Goal: Answer question/provide support

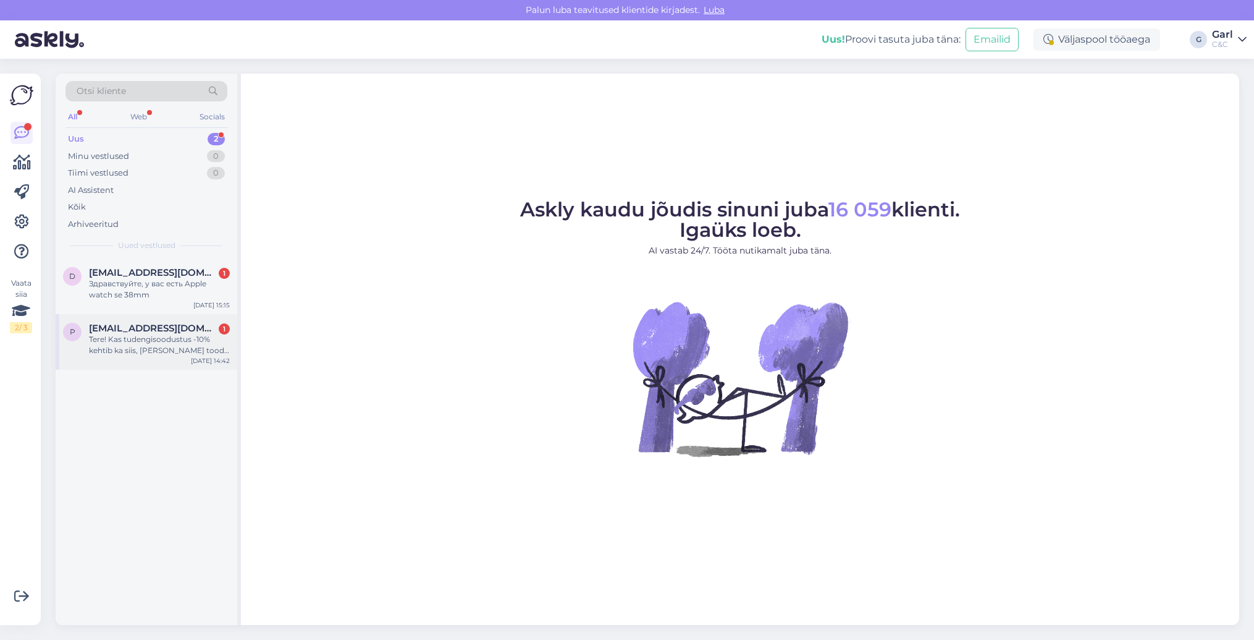
click at [171, 328] on span "[EMAIL_ADDRESS][DOMAIN_NAME]" at bounding box center [153, 328] width 129 height 11
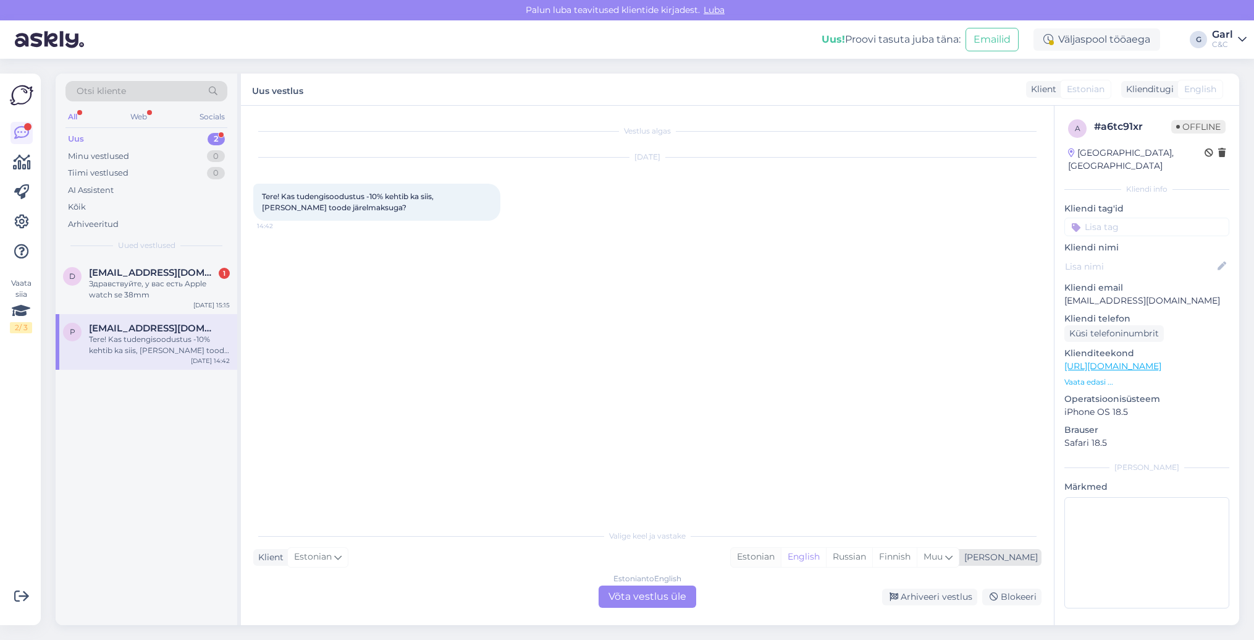
click at [781, 553] on div "Estonian" at bounding box center [756, 556] width 50 height 19
click at [666, 592] on div "Estonian to Estonian Võta vestlus üle" at bounding box center [648, 596] width 98 height 22
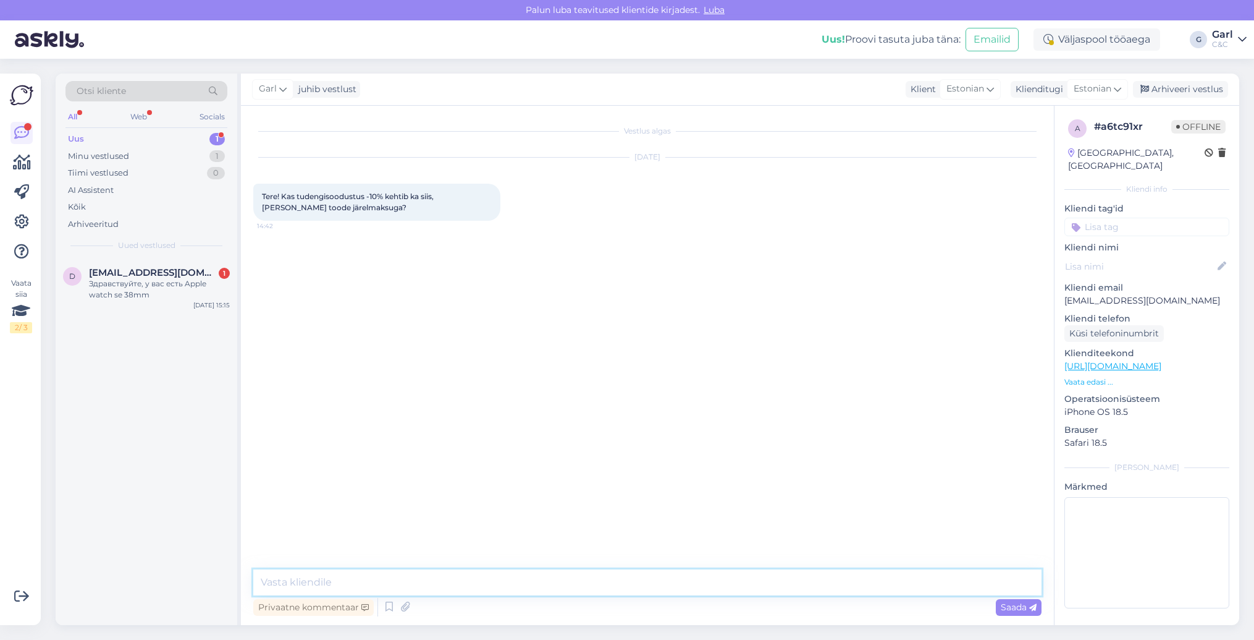
click at [666, 590] on textarea at bounding box center [647, 582] width 788 height 26
type textarea "Tere! Jah, kehtib ka sellisel juhul."
click at [1175, 93] on div "Arhiveeri vestlus" at bounding box center [1180, 89] width 95 height 17
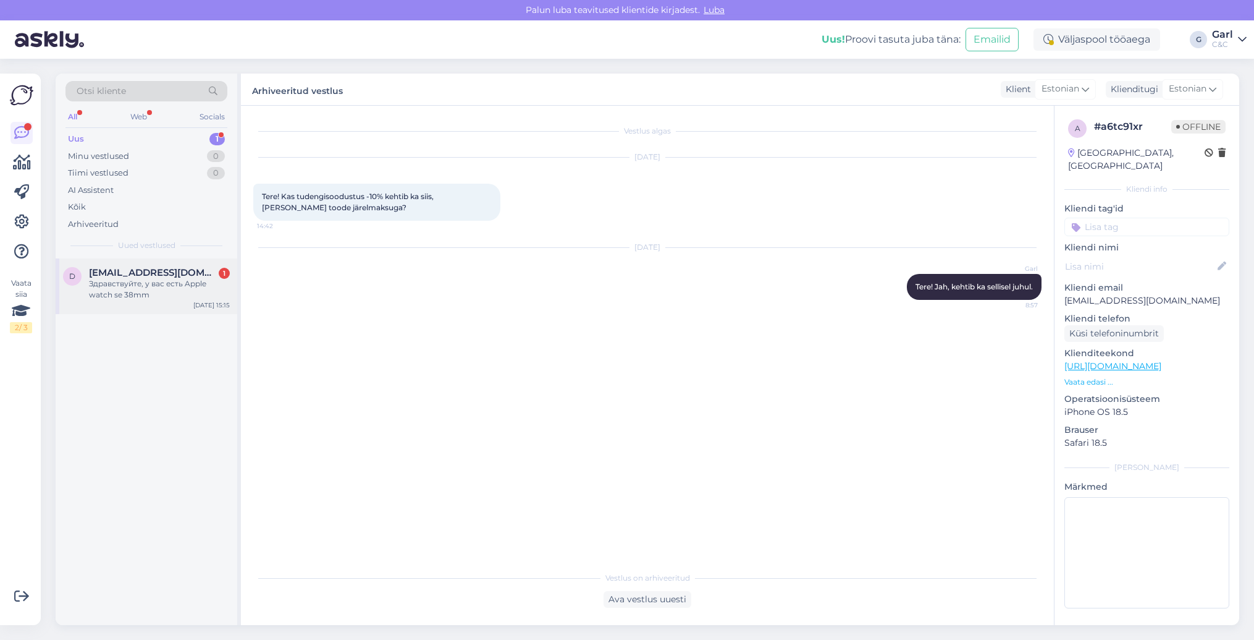
click at [143, 294] on div "Здравствуйте, у вас есть Apple watch se 38mm" at bounding box center [159, 289] width 141 height 22
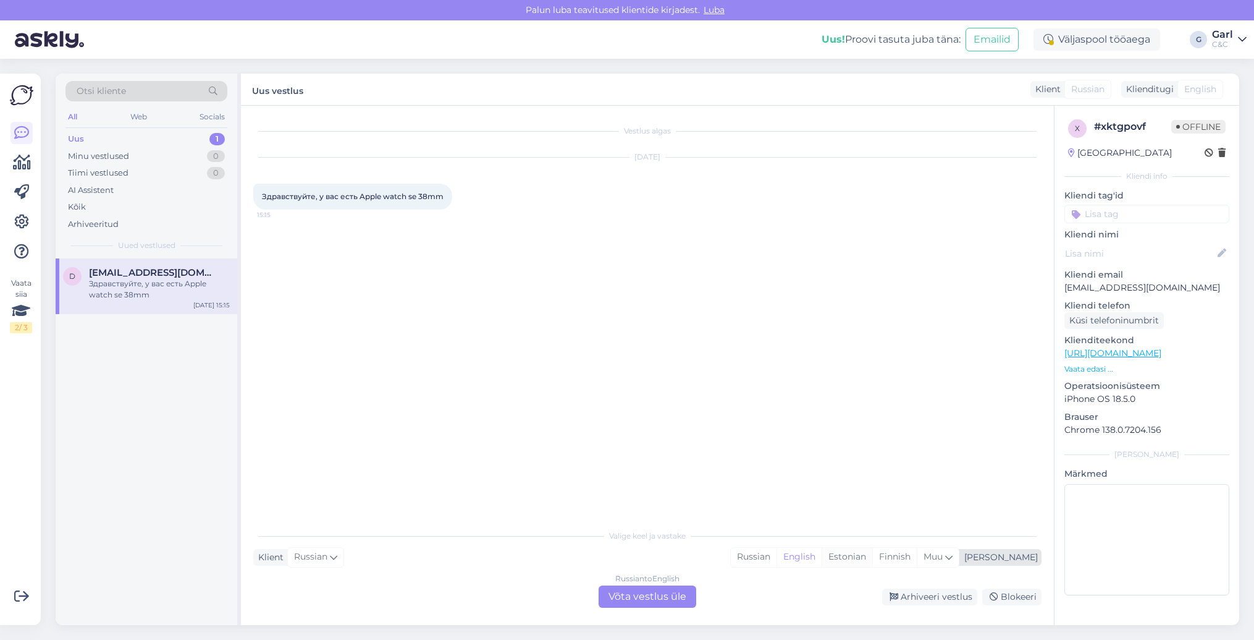
click at [873, 556] on div "Estonian" at bounding box center [847, 556] width 51 height 19
click at [656, 594] on div "Russian to Estonian Võta vestlus üle" at bounding box center [648, 596] width 98 height 22
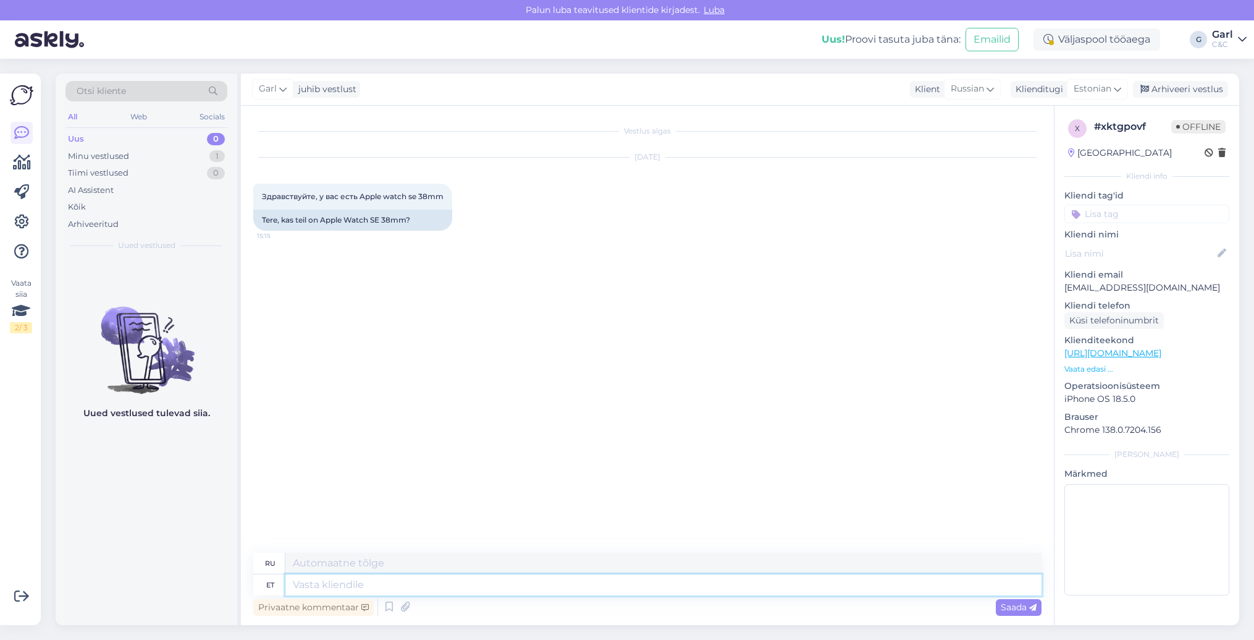
click at [361, 590] on textarea at bounding box center [663, 584] width 756 height 21
type textarea "Tere!"
type textarea "Привет!"
type textarea "Tere! Valikus o"
type textarea "Привет! В подборке"
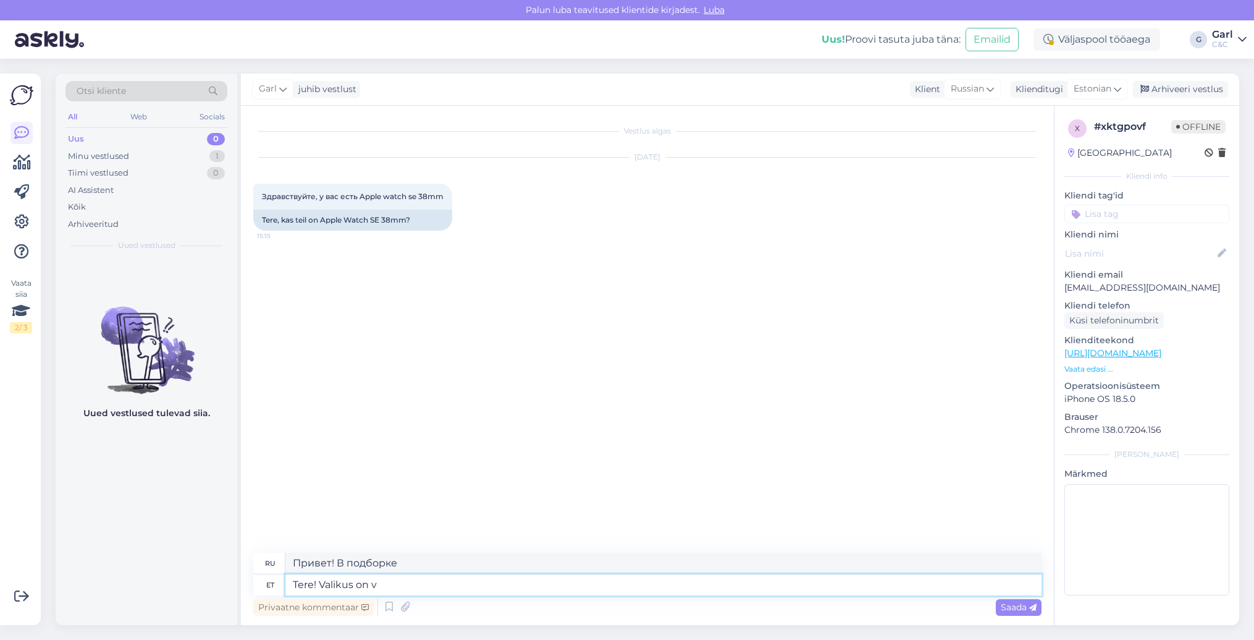
type textarea "Tere! Valikus on va"
type textarea "Привет! Выбор есть"
type textarea "Tere! Valikus on vaid"
type textarea "Привет! Есть только один вариант."
type textarea "Tere! Valikus on vaid 40 v"
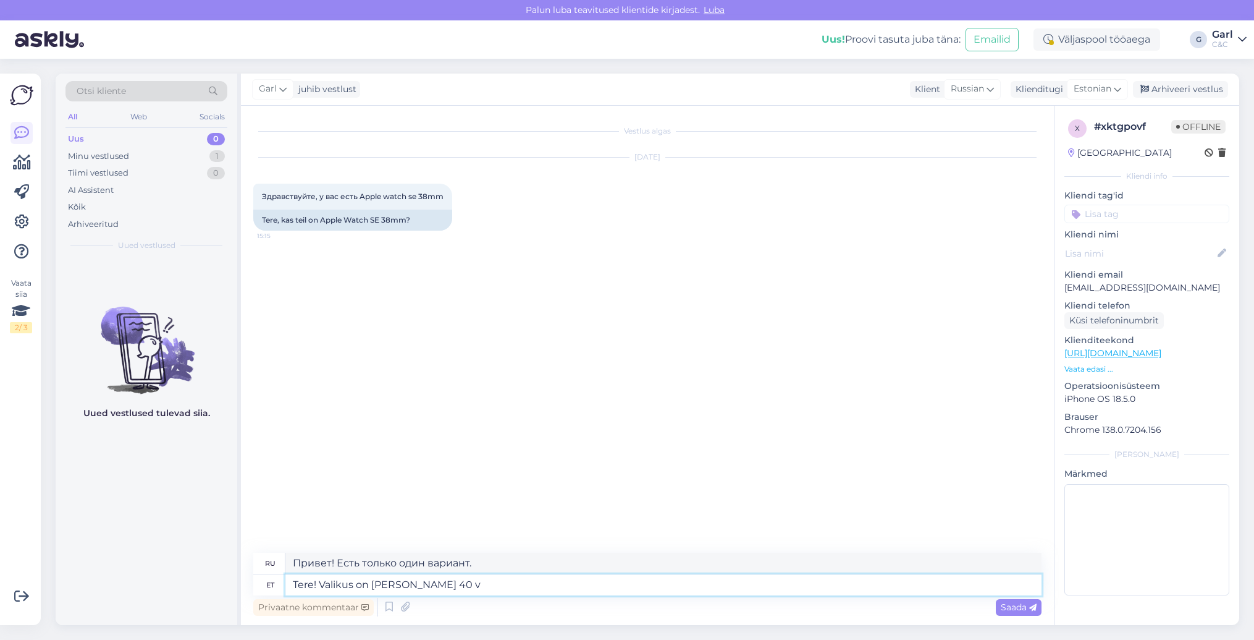
type textarea "Привет! Всего 40 вариантов на выбор."
type textarea "Tere! Valikus on vaid 40 või 4"
type textarea "Привет! Их всего 40 или..."
type textarea "Tere! Valikus on vaid 40 või 44mm"
type textarea "Здравствуйте! Есть только варианты 40 и 44 мм."
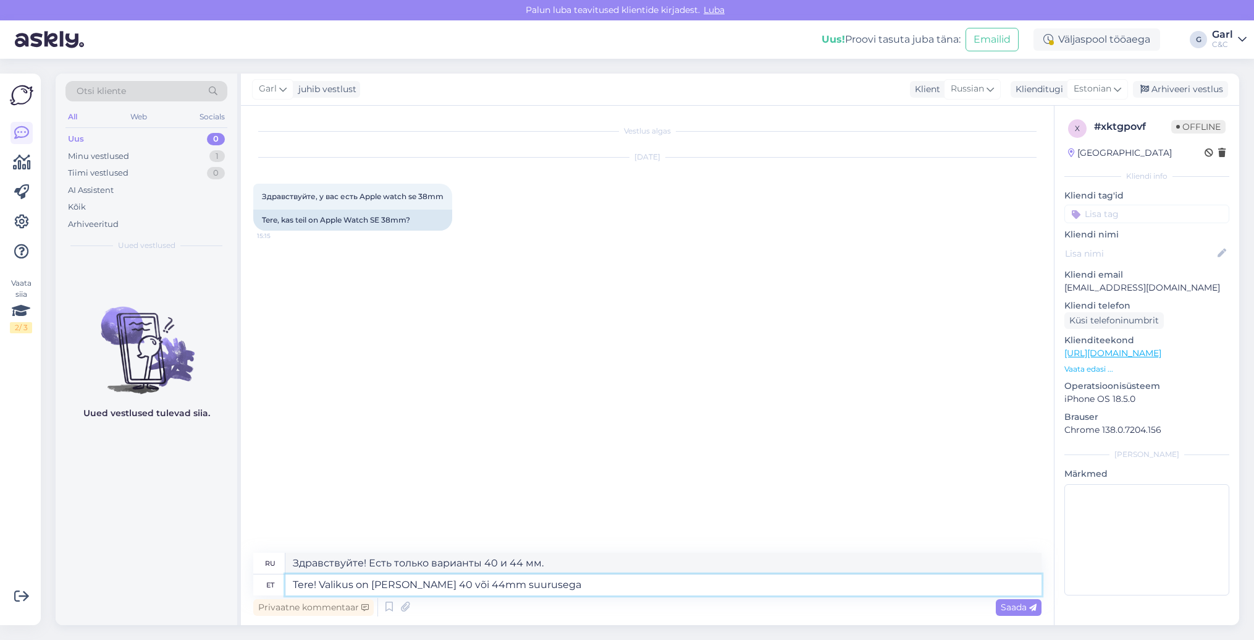
type textarea "Tere! Valikus on vaid 40 või 44mm suurusega A"
type textarea "Здравствуйте! Доступны только размеры 40 и 44 мм."
type textarea "Tere! Valikus on vaid 40 või 44mm suurusega Apple W"
type textarea "Здравствуйте! Apple Watch доступны только в размерах 40 и 44 мм."
type textarea "Tere! Valikus on vaid 40 või 44mm suurusega Apple Watch SE."
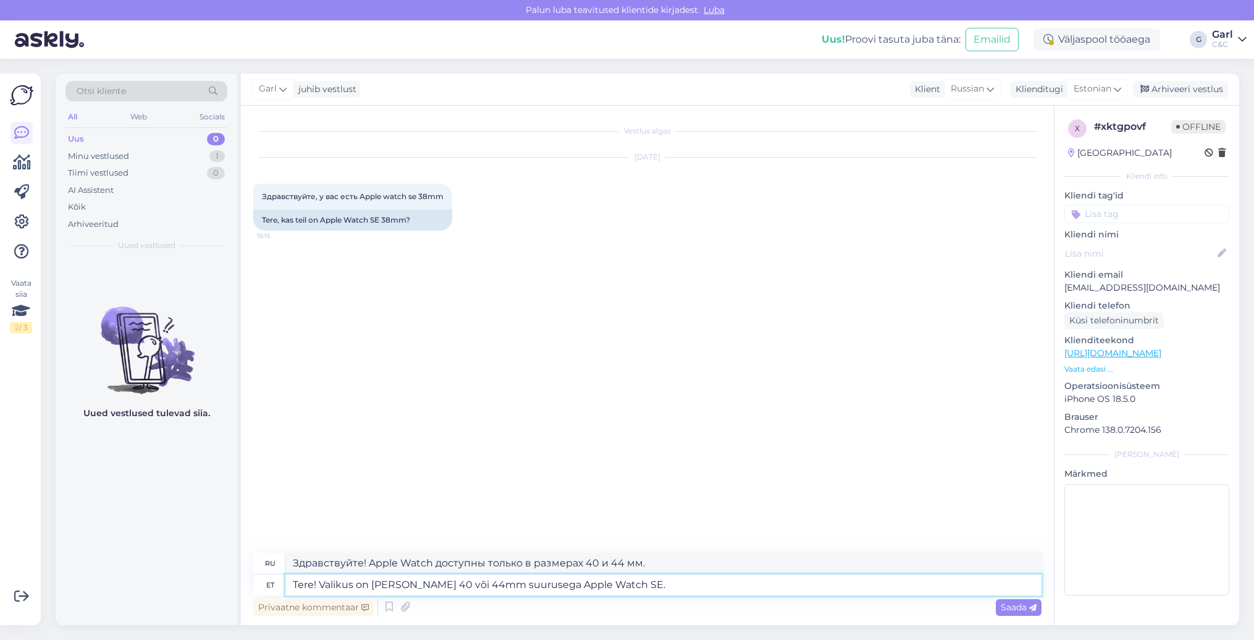
type textarea "Здравствуйте! Apple Watch SE доступны только в размерах 40 и 44 мм."
paste textarea "https://www.shop.cec.ee/watch-se-2024-gps?color=217&erply_band_color=207&erply_…"
type textarea "Tere! Valikus on [PERSON_NAME] 40 või 44mm suurusega Apple Watch SE - [URL][DOM…"
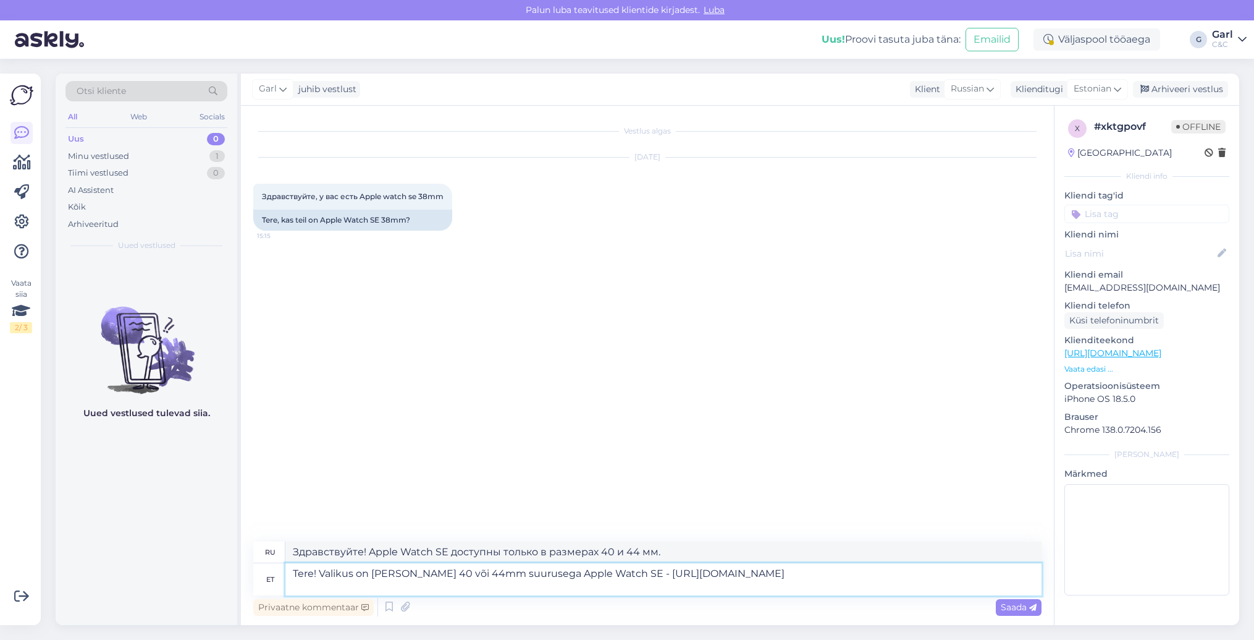
type textarea "Здравствуйте! Apple Watch SE доступны только в размерах 40 и 44 мм — https://ww…"
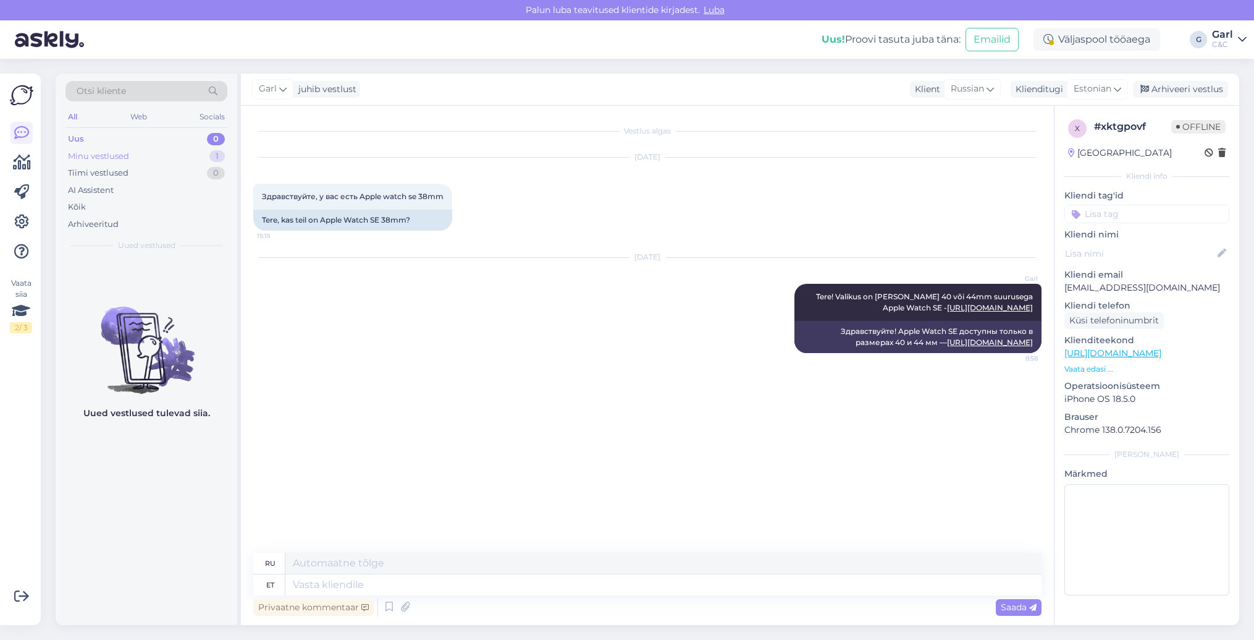
click at [179, 156] on div "Minu vestlused 1" at bounding box center [147, 156] width 162 height 17
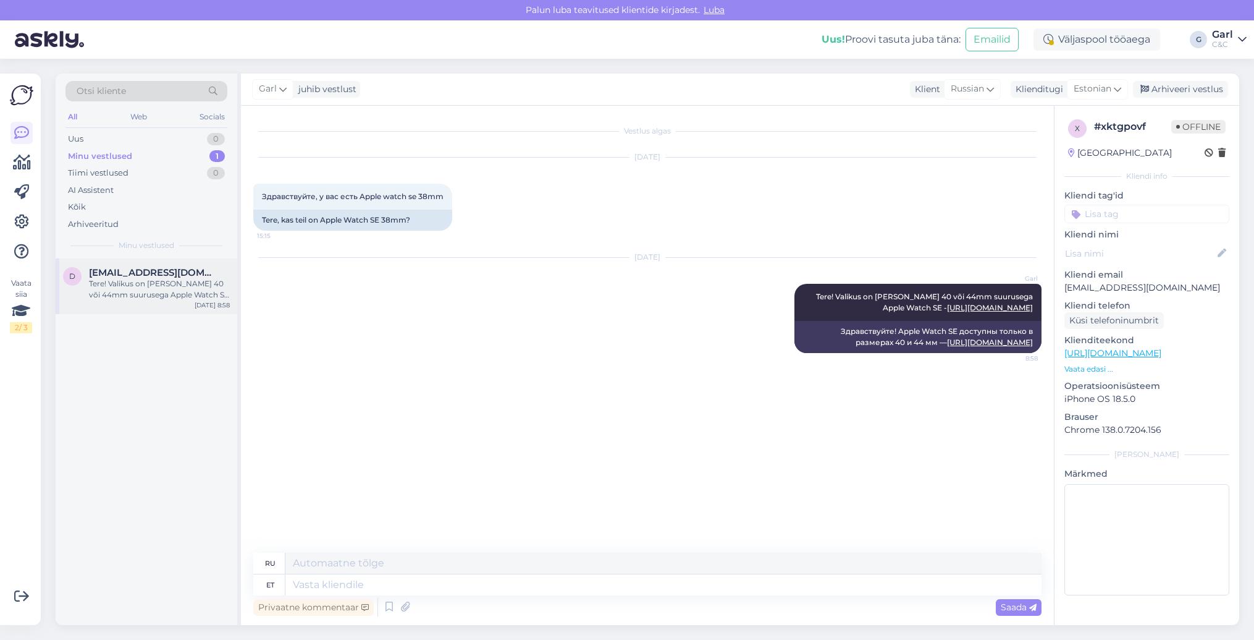
click at [163, 271] on span "[EMAIL_ADDRESS][DOMAIN_NAME]" at bounding box center [153, 272] width 129 height 11
click at [1180, 93] on div "Arhiveeri vestlus" at bounding box center [1180, 89] width 95 height 17
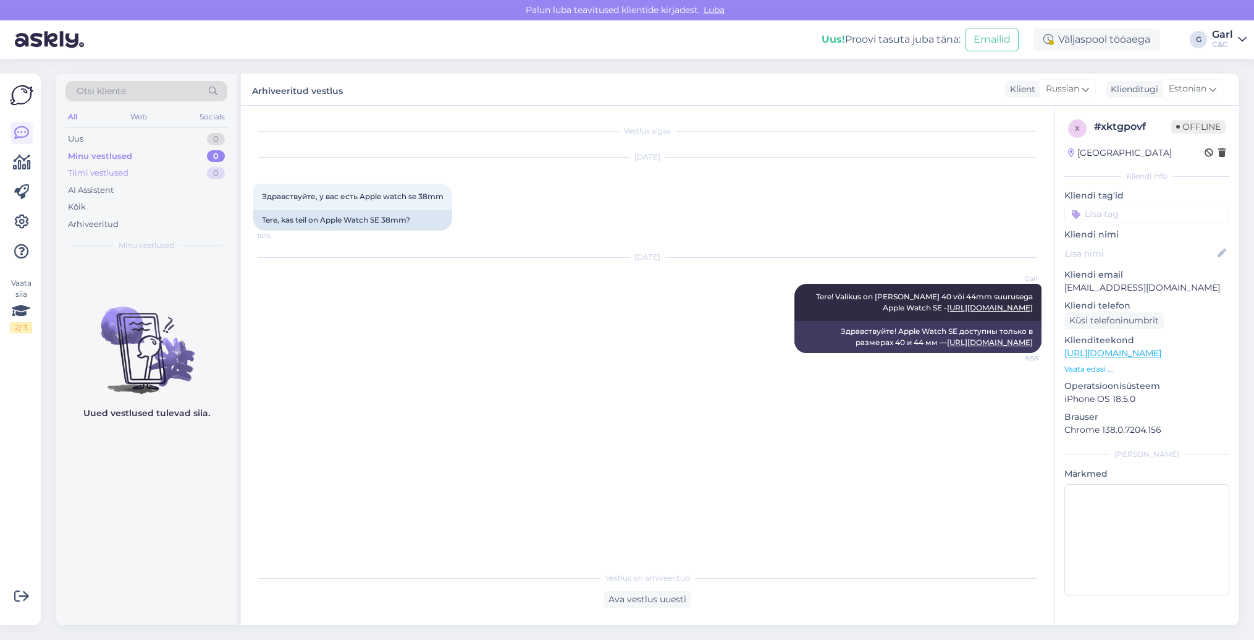
click at [176, 167] on div "Tiimi vestlused 0" at bounding box center [147, 172] width 162 height 17
click at [179, 151] on div "Minu vestlused 0" at bounding box center [147, 156] width 162 height 17
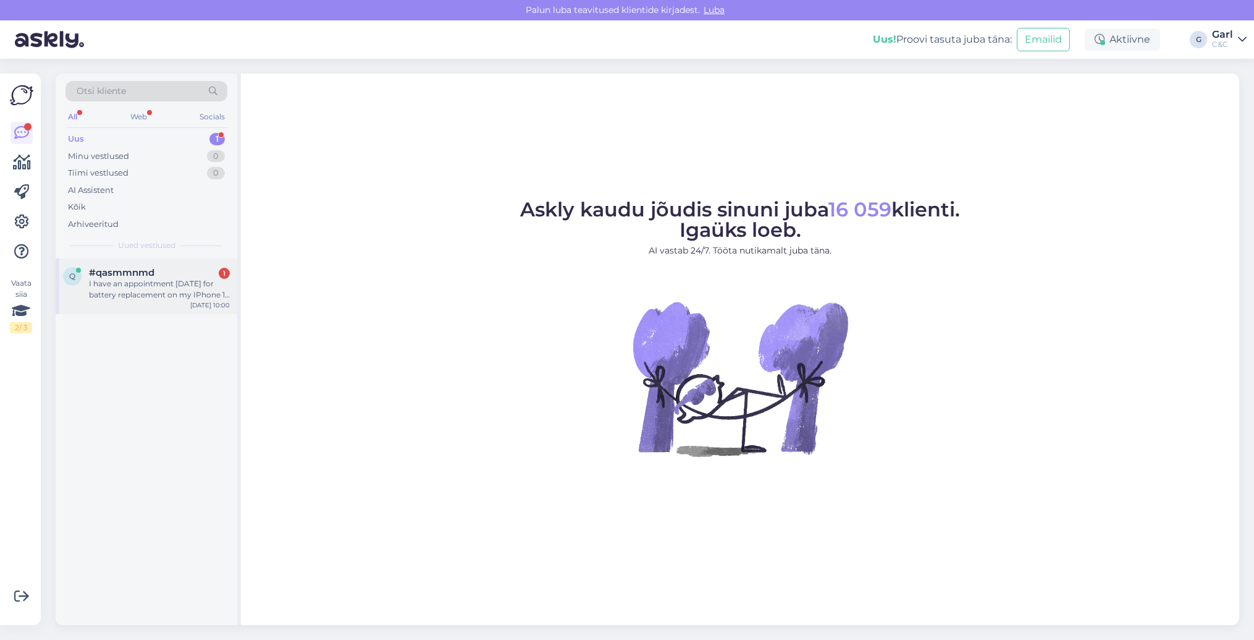
click at [164, 280] on div "I have an appointment [DATE] for battery replacement on my IPhone 14 Pro. There…" at bounding box center [159, 289] width 141 height 22
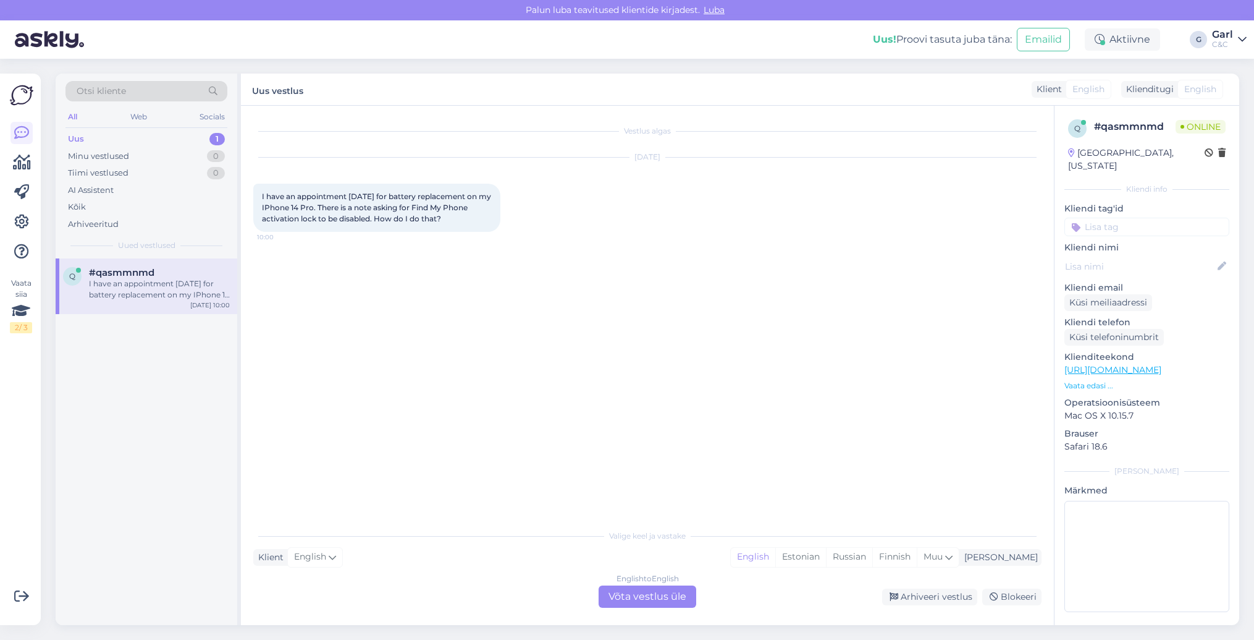
click at [481, 395] on div "Vestlus algas [DATE] I have an appointment [DATE] for battery replacement on my…" at bounding box center [653, 315] width 800 height 394
click at [667, 590] on div "English to English Võta vestlus üle" at bounding box center [648, 596] width 98 height 22
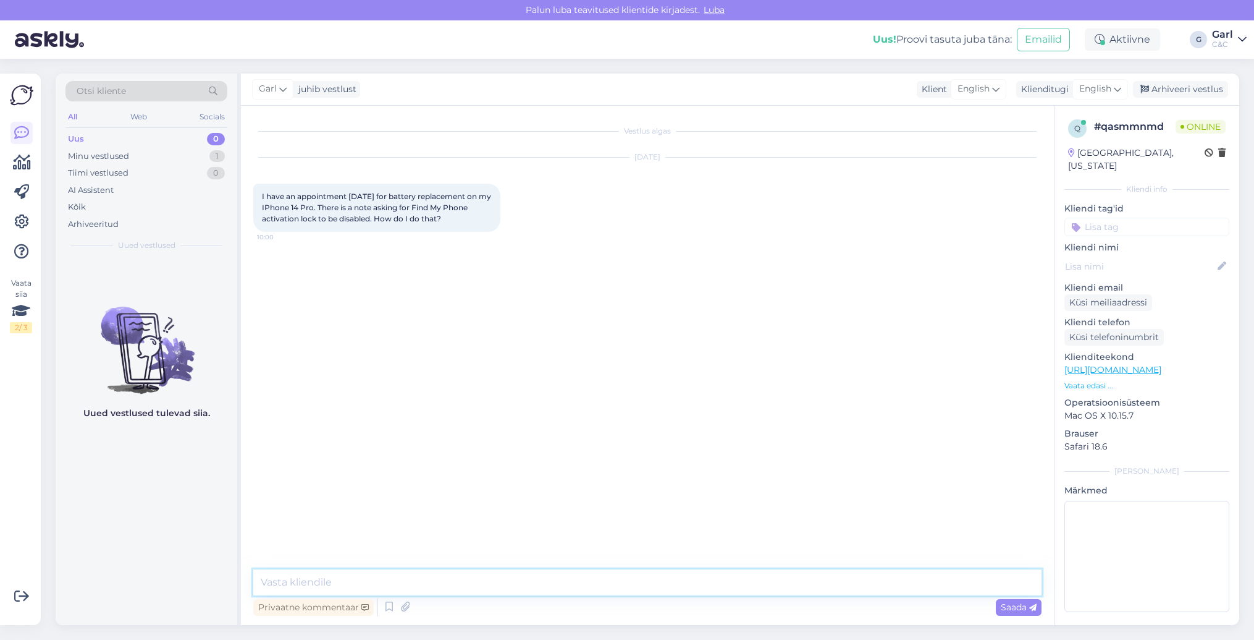
click at [667, 582] on textarea at bounding box center [647, 582] width 788 height 26
paste textarea "[URL][DOMAIN_NAME]"
type textarea "Hello! You can see the instructions here - [URL][DOMAIN_NAME]"
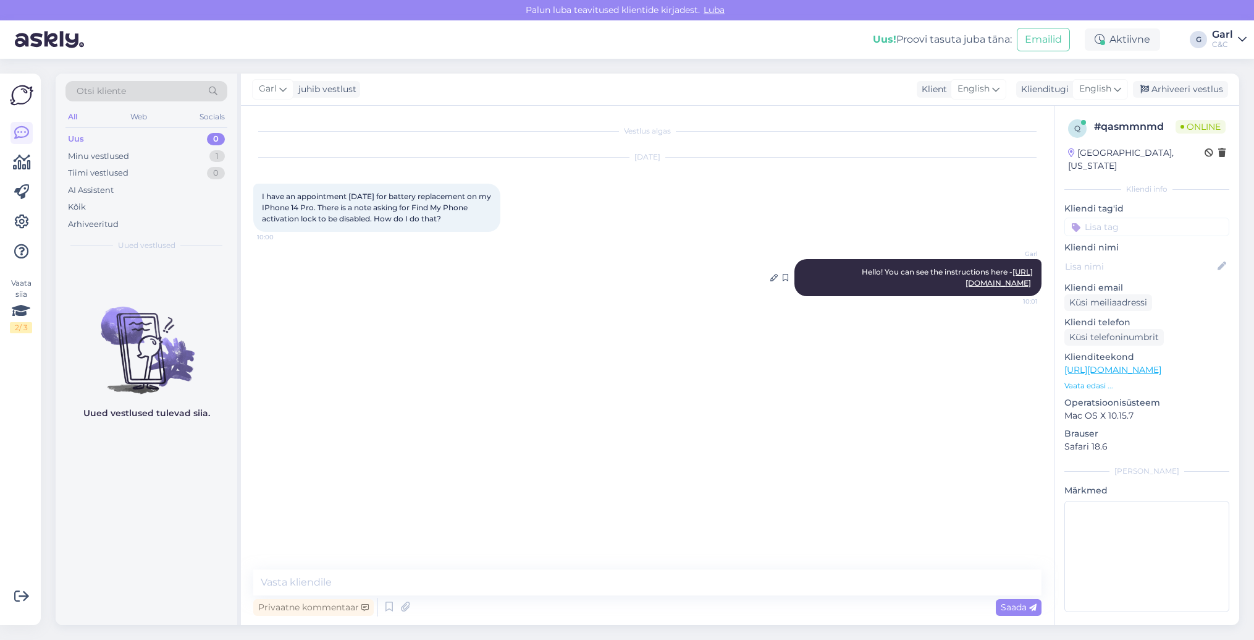
click at [984, 282] on link "[URL][DOMAIN_NAME]" at bounding box center [999, 277] width 67 height 20
click at [981, 284] on link "[URL][DOMAIN_NAME]" at bounding box center [999, 277] width 67 height 20
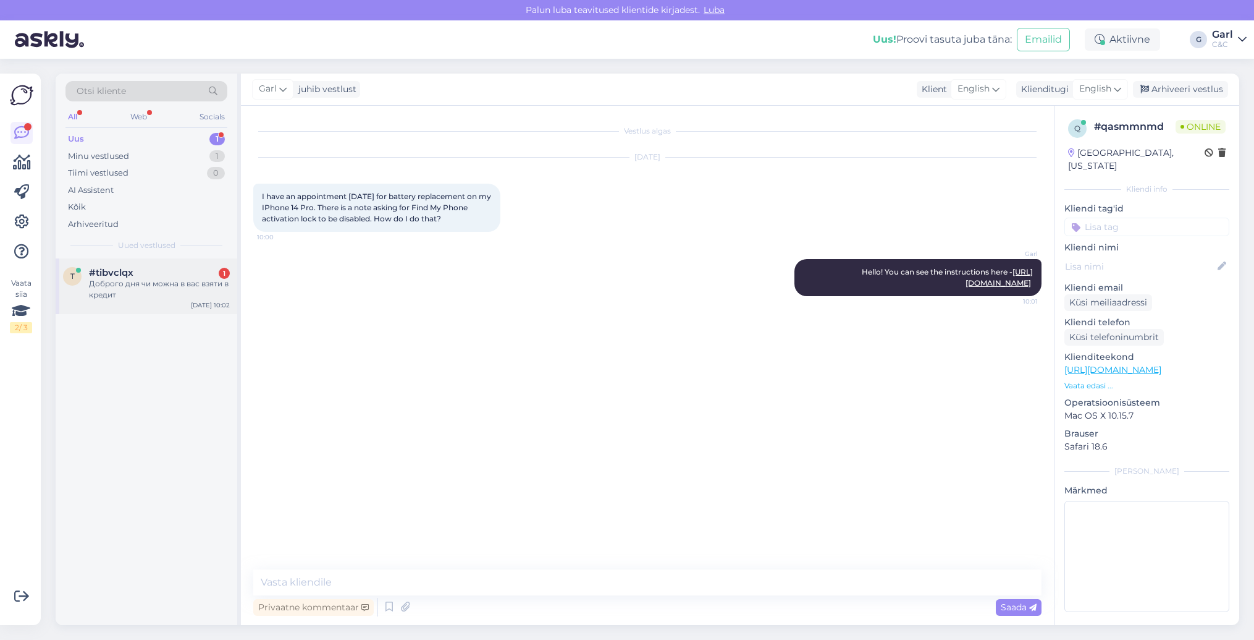
click at [184, 296] on div "Доброго дня чи можна в вас взяти в кредит" at bounding box center [159, 289] width 141 height 22
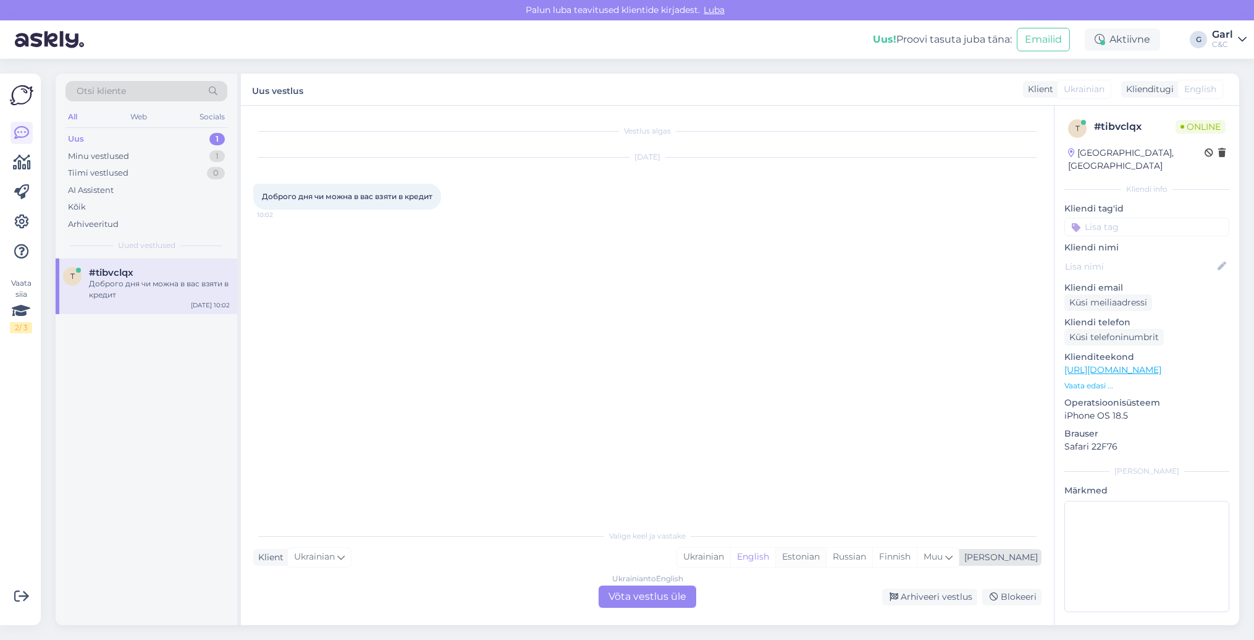
click at [826, 557] on div "Estonian" at bounding box center [801, 556] width 51 height 19
click at [677, 588] on div "Ukrainian to Estonian Võta vestlus üle" at bounding box center [648, 596] width 98 height 22
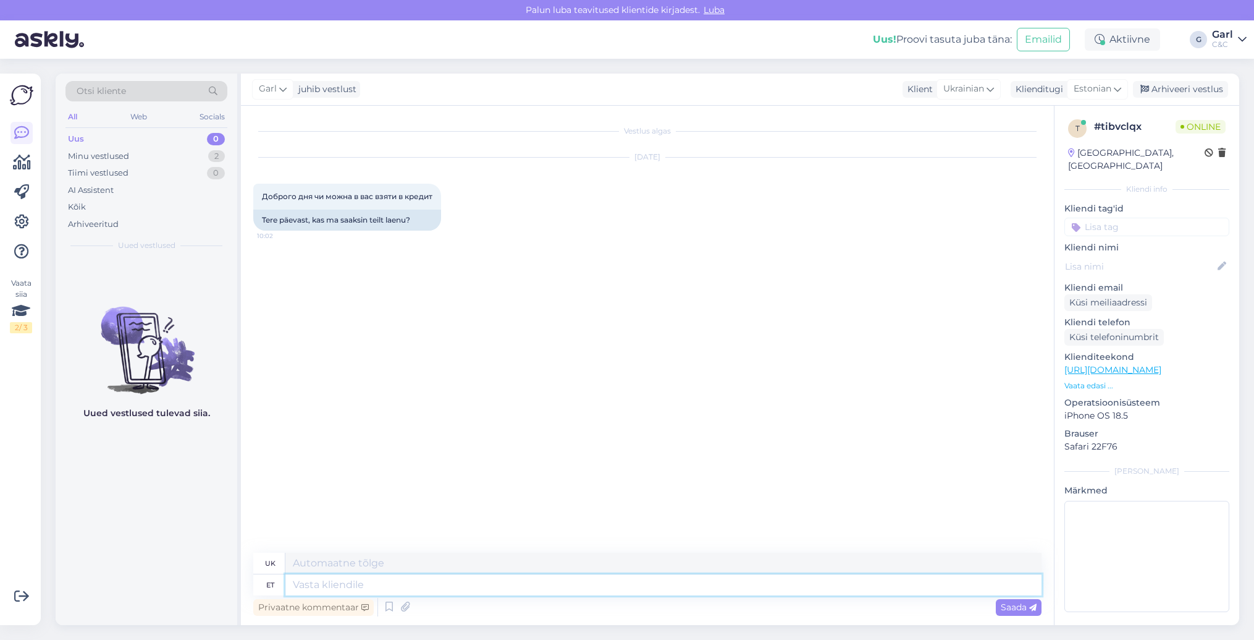
click at [651, 585] on textarea at bounding box center [663, 584] width 756 height 21
click at [649, 585] on textarea at bounding box center [663, 584] width 756 height 21
type textarea "Tere!"
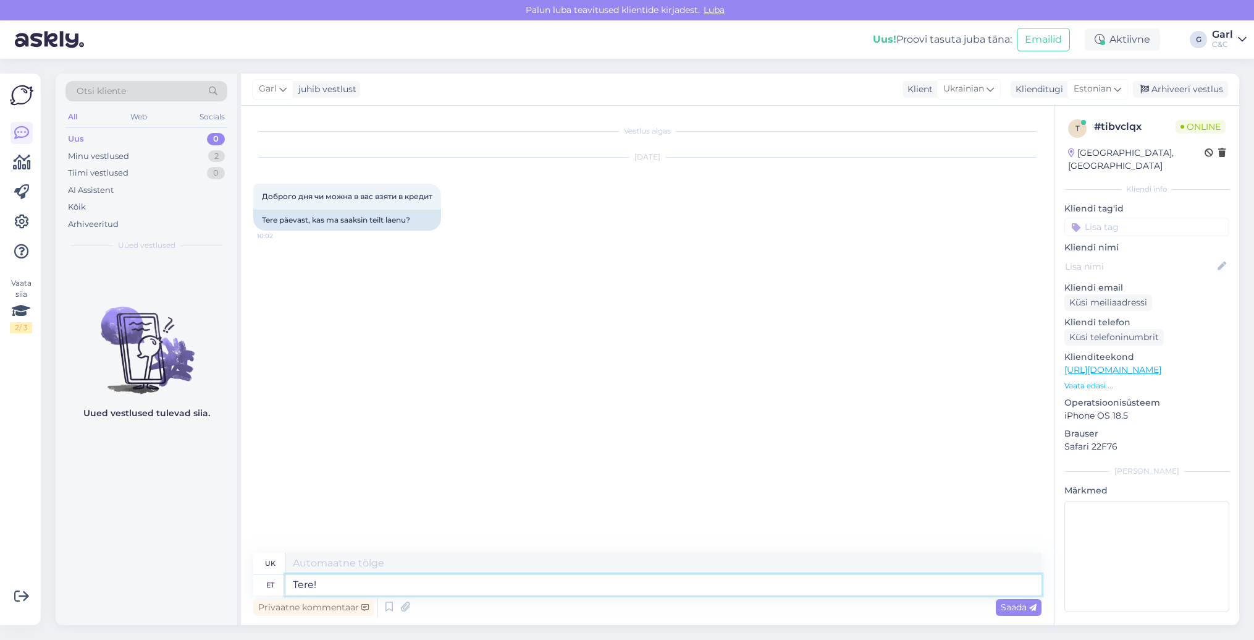
type textarea "Привіт!"
type textarea "Tere! Teil o"
type textarea "Привіт! Ти"
type textarea "Tere! Teil on võ"
type textarea "Привіт! У вас є"
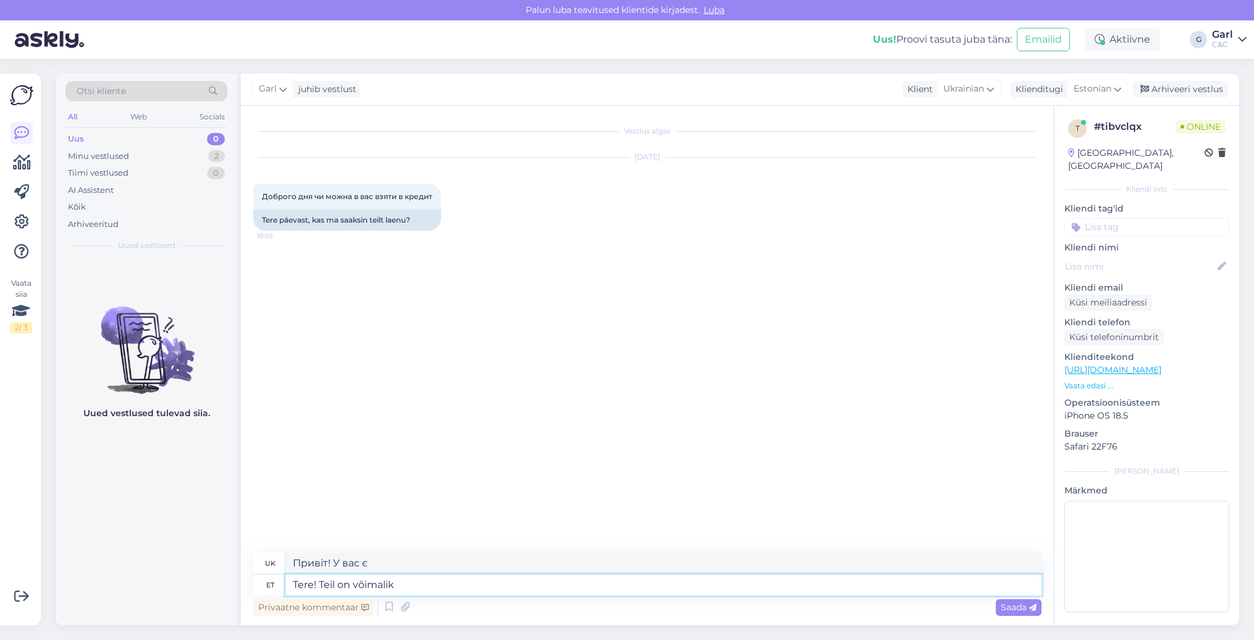
type textarea "Tere! Teil on võimalik t"
type textarea "Привіт! Ти можеш"
type textarea "Tere! Teil on võimalik tutvuda me"
type textarea "Привіт! Ви можете ознайомитися"
type textarea "Tere! Teil on võimalik tutvuda meie j"
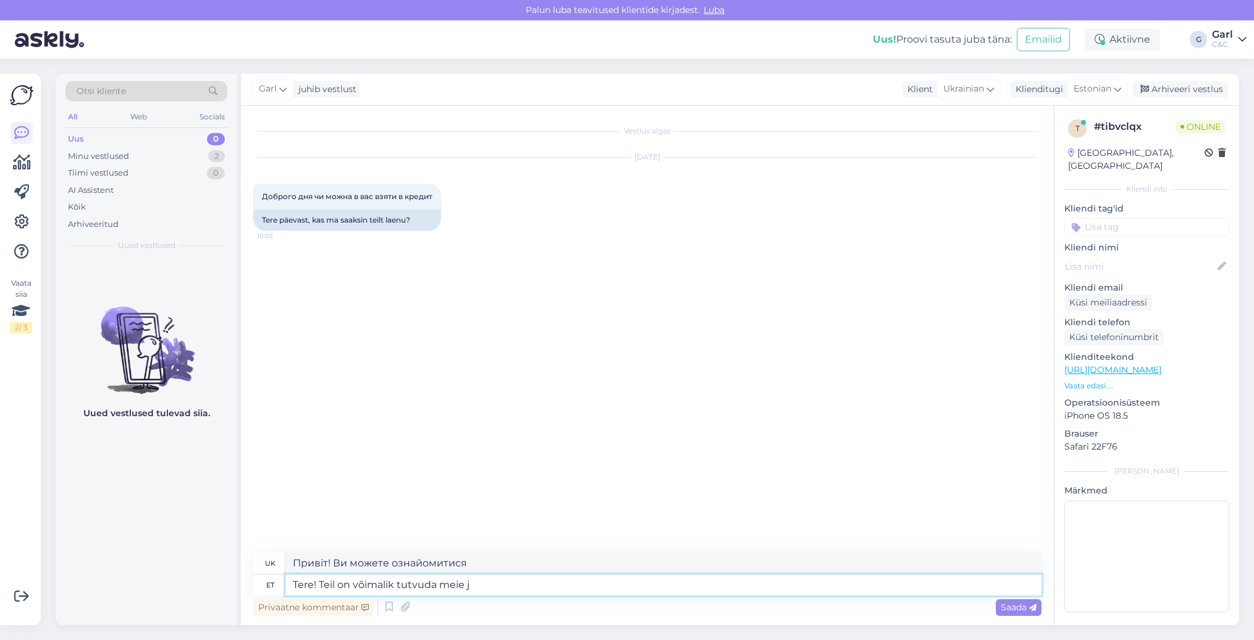
type textarea "Привіт! Ви можете переглянути наші"
type textarea "Tere! Teil on võimalik tutvuda meie järelmaksu"
type textarea "Привіт! Ви можете ознайомитися з нашим планом розстрочки"
type textarea "Tere! Teil on võimalik tutvuda meie järelmaksu lahendustega si"
type textarea "Вітаємо! Ви можете ознайомитися з нашими рішеннями для розстрочки."
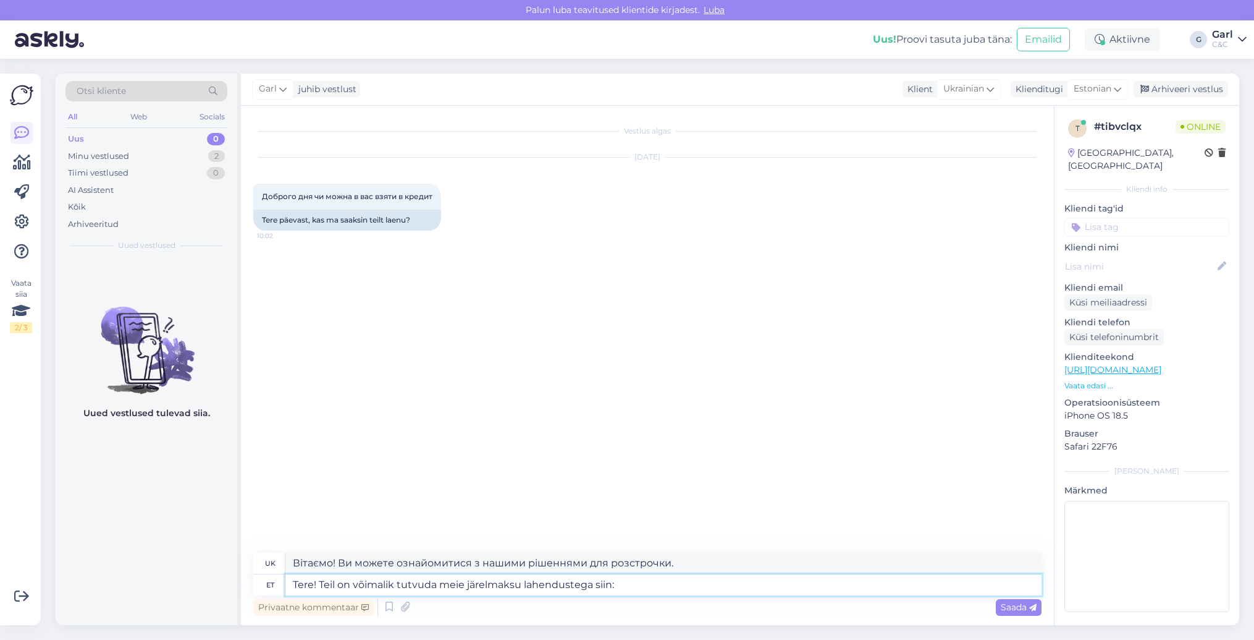
type textarea "Tere! Teil on võimalik tutvuda meie järelmaksu lahendustega siin:"
type textarea "Вітаємо! Ви можете ознайомитися з нашими рішеннями для розстрочки тут:"
paste textarea "https://cec.ee/teenused"
type textarea "Tere! Teil on võimalik tutvuda meie järelmaksu lahendustega siin: https://cec.e…"
type textarea "Вітаємо! Ви можете ознайомитися з нашими рішеннями для розстрочки тут: https://…"
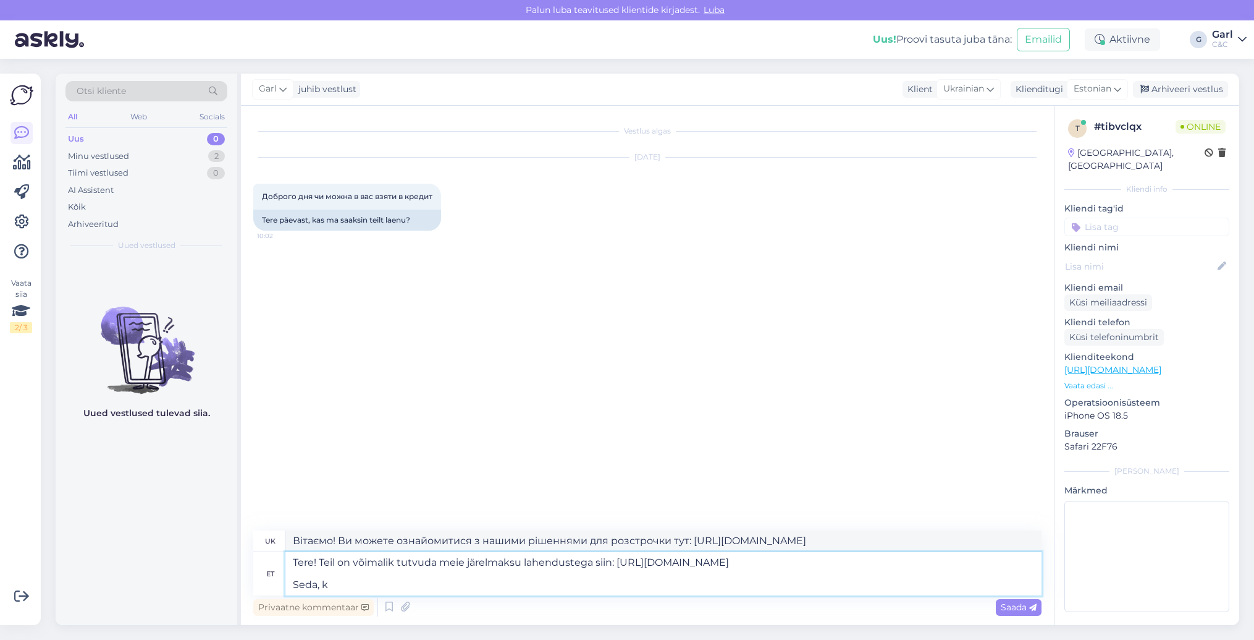
type textarea "Tere! Teil on võimalik tutvuda meie järelmaksu lahendustega siin: https://cec.e…"
type textarea "Привіт! Ви можете ознайомитися з нашими рішеннями для розстрочки тут: https://c…"
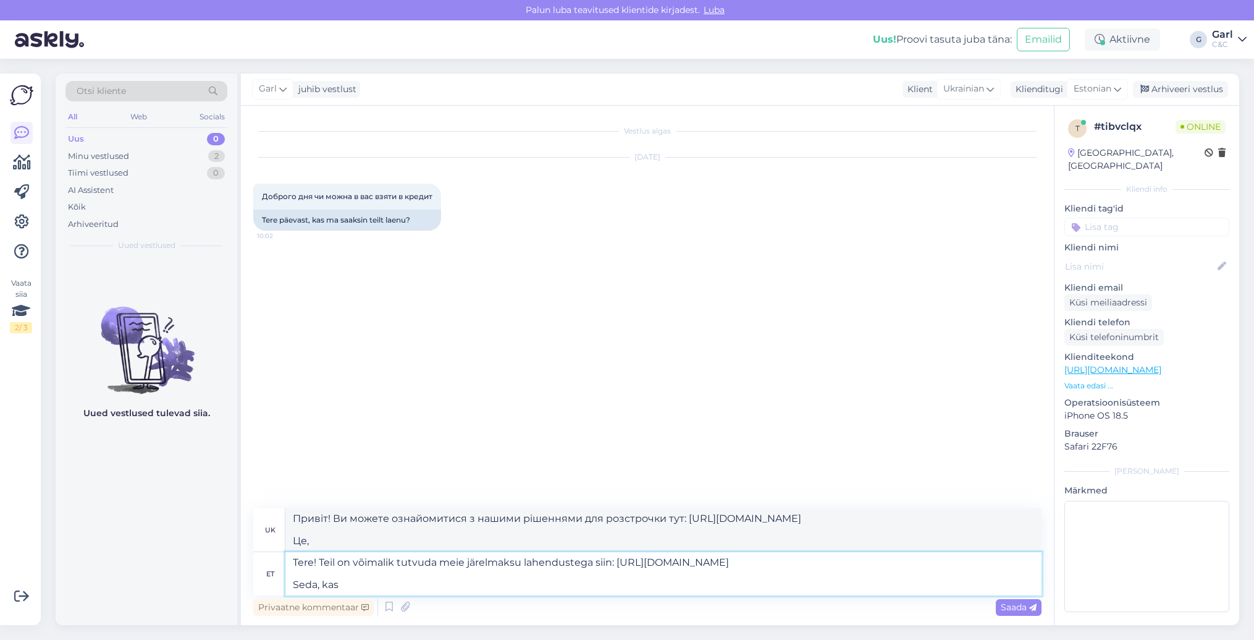
type textarea "Tere! Teil on võimalik tutvuda meie järelmaksu lahendustega siin: https://cec.e…"
type textarea "Привіт! Ви можете ознайомитися з нашими рішеннями для розстрочки тут: https://c…"
type textarea "Tere! Teil on võimalik tutvuda meie järelmaksu lahendustega siin: https://cec.e…"
type textarea "Привіт! Ви можете ознайомитися з нашими рішеннями для розстрочки тут: https://c…"
type textarea "Tere! Teil on võimalik tutvuda meie järelmaksu lahendustega siin: https://cec.e…"
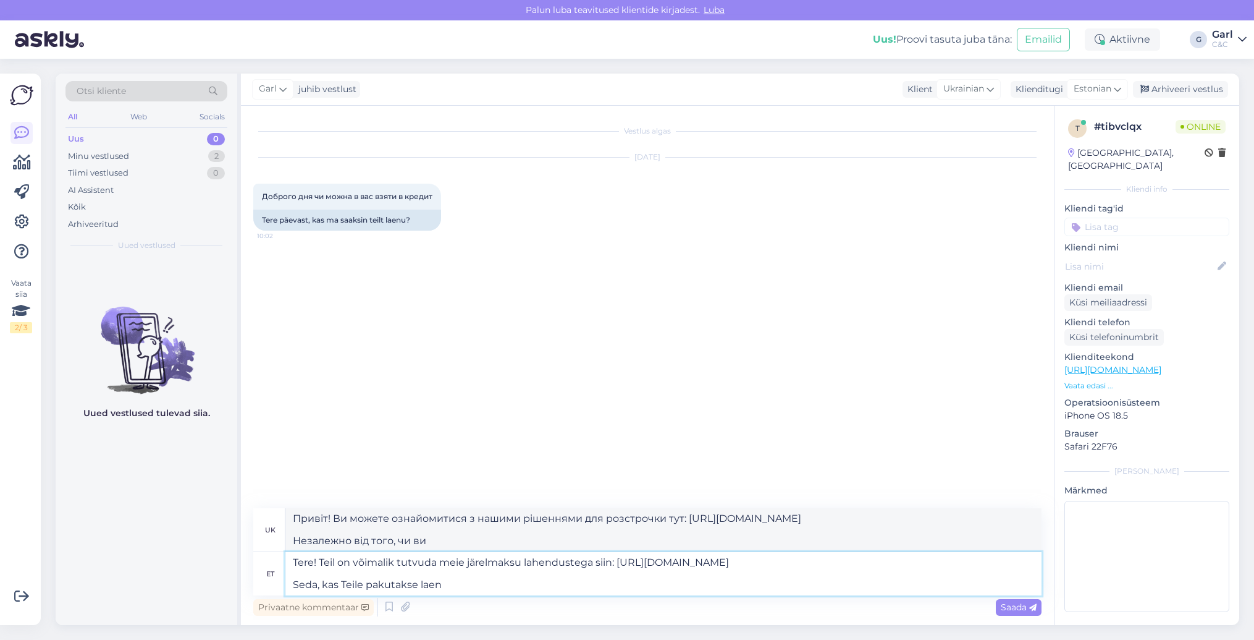
type textarea "Привіт! Ви можете ознайомитися з нашими рішеннями для оплати частинами тут: htt…"
type textarea "Tere! Teil on võimalik tutvuda meie järelmaksu lahendustega siin: https://cec.e…"
type textarea "Привіт! Ви можете ознайомитися з нашими рішеннями для розстрочки тут: https://c…"
type textarea "Tere! Teil on võimalik tutvuda meie järelmaksu lahendustega siin: https://cec.e…"
type textarea "Привіт! Ви можете ознайомитися з нашими рішеннями для розстрочки тут: https://c…"
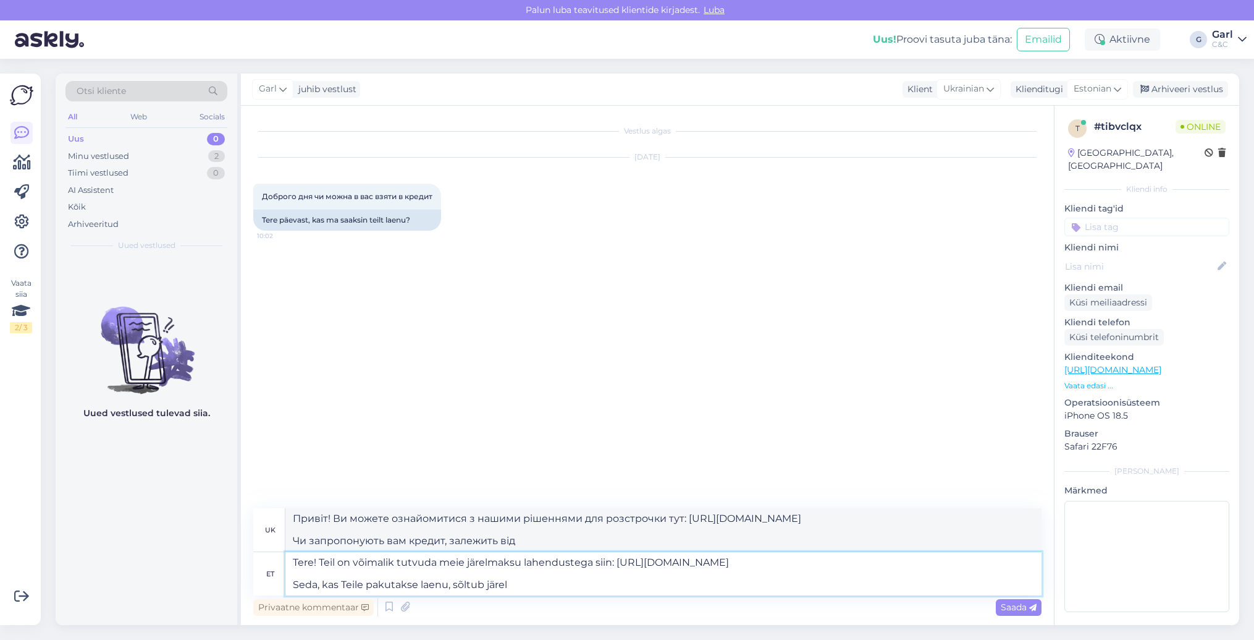
type textarea "Tere! Teil on võimalik tutvuda meie järelmaksu lahendustega siin: https://cec.e…"
type textarea "Привіт! Ви можете ознайомитися з нашими рішеннями для розстрочки тут: https://c…"
type textarea "Tere! Teil on võimalik tutvuda meie järelmaksu lahendustega siin: https://cec.e…"
type textarea "Привіт! Ви можете ознайомитися з нашими рішеннями для розстрочки тут: https://c…"
type textarea "Tere! Teil on võimalik tutvuda meie järelmaksu lahendustega siin: https://cec.e…"
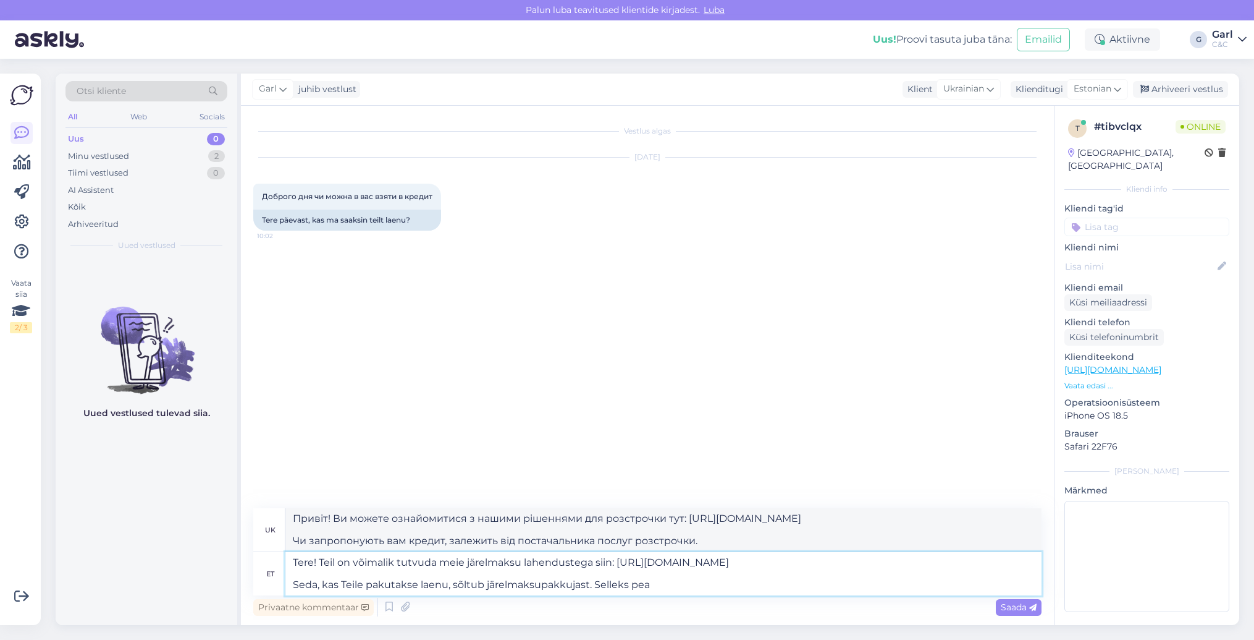
type textarea "Привіт! Ви можете ознайомитися з нашими рішеннями для розстрочки тут: https://c…"
type textarea "Tere! Teil on võimalik tutvuda meie järelmaksu lahendustega siin: https://cec.e…"
type textarea "Привіт! Ви можете ознайомитися з нашими рішеннями для розстрочки тут: https://c…"
type textarea "Tere! Teil on võimalik tutvuda meie järelmaksu lahendustega siin: https://cec.e…"
type textarea "Привіт! Ви можете ознайомитися з нашими рішеннями для розстрочки тут: https://c…"
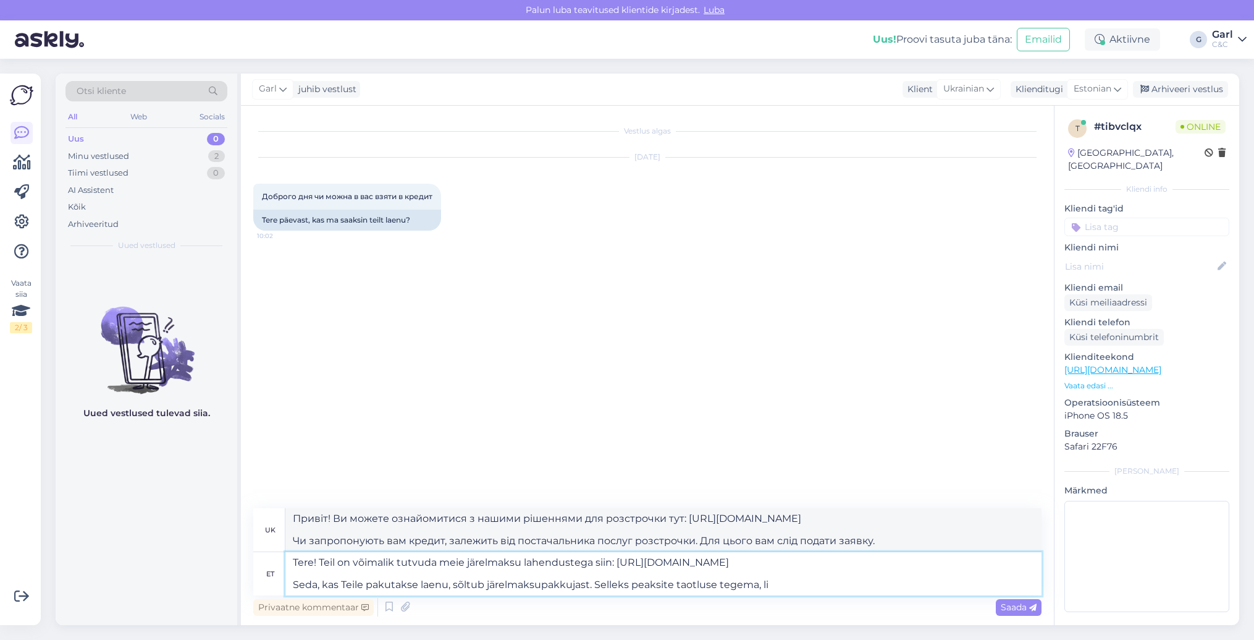
type textarea "Tere! Teil on võimalik tutvuda meie järelmaksu lahendustega siin: https://cec.e…"
type textarea "Привіт! Ви можете ознайомитися з нашими рішеннями для розстрочки тут: https://c…"
type textarea "Tere! Teil on võimalik tutvuda meie järelmaksu lahendustega siin: https://cec.e…"
type textarea "Привіт! Ви можете ознайомитися з нашими рішеннями для розстрочки тут: https://c…"
type textarea "Tere! Teil on võimalik tutvuda meie järelmaksu lahendustega siin: https://cec.e…"
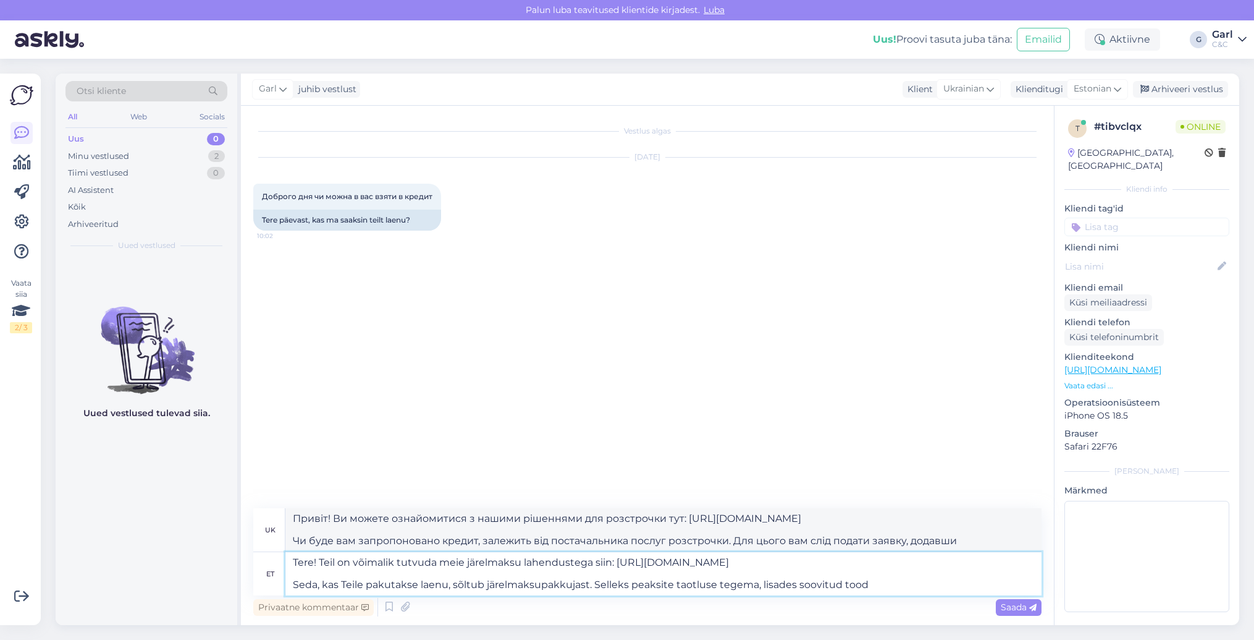
type textarea "Привіт! Ви можете ознайомитися з нашими рішеннями для розстрочки тут: https://c…"
type textarea "Tere! Teil on võimalik tutvuda meie järelmaksu lahendustega siin: https://cec.e…"
type textarea "Привіт! Ви можете ознайомитися з нашими рішеннями для розстрочки тут: https://c…"
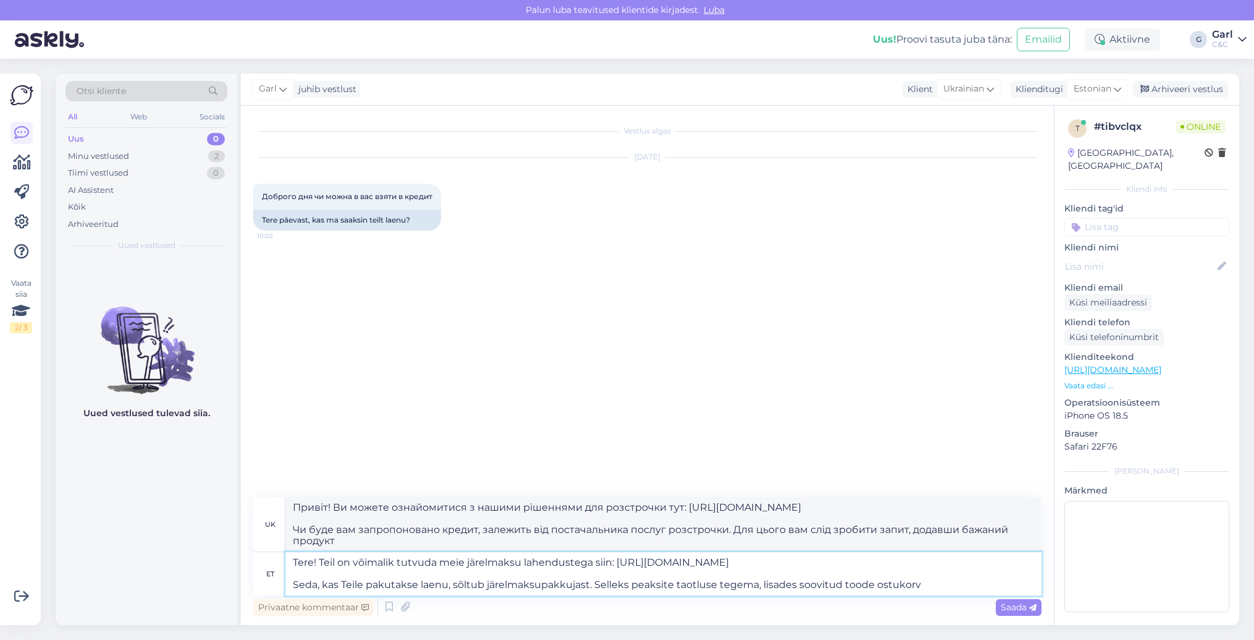
type textarea "Tere! Teil on võimalik tutvuda meie järelmaksu lahendustega siin: https://cec.e…"
type textarea "Вітаємо! Ви можете ознайомитися з нашими рішеннями для розстрочки тут: https://…"
type textarea "Tere! Teil on võimalik tutvuda meie järelmaksu lahendustega siin: https://cec.e…"
type textarea "Привіт! Ви можете ознайомитися з нашими рішеннями для розстрочки тут: https://c…"
type textarea "Tere! Teil on võimalik tutvuda meie järelmaksu lahendustega siin: https://cec.e…"
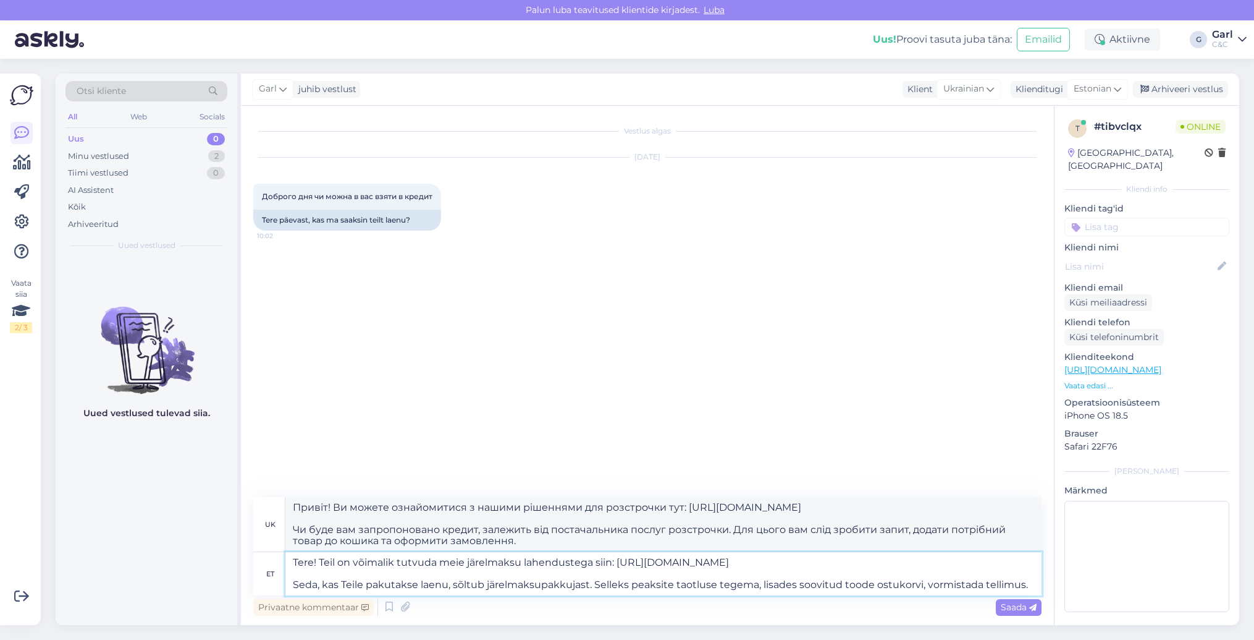
type textarea "Привіт! Ви можете ознайомитися з нашими рішеннями для розстрочки тут: https://c…"
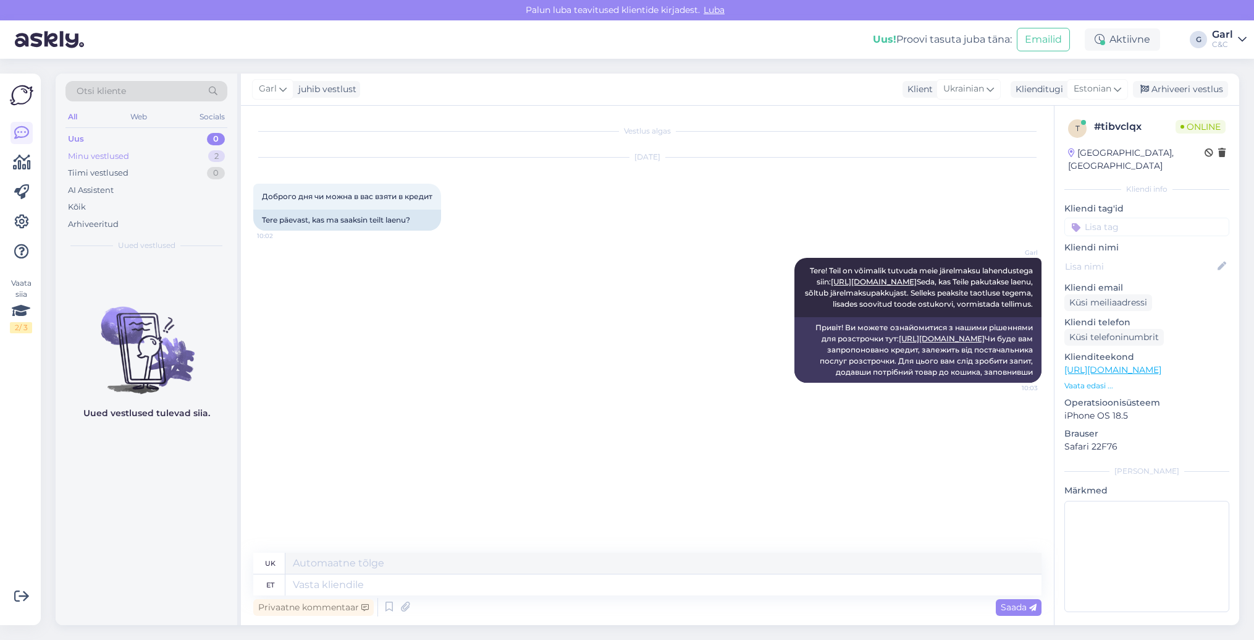
click at [206, 153] on div "Minu vestlused 2" at bounding box center [147, 156] width 162 height 17
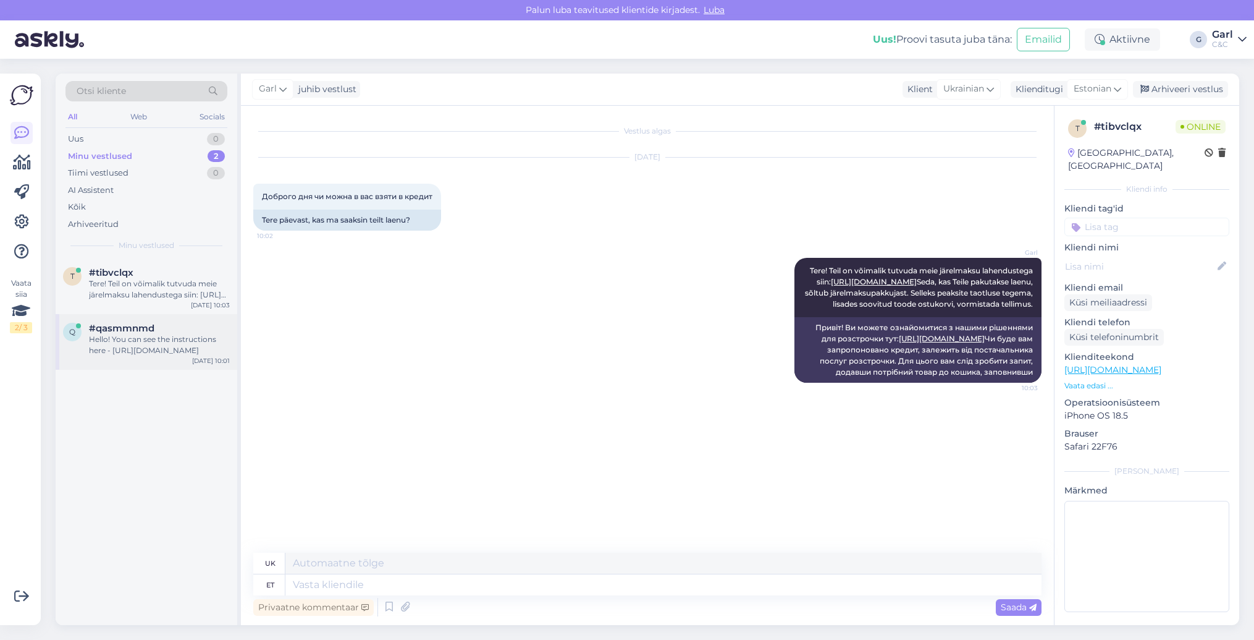
click at [179, 347] on div "Hello! You can see the instructions here - https://support.apple.com/et-ee/guid…" at bounding box center [159, 345] width 141 height 22
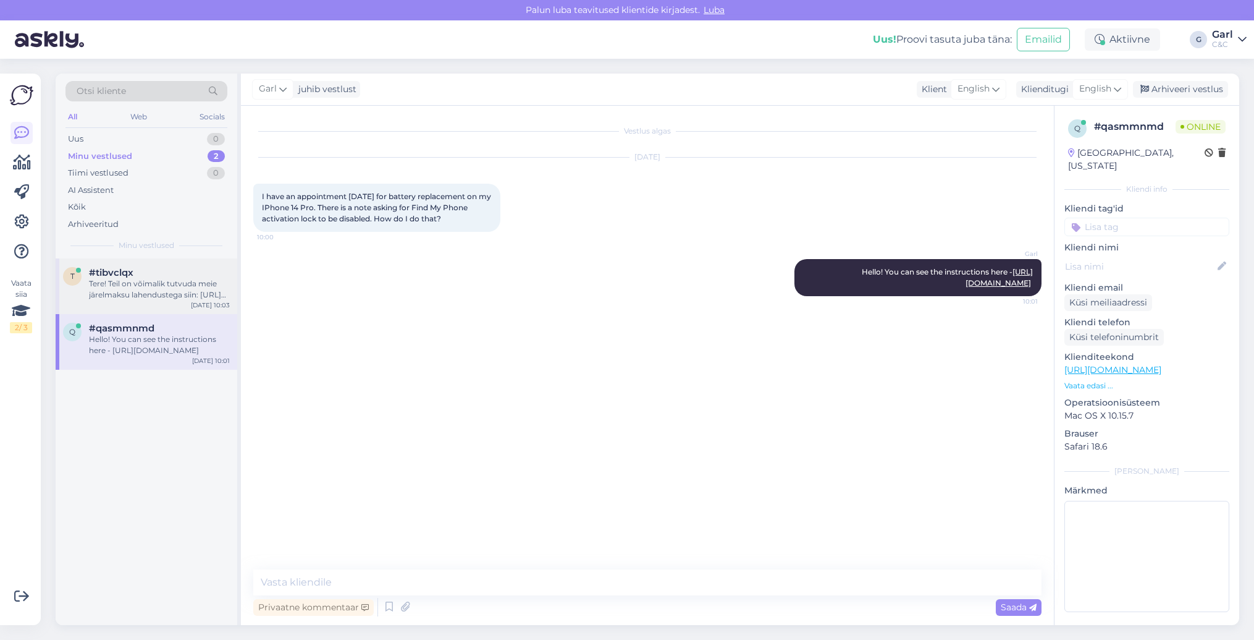
click at [163, 289] on div "Tere! Teil on võimalik tutvuda meie järelmaksu lahendustega siin: https://cec.e…" at bounding box center [159, 289] width 141 height 22
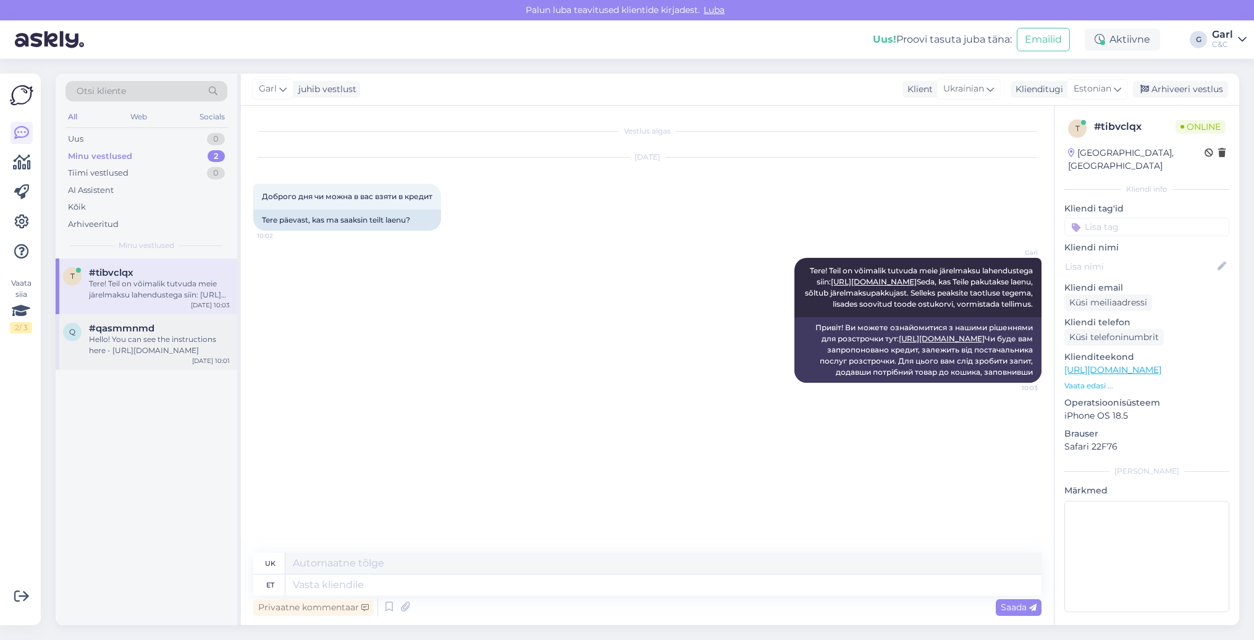
click at [153, 345] on div "Hello! You can see the instructions here - https://support.apple.com/et-ee/guid…" at bounding box center [159, 345] width 141 height 22
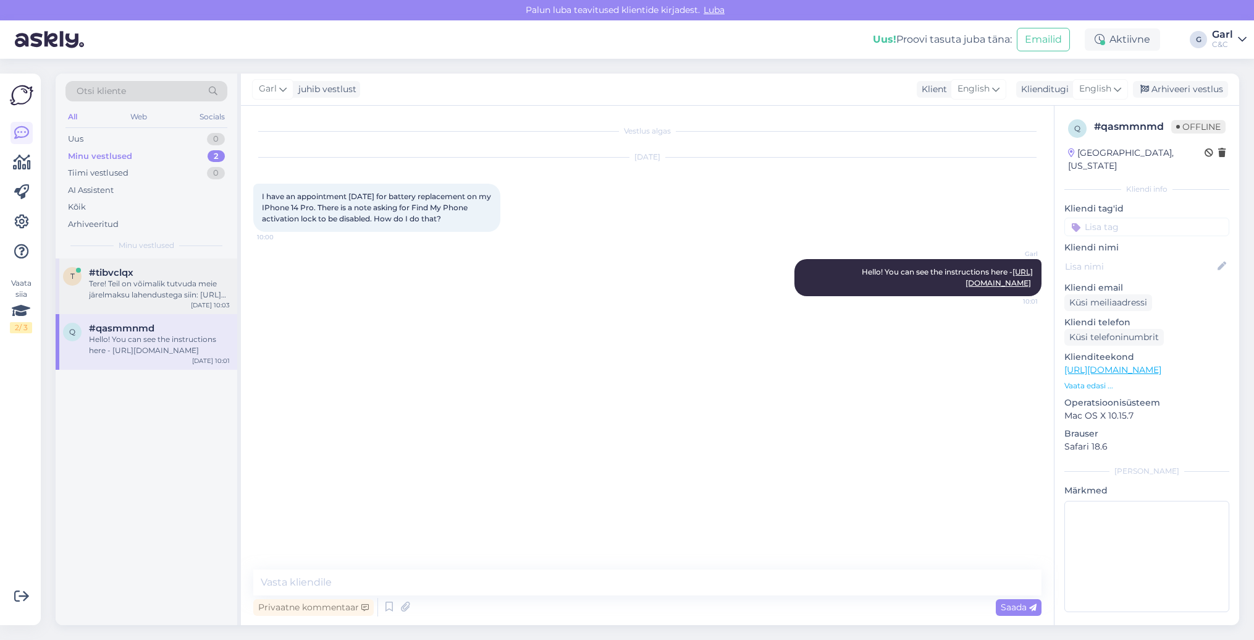
click at [167, 290] on div "Tere! Teil on võimalik tutvuda meie järelmaksu lahendustega siin: https://cec.e…" at bounding box center [159, 289] width 141 height 22
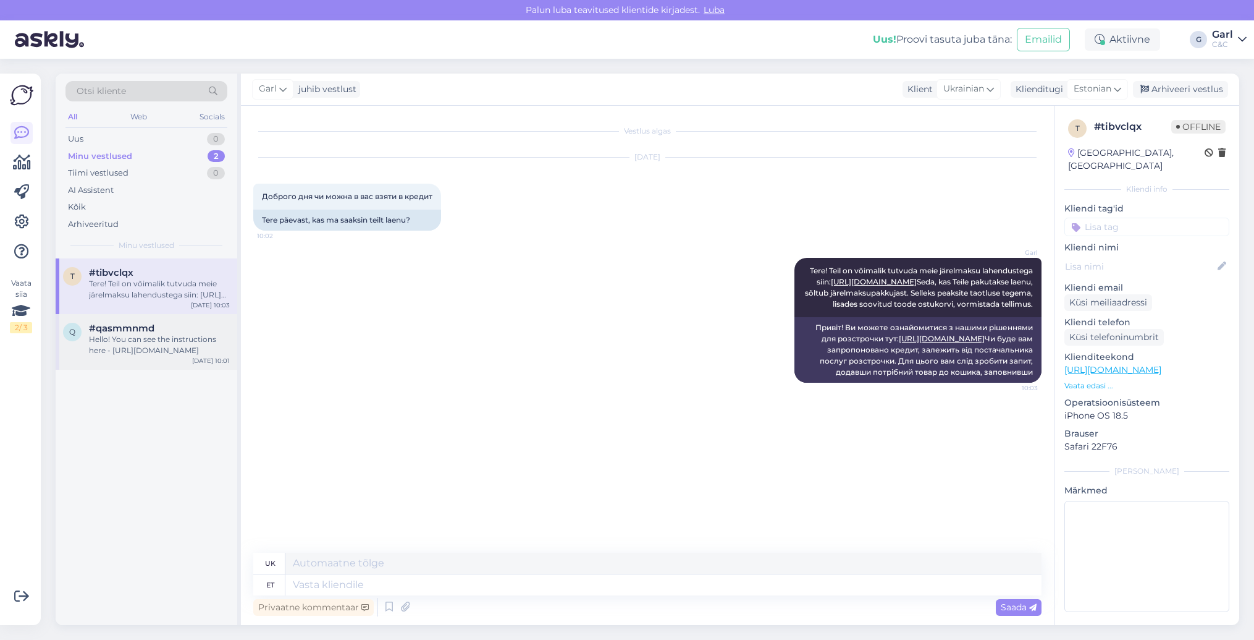
click at [172, 342] on div "Hello! You can see the instructions here - https://support.apple.com/et-ee/guid…" at bounding box center [159, 345] width 141 height 22
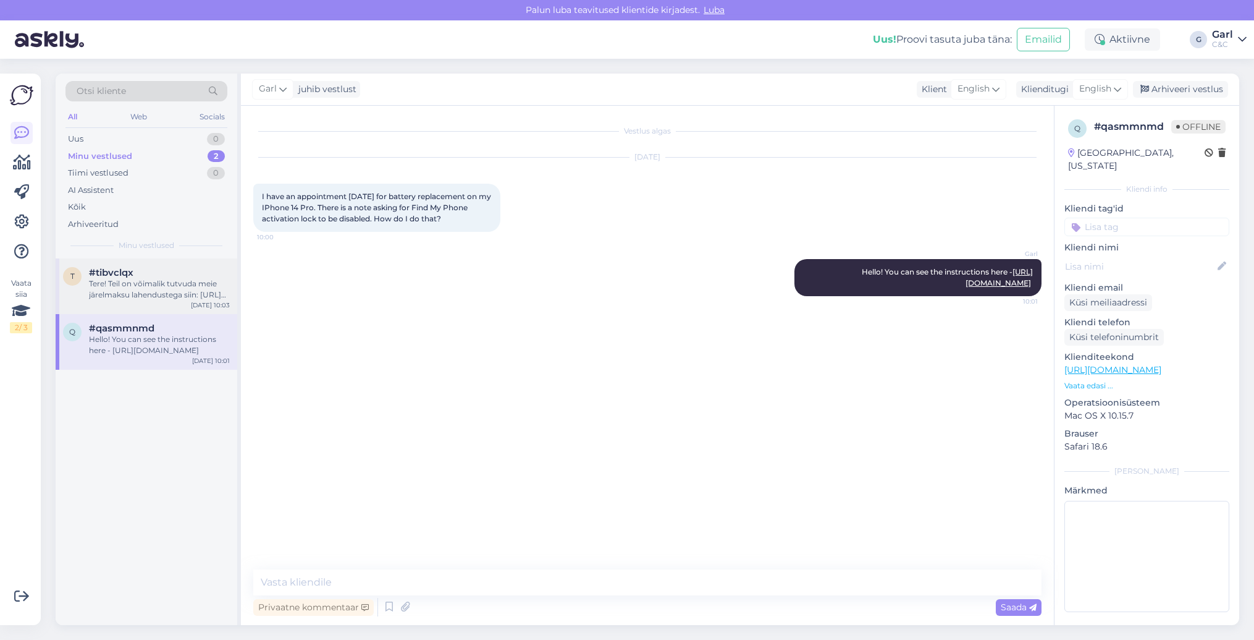
click at [192, 271] on div "#tibvclqx" at bounding box center [159, 272] width 141 height 11
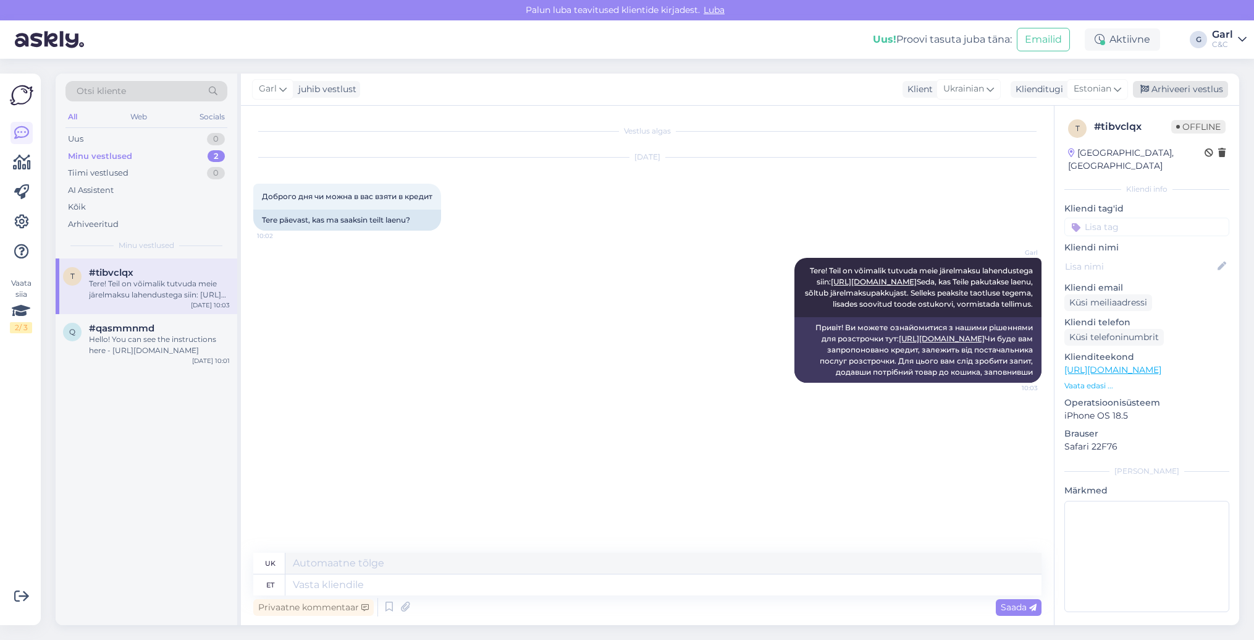
click at [1193, 95] on div "Arhiveeri vestlus" at bounding box center [1180, 89] width 95 height 17
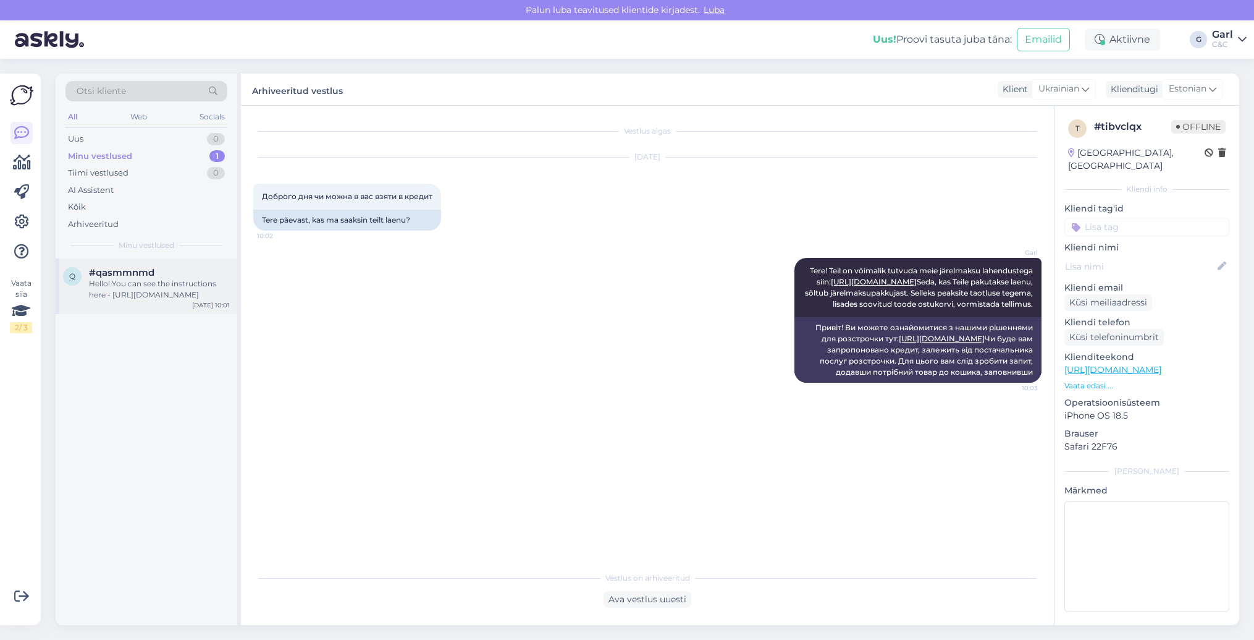
click at [176, 286] on div "Hello! You can see the instructions here - https://support.apple.com/et-ee/guid…" at bounding box center [159, 289] width 141 height 22
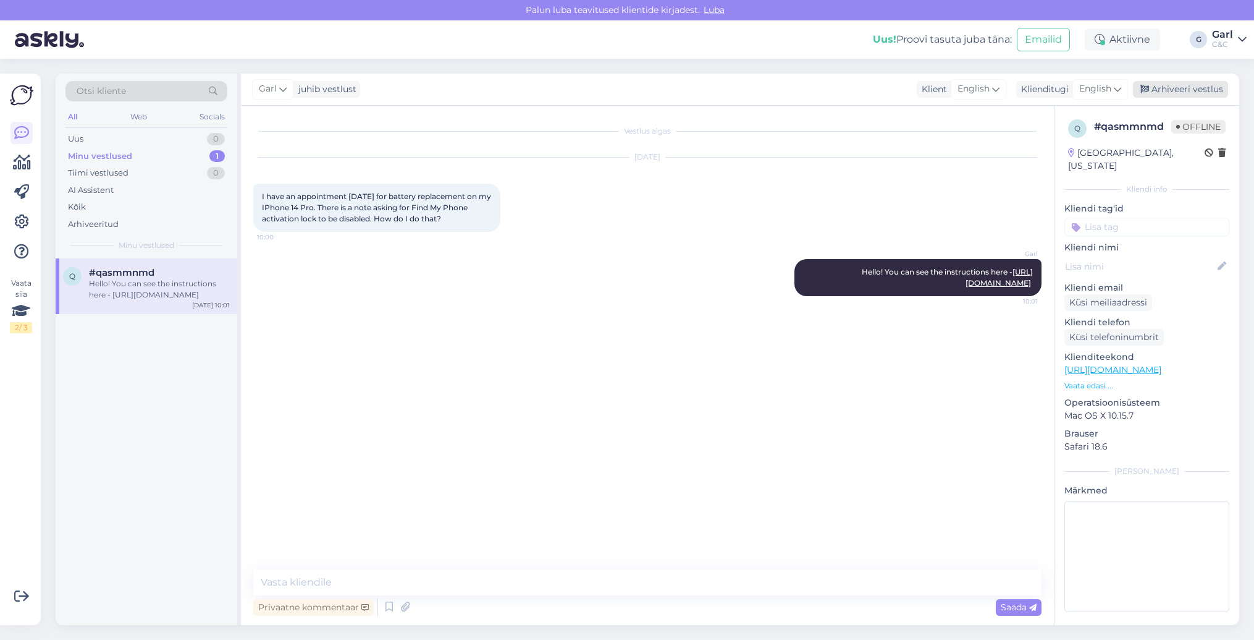
click at [1172, 87] on div "Arhiveeri vestlus" at bounding box center [1180, 89] width 95 height 17
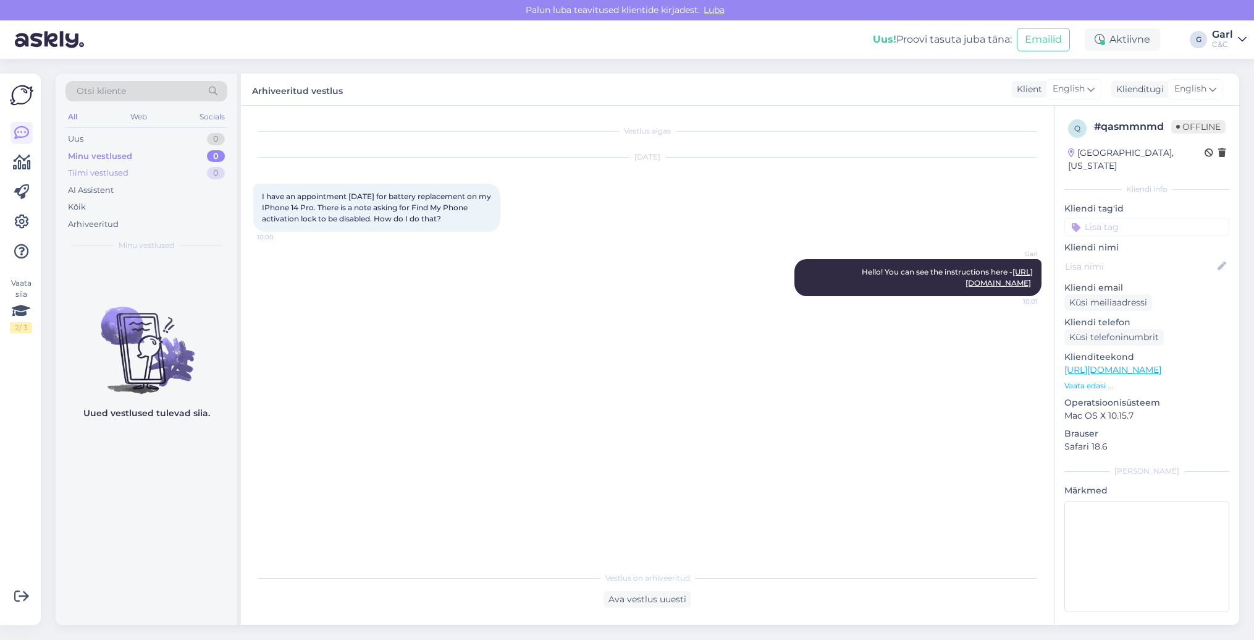
click at [184, 164] on div "Tiimi vestlused 0" at bounding box center [147, 172] width 162 height 17
click at [182, 149] on div "Minu vestlused 0" at bounding box center [147, 156] width 162 height 17
click at [177, 137] on div "Uus 1" at bounding box center [147, 138] width 162 height 17
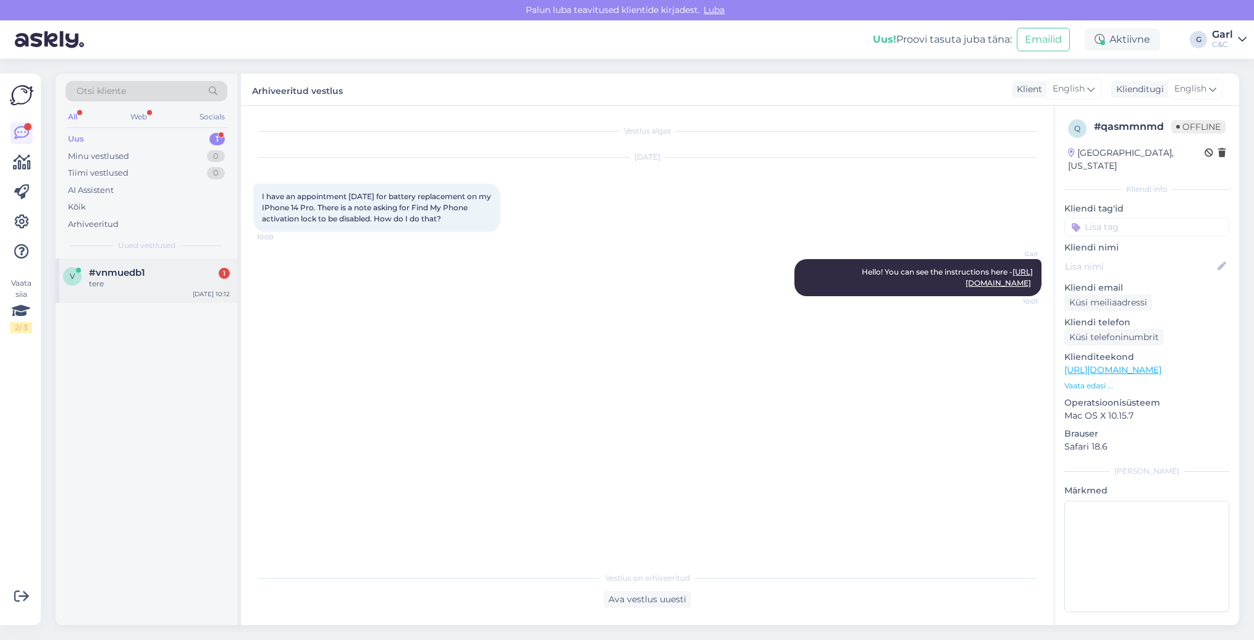
click at [154, 278] on div "tere" at bounding box center [159, 283] width 141 height 11
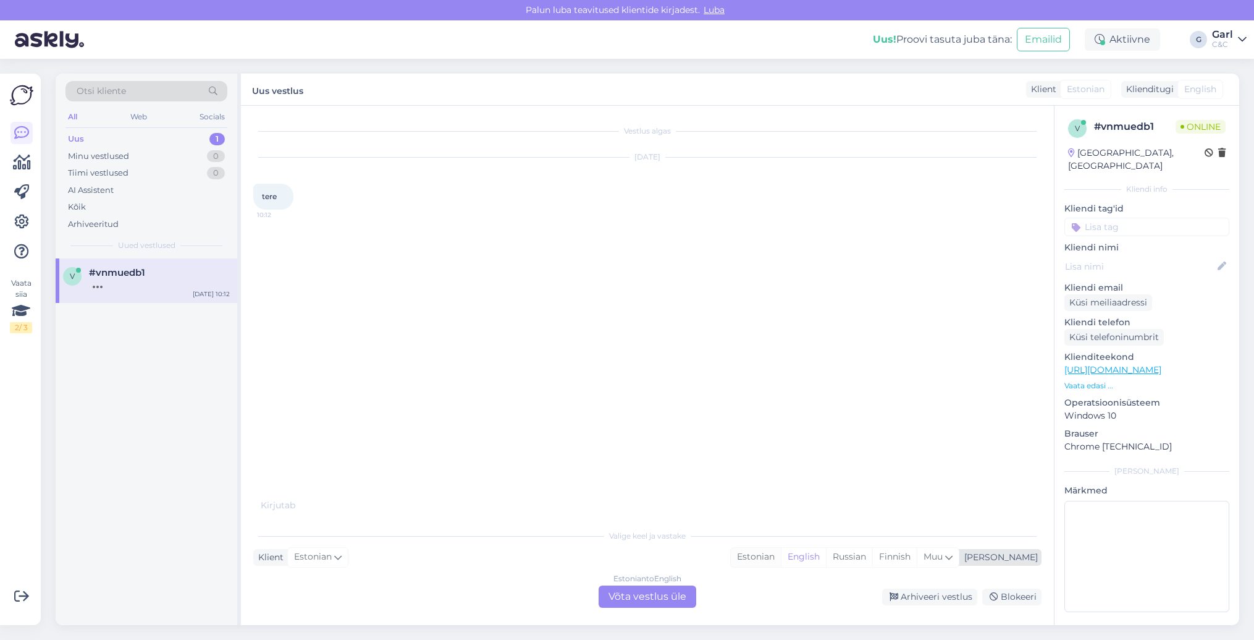
click at [781, 552] on div "Estonian" at bounding box center [756, 556] width 50 height 19
click at [625, 594] on div "Estonian to Estonian Võta vestlus üle" at bounding box center [648, 596] width 98 height 22
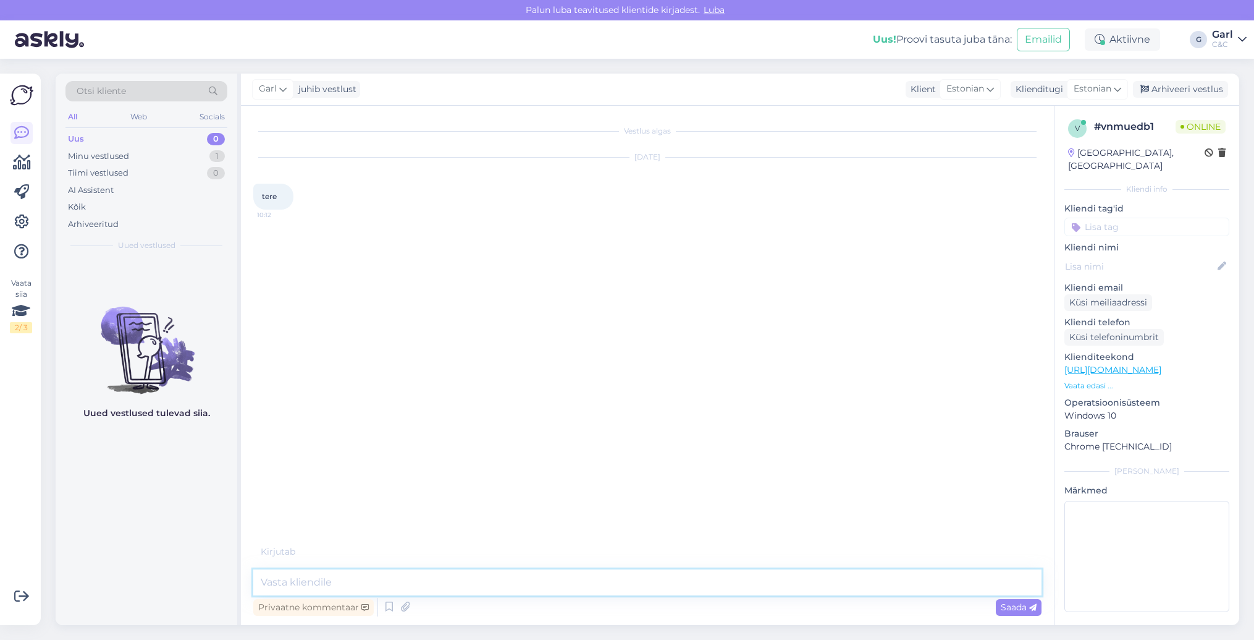
click at [625, 588] on textarea at bounding box center [647, 582] width 788 height 26
type textarea "Tere! Kuidas saan Teile abiks olla?"
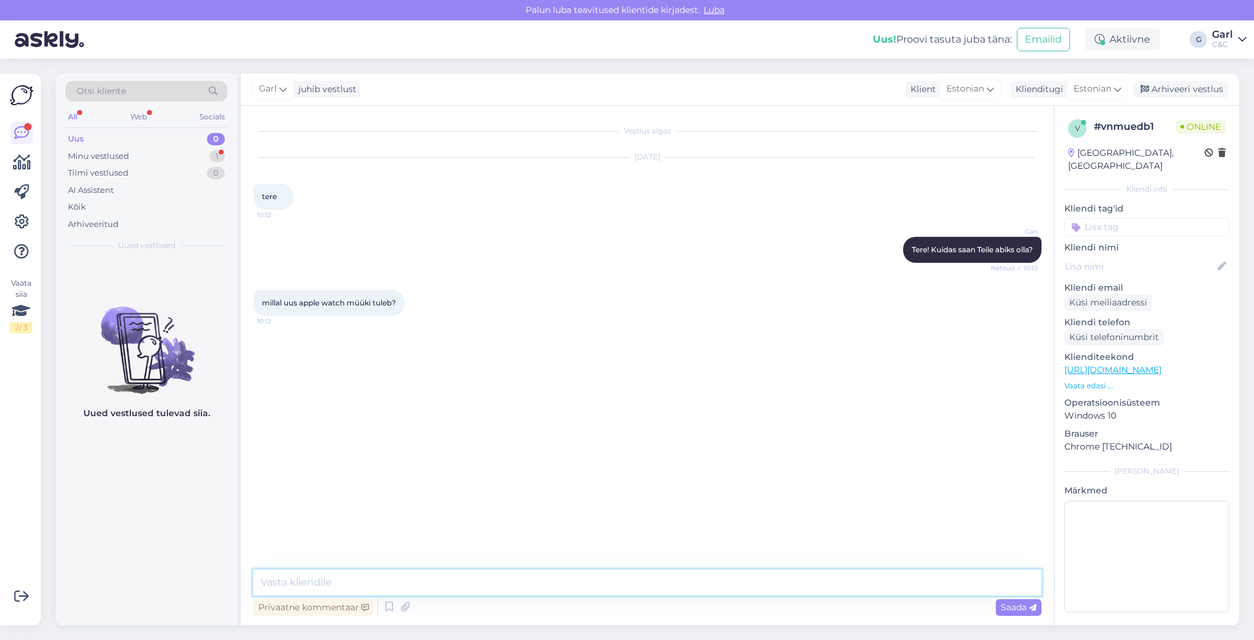
click at [560, 580] on textarea at bounding box center [647, 582] width 788 height 26
type textarea "Ei oska paraku öelda, enne kui Apple pole toodet avalikustanud."
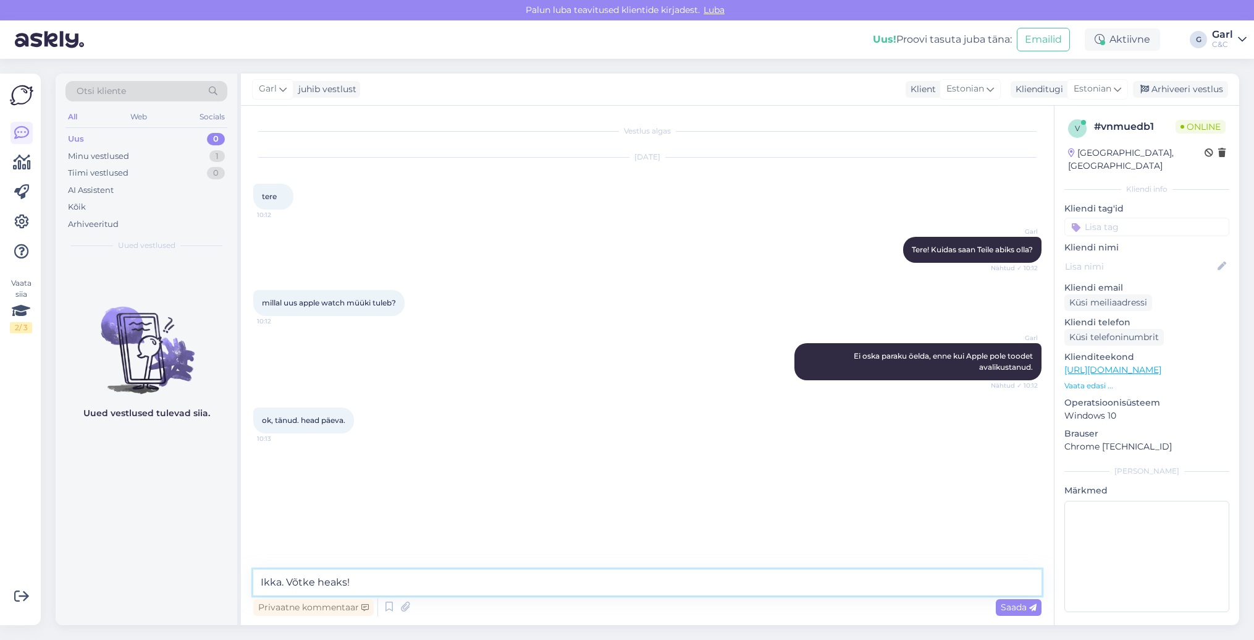
type textarea "Ikka. Võtke heaks!"
click at [1183, 84] on div "Arhiveeri vestlus" at bounding box center [1180, 89] width 95 height 17
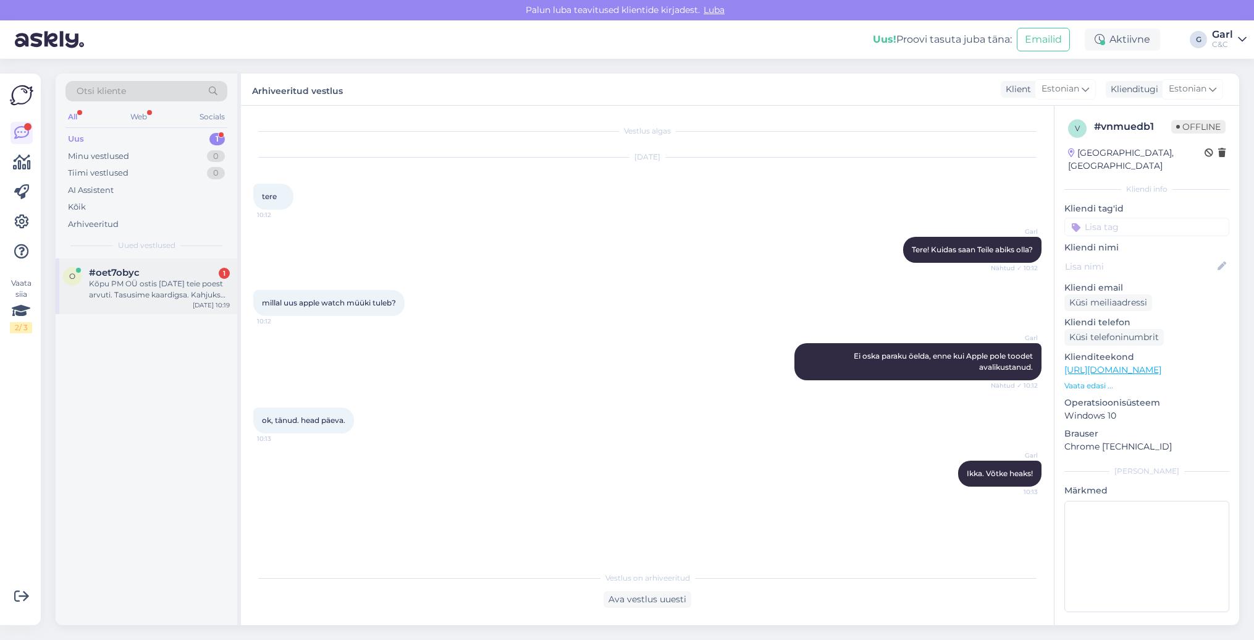
click at [205, 278] on div "Kõpu PM OÜ ostis 22.08.25 teie poest arvuti. Tasusime kaardigsa. Kahjuks pole m…" at bounding box center [159, 289] width 141 height 22
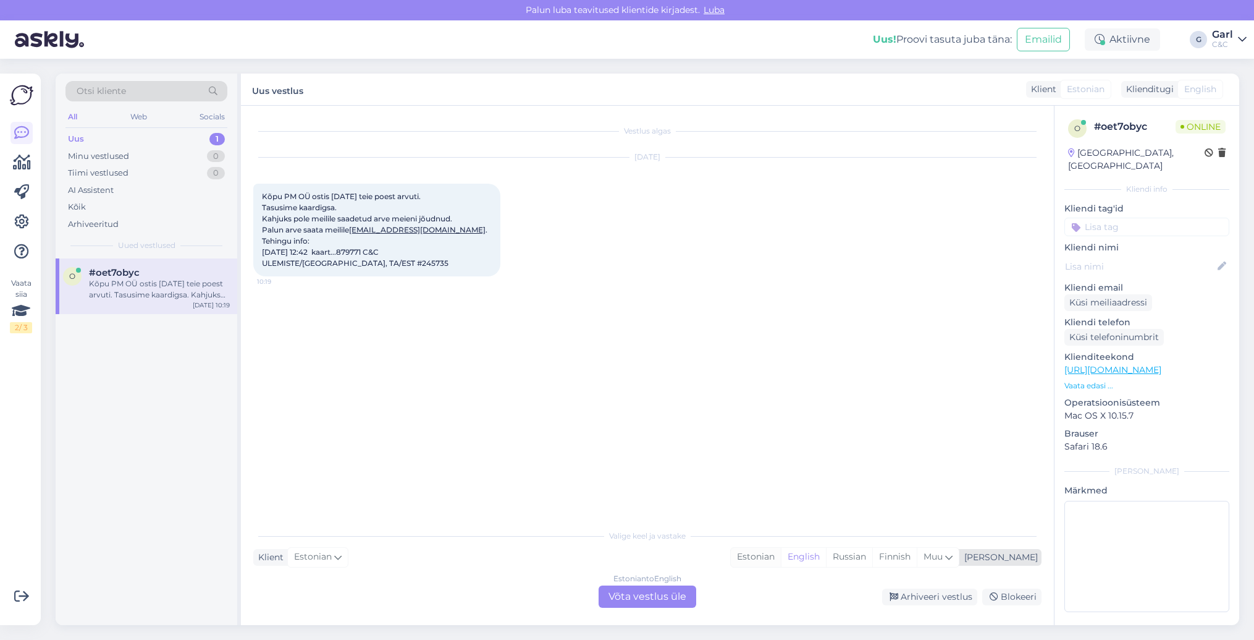
click at [781, 551] on div "Estonian" at bounding box center [756, 556] width 50 height 19
click at [646, 597] on div "Estonian to Estonian Võta vestlus üle" at bounding box center [648, 596] width 98 height 22
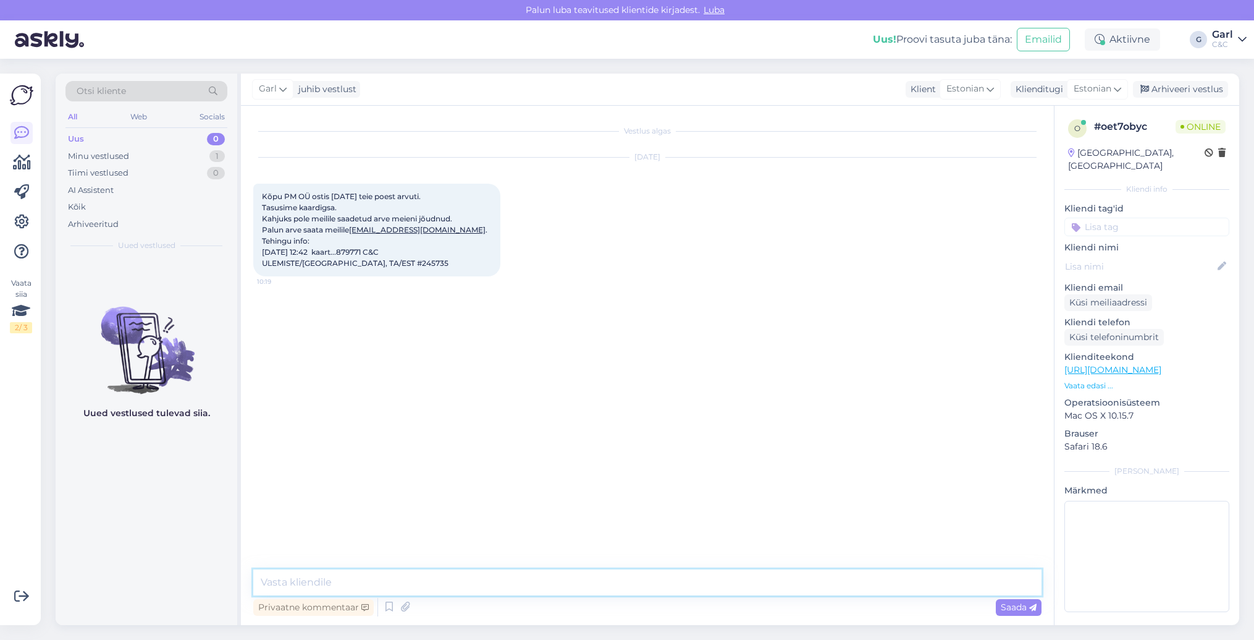
click at [649, 585] on textarea at bounding box center [647, 582] width 788 height 26
type textarea "Tere! Edastasin arve antud aadressile."
type textarea "Suurepärane!"
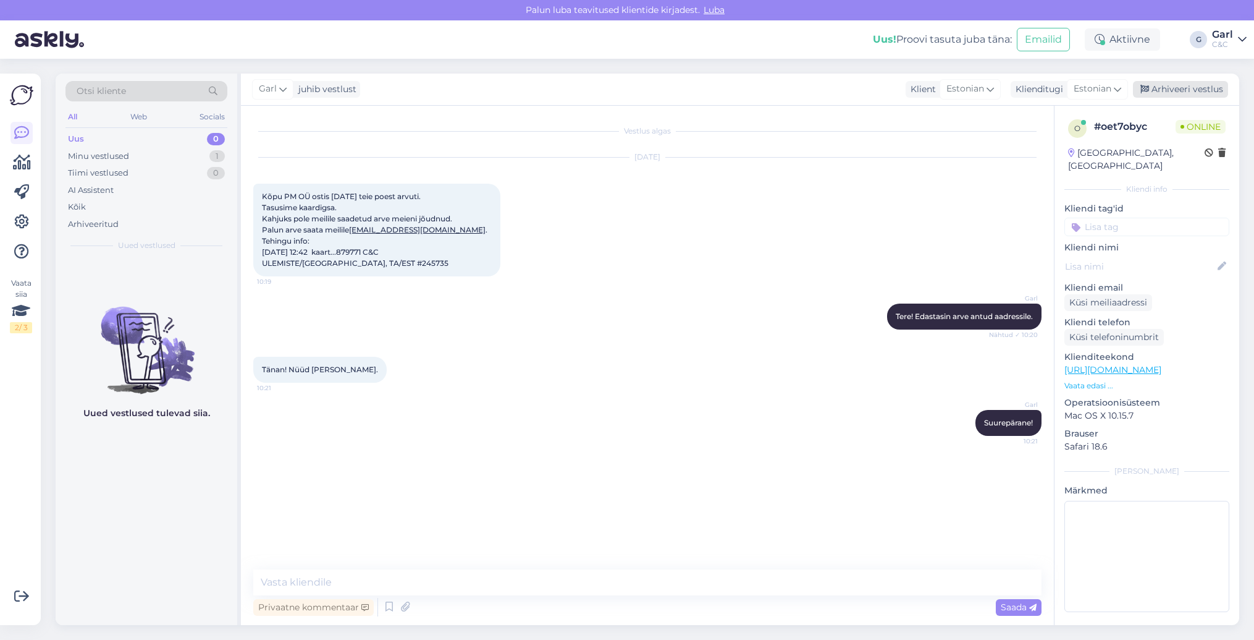
click at [1177, 89] on div "Arhiveeri vestlus" at bounding box center [1180, 89] width 95 height 17
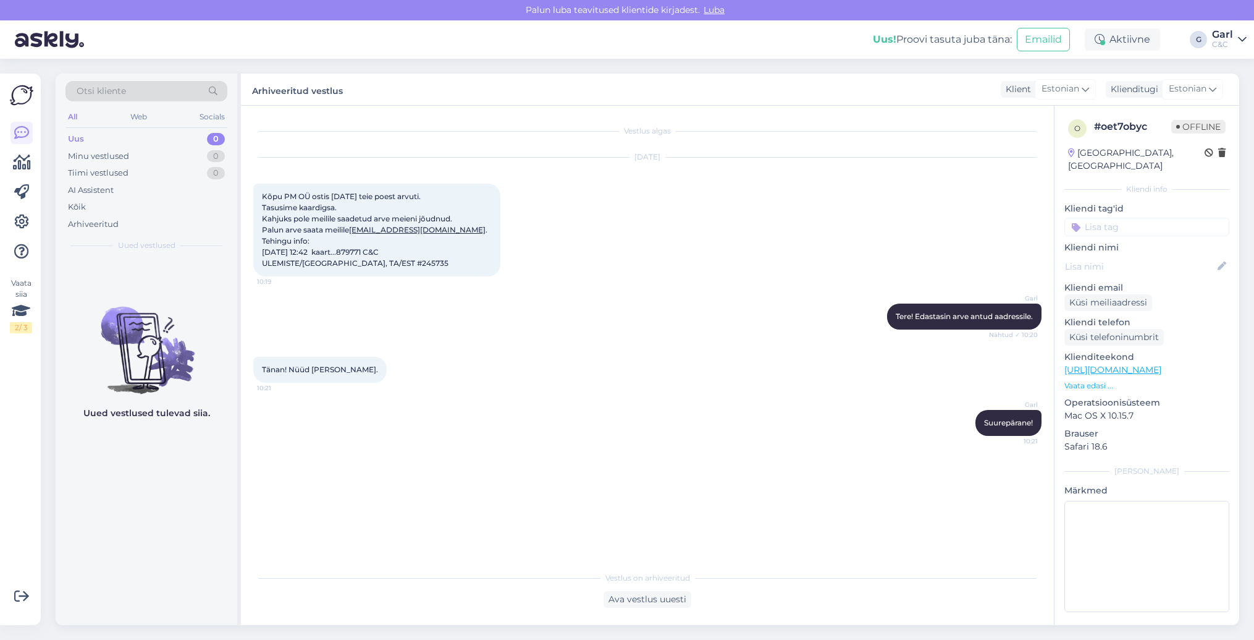
click at [177, 145] on div "Uus 0" at bounding box center [147, 138] width 162 height 17
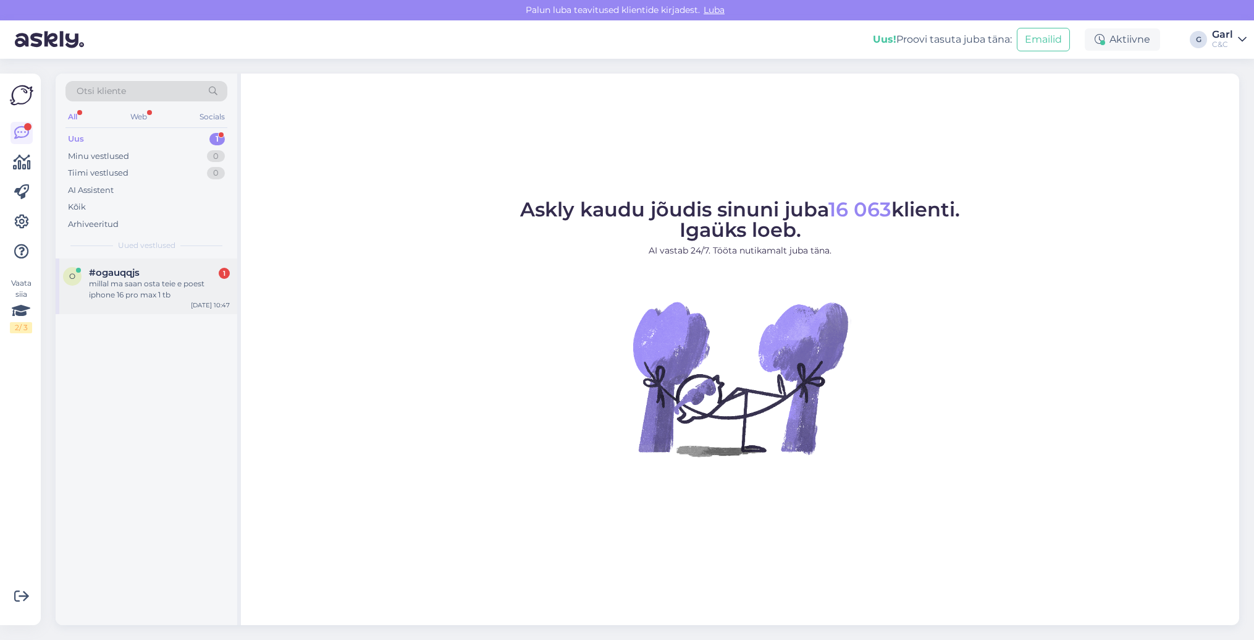
click at [171, 274] on div "#ogauqqjs 1" at bounding box center [159, 272] width 141 height 11
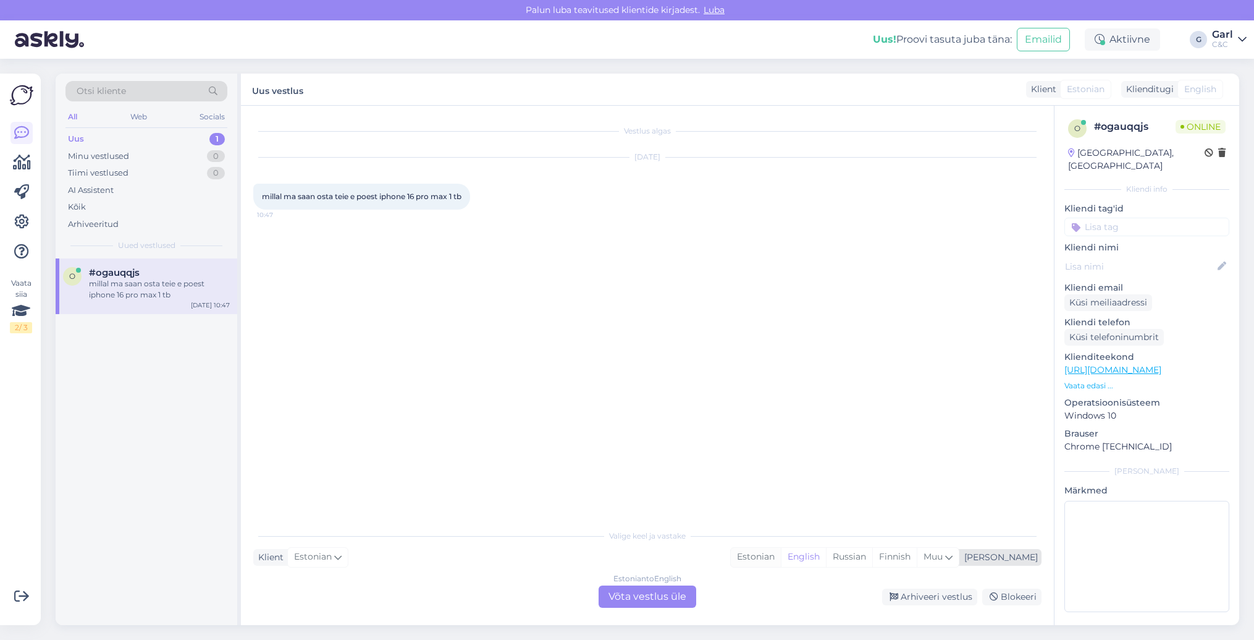
click at [781, 558] on div "Estonian" at bounding box center [756, 556] width 50 height 19
click at [687, 586] on div "Estonian to Estonian Võta vestlus üle" at bounding box center [648, 596] width 98 height 22
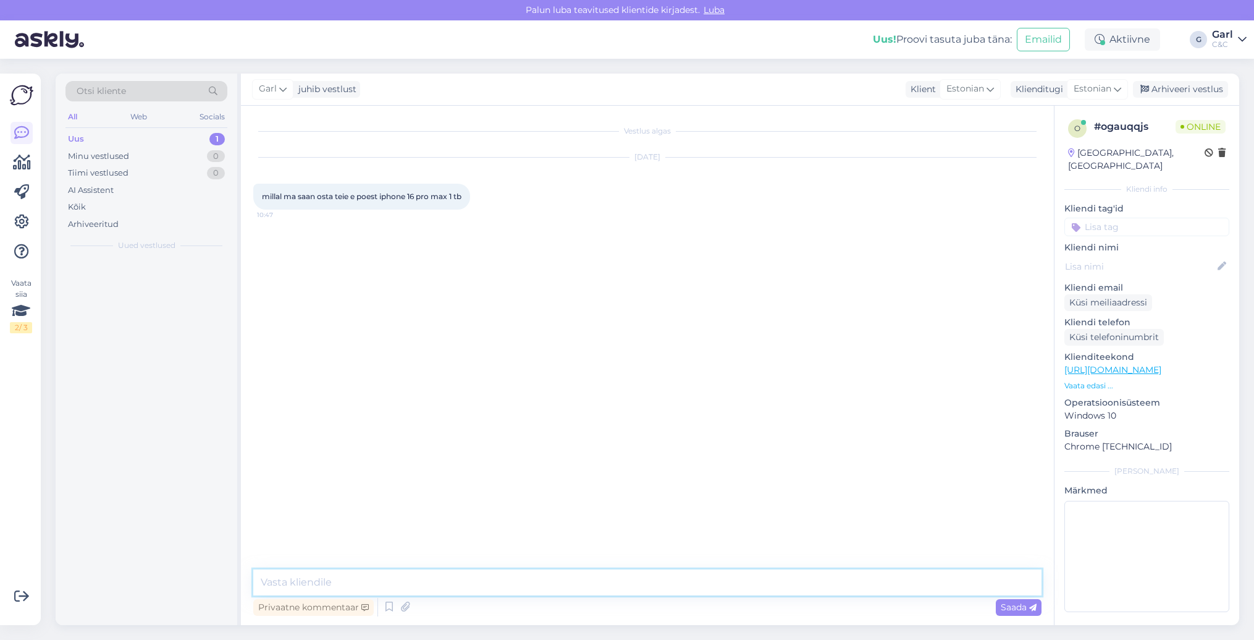
click at [687, 583] on textarea at bounding box center [647, 582] width 788 height 26
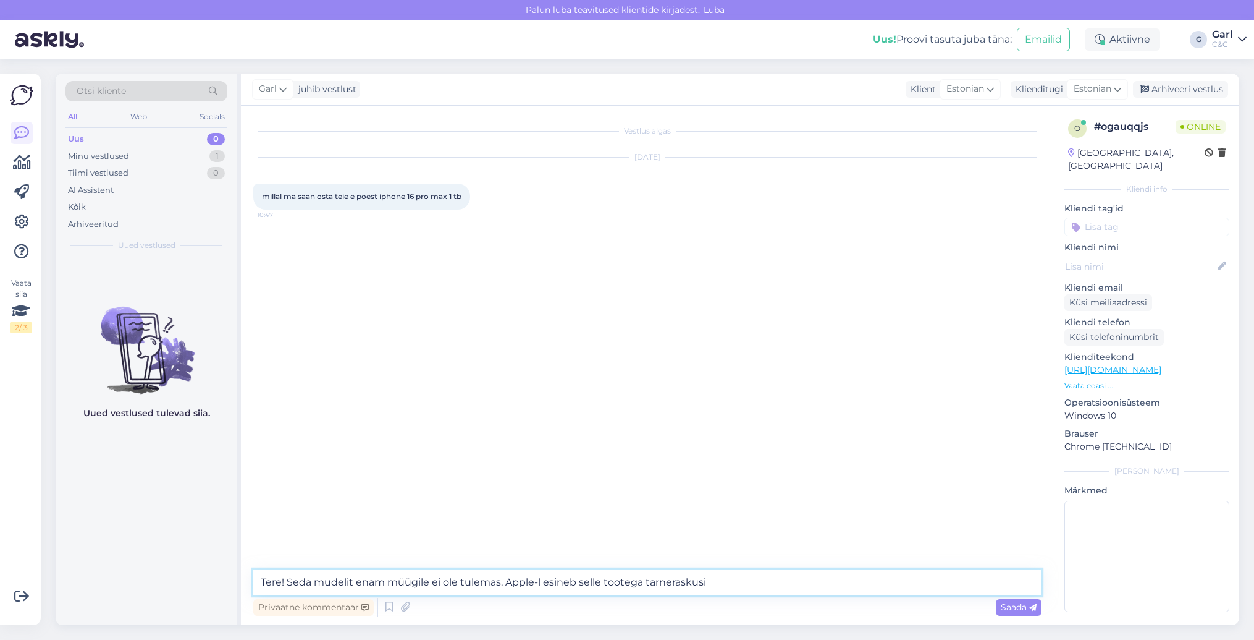
type textarea "Tere! Seda mudelit enam müügile ei ole tulemas. Apple-l esineb selle tootega ta…"
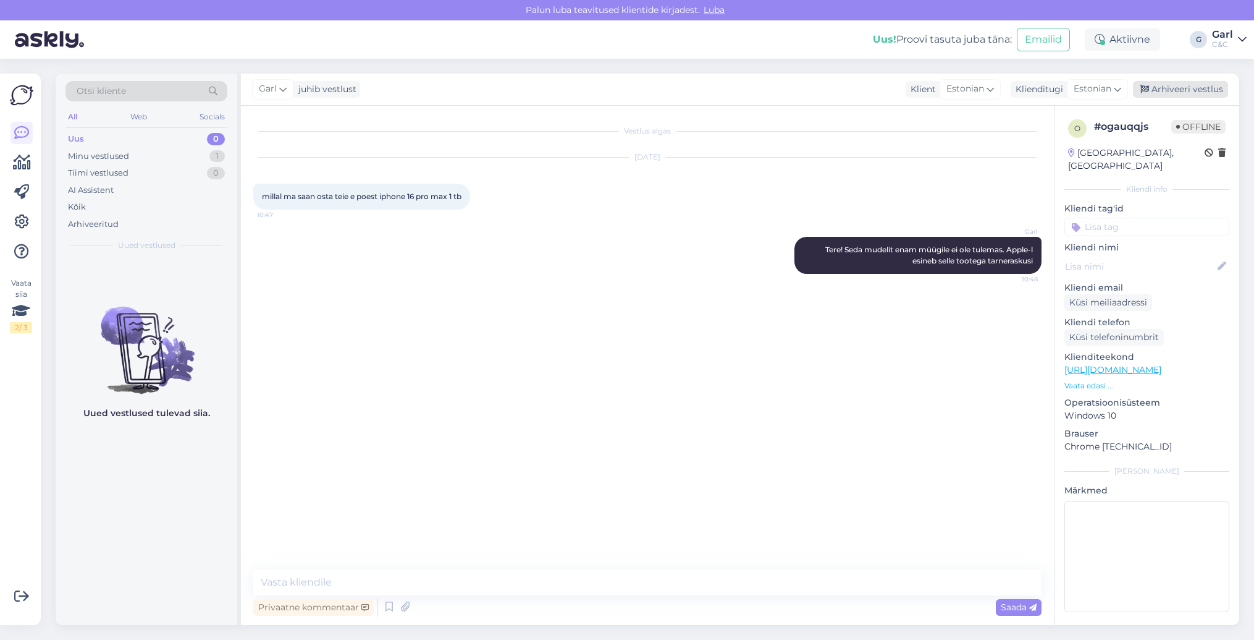
click at [1165, 92] on div "Arhiveeri vestlus" at bounding box center [1180, 89] width 95 height 17
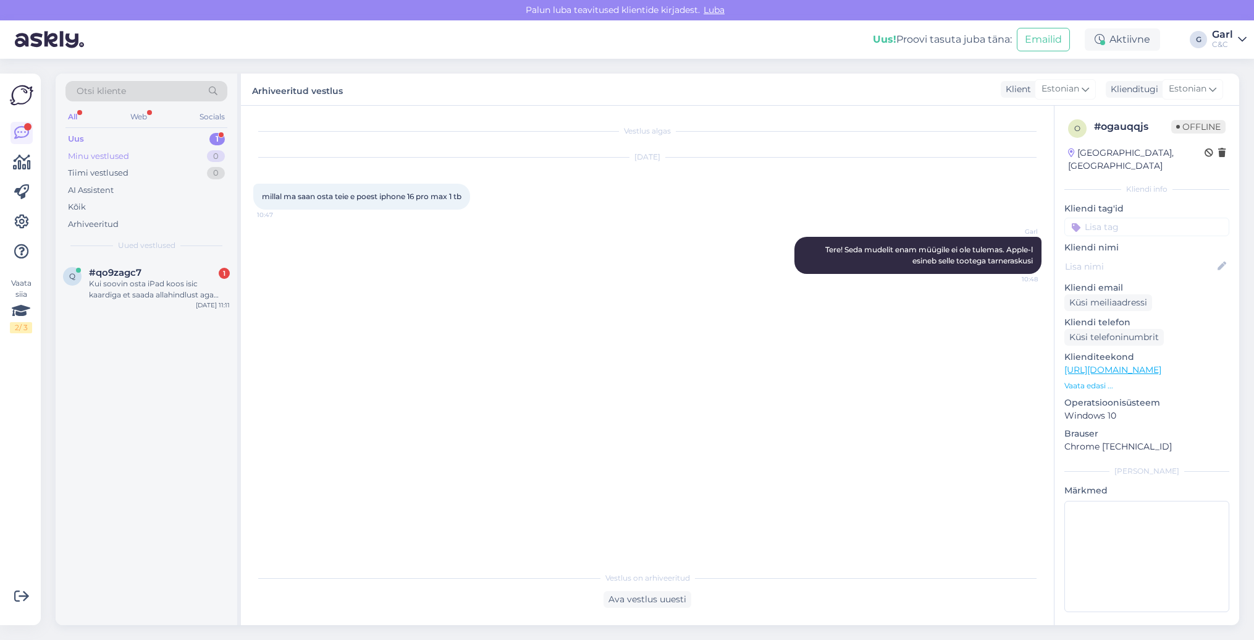
click at [201, 154] on div "Minu vestlused 0" at bounding box center [147, 156] width 162 height 17
click at [205, 137] on div "Uus 1" at bounding box center [147, 138] width 162 height 17
click at [196, 151] on div "Minu vestlused 0" at bounding box center [147, 156] width 162 height 17
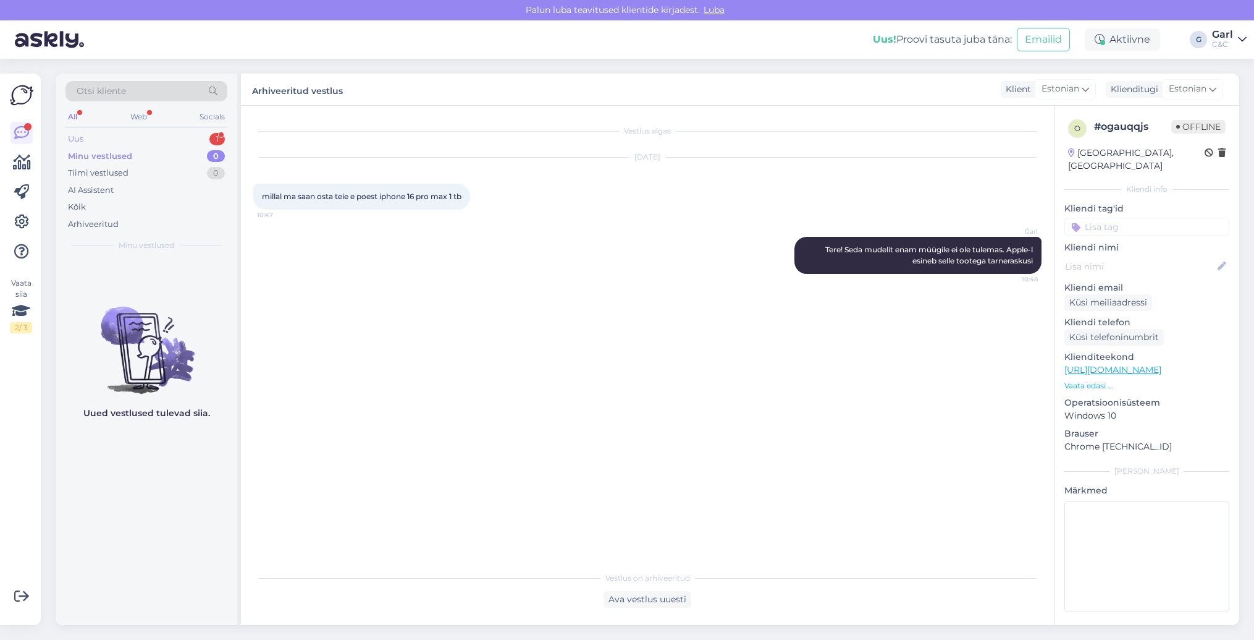
click at [199, 139] on div "Uus 1" at bounding box center [147, 138] width 162 height 17
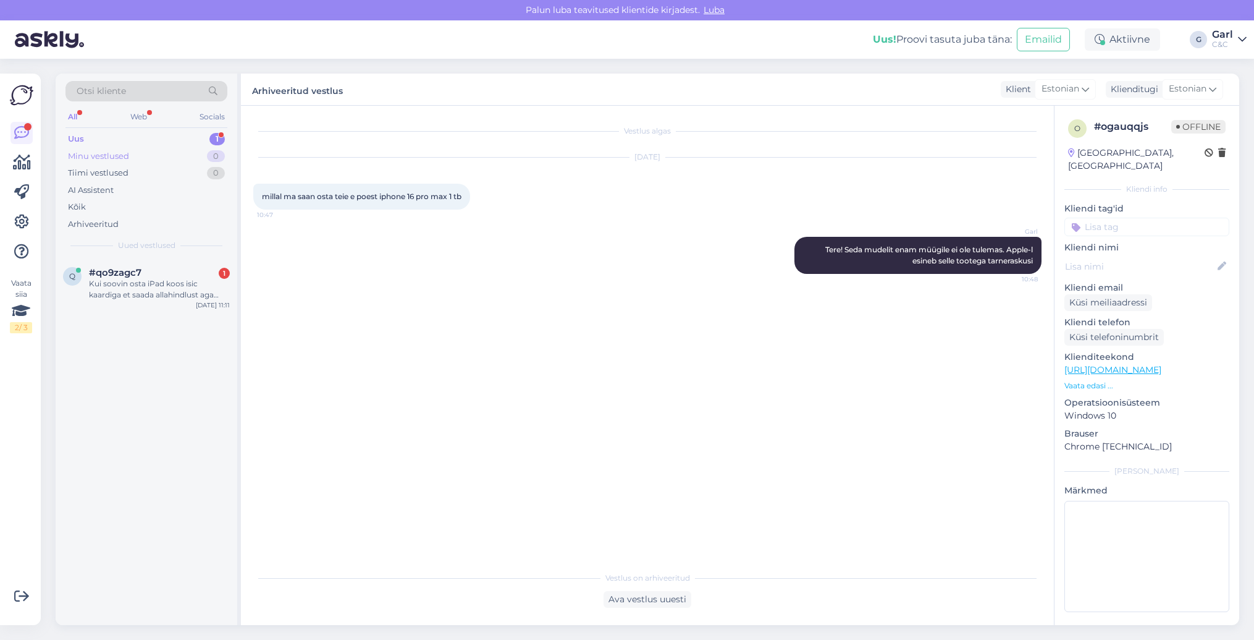
click at [190, 153] on div "Minu vestlused 0" at bounding box center [147, 156] width 162 height 17
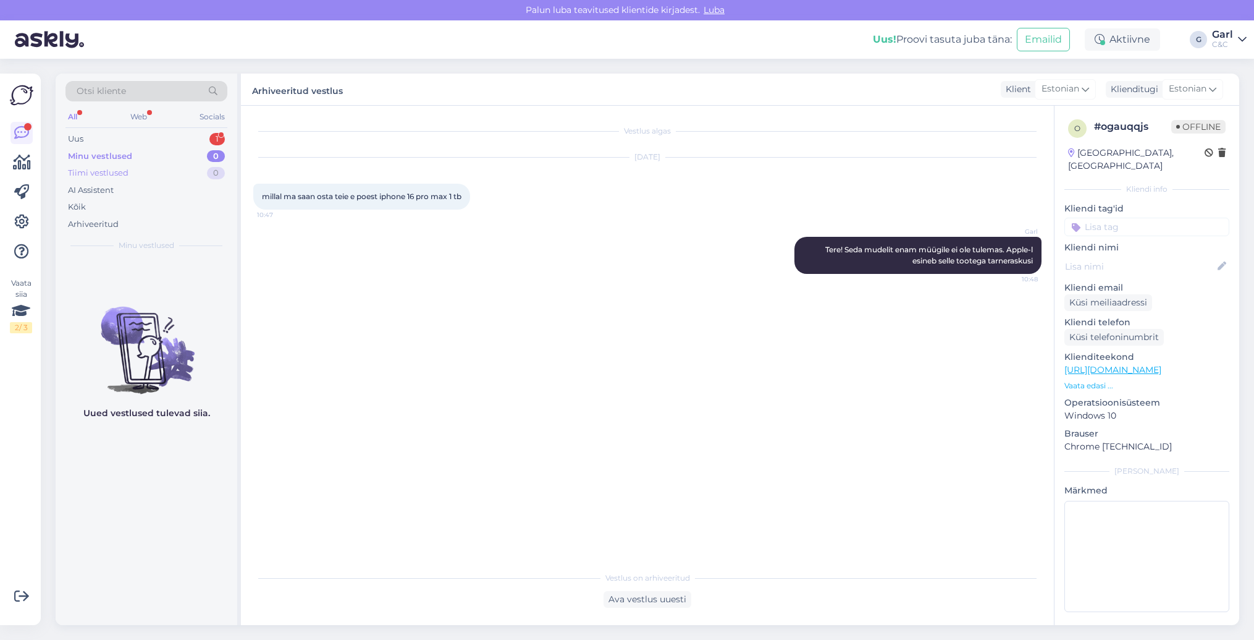
click at [192, 171] on div "Tiimi vestlused 0" at bounding box center [147, 172] width 162 height 17
click at [196, 153] on div "Minu vestlused 0" at bounding box center [147, 156] width 162 height 17
click at [197, 136] on div "Uus 1" at bounding box center [147, 138] width 162 height 17
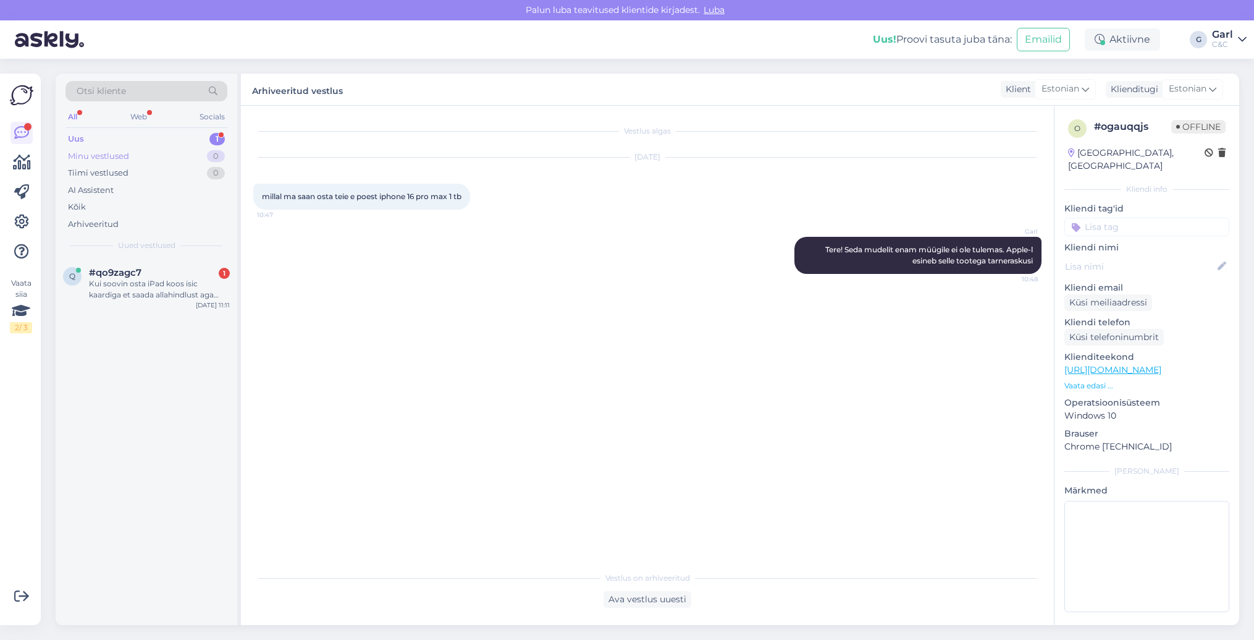
click at [193, 153] on div "Minu vestlused 0" at bounding box center [147, 156] width 162 height 17
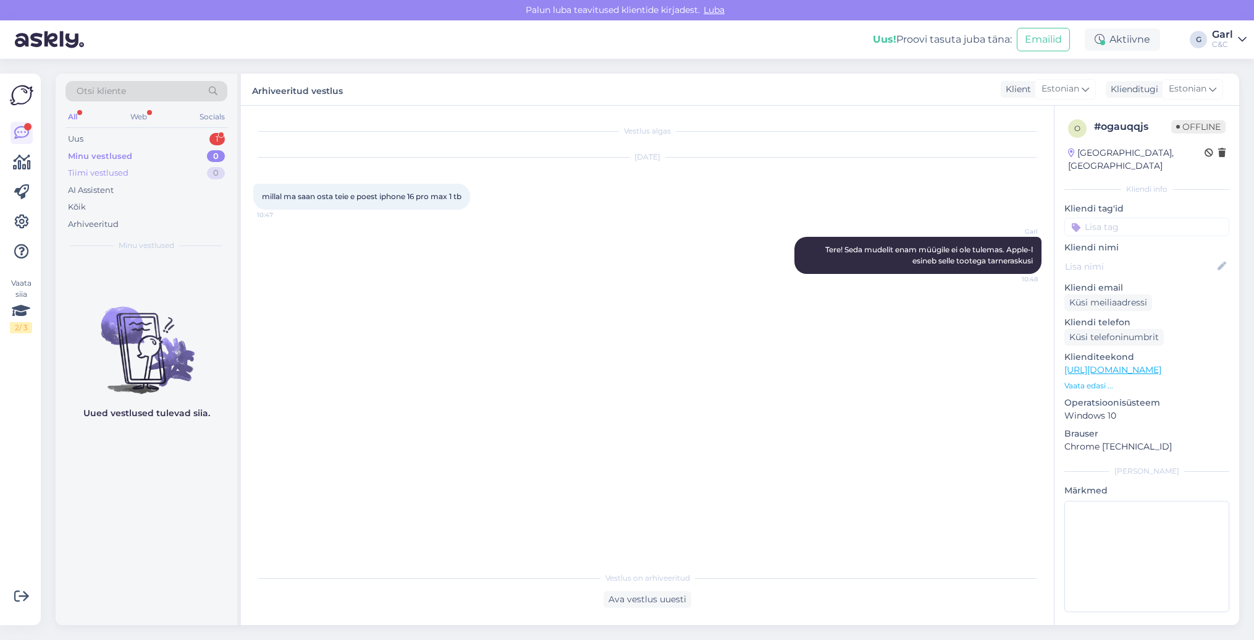
click at [190, 168] on div "Tiimi vestlused 0" at bounding box center [147, 172] width 162 height 17
click at [190, 158] on div "Minu vestlused 0" at bounding box center [147, 156] width 162 height 17
click at [192, 142] on div "Uus 1" at bounding box center [147, 138] width 162 height 17
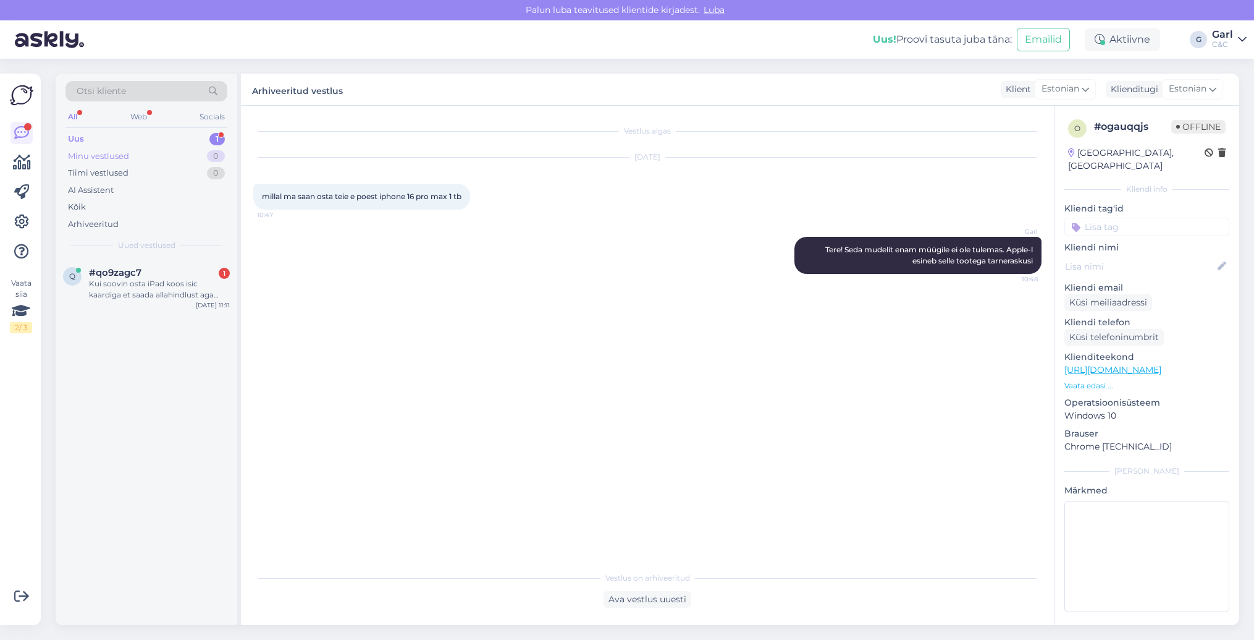
click at [185, 149] on div "Minu vestlused 0" at bounding box center [147, 156] width 162 height 17
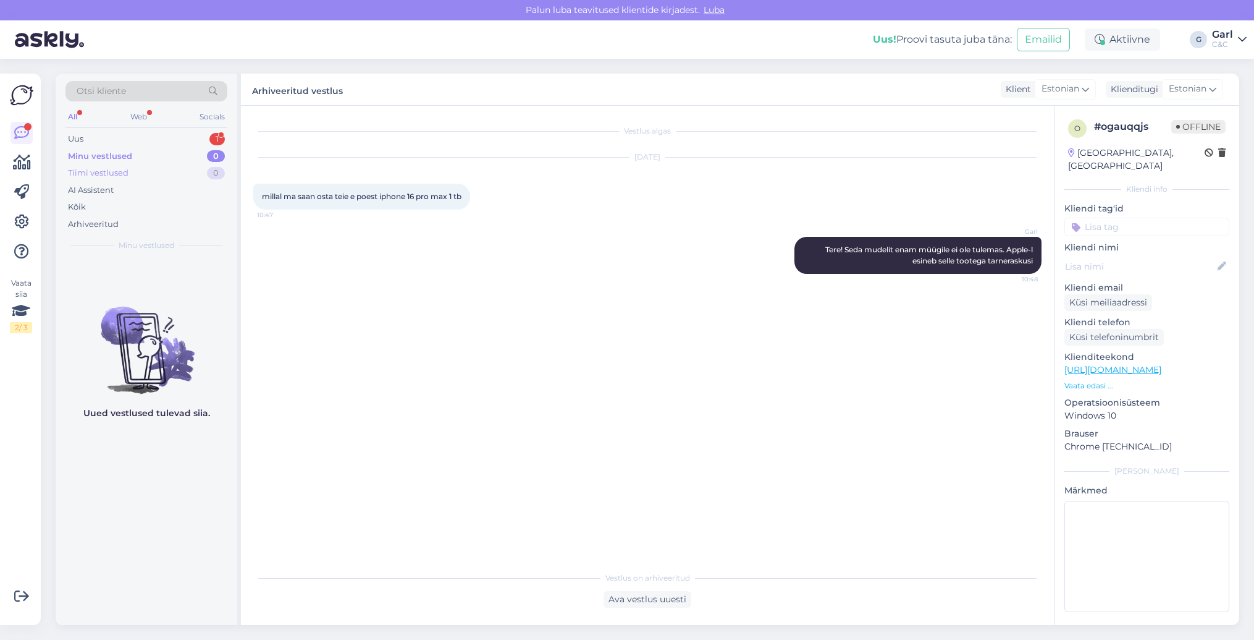
click at [185, 171] on div "Tiimi vestlused 0" at bounding box center [147, 172] width 162 height 17
click at [188, 164] on div "Tiimi vestlused 0" at bounding box center [147, 172] width 162 height 17
click at [188, 157] on div "Minu vestlused 0" at bounding box center [147, 156] width 162 height 17
click at [190, 142] on div "Uus 1" at bounding box center [147, 138] width 162 height 17
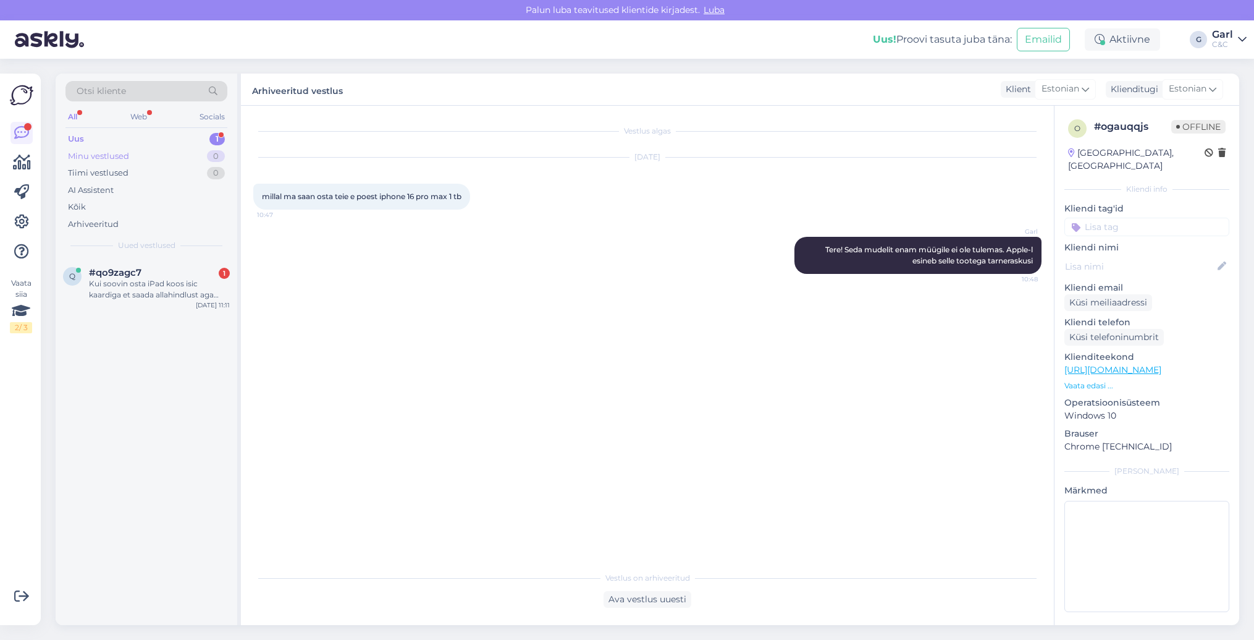
click at [177, 150] on div "Minu vestlused 0" at bounding box center [147, 156] width 162 height 17
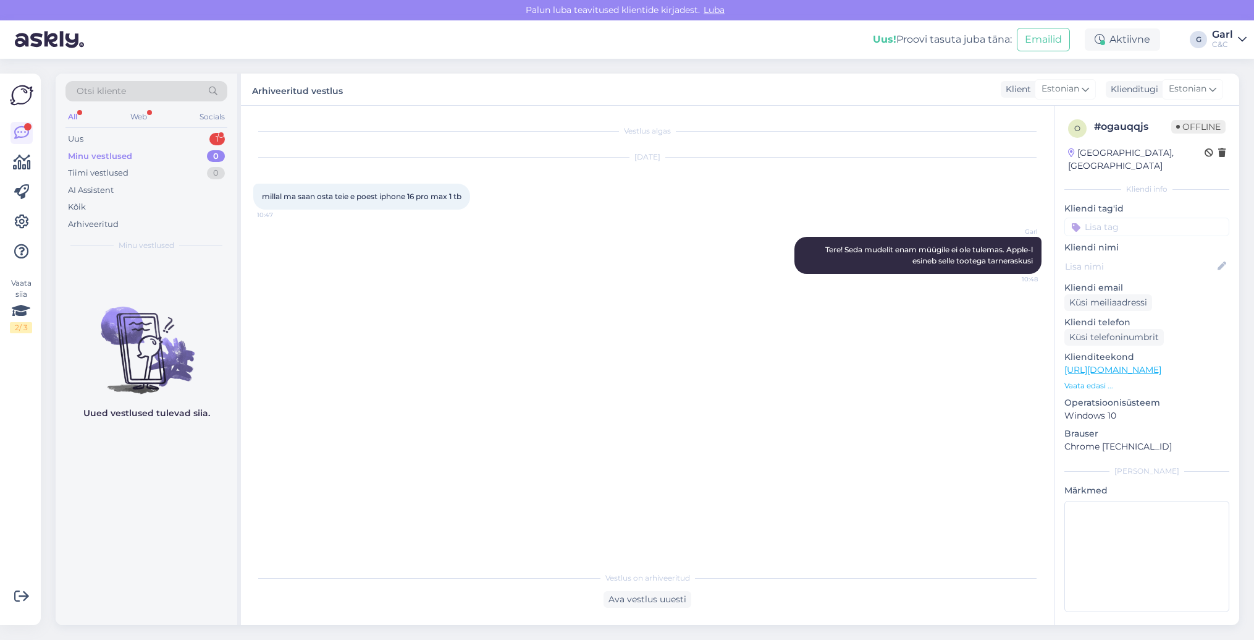
click at [172, 163] on div "Minu vestlused 0" at bounding box center [147, 156] width 162 height 17
click at [170, 172] on div "Tiimi vestlused 0" at bounding box center [147, 172] width 162 height 17
click at [118, 218] on div "Arhiveeritud" at bounding box center [147, 224] width 162 height 17
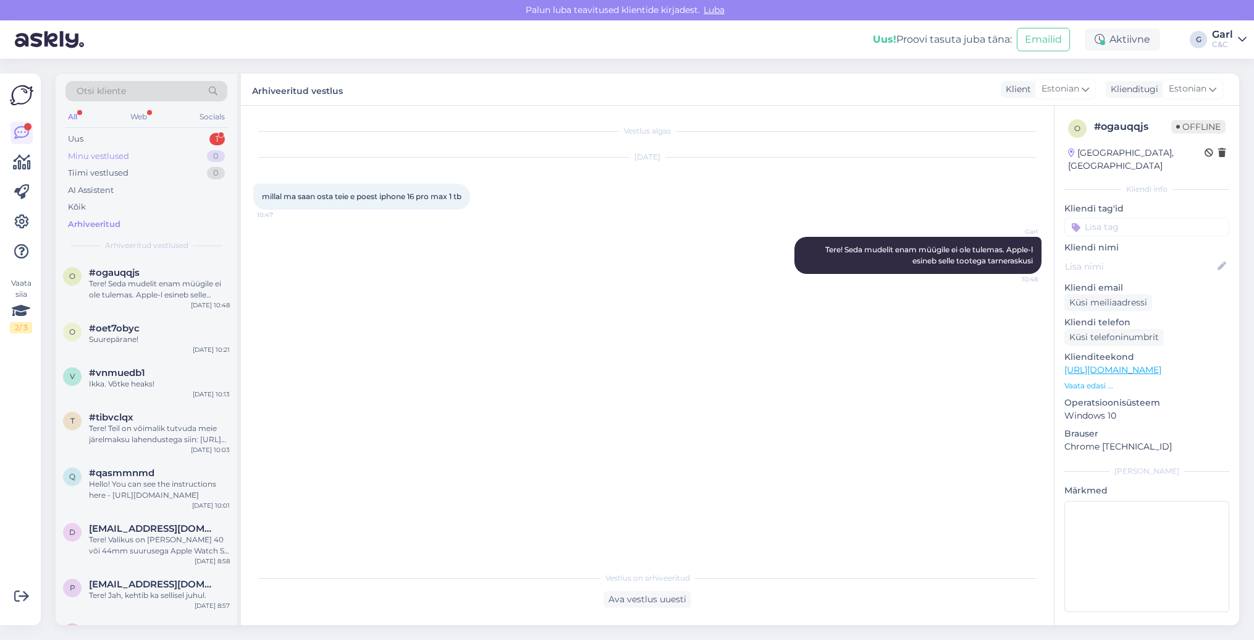
click at [135, 158] on div "Minu vestlused 0" at bounding box center [147, 156] width 162 height 17
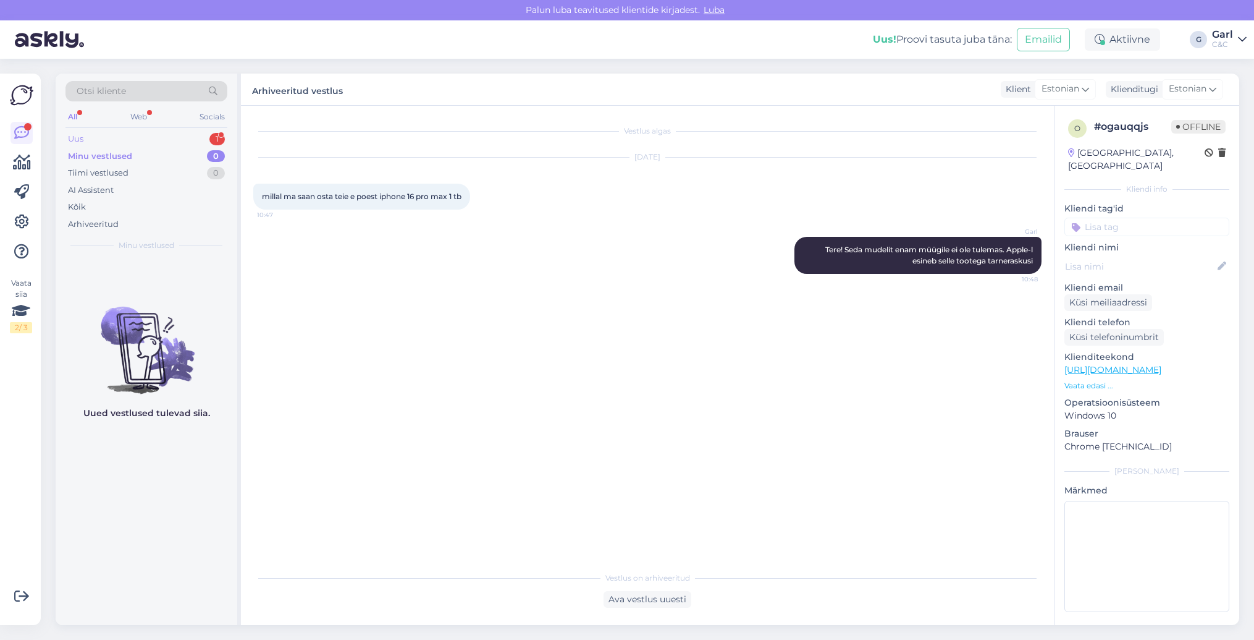
click at [164, 138] on div "Uus 1" at bounding box center [147, 138] width 162 height 17
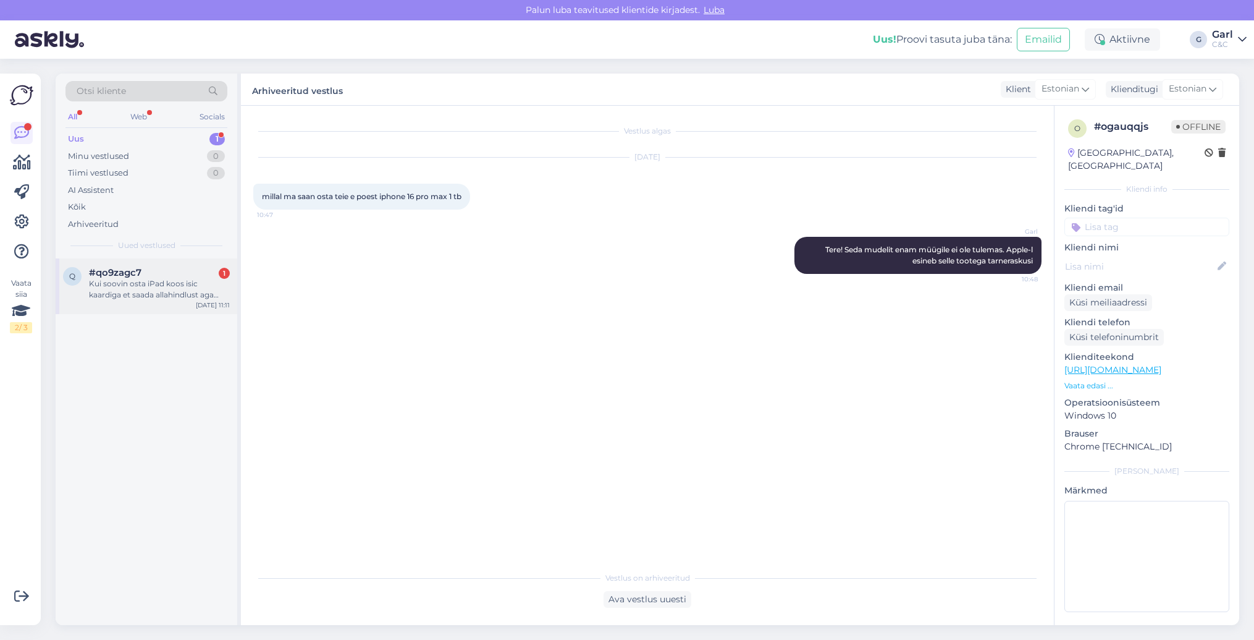
click at [177, 282] on div "Kui soovin osta iPad koos isic kaardiga et saada allahindlust aga seda iPadi mi…" at bounding box center [159, 289] width 141 height 22
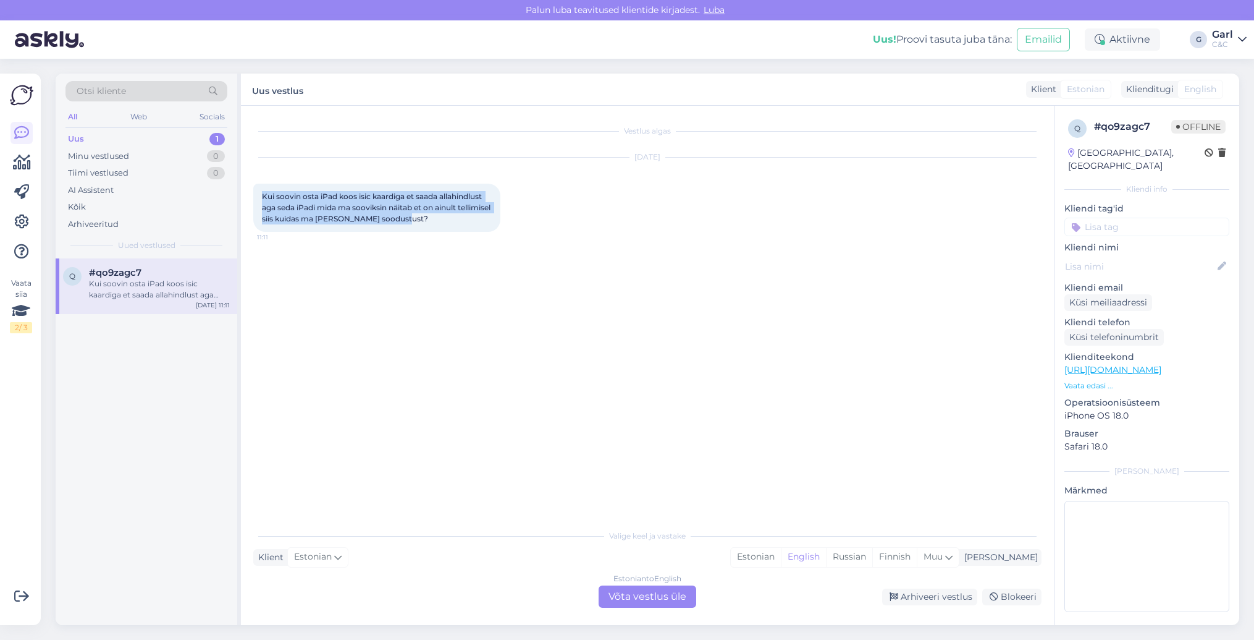
drag, startPoint x: 459, startPoint y: 222, endPoint x: 355, endPoint y: 190, distance: 108.7
click at [355, 189] on div "Kui soovin osta iPad koos isic kaardiga et saada allahindlust aga seda iPadi mi…" at bounding box center [376, 208] width 247 height 48
click at [355, 190] on div "Kui soovin osta iPad koos isic kaardiga et saada allahindlust aga seda iPadi mi…" at bounding box center [376, 208] width 247 height 48
drag, startPoint x: 339, startPoint y: 195, endPoint x: 358, endPoint y: 199, distance: 19.0
click at [358, 199] on span "Kui soovin osta iPad koos isic kaardiga et saada allahindlust aga seda iPadi mi…" at bounding box center [377, 208] width 230 height 32
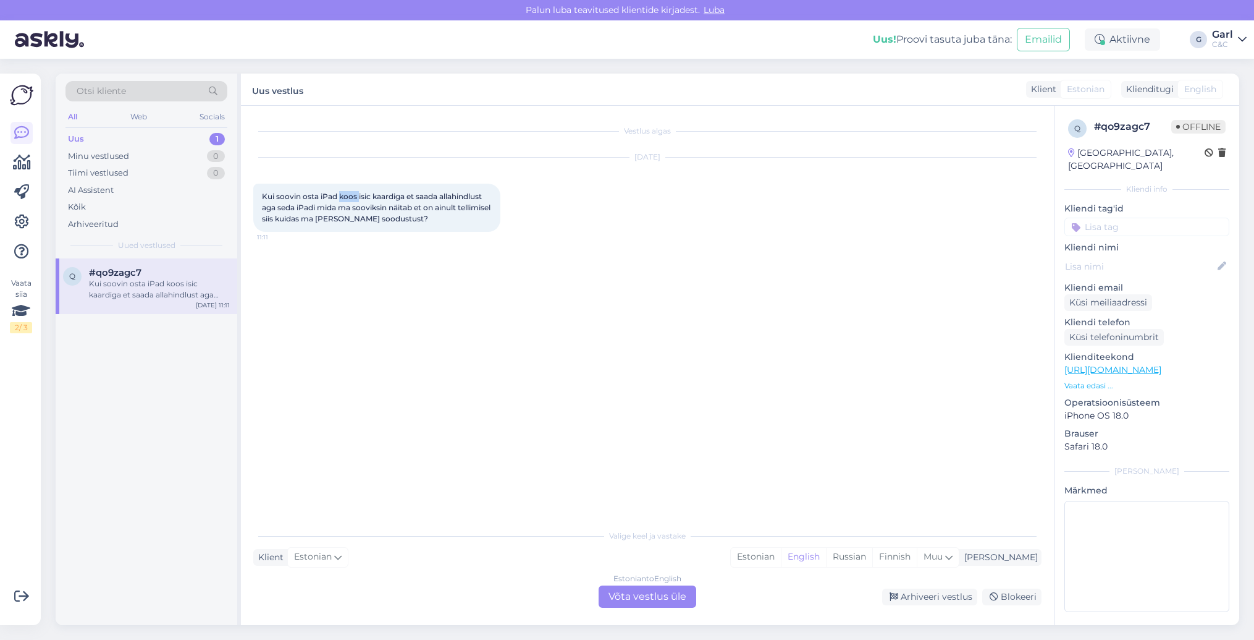
click at [358, 199] on span "Kui soovin osta iPad koos isic kaardiga et saada allahindlust aga seda iPadi mi…" at bounding box center [377, 208] width 230 height 32
drag, startPoint x: 358, startPoint y: 199, endPoint x: 337, endPoint y: 197, distance: 21.2
click at [337, 197] on span "Kui soovin osta iPad koos isic kaardiga et saada allahindlust aga seda iPadi mi…" at bounding box center [377, 208] width 230 height 32
drag, startPoint x: 337, startPoint y: 197, endPoint x: 361, endPoint y: 197, distance: 24.1
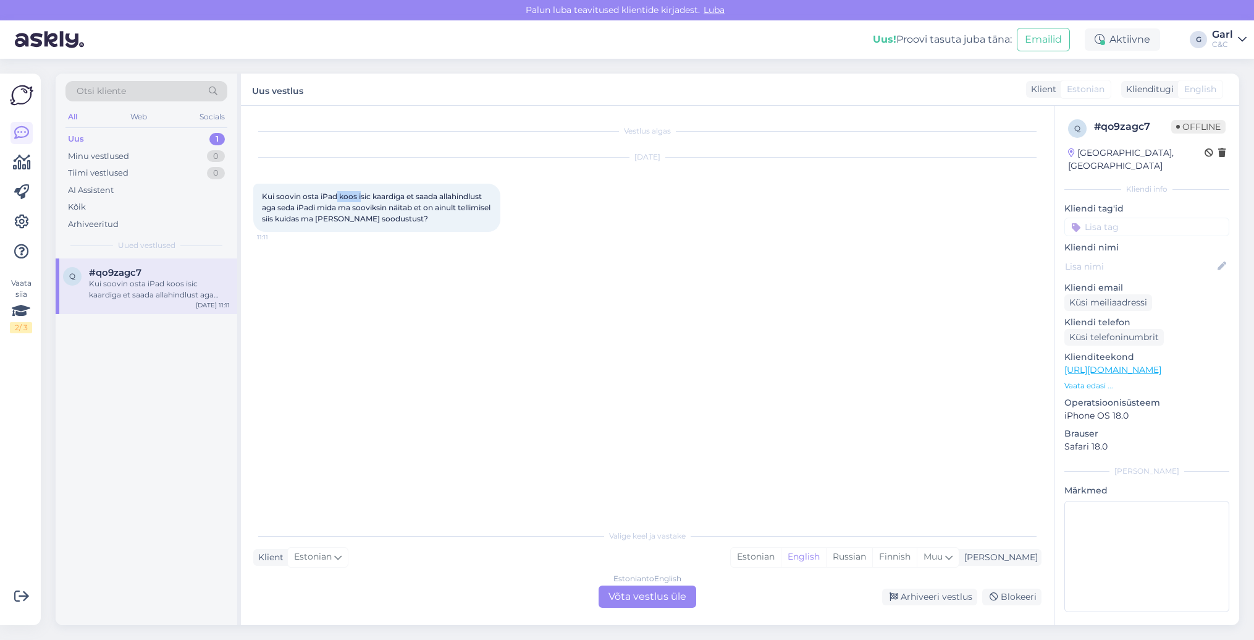
click at [361, 197] on span "Kui soovin osta iPad koos isic kaardiga et saada allahindlust aga seda iPadi mi…" at bounding box center [377, 208] width 230 height 32
drag, startPoint x: 361, startPoint y: 197, endPoint x: 336, endPoint y: 196, distance: 24.7
click at [336, 195] on span "Kui soovin osta iPad koos isic kaardiga et saada allahindlust aga seda iPadi mi…" at bounding box center [377, 208] width 230 height 32
click at [351, 196] on span "Kui soovin osta iPad koos isic kaardiga et saada allahindlust aga seda iPadi mi…" at bounding box center [377, 208] width 230 height 32
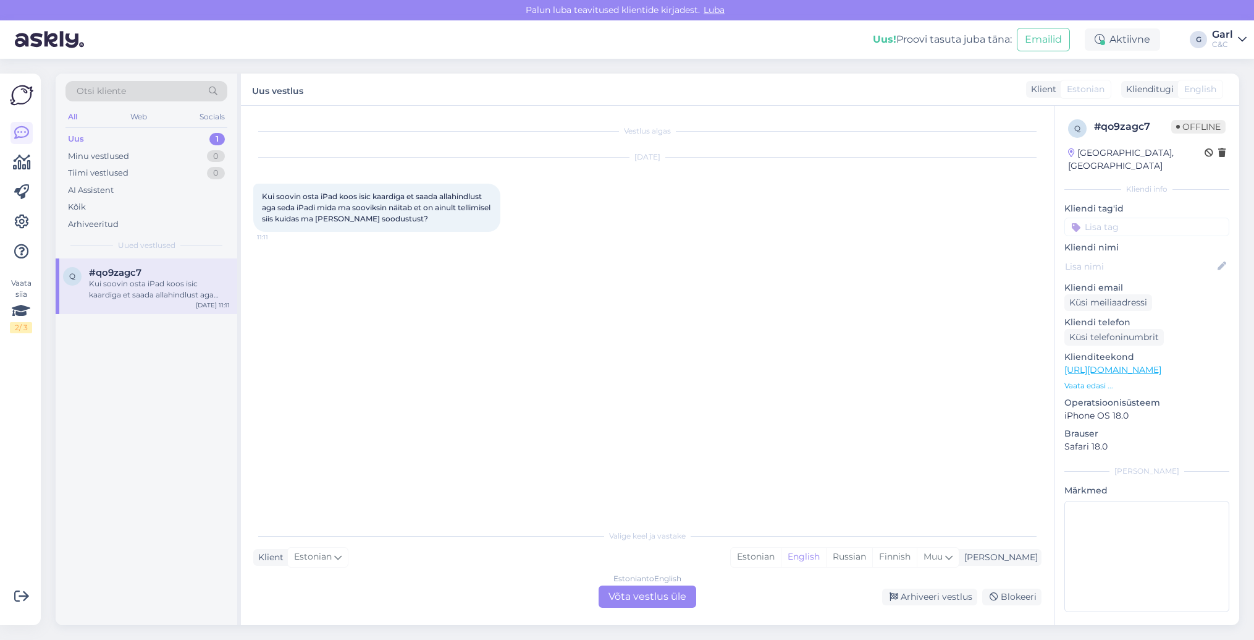
click at [358, 197] on span "Kui soovin osta iPad koos isic kaardiga et saada allahindlust aga seda iPadi mi…" at bounding box center [377, 208] width 230 height 32
drag, startPoint x: 359, startPoint y: 197, endPoint x: 336, endPoint y: 196, distance: 22.9
click at [336, 196] on span "Kui soovin osta iPad koos isic kaardiga et saada allahindlust aga seda iPadi mi…" at bounding box center [377, 208] width 230 height 32
click at [781, 559] on div "Estonian" at bounding box center [756, 556] width 50 height 19
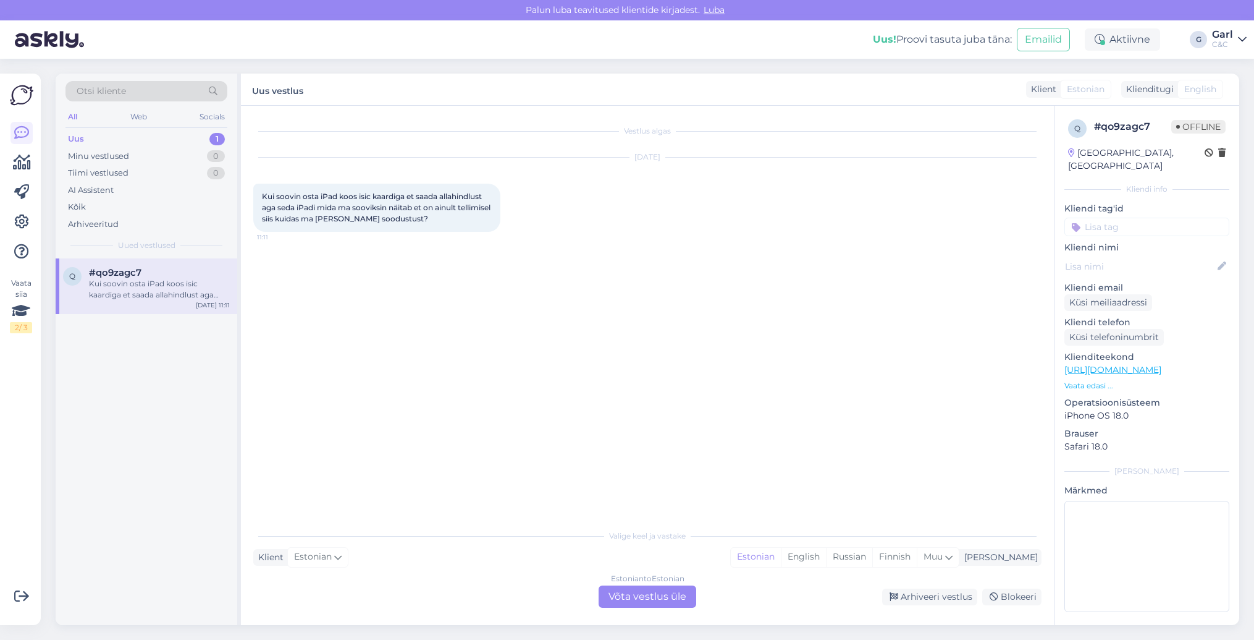
click at [662, 586] on div "Estonian to Estonian Võta vestlus üle" at bounding box center [648, 596] width 98 height 22
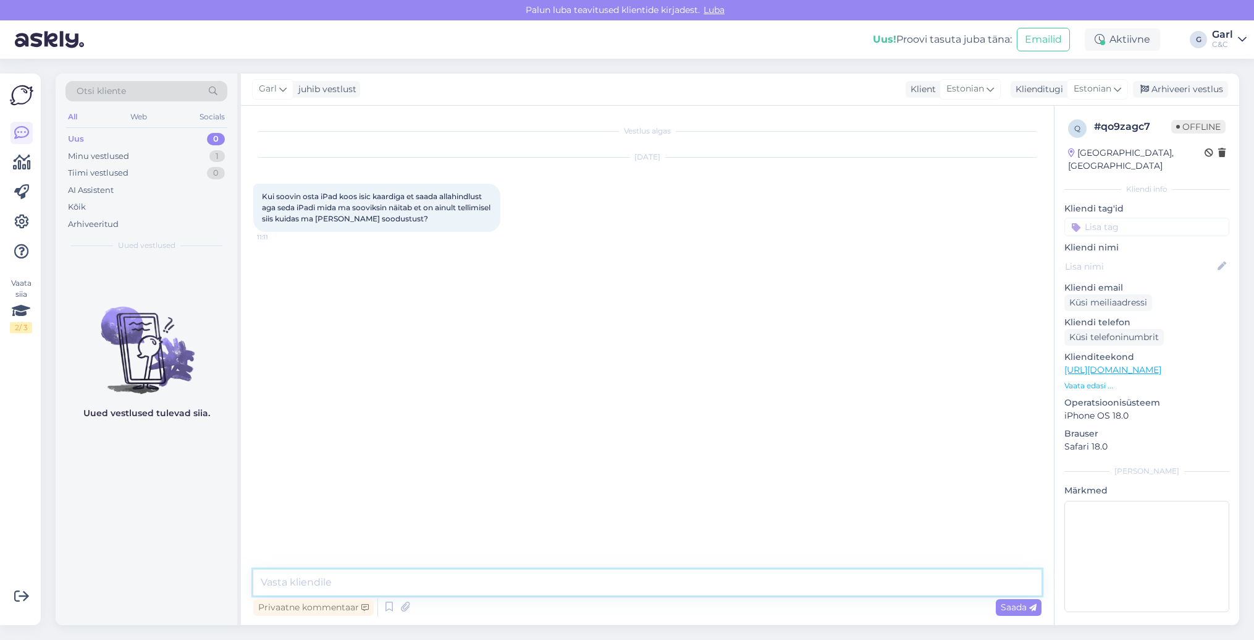
click at [657, 585] on textarea at bounding box center [647, 582] width 788 height 26
type textarea "Tere! Üldiselt ISIC soodustust on võimalik rakendada vaid laos olevale kaubale."
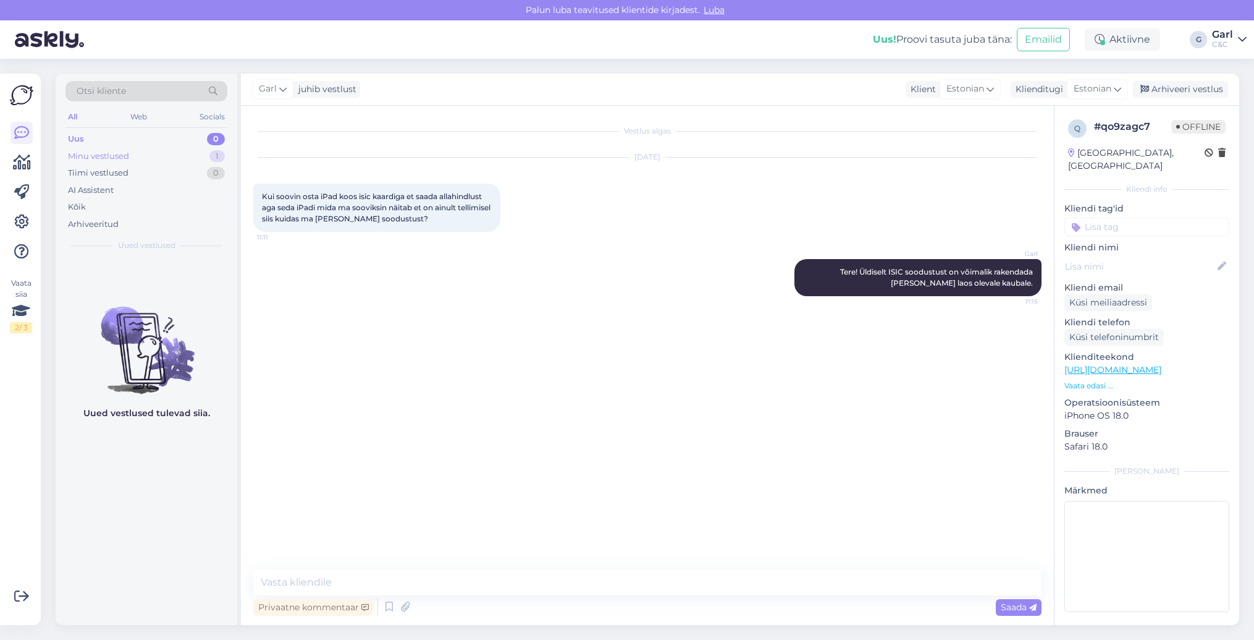
click at [209, 159] on div "Minu vestlused 1" at bounding box center [147, 156] width 162 height 17
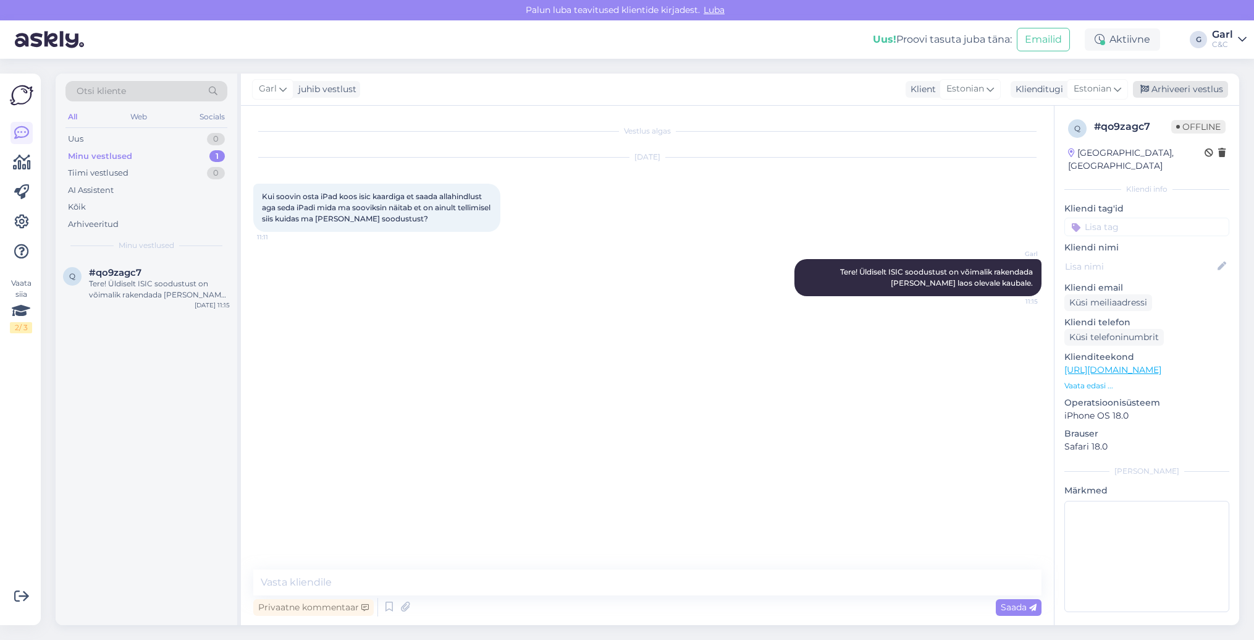
click at [1159, 87] on div "Arhiveeri vestlus" at bounding box center [1180, 89] width 95 height 17
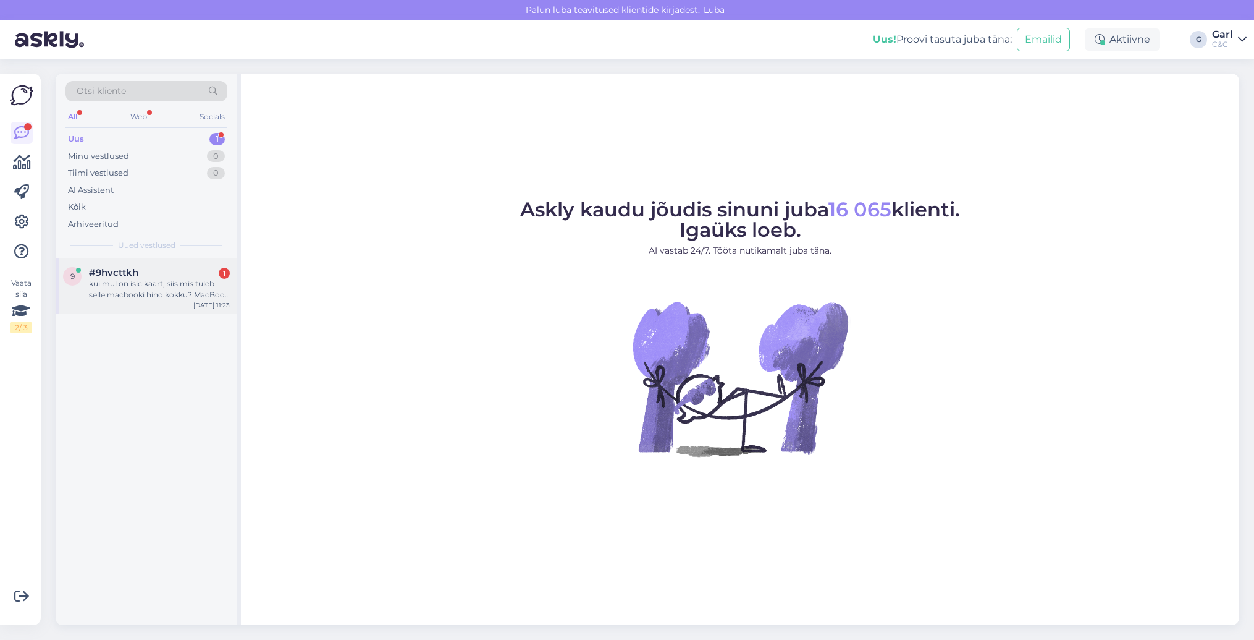
click at [163, 278] on div "kui mul on isic kaart, siis mis tuleb selle macbooki hind kokku? MacBook Air 13…" at bounding box center [159, 289] width 141 height 22
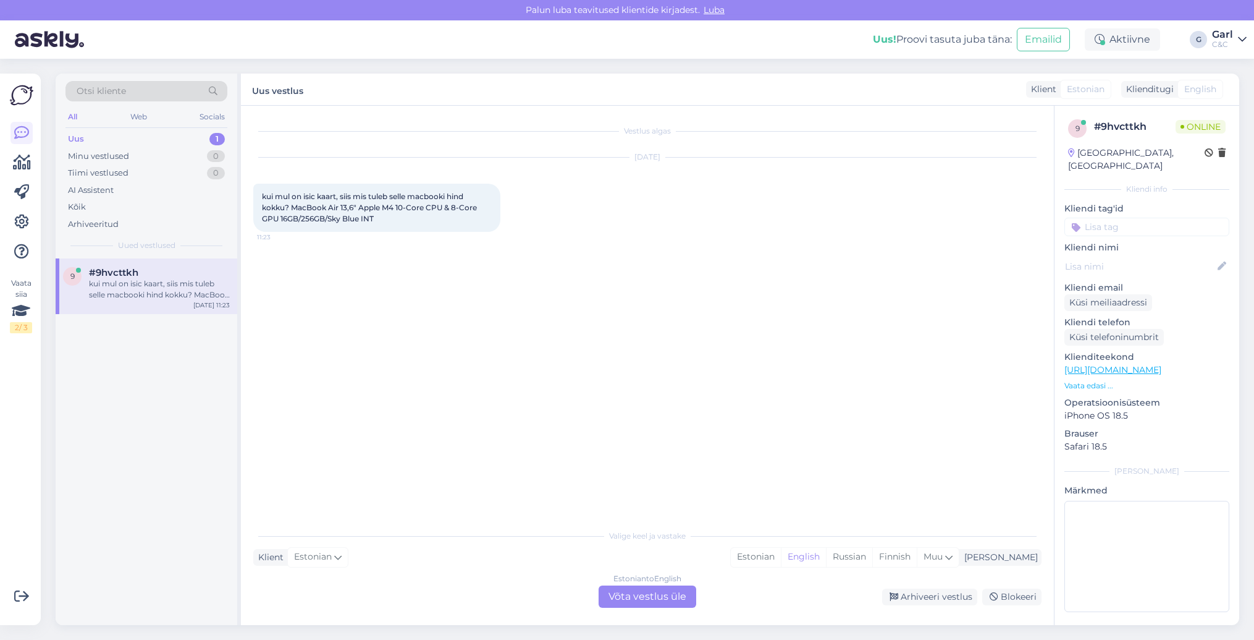
click at [1108, 364] on link "[URL][DOMAIN_NAME]" at bounding box center [1113, 369] width 97 height 11
click at [781, 556] on div "Estonian" at bounding box center [756, 556] width 50 height 19
click at [657, 591] on div "Estonian to Estonian Võta vestlus üle" at bounding box center [648, 596] width 98 height 22
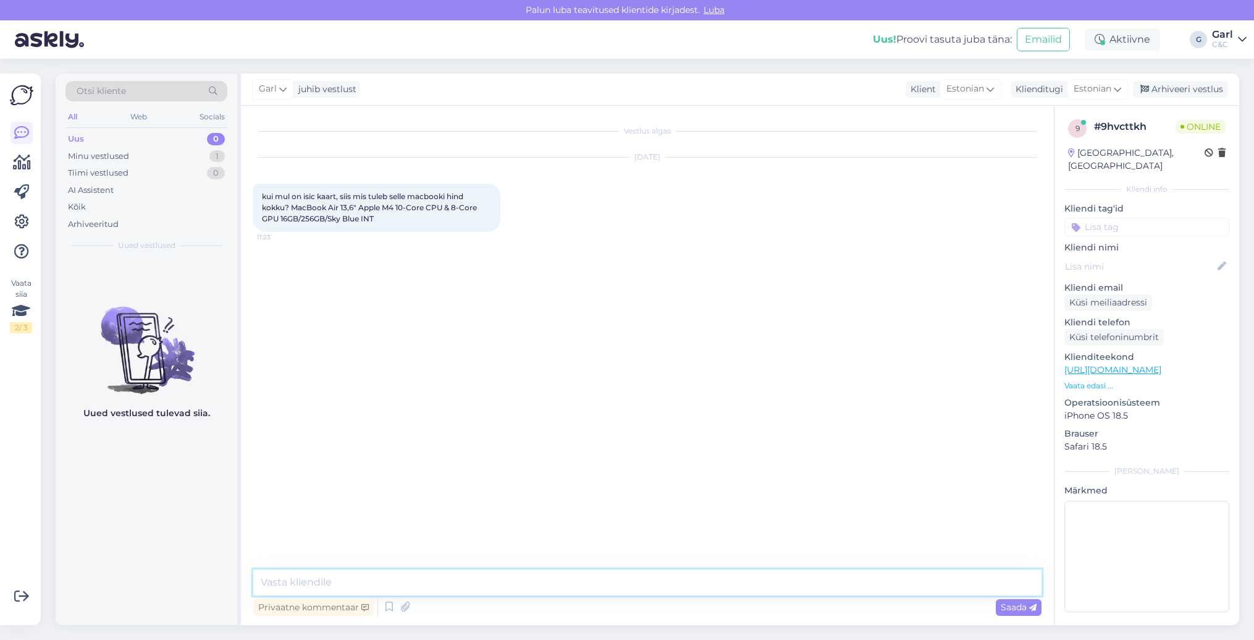
click at [657, 589] on textarea at bounding box center [647, 582] width 788 height 26
paste textarea "1019.25"
type textarea "Tere! 1132,50 - 10% = 1019.25."
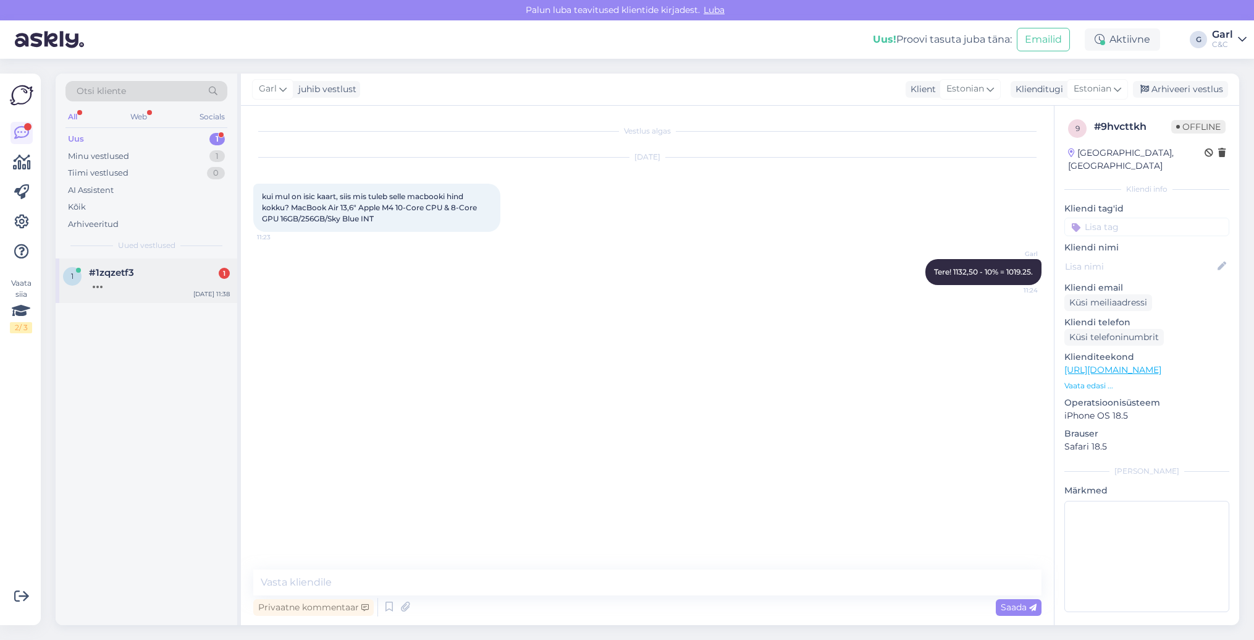
click at [195, 278] on div at bounding box center [159, 283] width 141 height 11
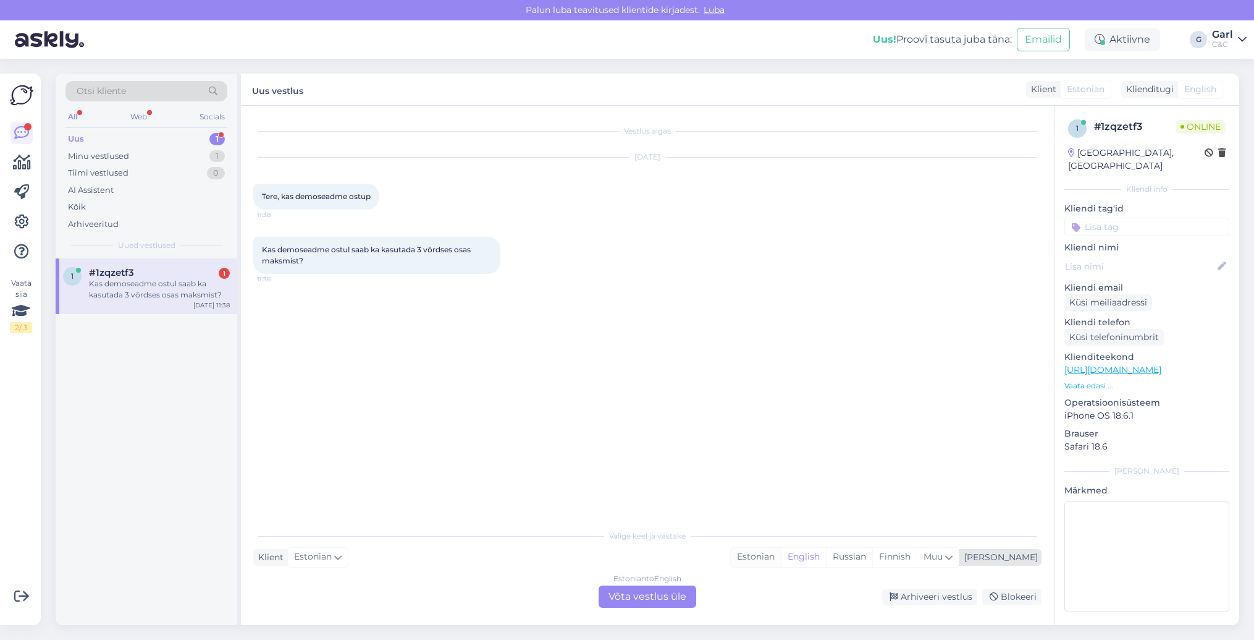
click at [781, 549] on div "Estonian" at bounding box center [756, 556] width 50 height 19
click at [668, 593] on div "Estonian to Estonian Võta vestlus üle" at bounding box center [648, 596] width 98 height 22
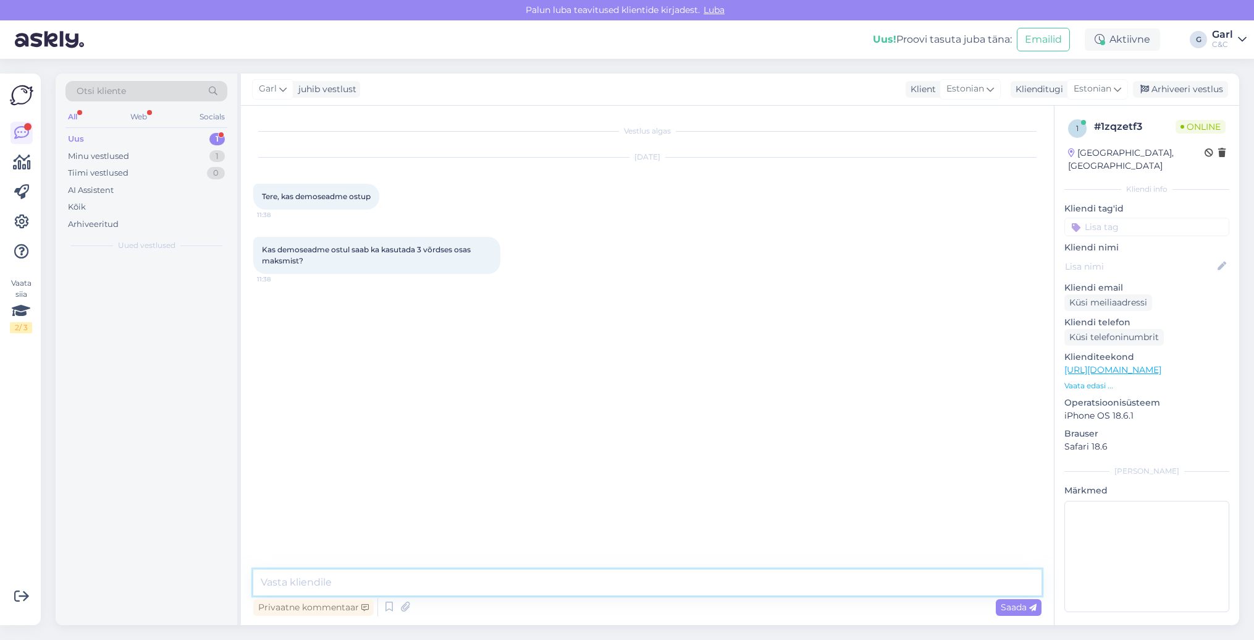
click at [668, 591] on textarea at bounding box center [647, 582] width 788 height 26
type textarea "Tere! Ikka saab."
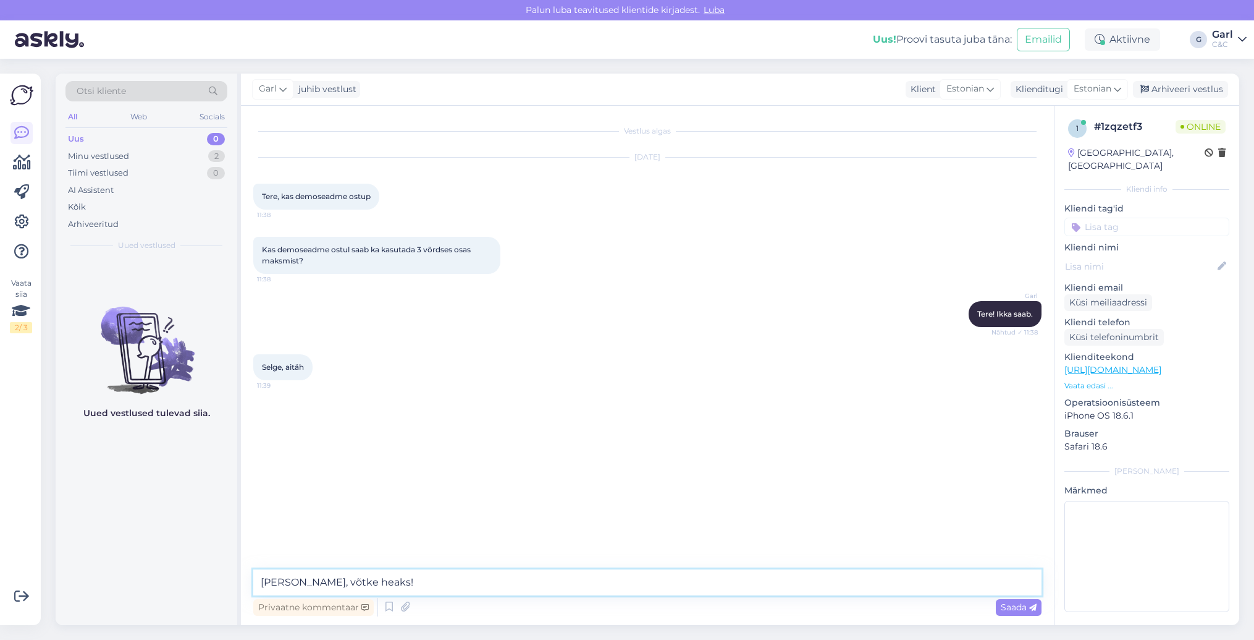
type textarea "[PERSON_NAME], võtke heaks!"
click at [208, 161] on div "Minu vestlused 2" at bounding box center [147, 156] width 162 height 17
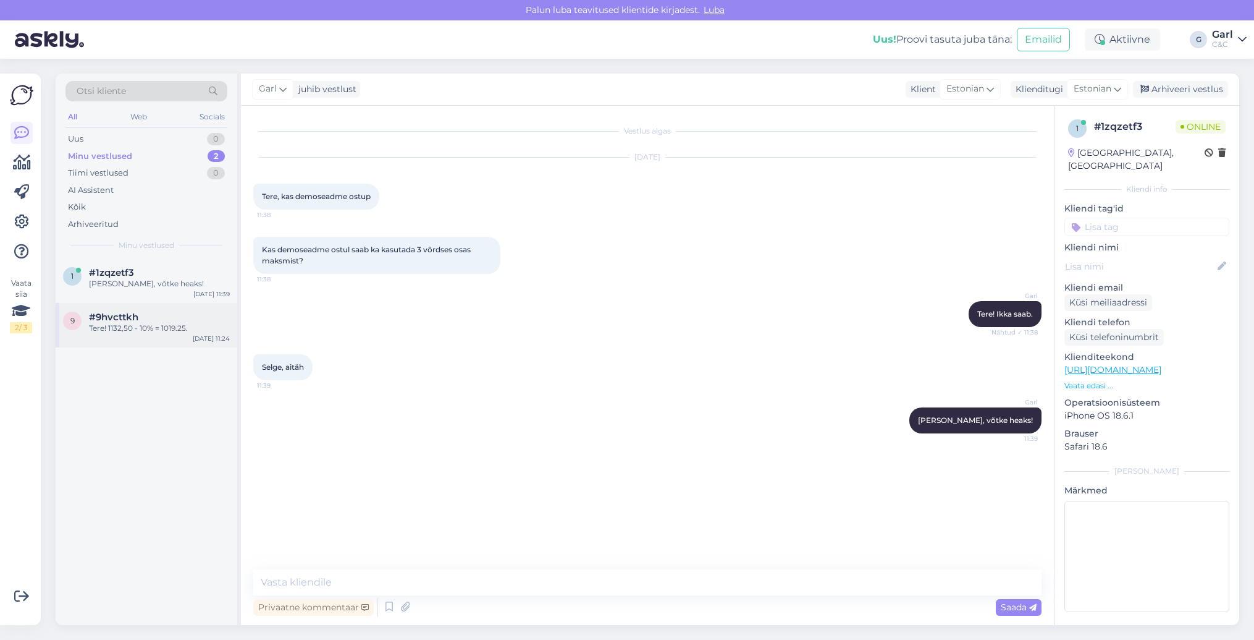
click at [161, 319] on div "#9hvcttkh" at bounding box center [159, 316] width 141 height 11
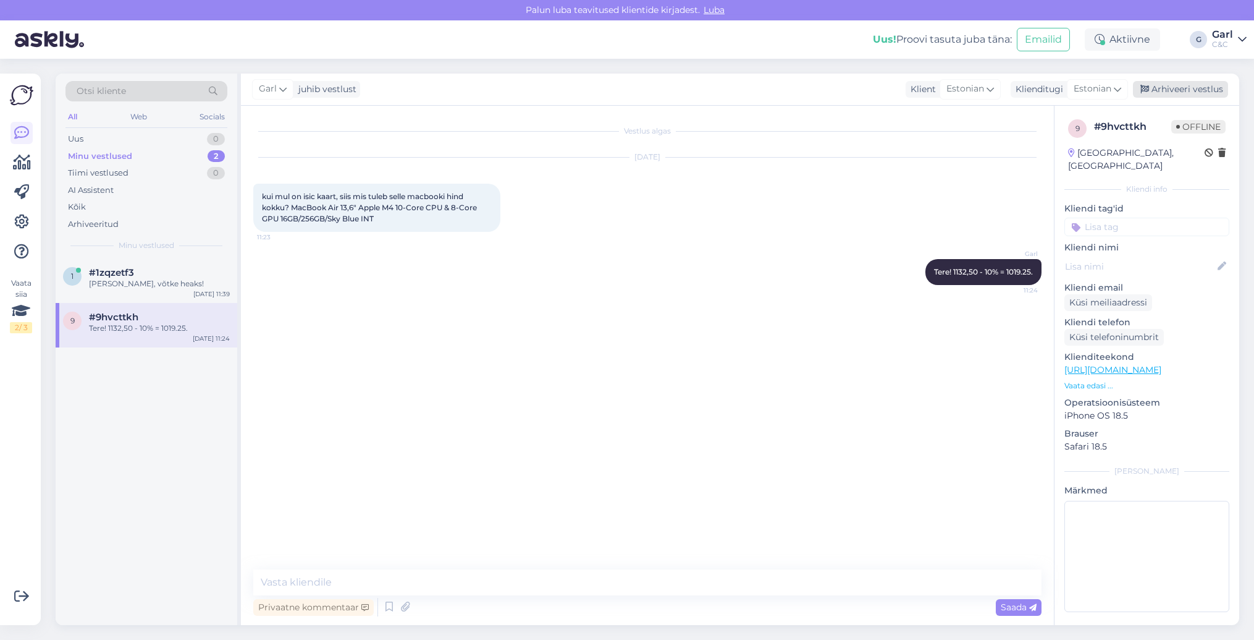
click at [1172, 84] on div "Arhiveeri vestlus" at bounding box center [1180, 89] width 95 height 17
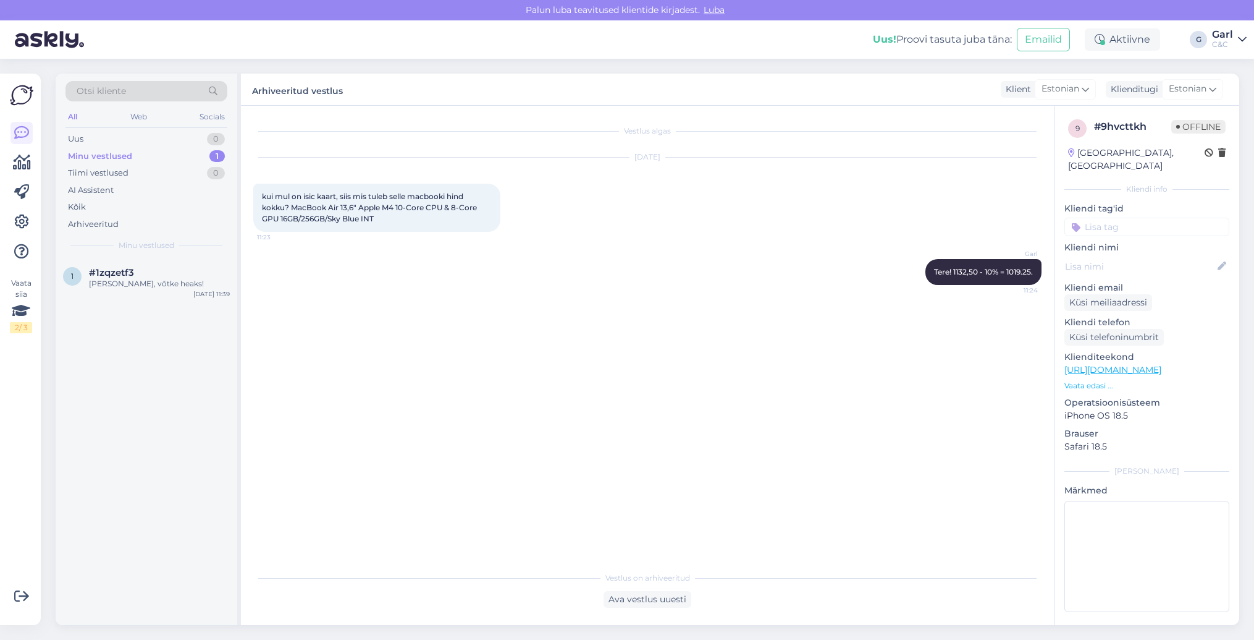
click at [154, 302] on div "1 #1zqzetf3 Ikka, võtke heaks! Aug 25 11:39" at bounding box center [147, 441] width 182 height 366
click at [154, 290] on div "1 #1zqzetf3 Ikka, võtke heaks! Aug 25 11:39" at bounding box center [147, 280] width 182 height 44
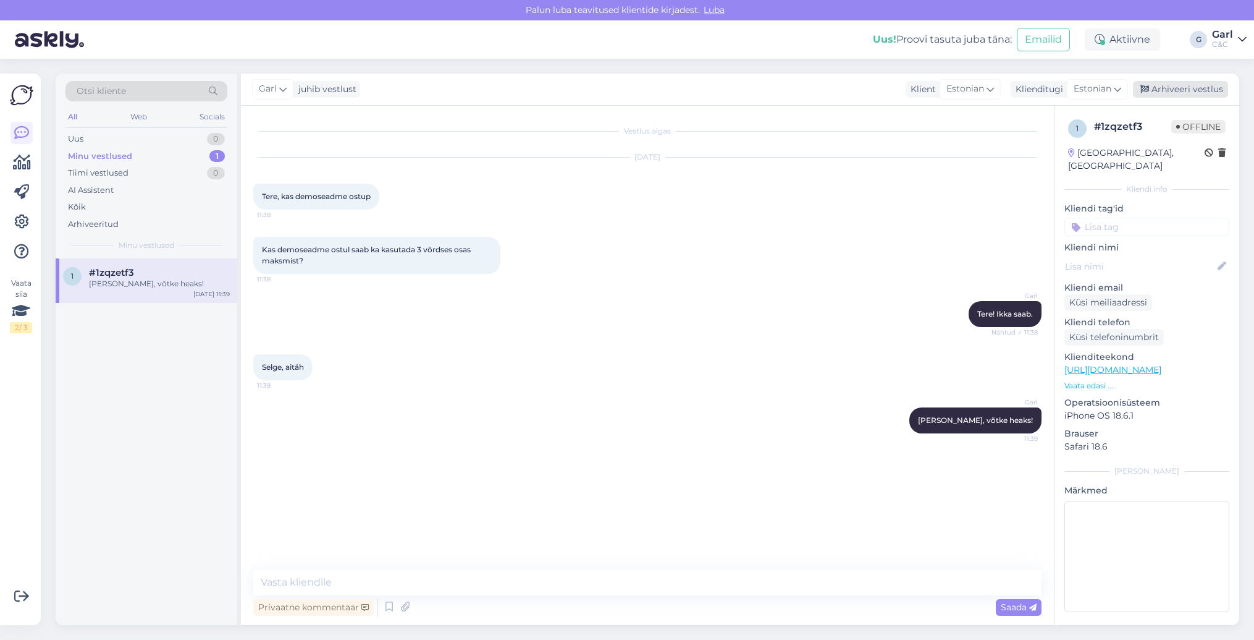
click at [1167, 90] on div "Arhiveeri vestlus" at bounding box center [1180, 89] width 95 height 17
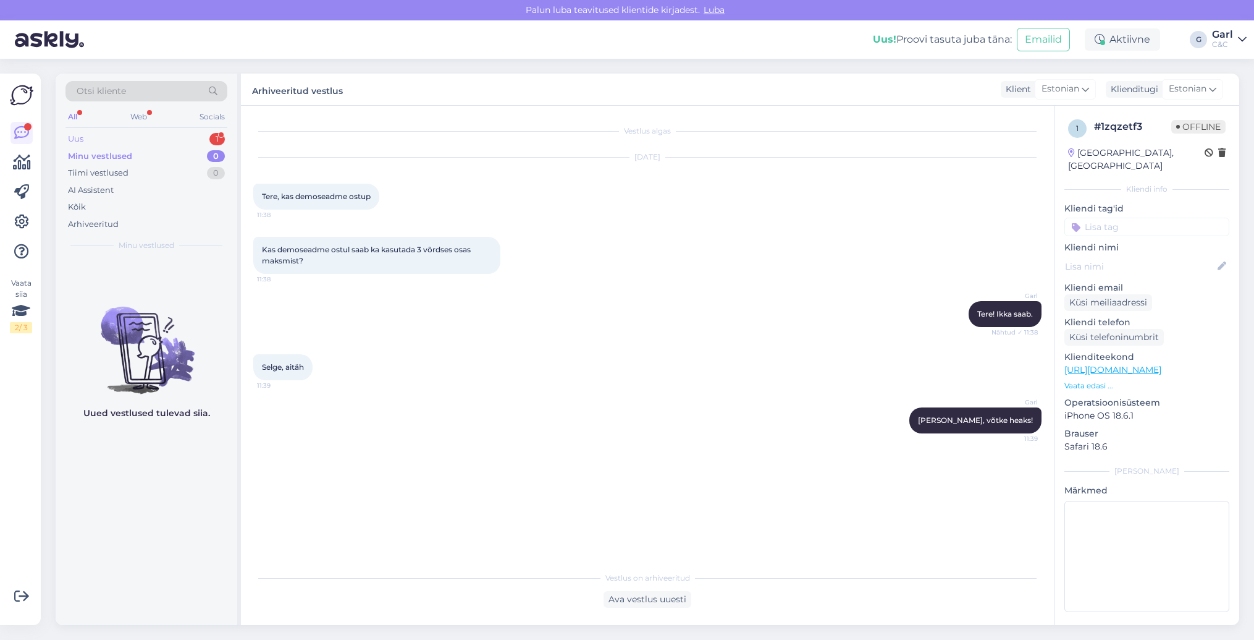
click at [197, 136] on div "Uus 1" at bounding box center [147, 138] width 162 height 17
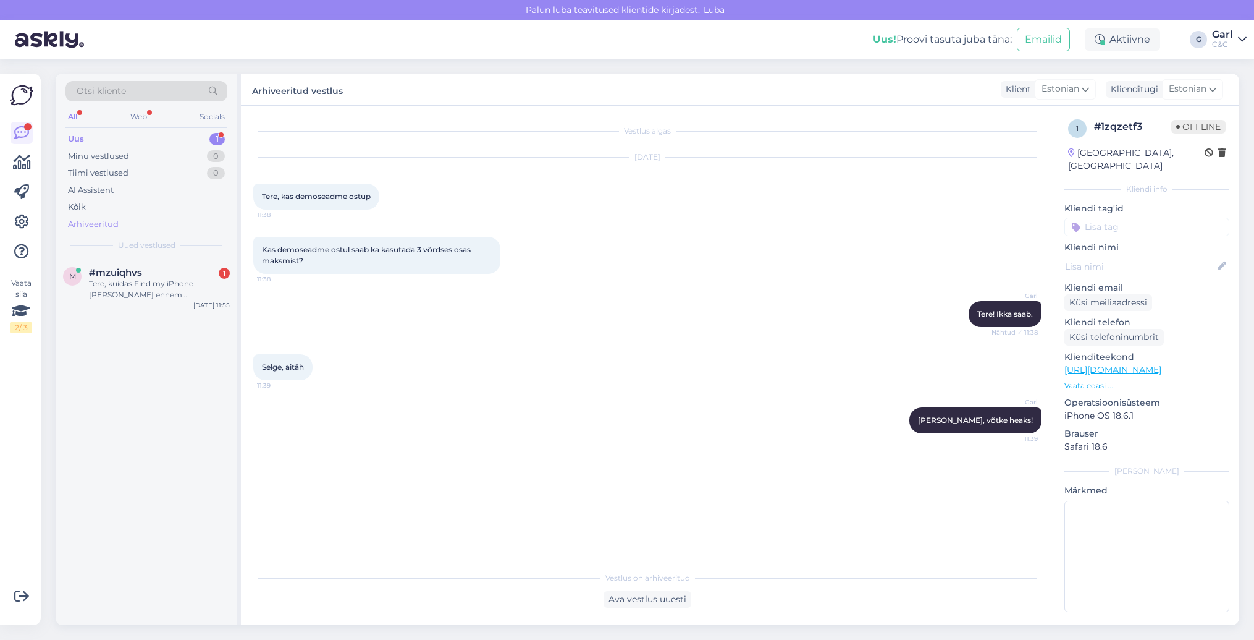
click at [129, 226] on div "Arhiveeritud" at bounding box center [147, 224] width 162 height 17
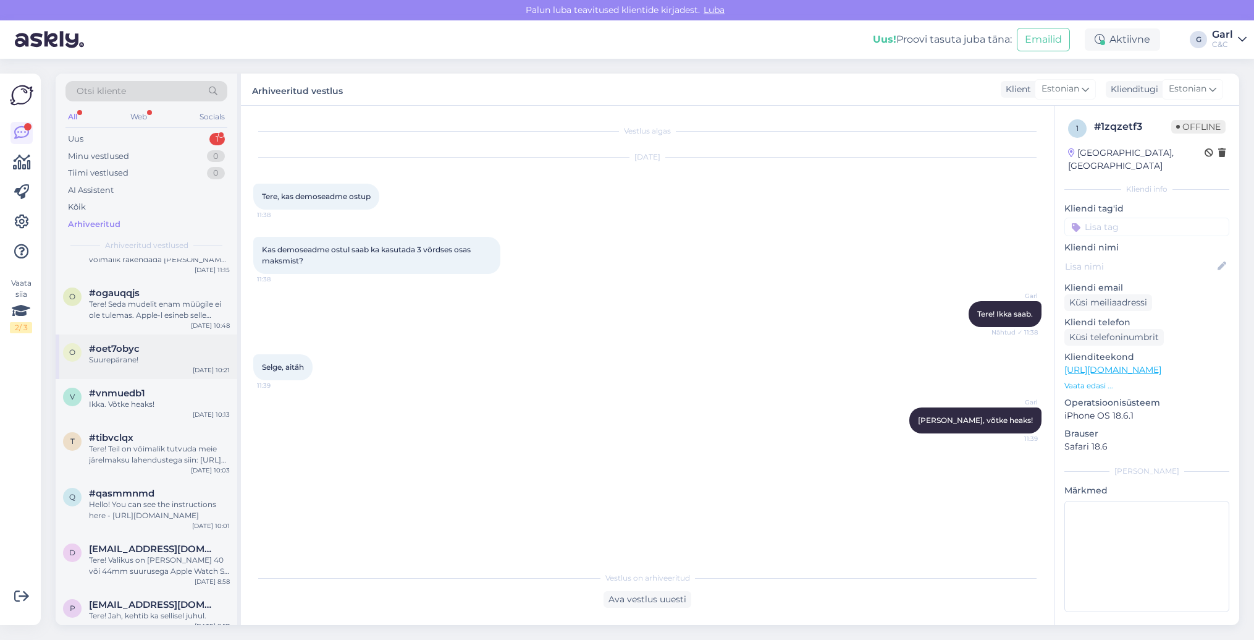
scroll to position [125, 0]
click at [158, 505] on div "Hello! You can see the instructions here - https://support.apple.com/et-ee/guid…" at bounding box center [159, 509] width 141 height 22
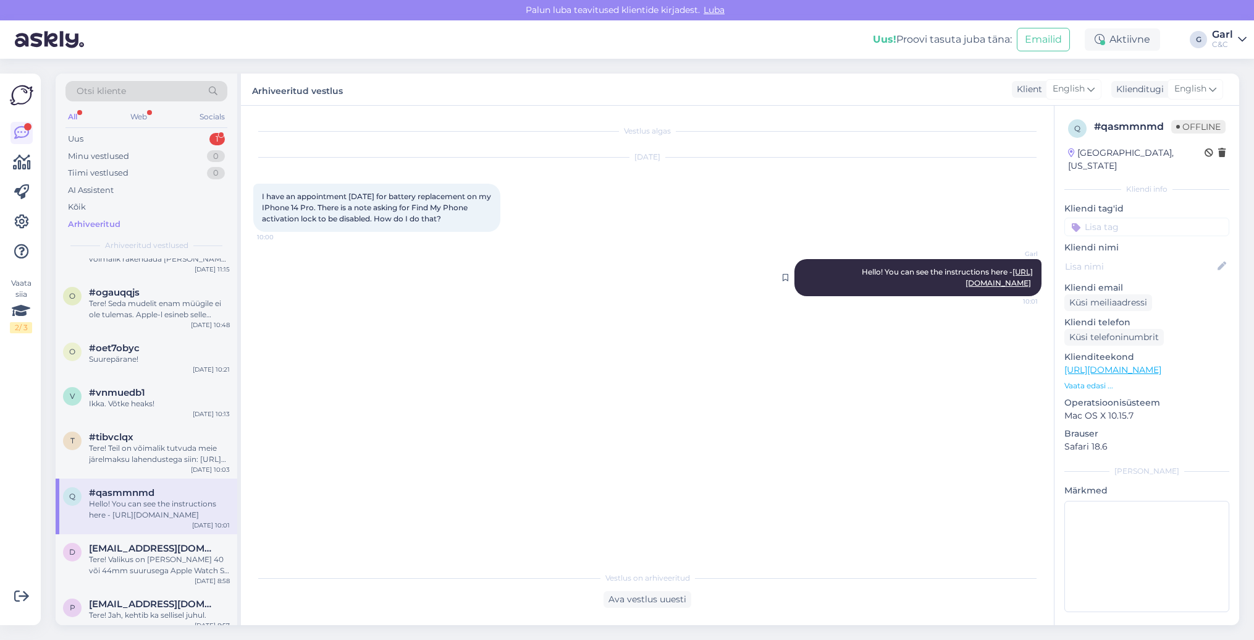
click at [1008, 285] on link "https://support.apple.com/et-ee/guide/iphone/ipha94b7686e/18.0/ios/18.0" at bounding box center [999, 277] width 67 height 20
drag, startPoint x: 915, startPoint y: 283, endPoint x: 1020, endPoint y: 301, distance: 106.6
click at [1020, 296] on div "Garl Hello! You can see the instructions here - https://support.apple.com/et-ee…" at bounding box center [918, 277] width 247 height 37
copy span "https://support.apple.com/et-ee/guide/iphone/ipha94b7686e/18.0/ios/18.0"
click at [169, 140] on div "Uus 1" at bounding box center [147, 138] width 162 height 17
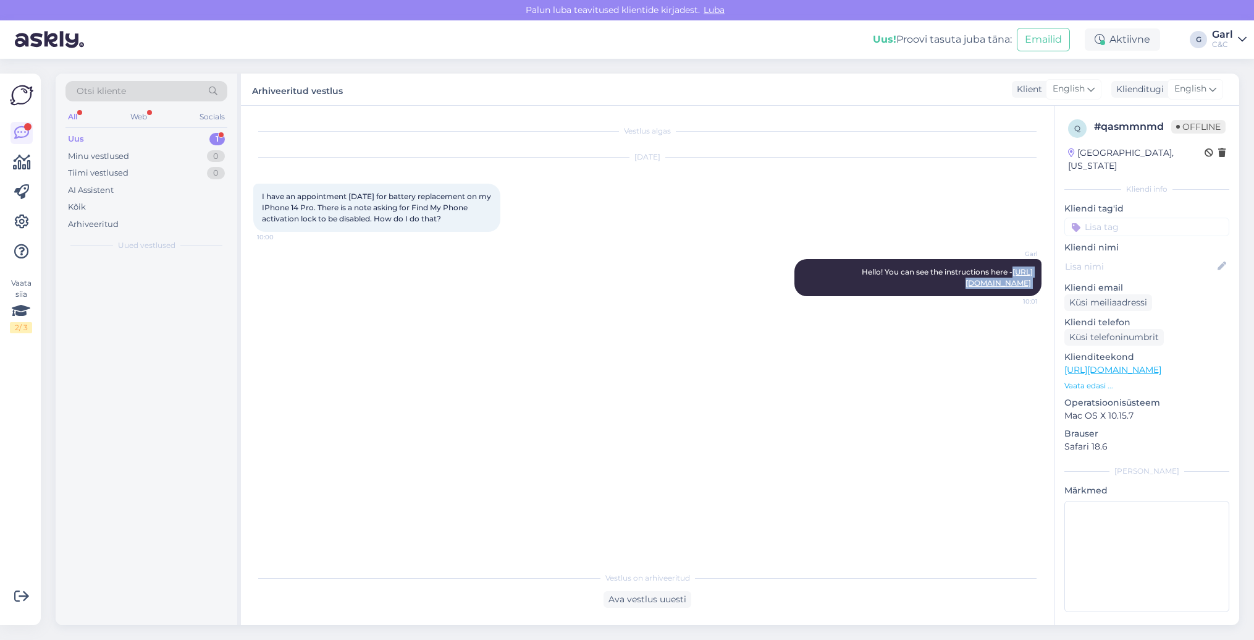
scroll to position [0, 0]
click at [180, 269] on div "#mzuiqhvs 1" at bounding box center [159, 272] width 141 height 11
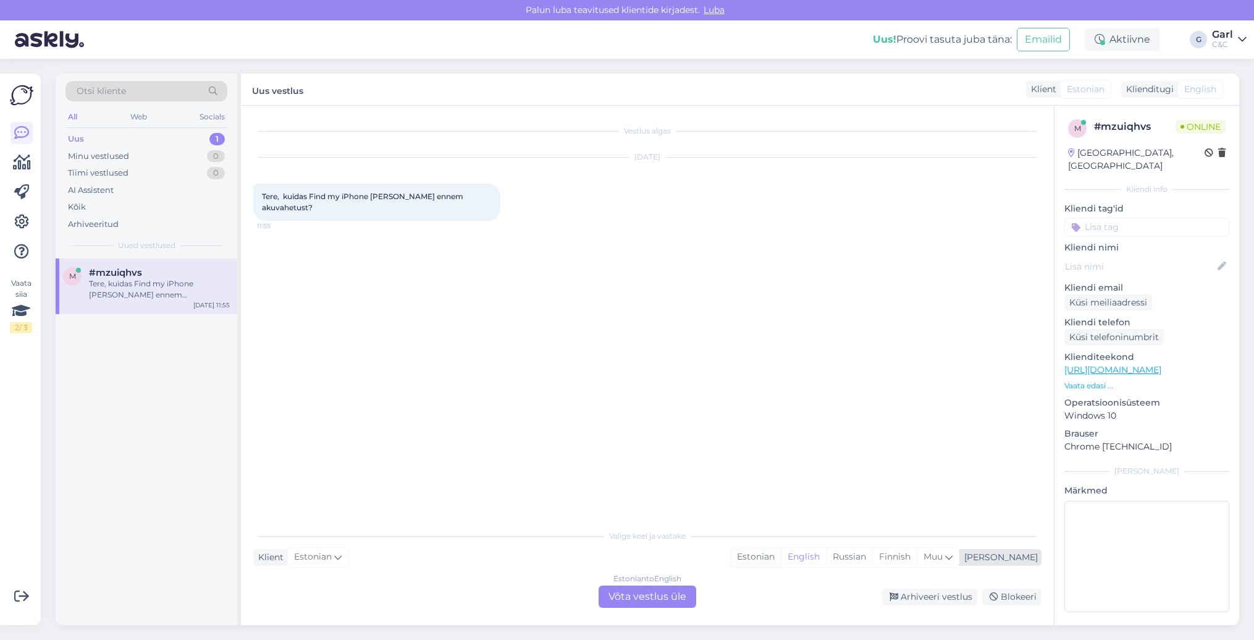
click at [781, 554] on div "Estonian" at bounding box center [756, 556] width 50 height 19
click at [668, 581] on div "Estonian to Estonian" at bounding box center [648, 578] width 74 height 11
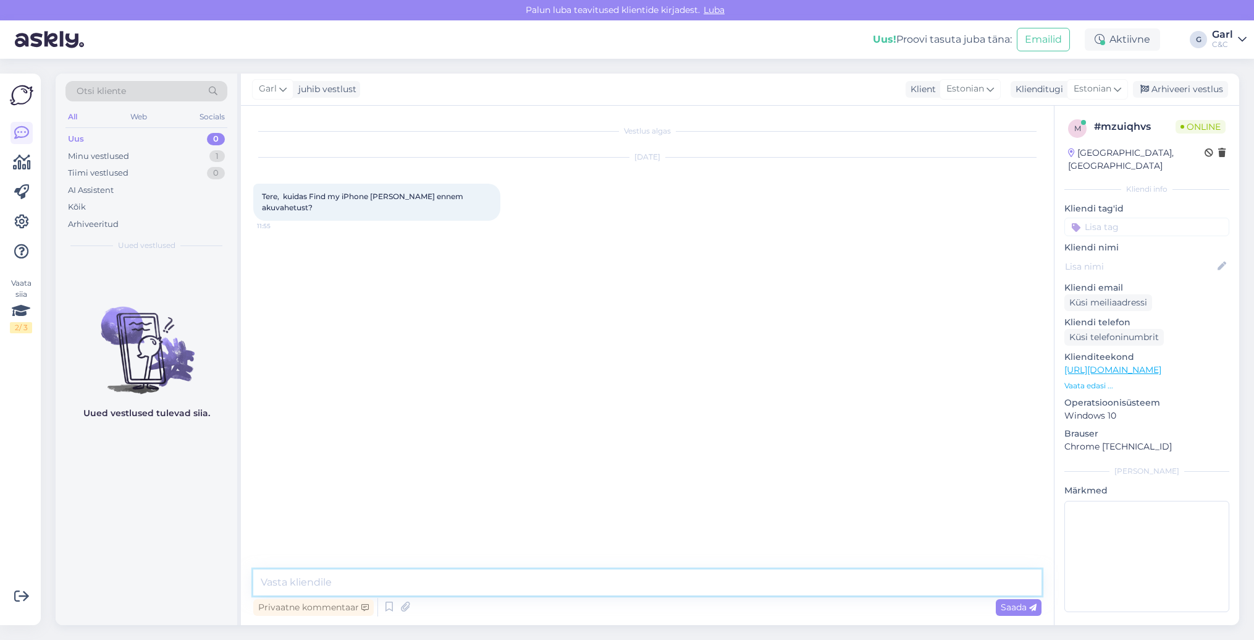
click at [668, 580] on textarea at bounding box center [647, 582] width 788 height 26
paste textarea "https://support.apple.com/et-ee/guide/iphone/ipha94b7686e/18.0/ios/18.0"
type textarea "Tere! Juhendiga saate tutvuda siin: https://support.apple.com/et-ee/guide/iphon…"
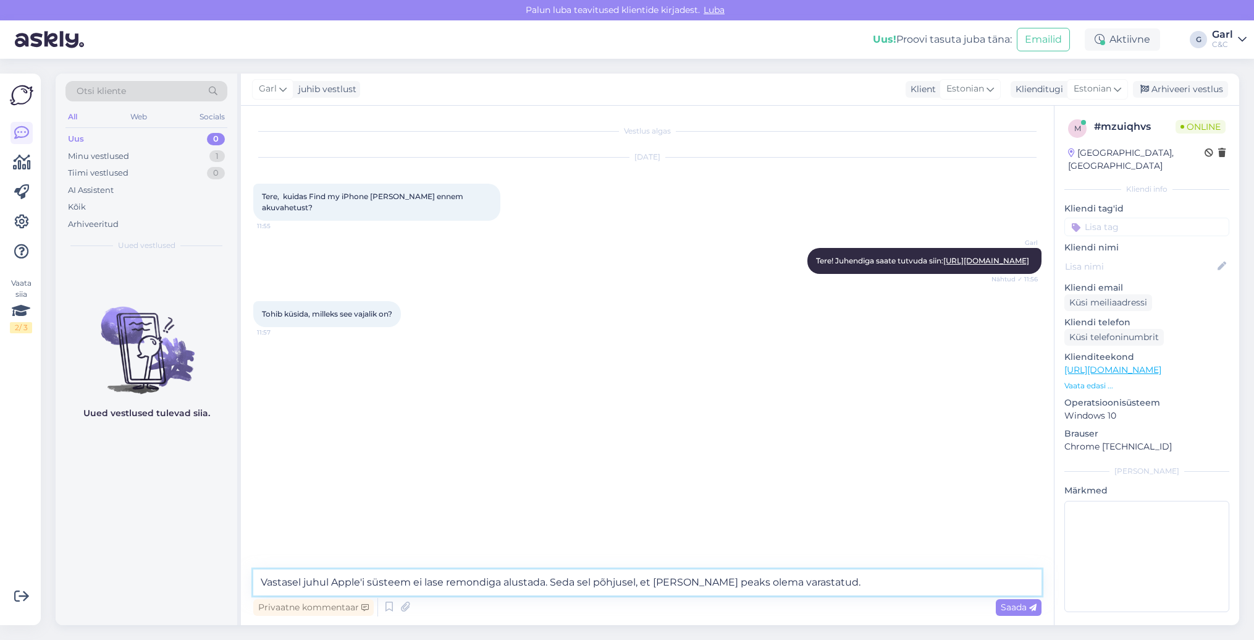
click at [576, 585] on textarea "Vastasel juhul Apple'i süsteem ei lase remondiga alustada. Seda sel põhjusel, e…" at bounding box center [647, 582] width 788 height 26
click at [910, 581] on textarea "Vastasel juhul Apple'i süsteem ei lase remondiga alustada. Seda peamiselt sel p…" at bounding box center [647, 582] width 788 height 26
type textarea "Vastasel juhul Apple'i süsteem ei lase remondiga alustada. Seda peamiselt sel p…"
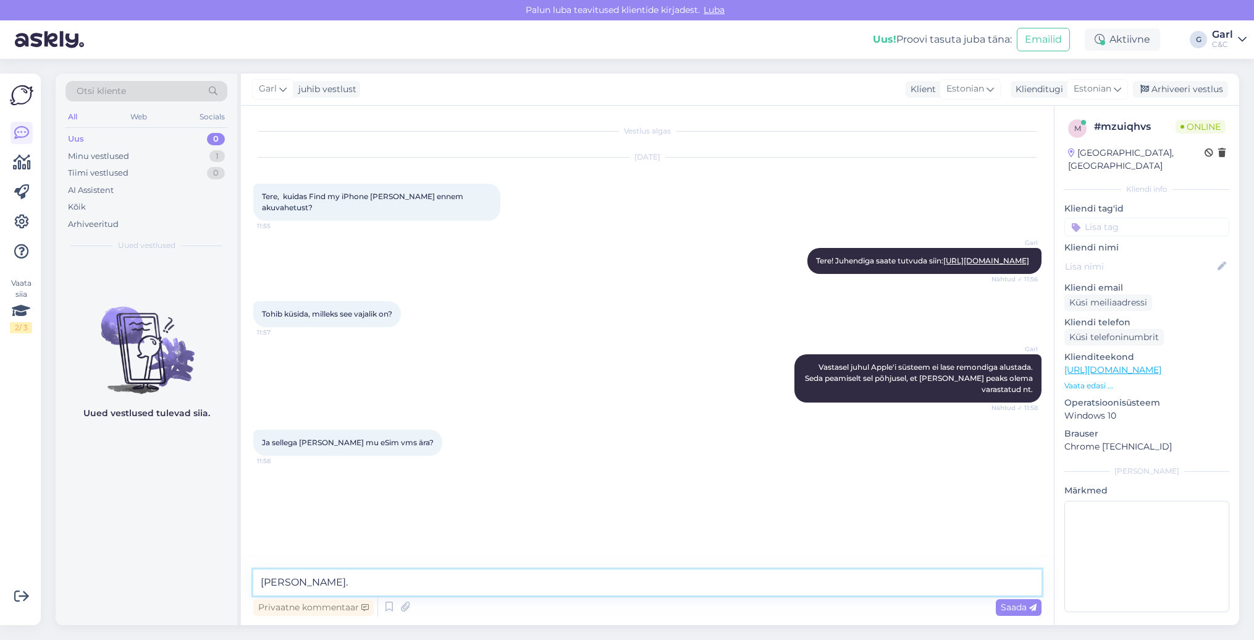
type textarea "Ei kao."
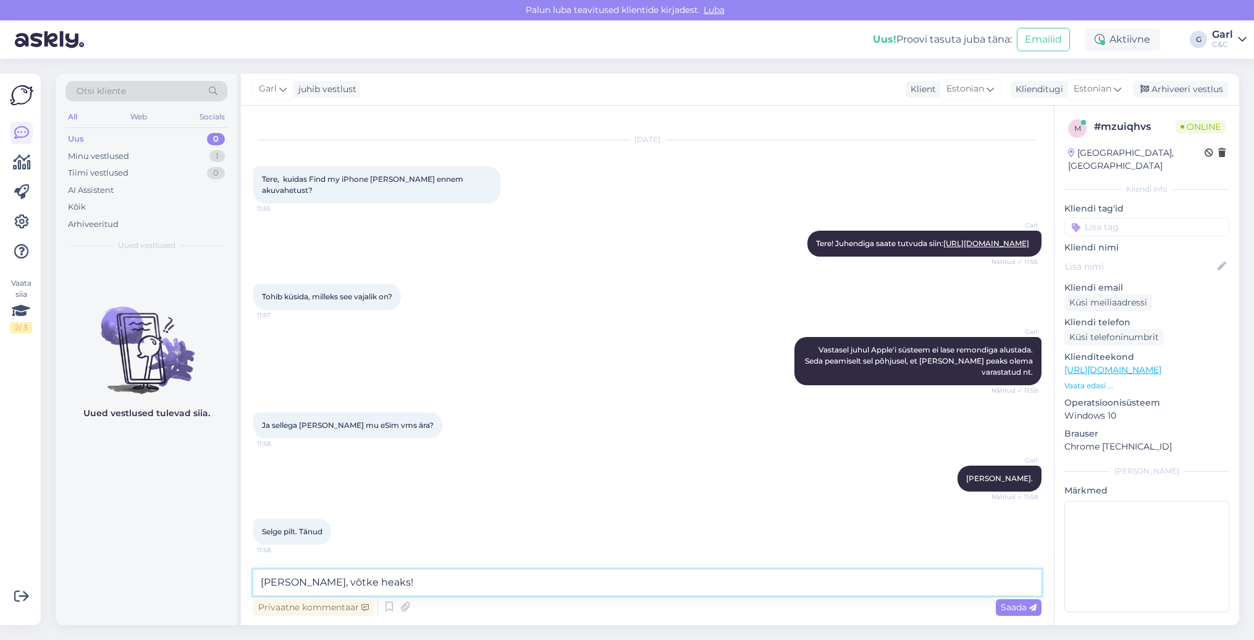
type textarea "Ikka, võtke heaks!"
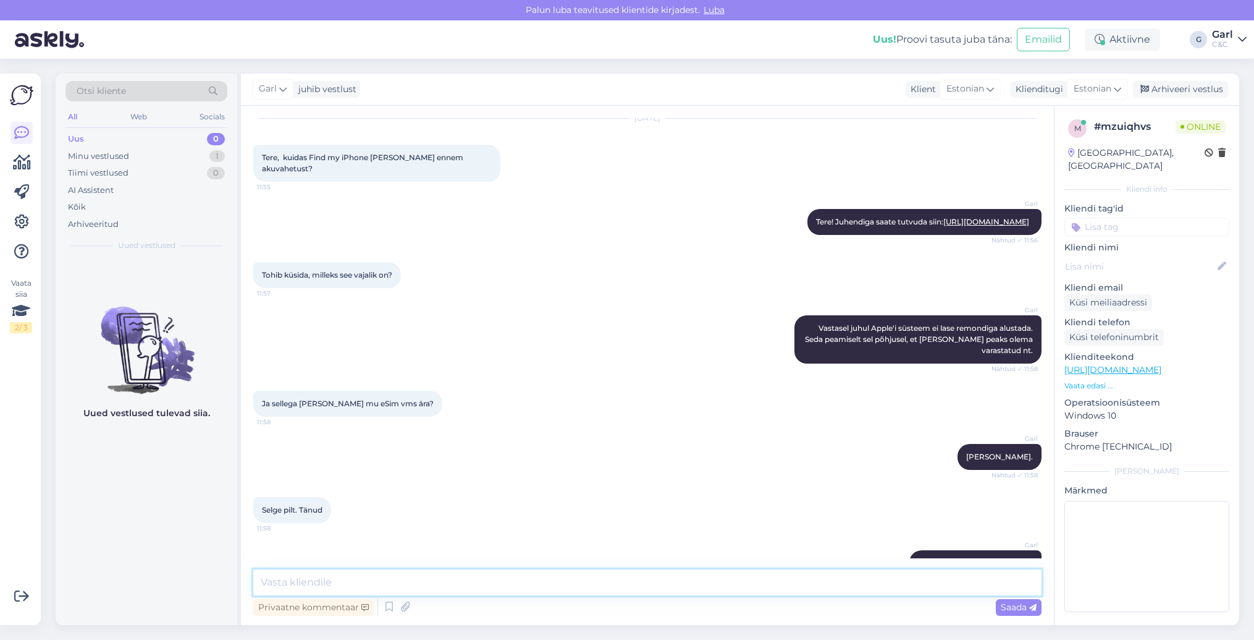
scroll to position [93, 0]
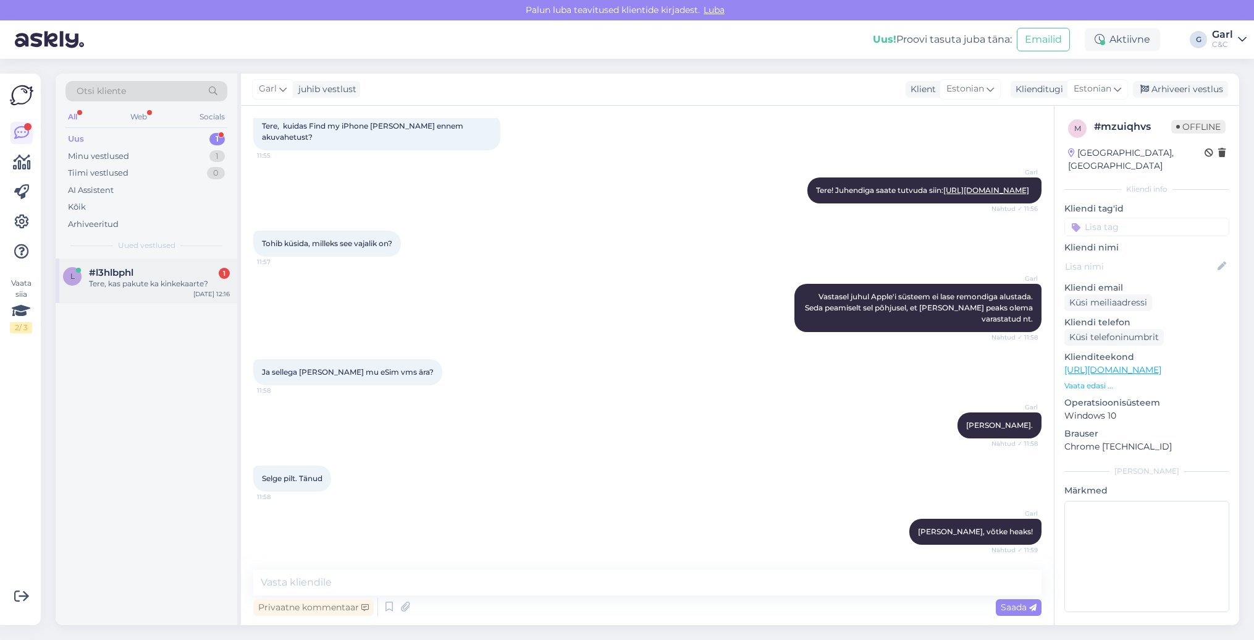
click at [154, 258] on div "l #l3hlbphl 1 Tere, kas pakute ka kinkekaarte? Aug 25 12:16" at bounding box center [147, 280] width 182 height 44
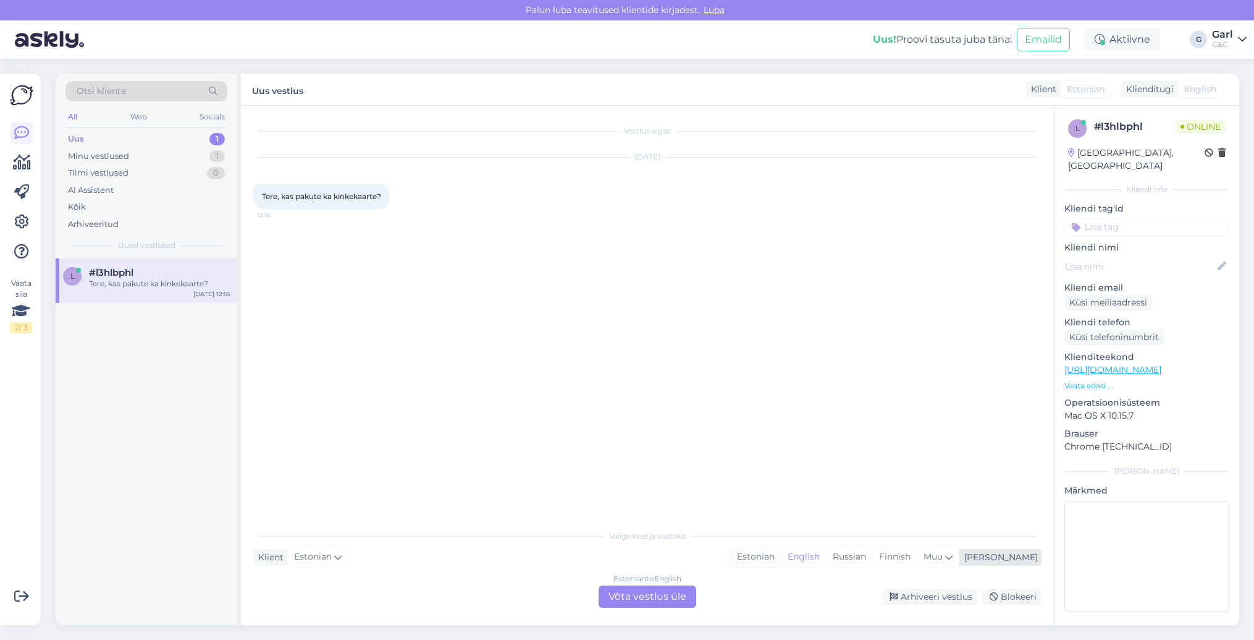
click at [781, 557] on div "Estonian" at bounding box center [756, 556] width 50 height 19
click at [630, 593] on div "Estonian to Estonian Võta vestlus üle" at bounding box center [648, 596] width 98 height 22
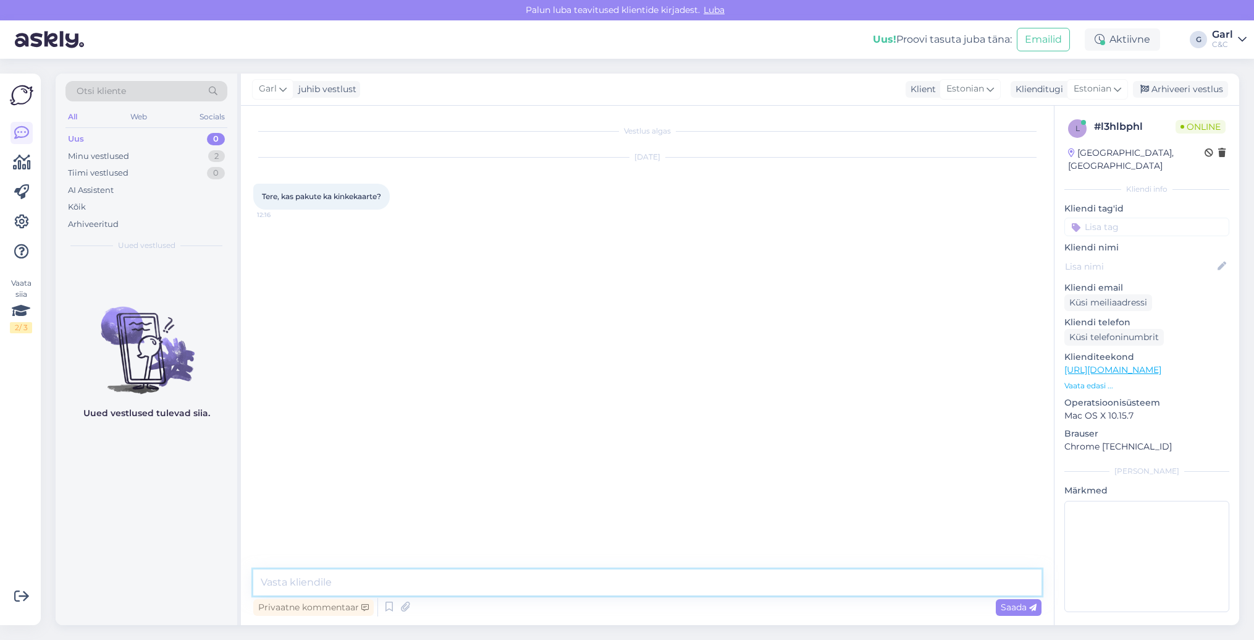
click at [630, 589] on textarea at bounding box center [647, 582] width 788 height 26
type textarea "Tere! Jah, kauplustes kohapeal on võimalik osta C&C kinkekaarte."
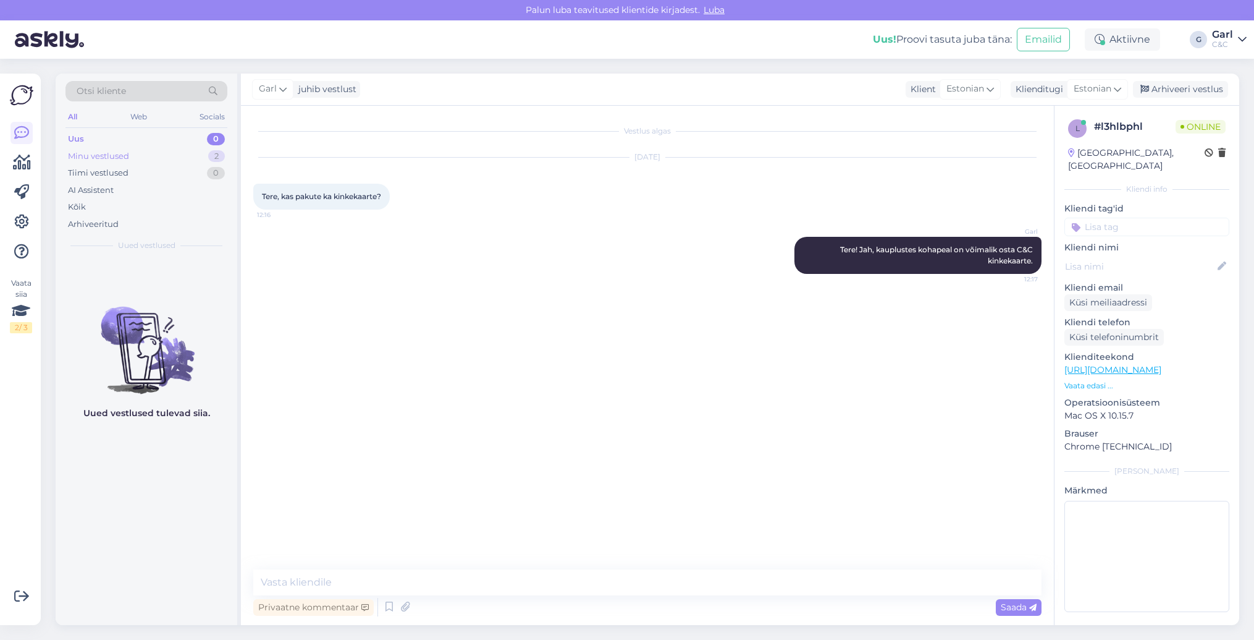
click at [203, 157] on div "Minu vestlused 2" at bounding box center [147, 156] width 162 height 17
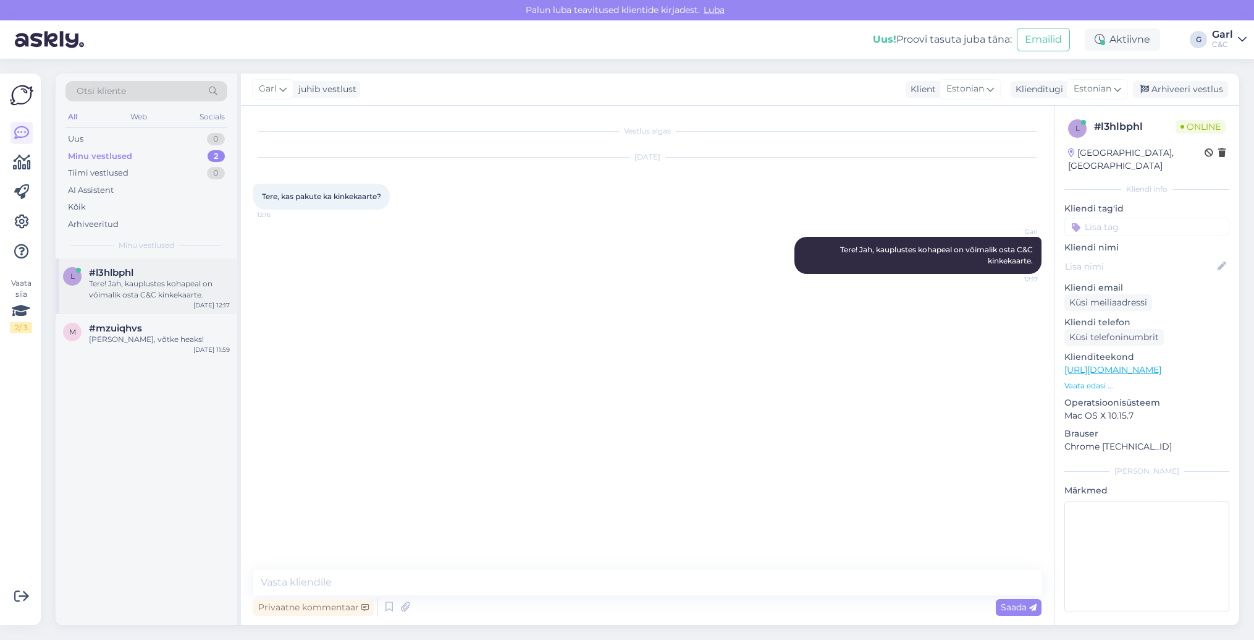
click at [167, 287] on div "Tere! Jah, kauplustes kohapeal on võimalik osta C&C kinkekaarte." at bounding box center [159, 289] width 141 height 22
click at [160, 337] on div "Ikka, võtke heaks!" at bounding box center [159, 339] width 141 height 11
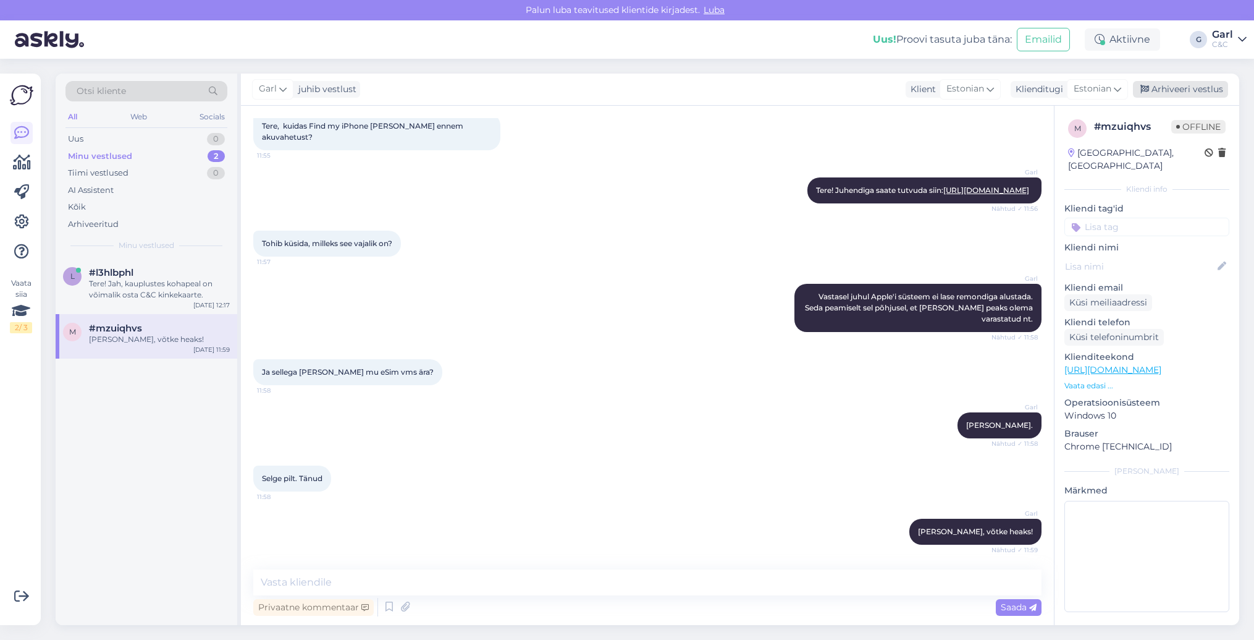
click at [1171, 84] on div "Arhiveeri vestlus" at bounding box center [1180, 89] width 95 height 17
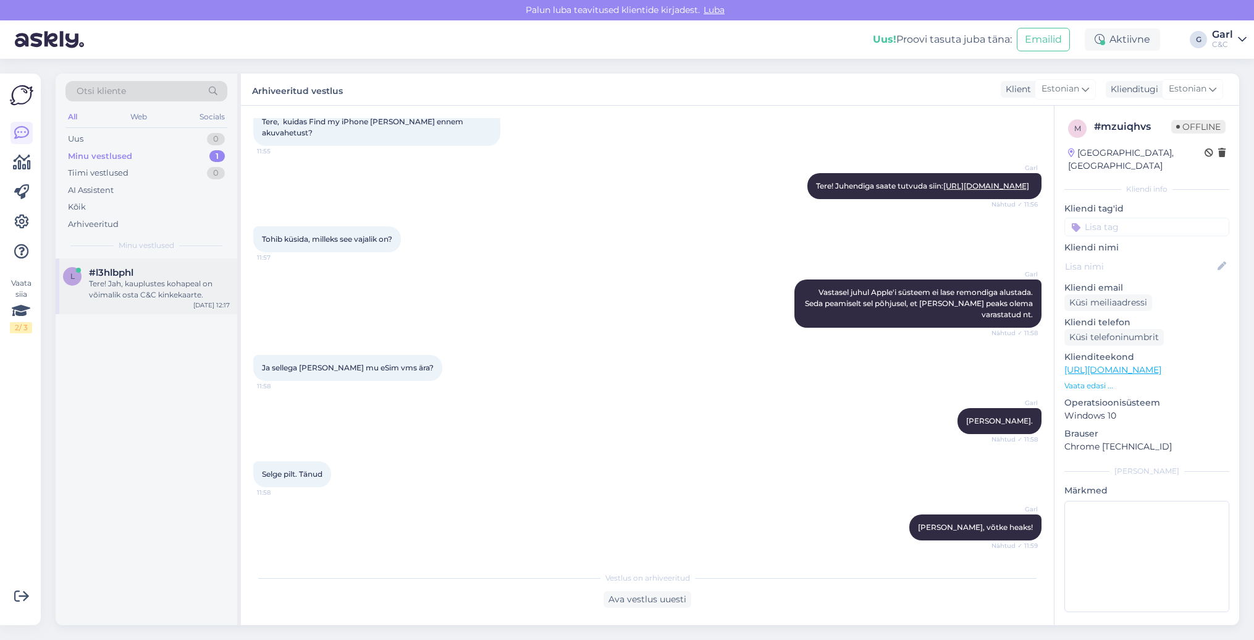
click at [177, 283] on div "Tere! Jah, kauplustes kohapeal on võimalik osta C&C kinkekaarte." at bounding box center [159, 289] width 141 height 22
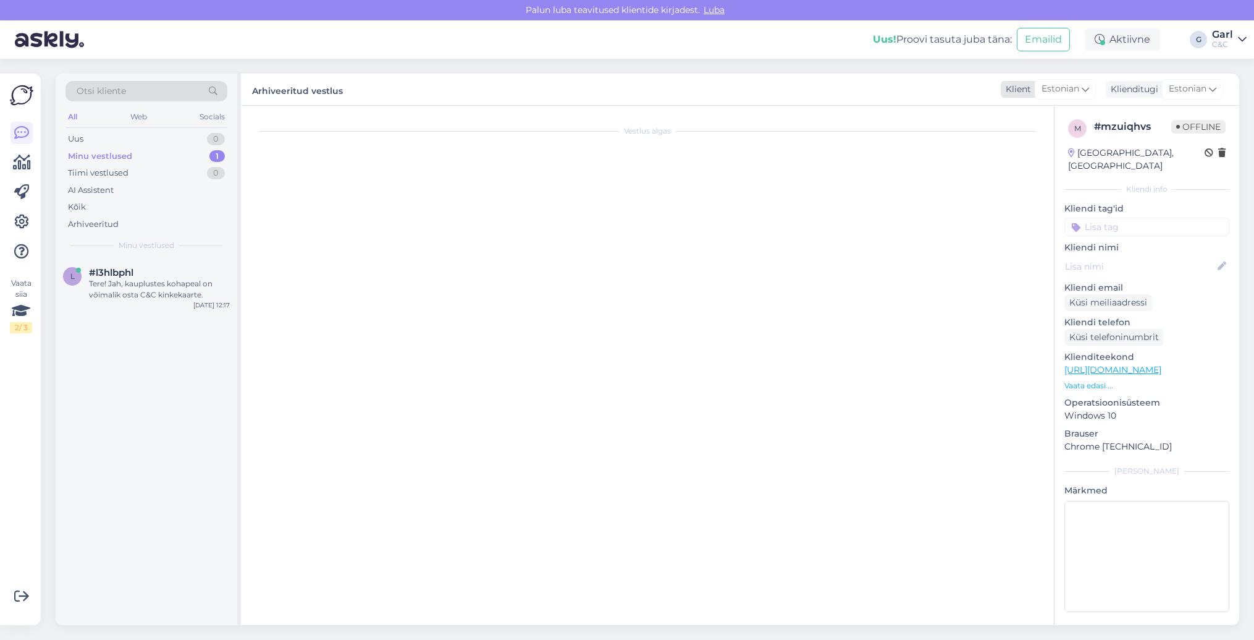
scroll to position [0, 0]
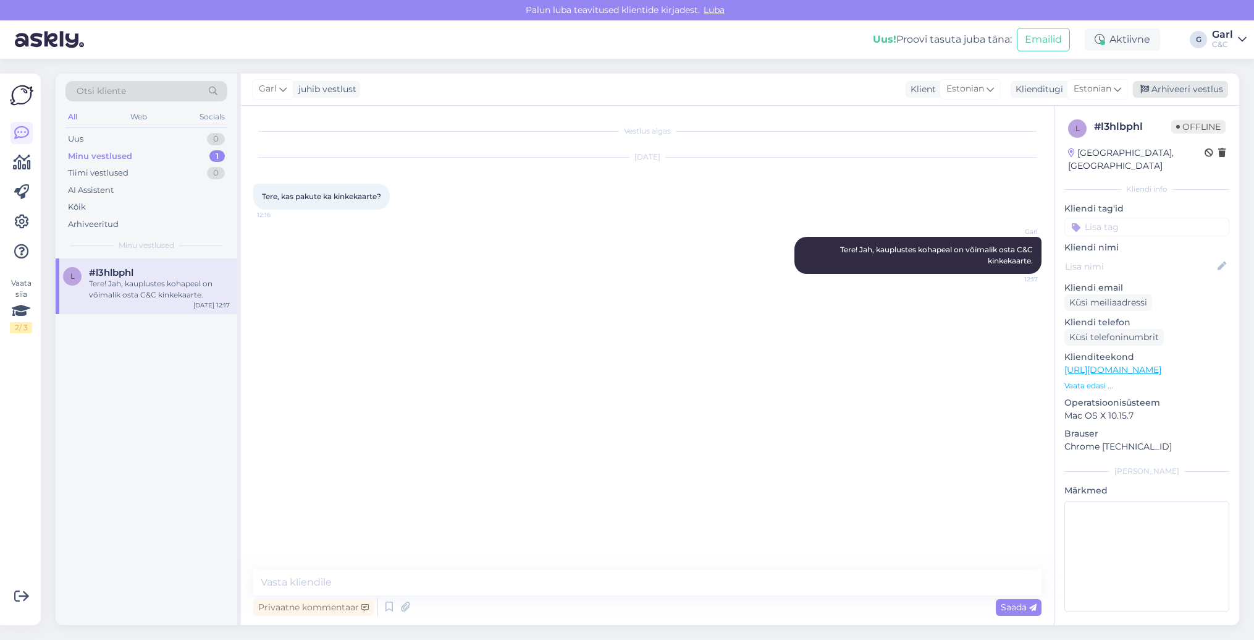
click at [1164, 91] on div "Arhiveeri vestlus" at bounding box center [1180, 89] width 95 height 17
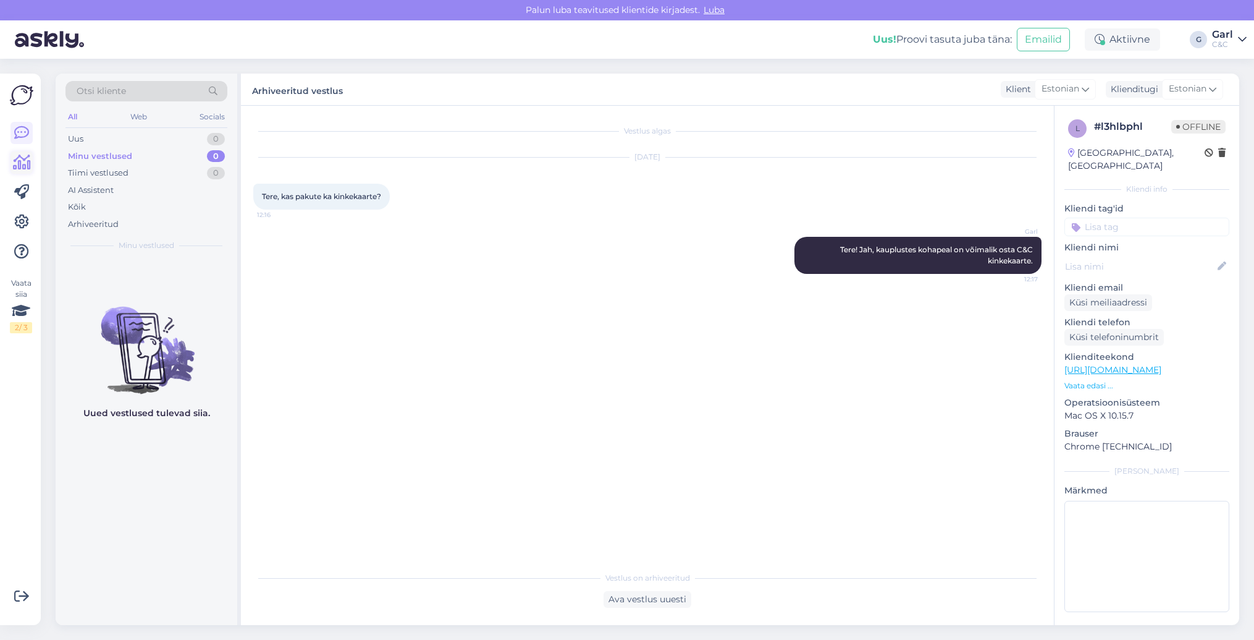
click at [25, 165] on icon at bounding box center [22, 162] width 18 height 15
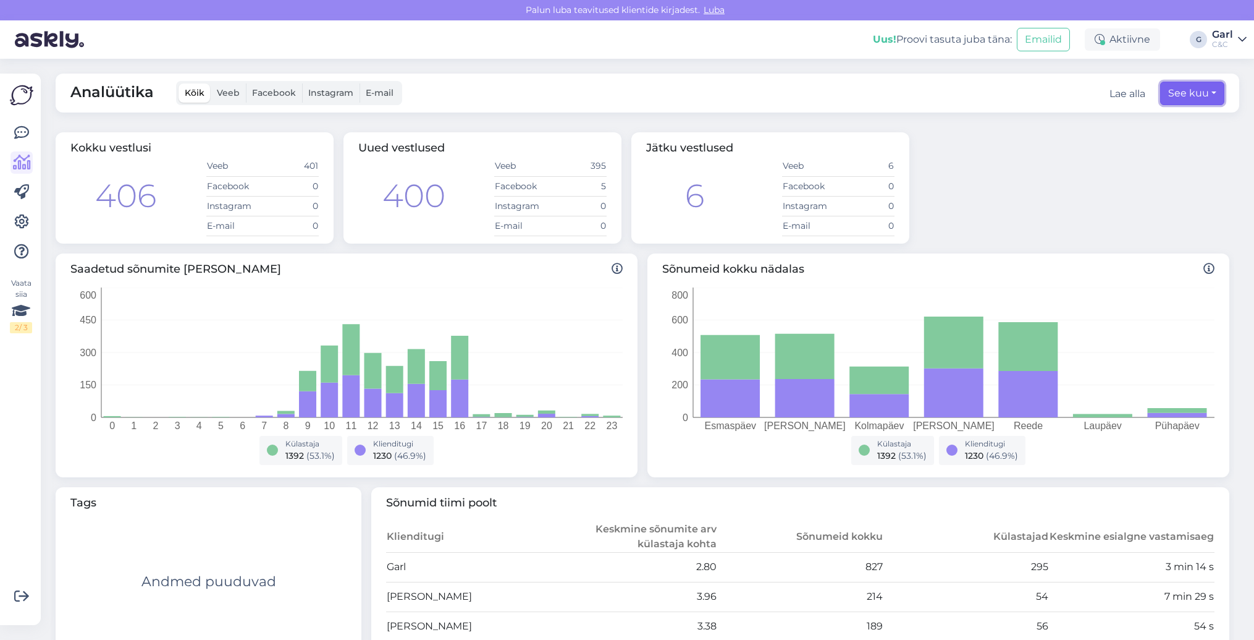
click at [1176, 89] on button "See kuu" at bounding box center [1192, 93] width 64 height 23
select select "7"
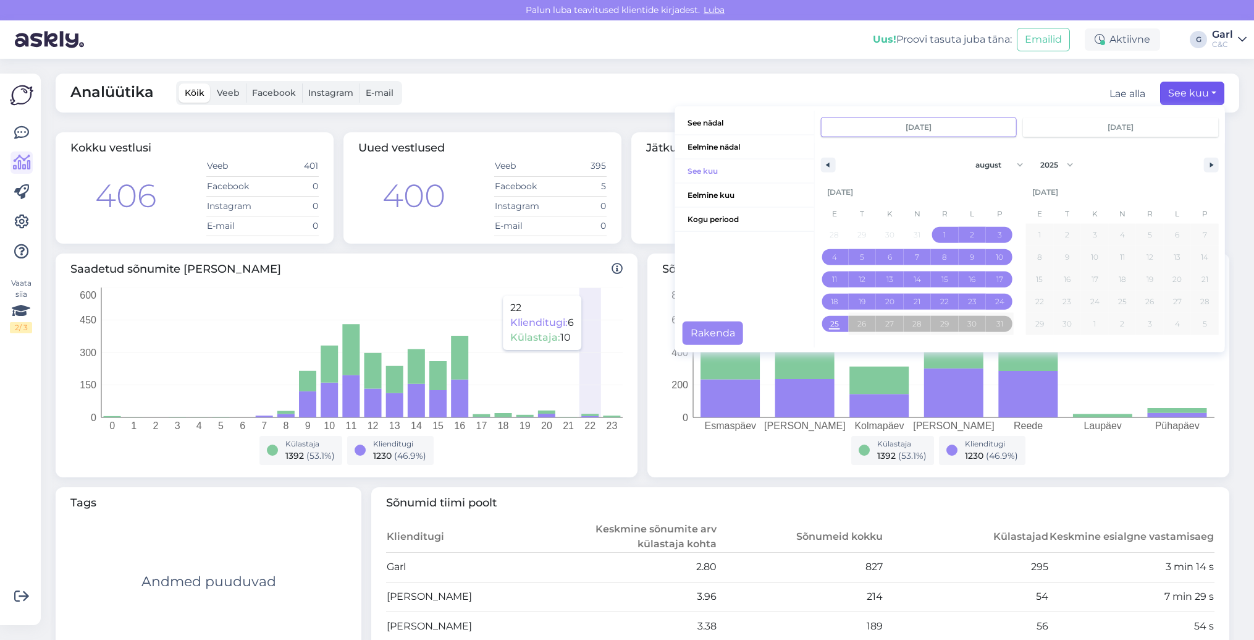
click at [593, 289] on icon "0 1 2 3 4 5 6 7 8 9 10 11 12 13 14 15 16 17 18 19 20 21 22 23 0 150 300 450 600" at bounding box center [346, 361] width 552 height 148
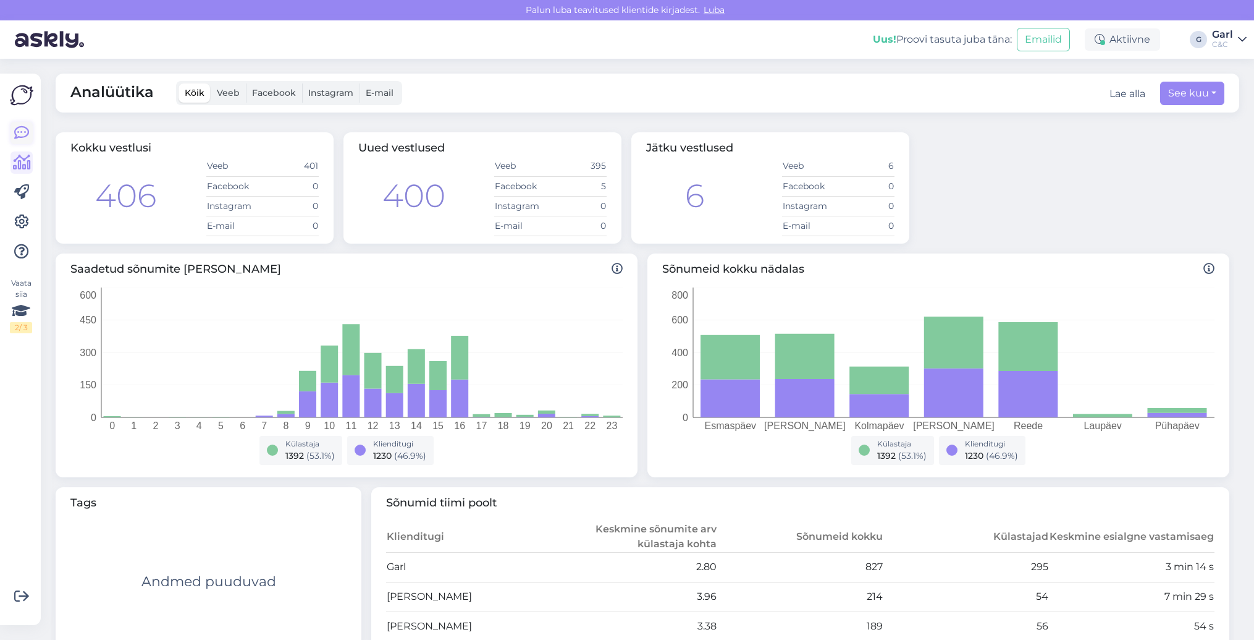
click at [14, 140] on icon at bounding box center [21, 132] width 15 height 15
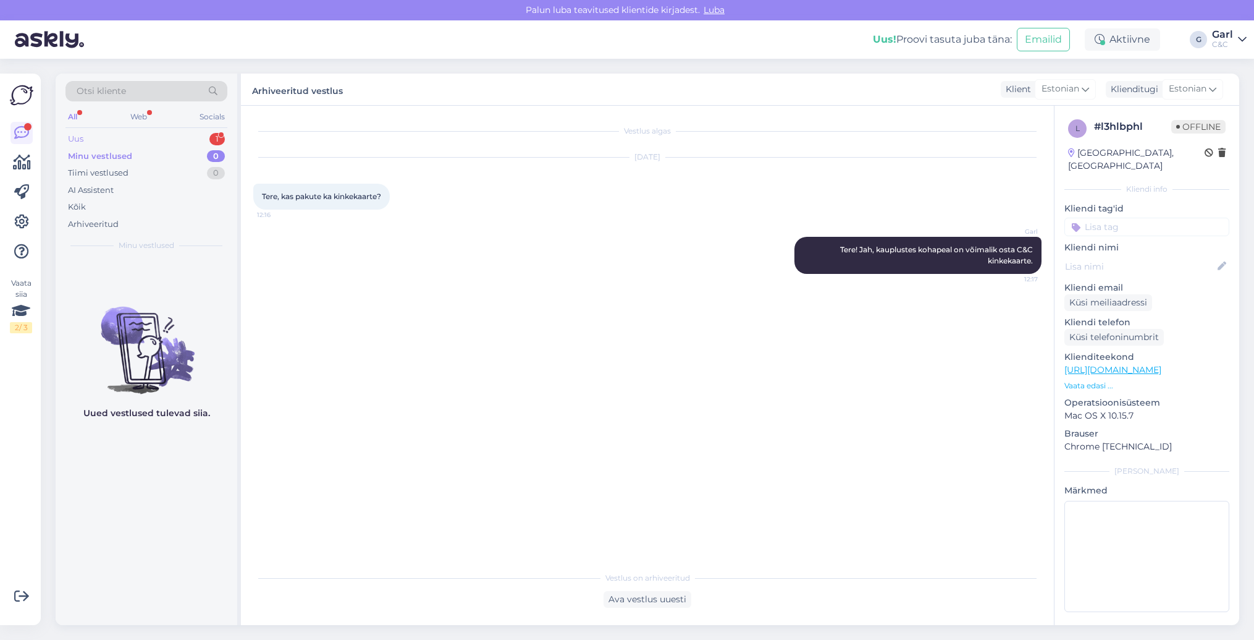
click at [164, 131] on div "Uus 1" at bounding box center [147, 138] width 162 height 17
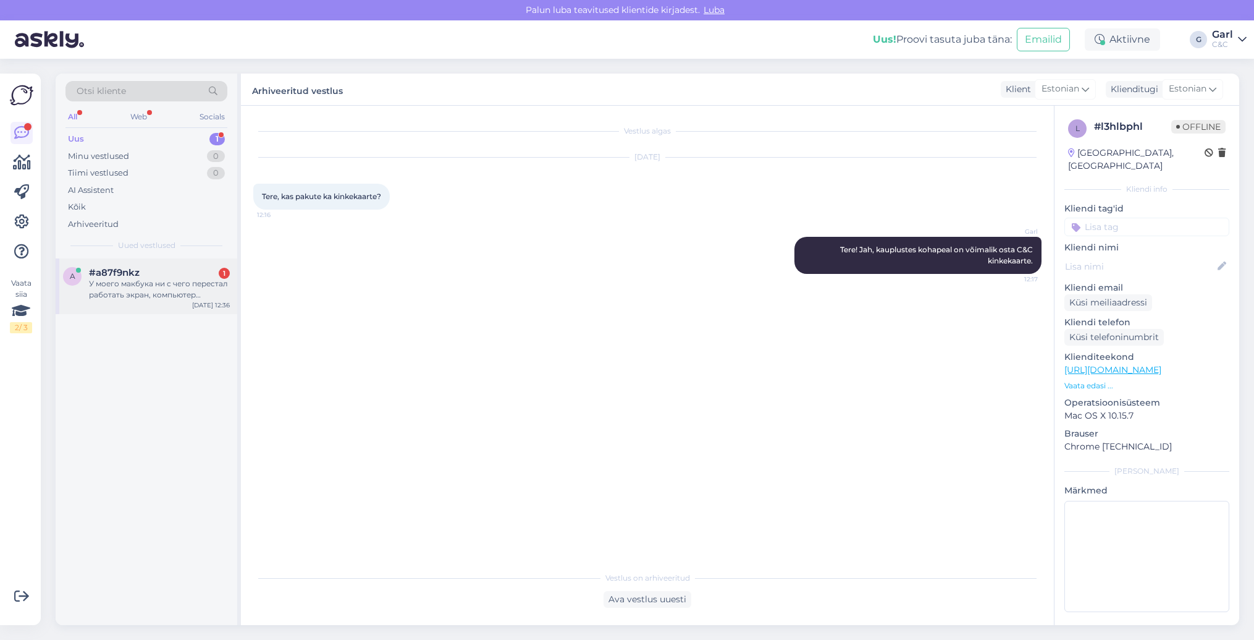
click at [153, 269] on div "#a87f9nkz 1" at bounding box center [159, 272] width 141 height 11
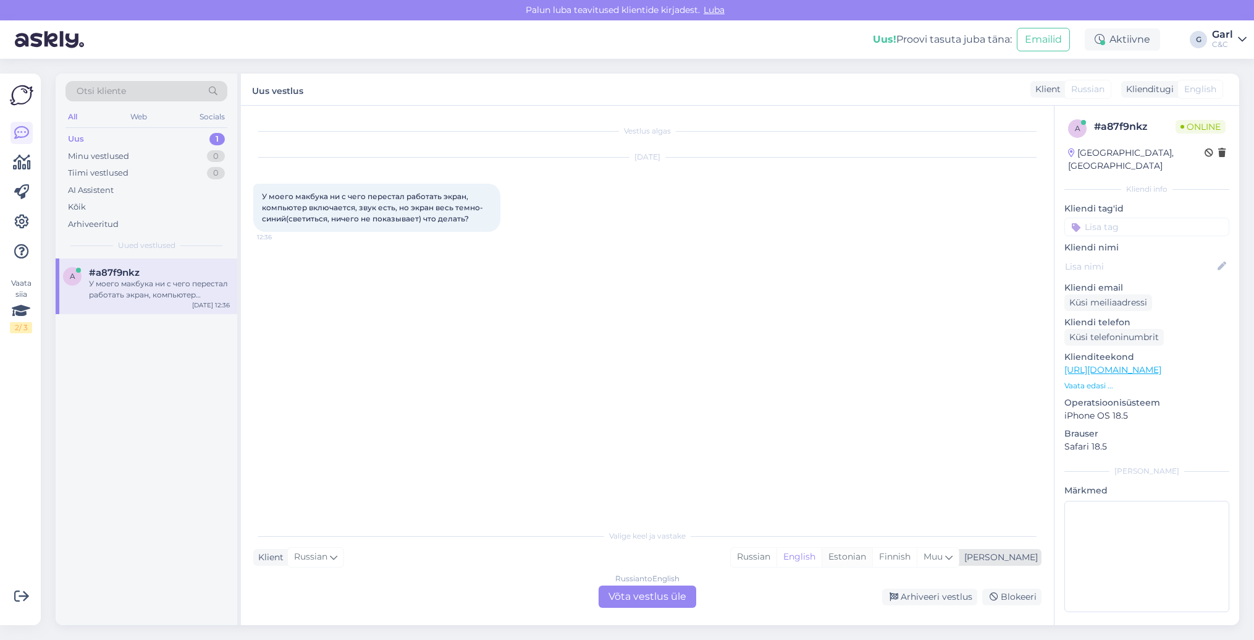
click at [873, 563] on div "Estonian" at bounding box center [847, 556] width 51 height 19
click at [670, 599] on div "Russian to Estonian Võta vestlus üle" at bounding box center [648, 596] width 98 height 22
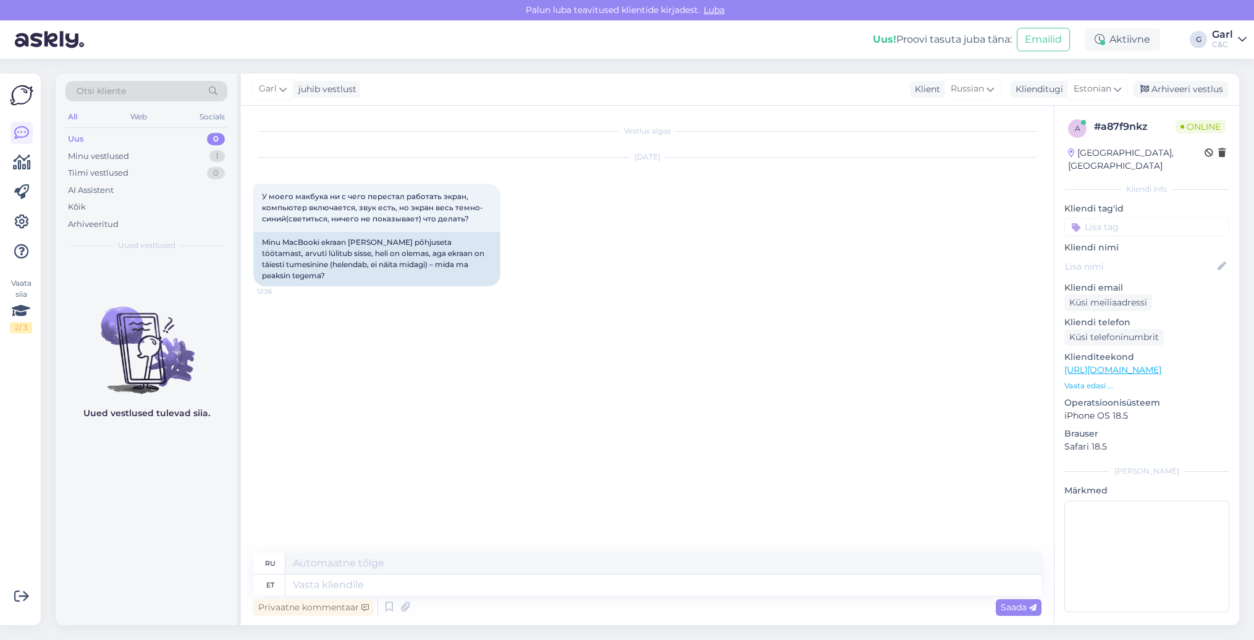
click at [629, 595] on div "Privaatne kommentaar Saada" at bounding box center [647, 606] width 788 height 23
click at [573, 583] on textarea at bounding box center [663, 584] width 756 height 21
click at [552, 586] on textarea at bounding box center [663, 584] width 756 height 21
click at [388, 610] on icon at bounding box center [389, 607] width 15 height 19
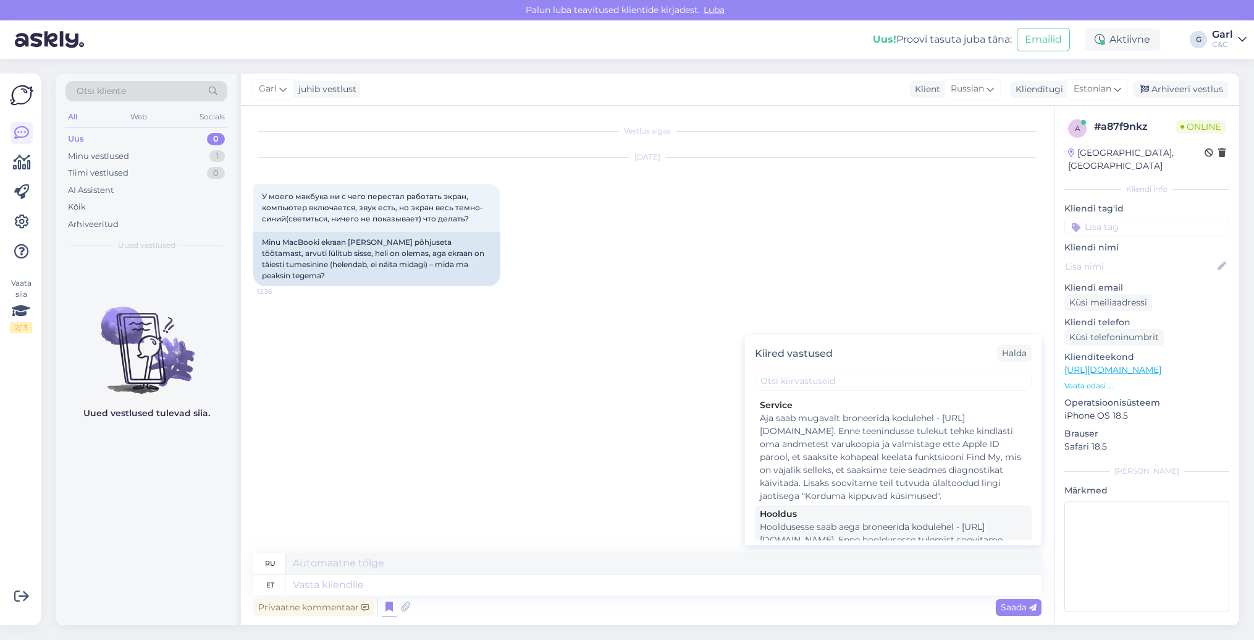
scroll to position [1851, 0]
click at [886, 521] on div "Hooldusesse saab aega broneerida kodulehel - https://cec.ee/hooldus. Enne hoold…" at bounding box center [893, 560] width 267 height 78
type textarea "Hooldusesse saab mugavalt aega broneerida kodulehel - https://www.ideal.ee/hool…"
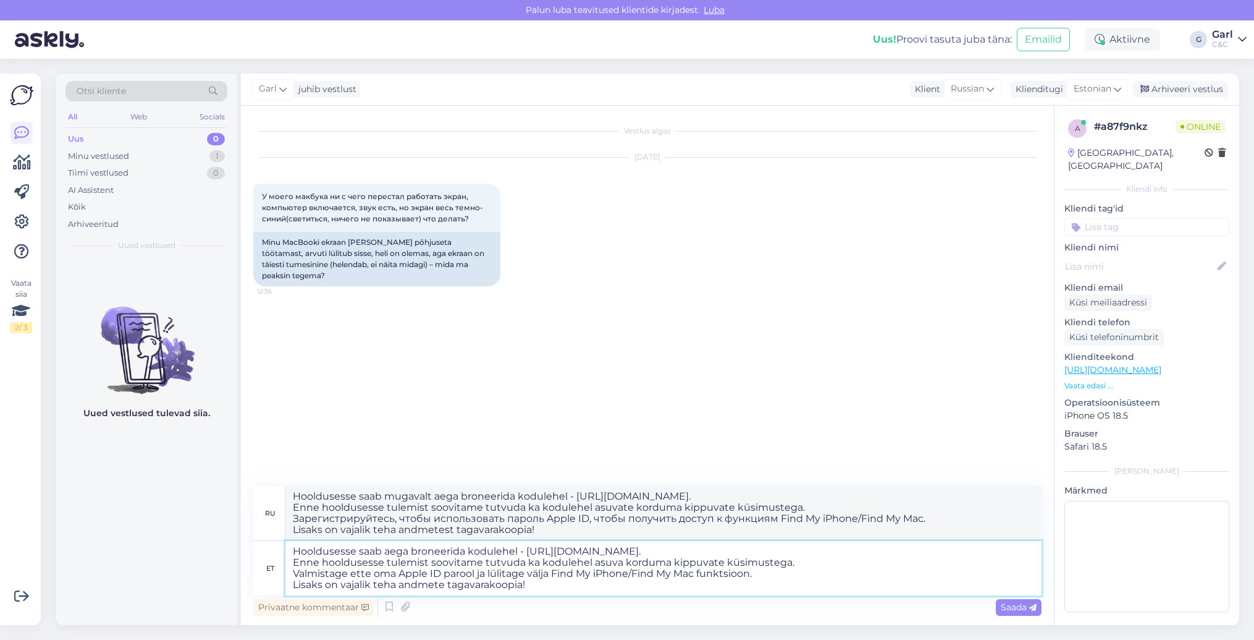
click at [289, 551] on textarea "Hooldusesse saab aega broneerida kodulehel - https://cec.ee/hooldus. Enne hoold…" at bounding box center [663, 568] width 756 height 54
type textarea "Tere! Tooge palun MacBook diagnostikasse. Hooldusesse saab aega broneerida kodu…"
type textarea "Здравствуйте! Приносите свой MacBook на диагностику. Записаться на обслуживание…"
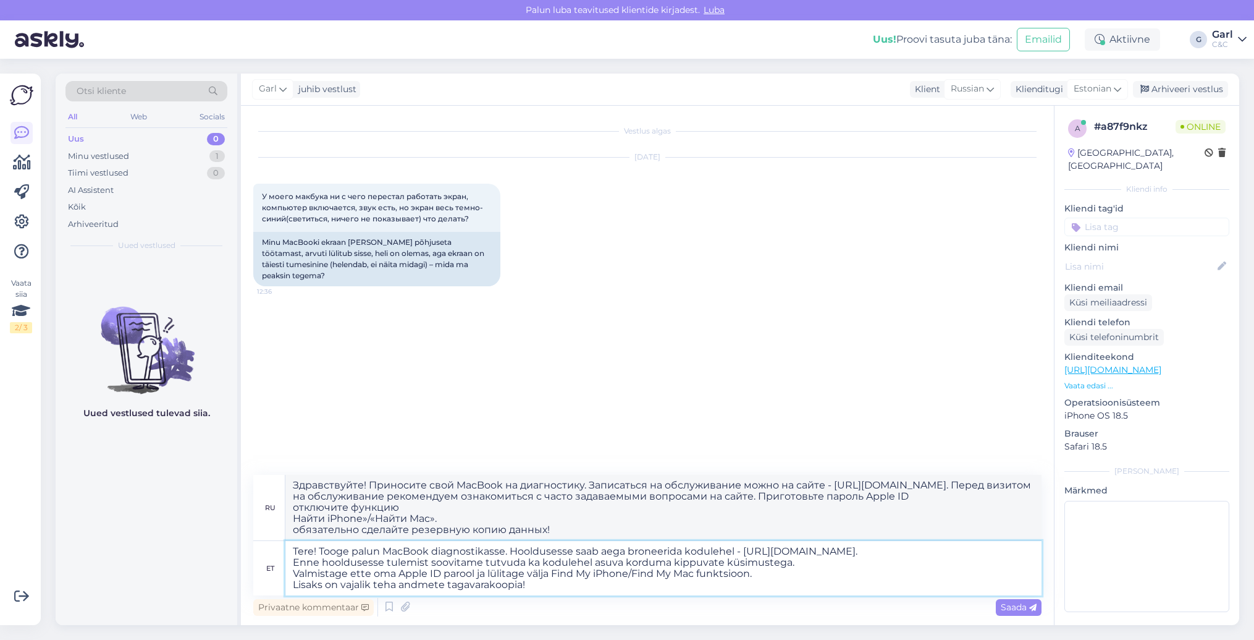
click at [397, 588] on textarea "Tere! Tooge palun MacBook diagnostikasse. Hooldusesse saab aega broneerida kodu…" at bounding box center [663, 568] width 756 height 54
type textarea "Tere! Tooge palun MacBook diagnostikasse. Hooldusesse saab aega broneerida kodu…"
type textarea "Здравствуйте! Приносите свой MacBook на диагностику. Записаться на обслуживание…"
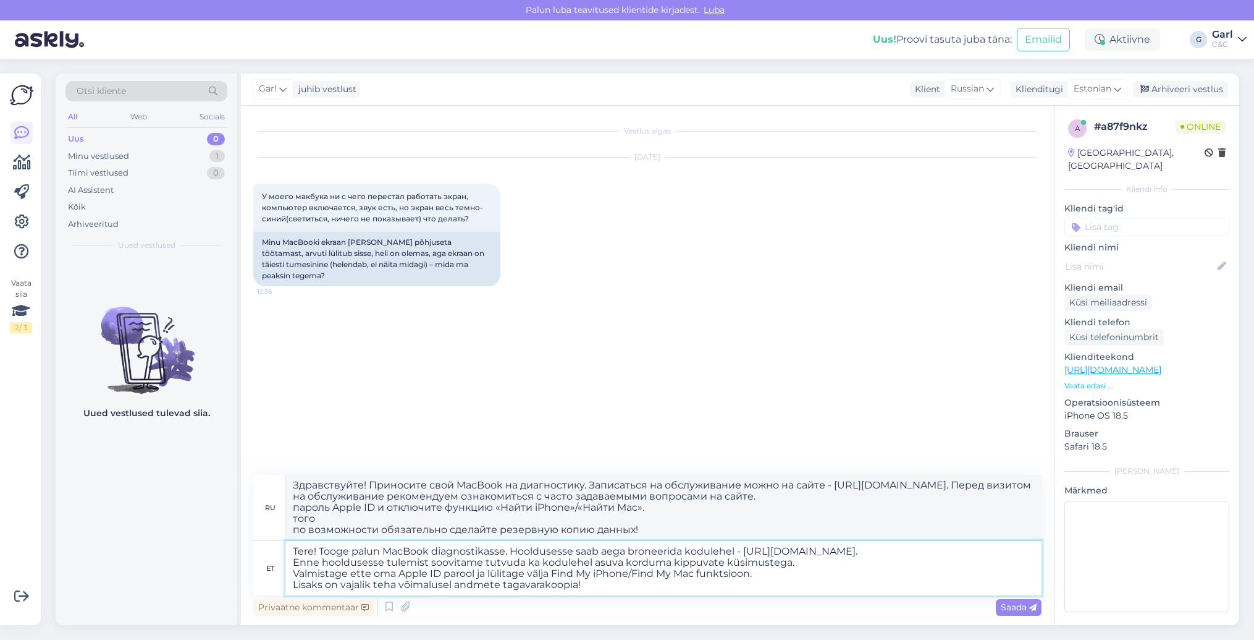
click at [292, 586] on textarea "Tere! Tooge palun MacBook diagnostikasse. Hooldusesse saab aega broneerida kodu…" at bounding box center [663, 568] width 756 height 54
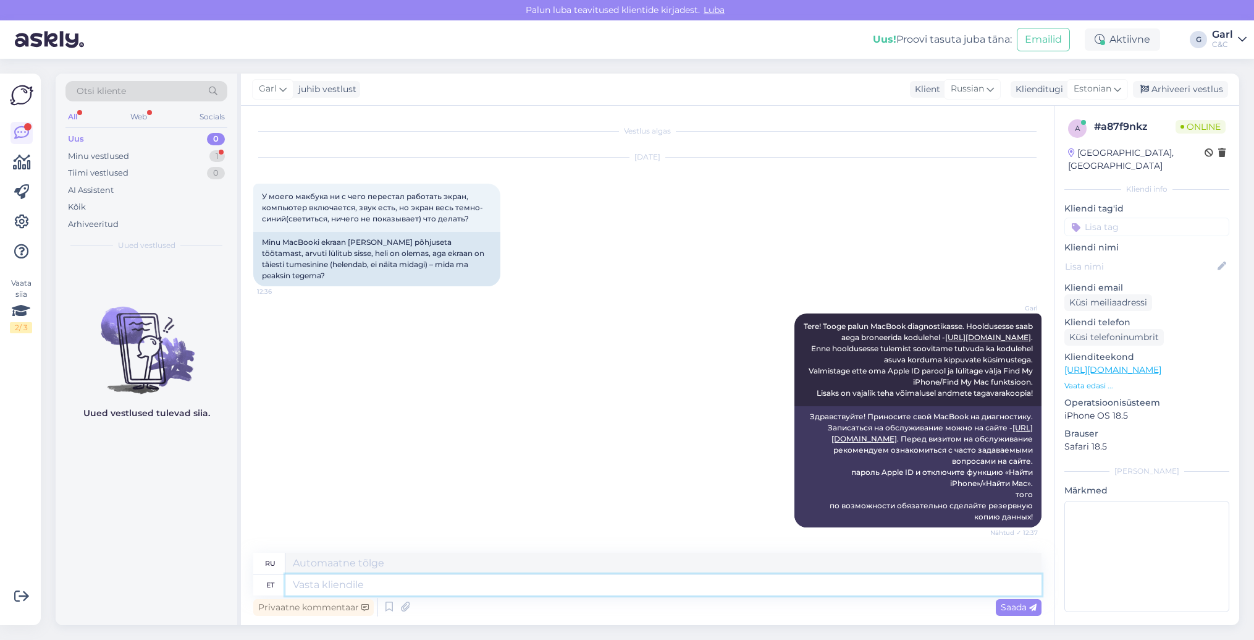
scroll to position [117, 0]
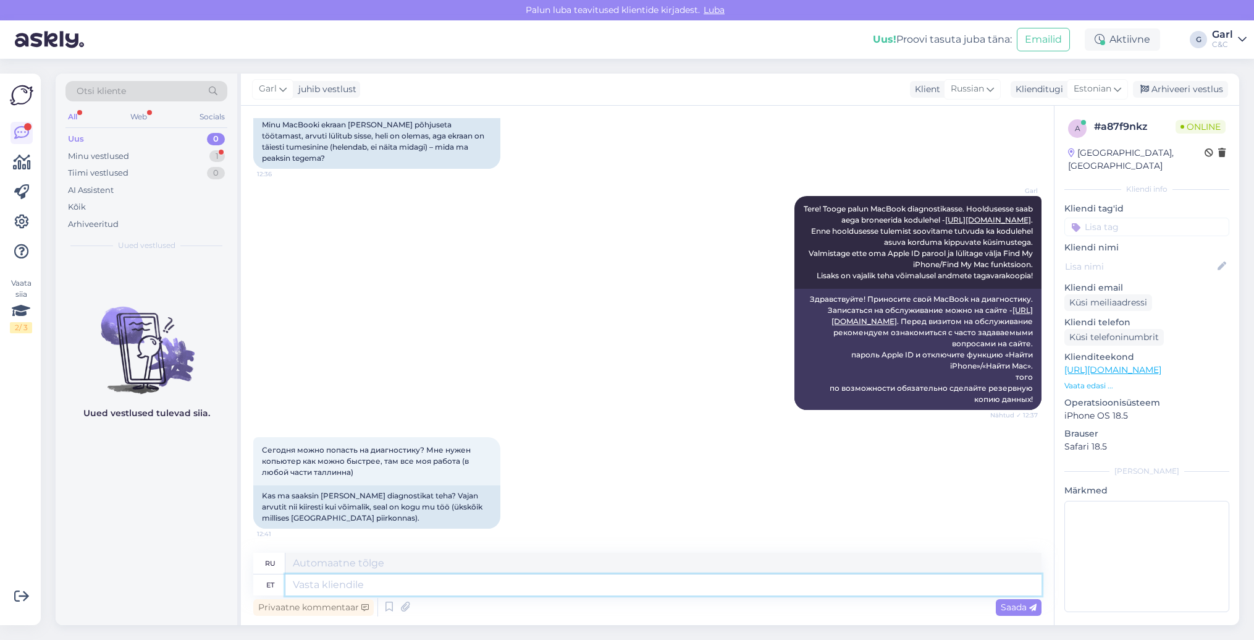
click at [413, 582] on textarea at bounding box center [663, 584] width 756 height 21
type textarea "Kahjuks t"
type textarea "К сожалению"
type textarea "Kahjuks tänaseks"
type textarea "К сожалению, на сегодняшний день"
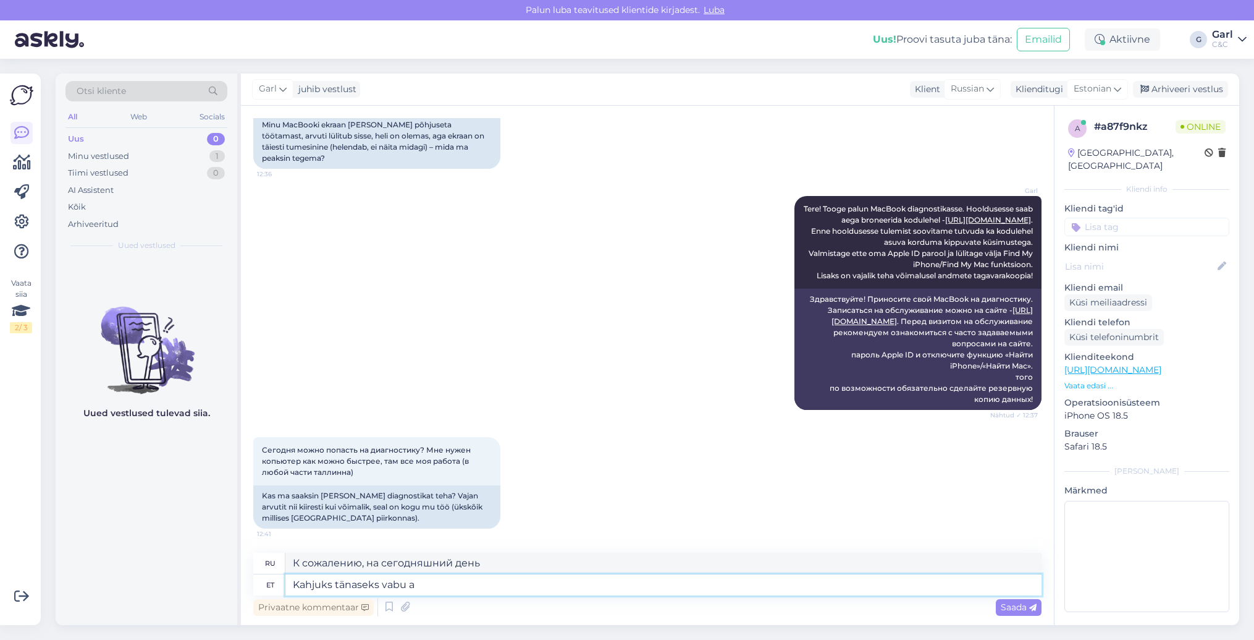
type textarea "Kahjuks tänaseks vabu ae"
type textarea "К сожалению, сегодня недоступно."
type textarea "Kahjuks tänaseks vabu aegu e"
type textarea "К сожалению, сегодня нет доступных записей."
type textarea "Kahjuks tänaseks vabu aegu enam ei"
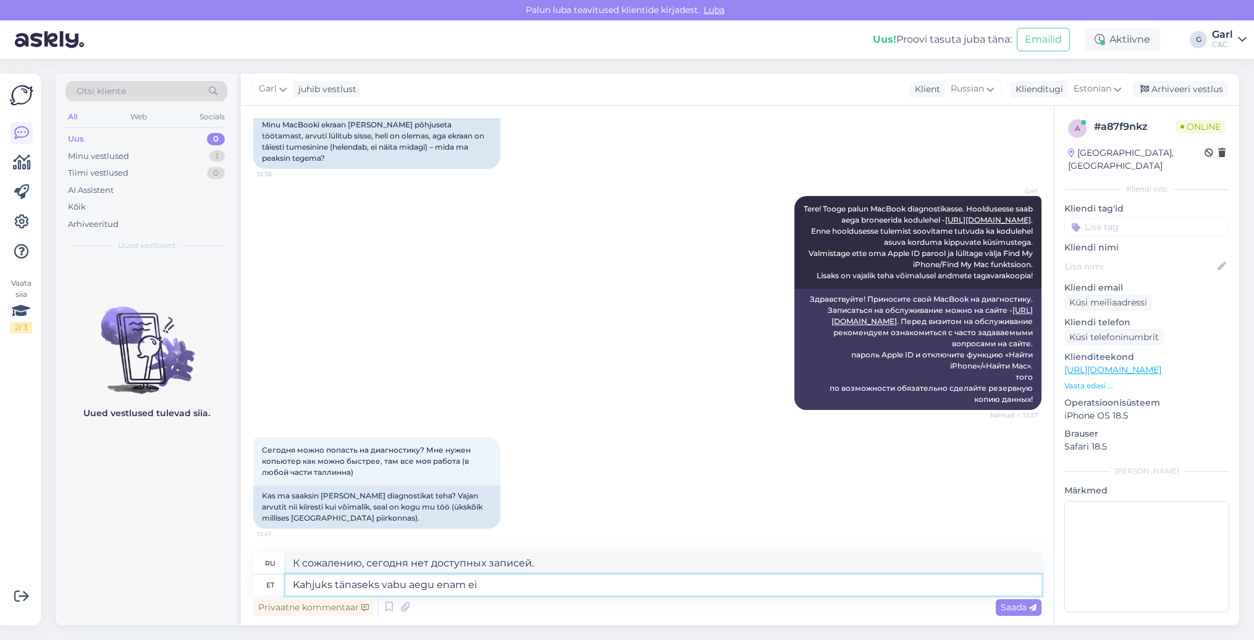
type textarea "К сожалению, сегодня больше нет свободного времени."
type textarea "Kahjuks tänaseks vabu aegu enam ei o"
type textarea "К сожалению, сегодня свободного времени больше нет."
type textarea "Kahjuks tänaseks vabu aegu enam ei ole. Vajadusel sa"
type textarea "К сожалению, сегодня больше нет свободного времени. Если нужно"
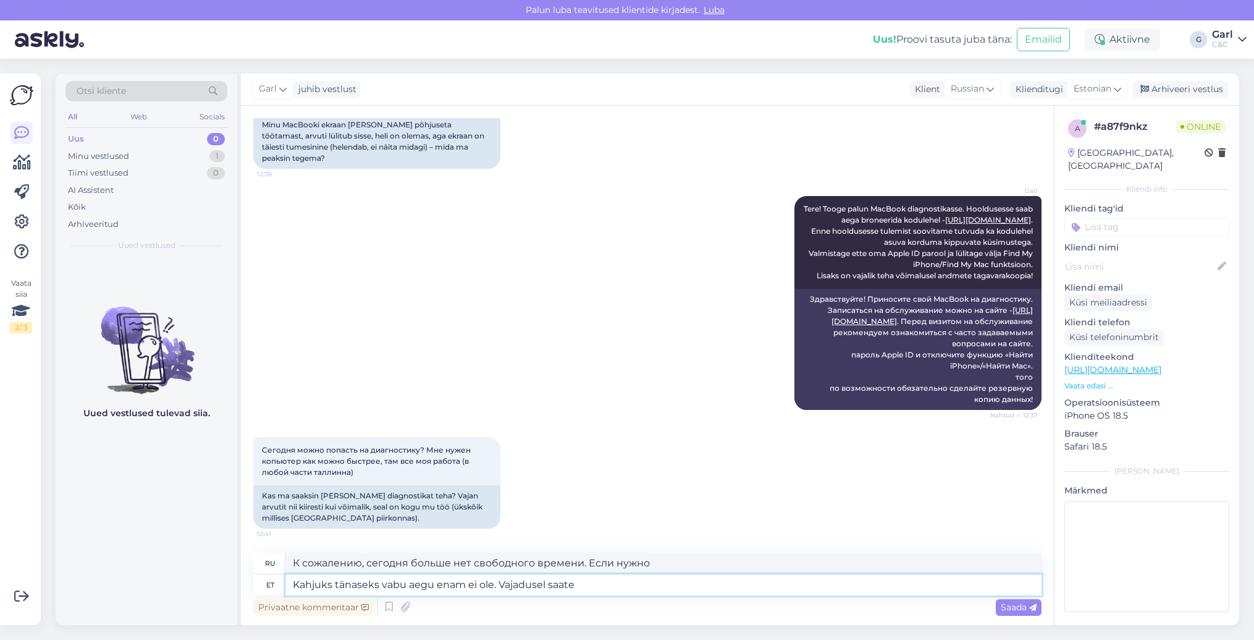
type textarea "Kahjuks tänaseks vabu aegu enam ei ole. Vajadusel saate"
type textarea "К сожалению, сегодня нет свободных часов. При необходимости вы можете"
type textarea "Kahjuks tänaseks vabu aegu enam ei ole. Vajadusel saate tuua eel"
type textarea "К сожалению, сегодня больше нет свободного времени. Если нужно, можете принести."
type textarea "Kahjuks tänaseks vabu aegu enam ei ole. Vajadusel saate tuua eelisjärjekorras s"
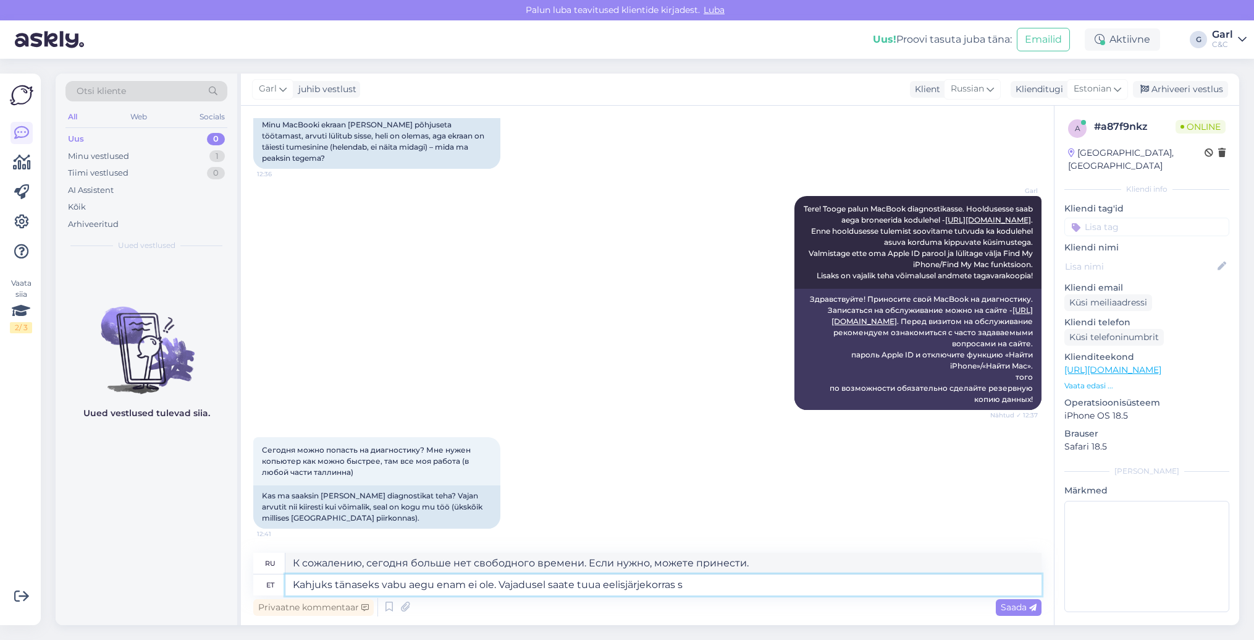
type textarea "К сожалению, на сегодня больше нет свободного времени. При необходимости вы мож…"
type textarea "Kahjuks tänaseks vabu aegu enam ei ole. Vajadusel saate tuua eelisjärjekorras s…"
type textarea "К сожалению, сегодня свободных мест нет. При необходимости вы можете принести у…"
type textarea "Kahjuks tänaseks vabu aegu enam ei ole. Vajadusel saate tuua eelisjärjekorras s…"
type textarea "К сожалению, сегодня свободного времени больше нет. При необходимости вы можете…"
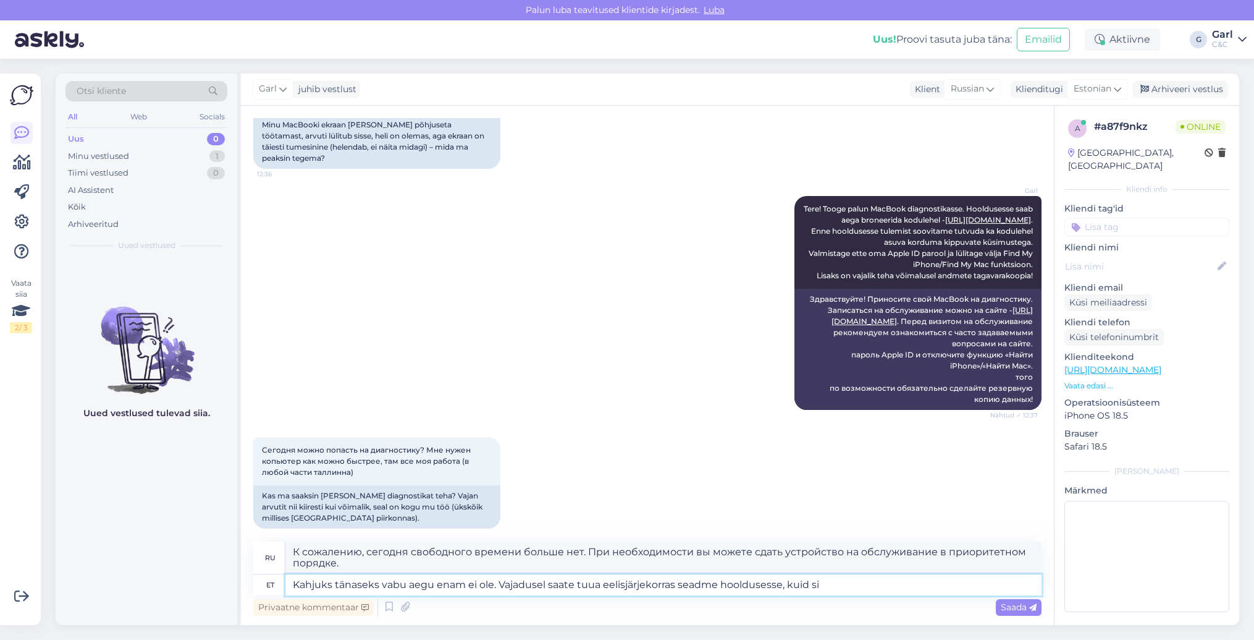
type textarea "Kahjuks tänaseks vabu aegu enam ei ole. Vajadusel saate tuua eelisjärjekorras s…"
type textarea "К сожалению, сегодня свободного времени больше нет. При необходимости вы можете…"
type textarea "Kahjuks tänaseks vabu aegu enam ei ole. Vajadusel saate tuua eelisjärjekorras s…"
type textarea "К сожалению, сегодня свободного времени больше нет. При необходимости вы можете…"
type textarea "Kahjuks tänaseks vabu aegu enam ei ole. Vajadusel saate tuua eelisjärjekorras s…"
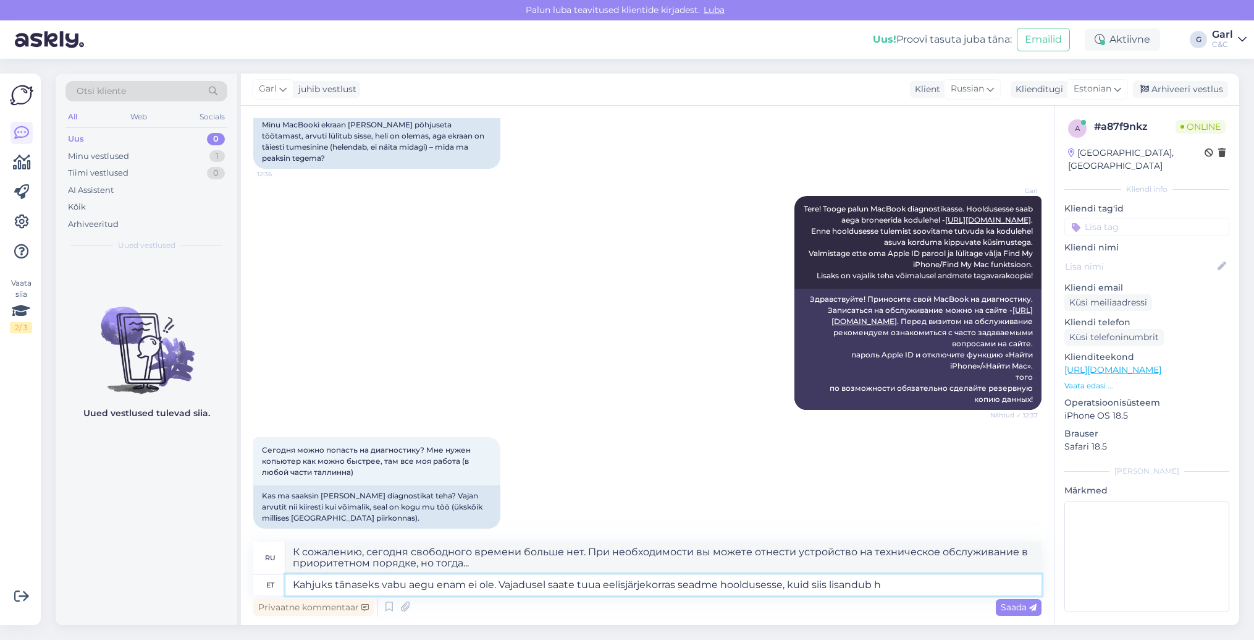
type textarea "К сожалению, сегодня свободного времени больше нет. При необходимости вы можете…"
type textarea "Kahjuks tänaseks vabu aegu enam ei ole. Vajadusel saate tuua eelisjärjekorras s…"
type textarea "К сожалению, сегодня свободного времени больше нет. При необходимости вы можете…"
type textarea "Kahjuks tänaseks vabu aegu enam ei ole. Vajadusel saate tuua eelisjärjekorras s…"
type textarea "К сожалению, сегодня свободного времени больше нет. При необходимости вы можете…"
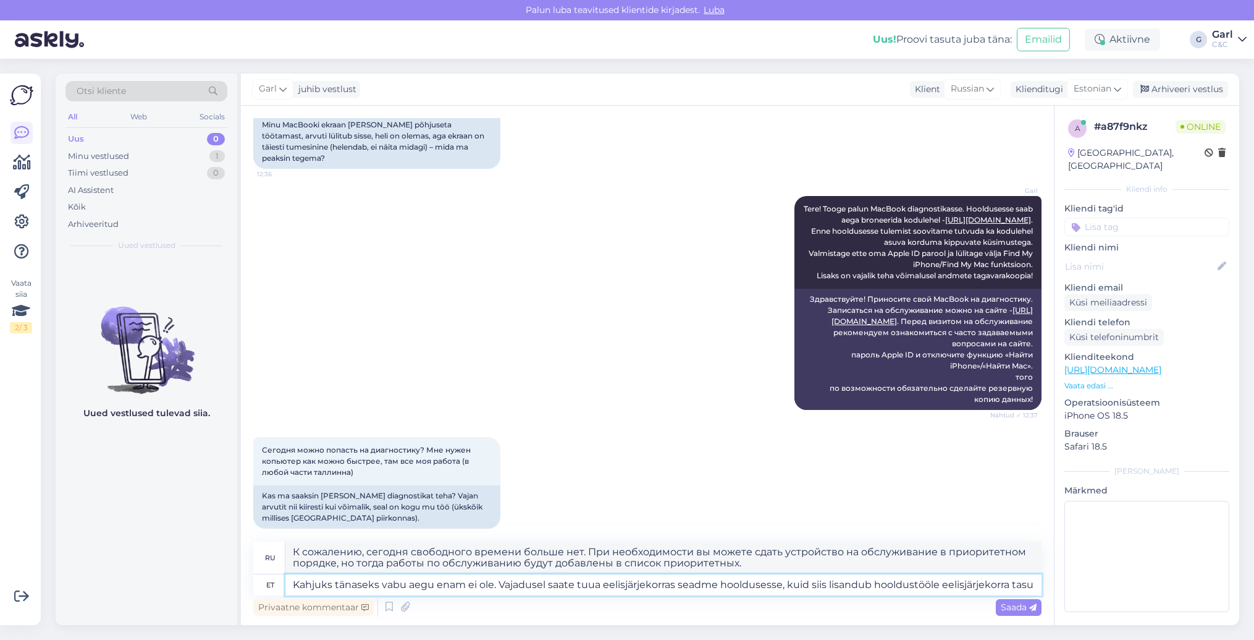
type textarea "Kahjuks tänaseks vabu aegu enam ei ole. Vajadusel saate tuua eelisjärjekorras s…"
type textarea "К сожалению, сегодня свободного времени больше нет. При необходимости вы можете…"
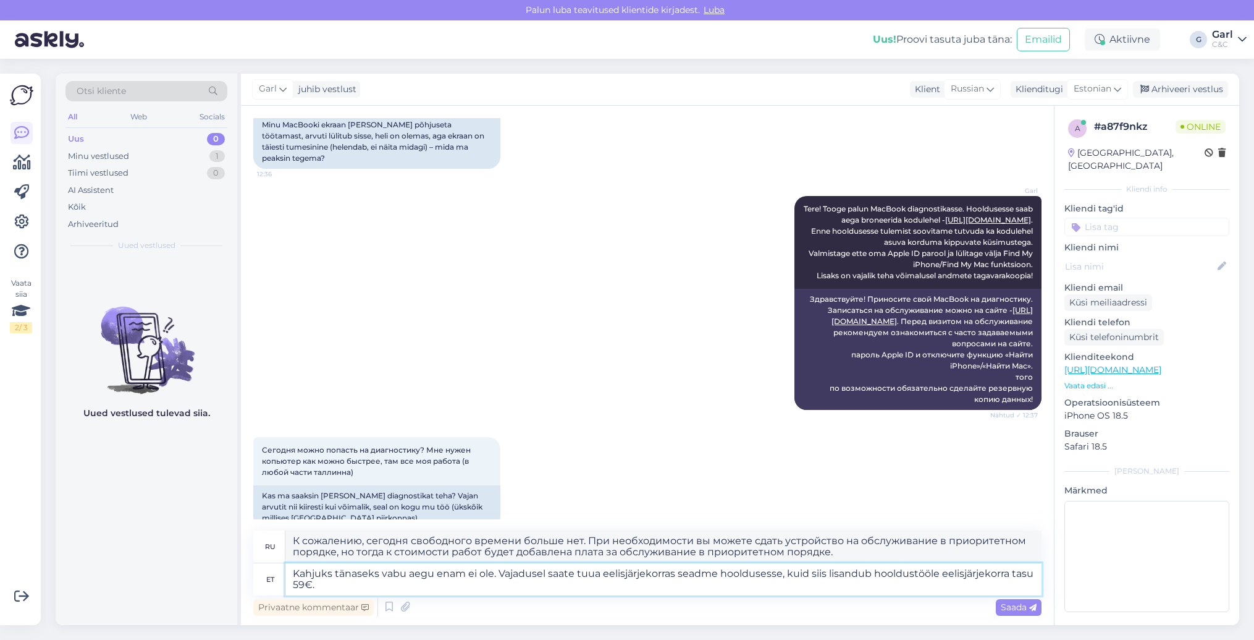
type textarea "Kahjuks tänaseks vabu aegu enam ei ole. Vajadusel saate tuua eelisjärjekorras s…"
type textarea "К сожалению, на сегодня свободных мест нет. При необходимости вы можете сдать у…"
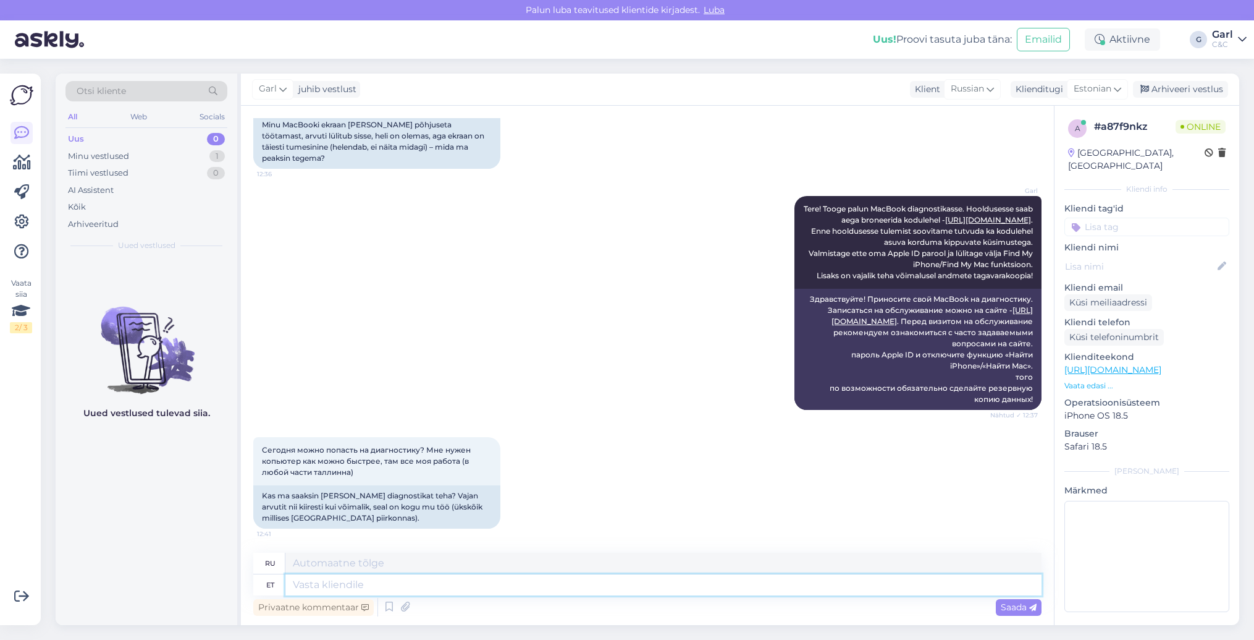
scroll to position [258, 0]
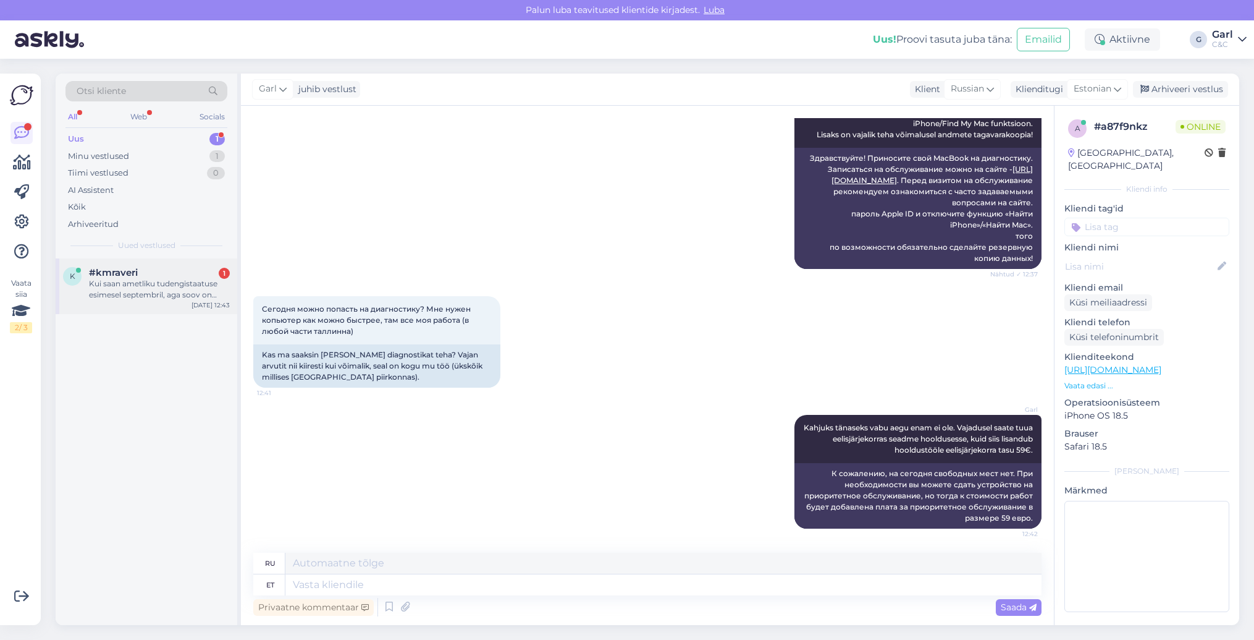
click at [185, 274] on div "#kmraveri 1" at bounding box center [159, 272] width 141 height 11
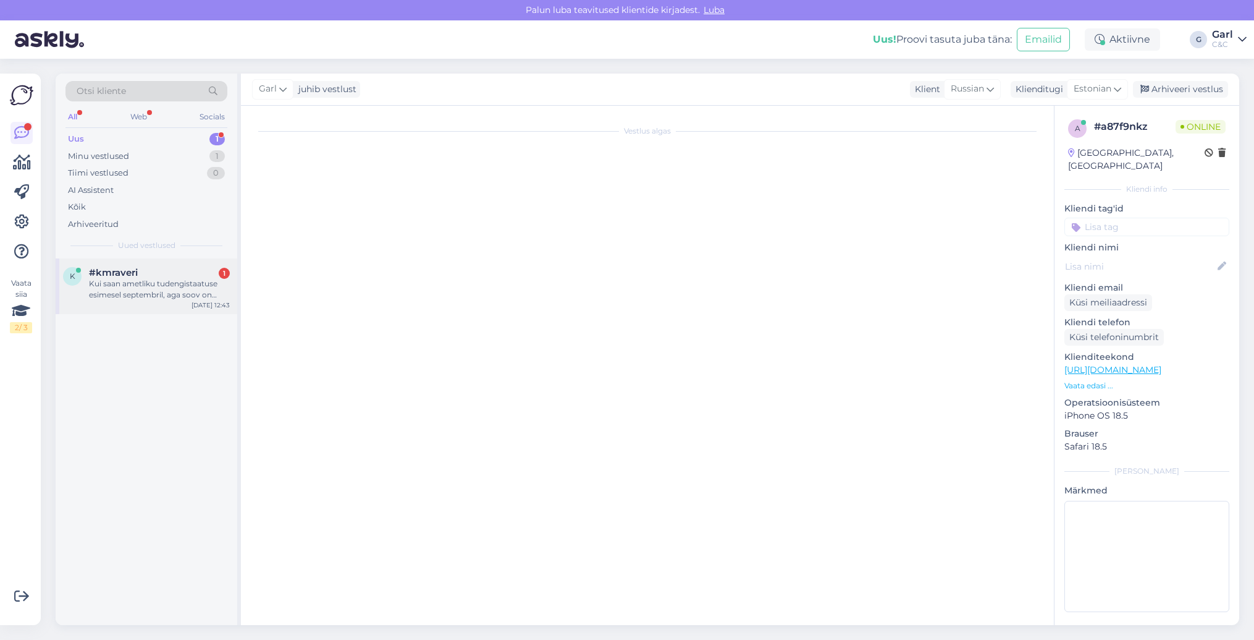
scroll to position [0, 0]
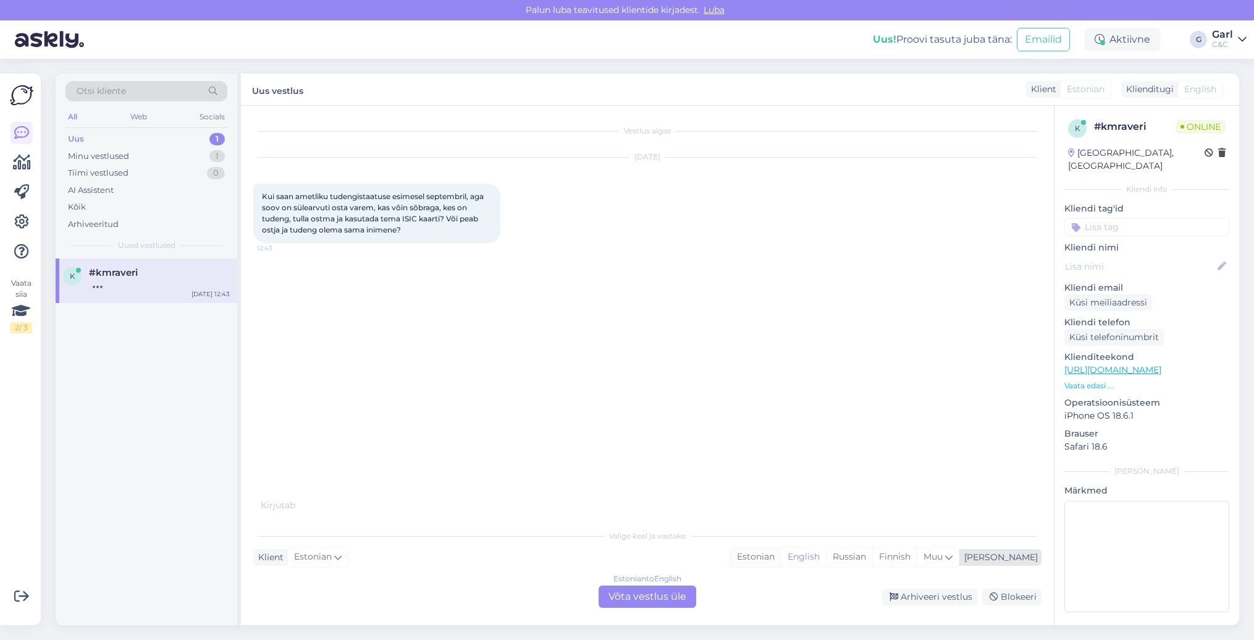
click at [781, 562] on div "Estonian" at bounding box center [756, 556] width 50 height 19
click at [672, 591] on div "Estonian to Estonian Võta vestlus üle" at bounding box center [648, 596] width 98 height 22
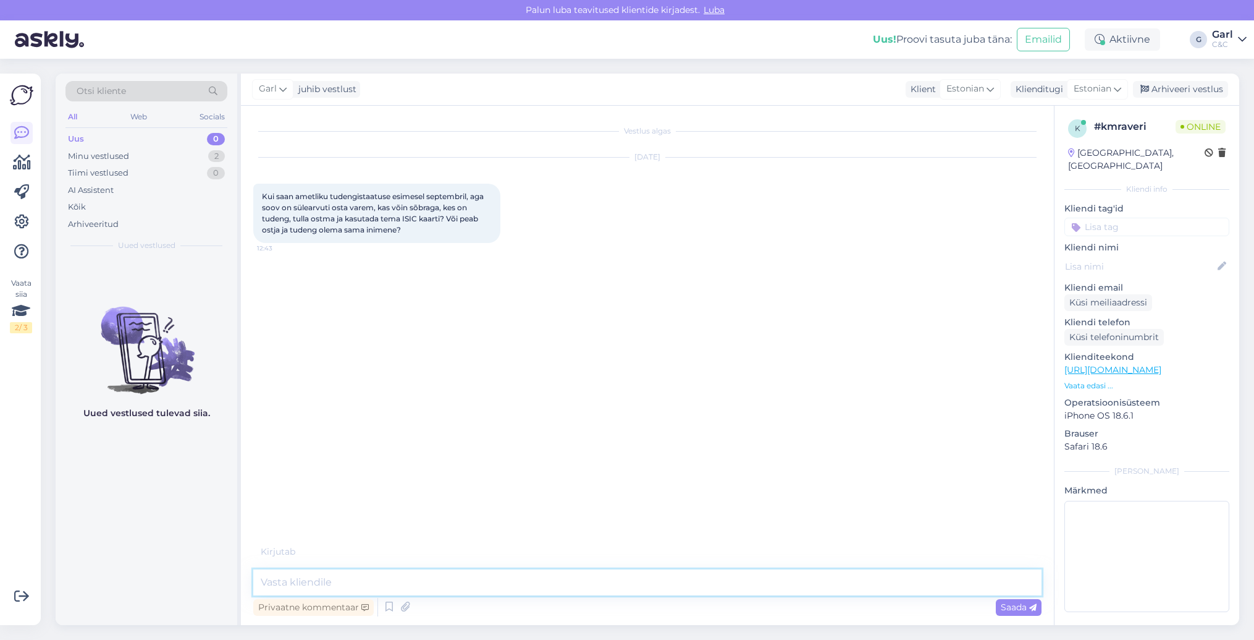
click at [670, 591] on textarea at bounding box center [647, 582] width 788 height 26
drag, startPoint x: 585, startPoint y: 581, endPoint x: 287, endPoint y: 581, distance: 297.2
click at [287, 581] on textarea "Tere! Võite kasutada" at bounding box center [647, 582] width 788 height 26
type textarea "Tere! See võimalus on olemas. Samuti, kui te leiate haridusportaalist immatriku…"
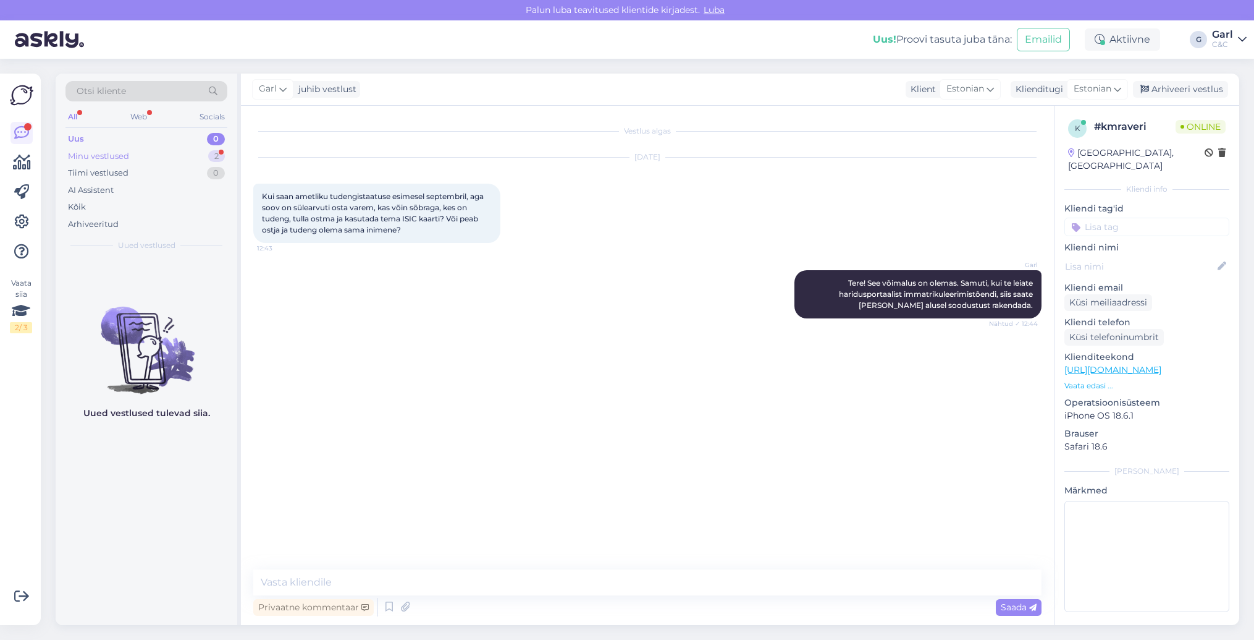
click at [209, 156] on div "2" at bounding box center [216, 156] width 17 height 12
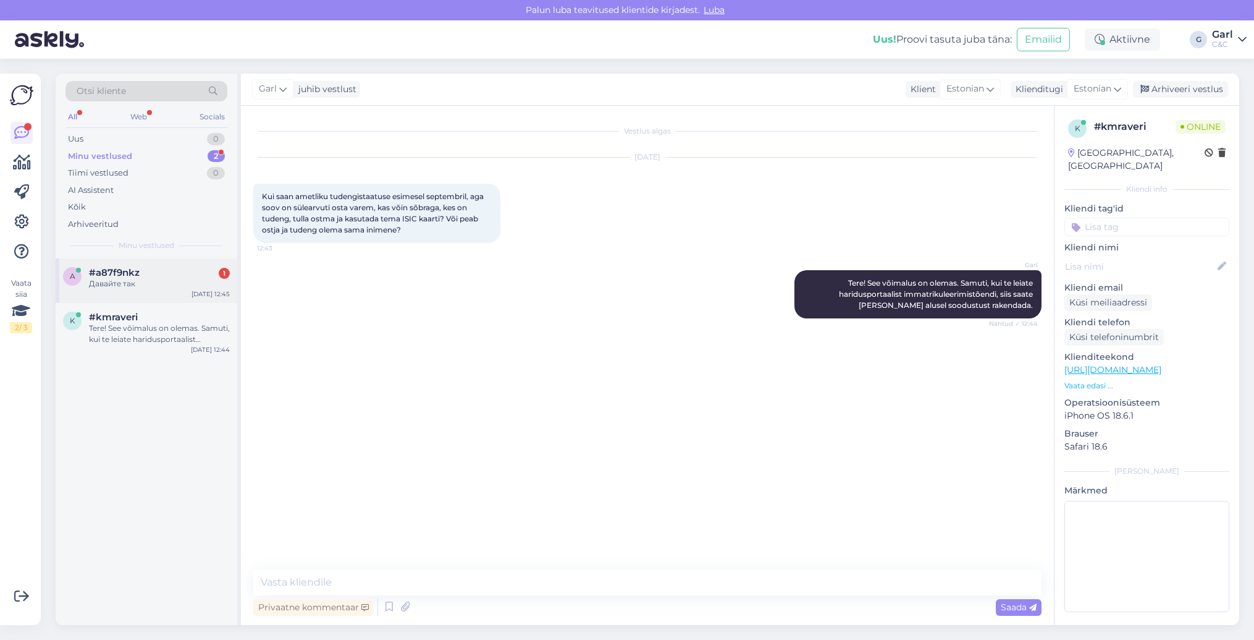
click at [175, 262] on div "a #a87f9nkz 1 Давайте так Aug 25 12:45" at bounding box center [147, 280] width 182 height 44
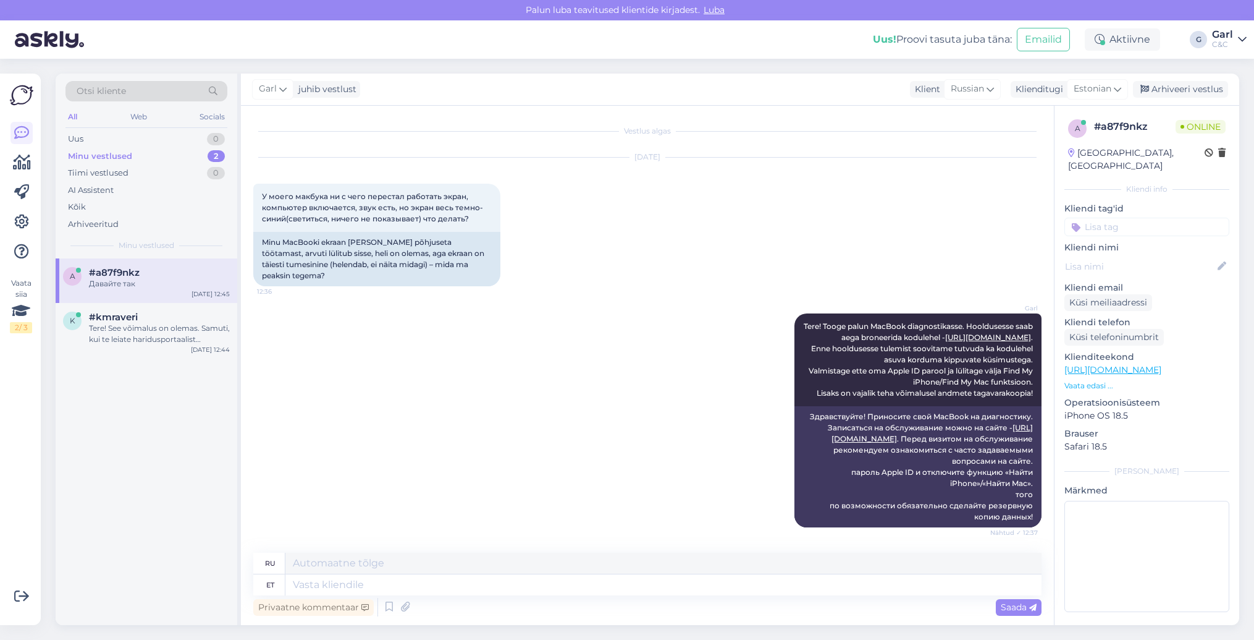
scroll to position [332, 0]
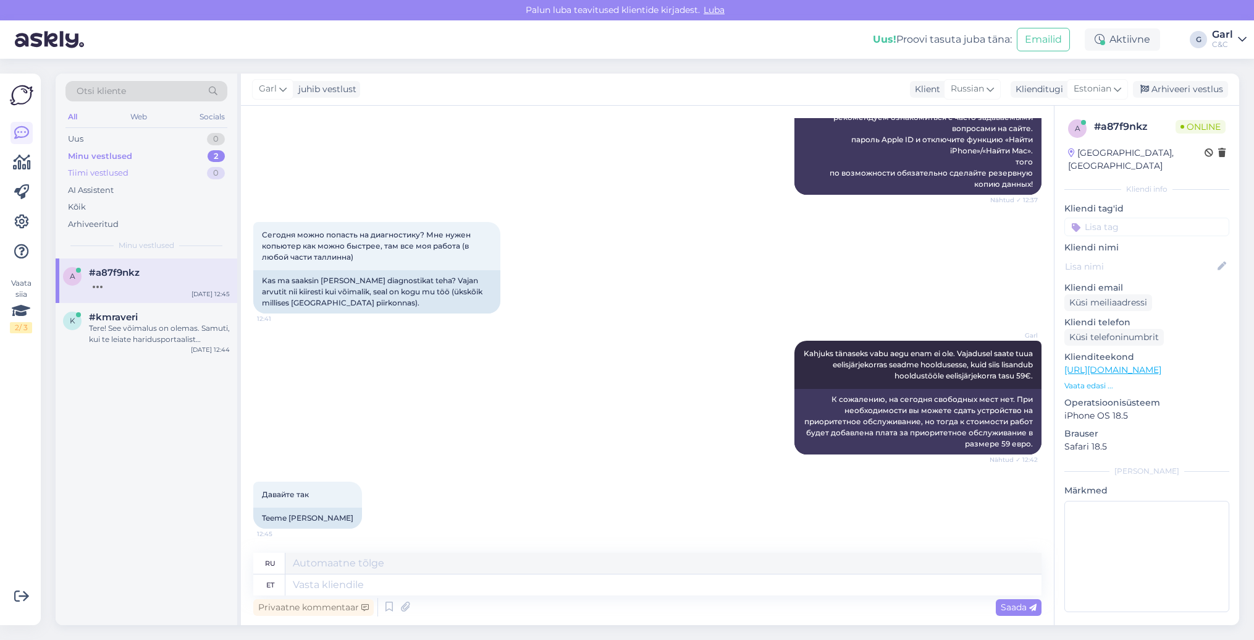
click at [152, 169] on div "Tiimi vestlused 0" at bounding box center [147, 172] width 162 height 17
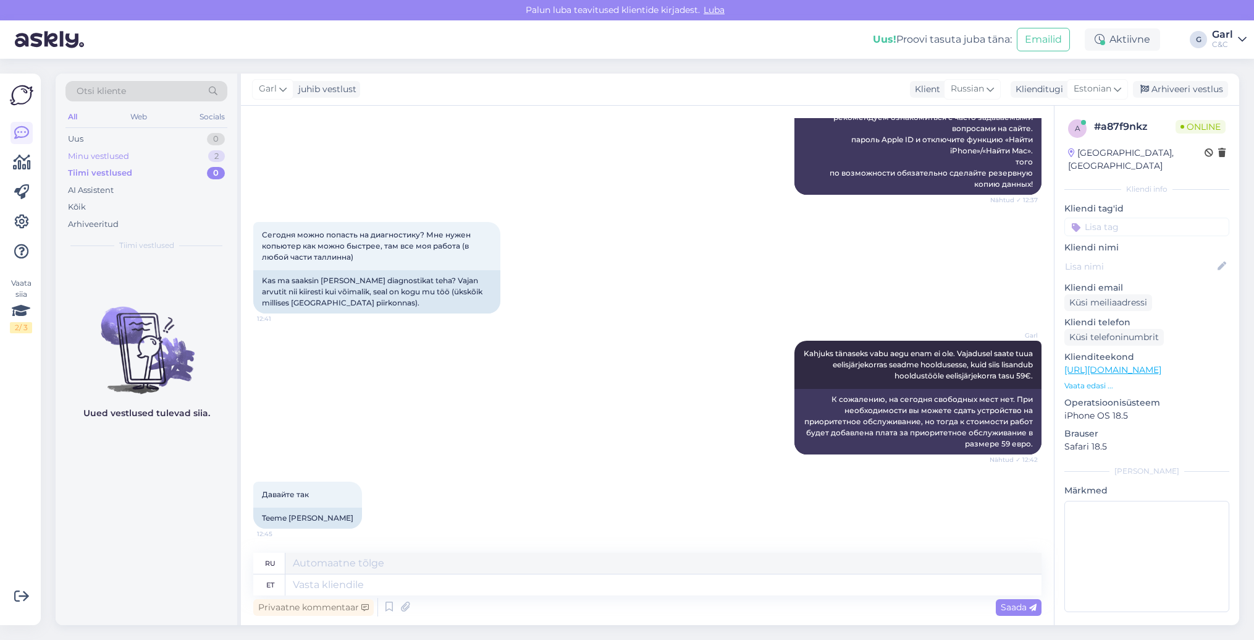
click at [151, 156] on div "Minu vestlused 2" at bounding box center [147, 156] width 162 height 17
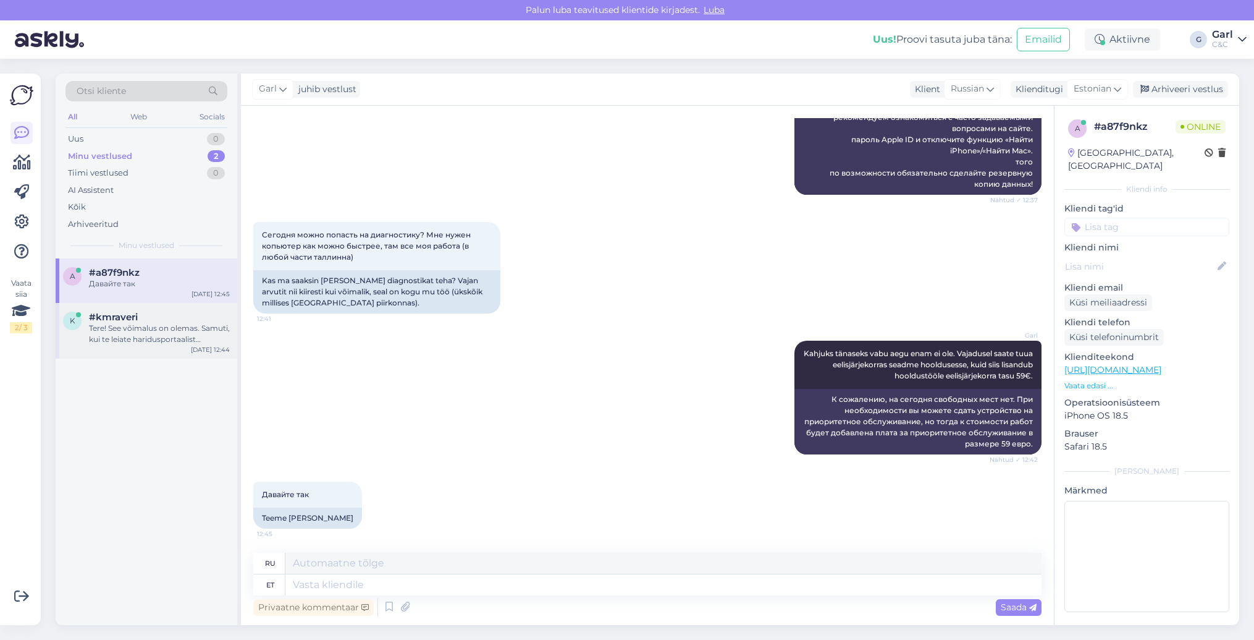
click at [147, 323] on div "Tere! See võimalus on olemas. Samuti, kui te leiate haridusportaalist immatriku…" at bounding box center [159, 334] width 141 height 22
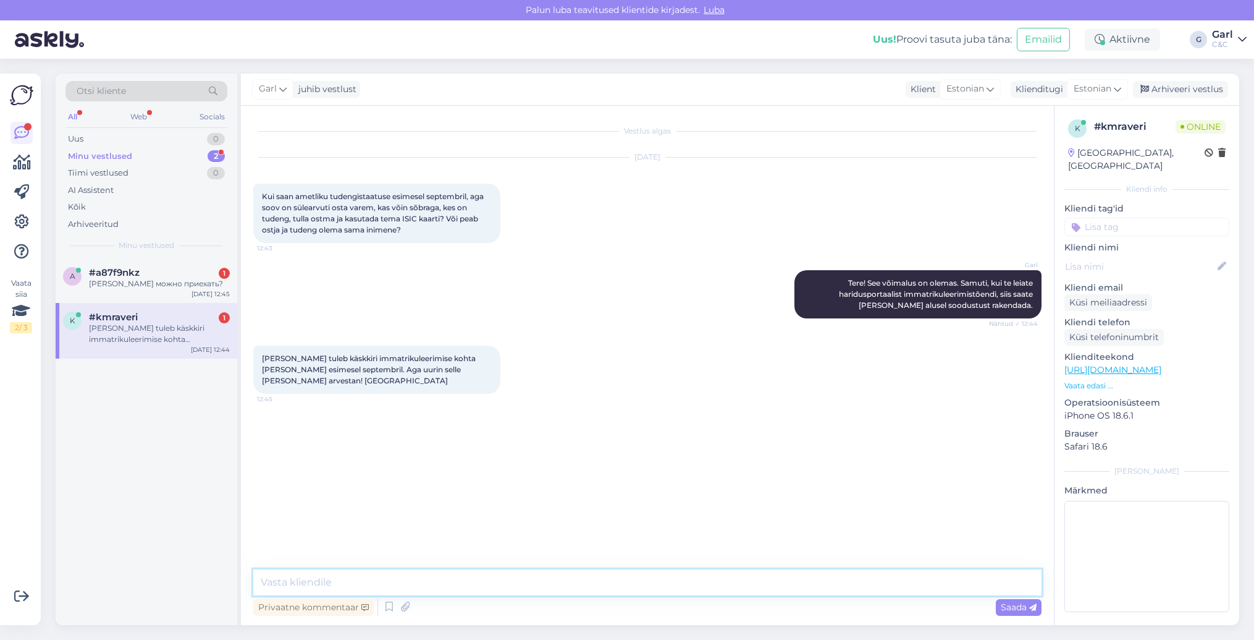
click at [391, 571] on textarea at bounding box center [647, 582] width 788 height 26
type textarea "Ikka, võtke heaks!"
click at [169, 287] on div "Куда можно приехать?" at bounding box center [159, 283] width 141 height 11
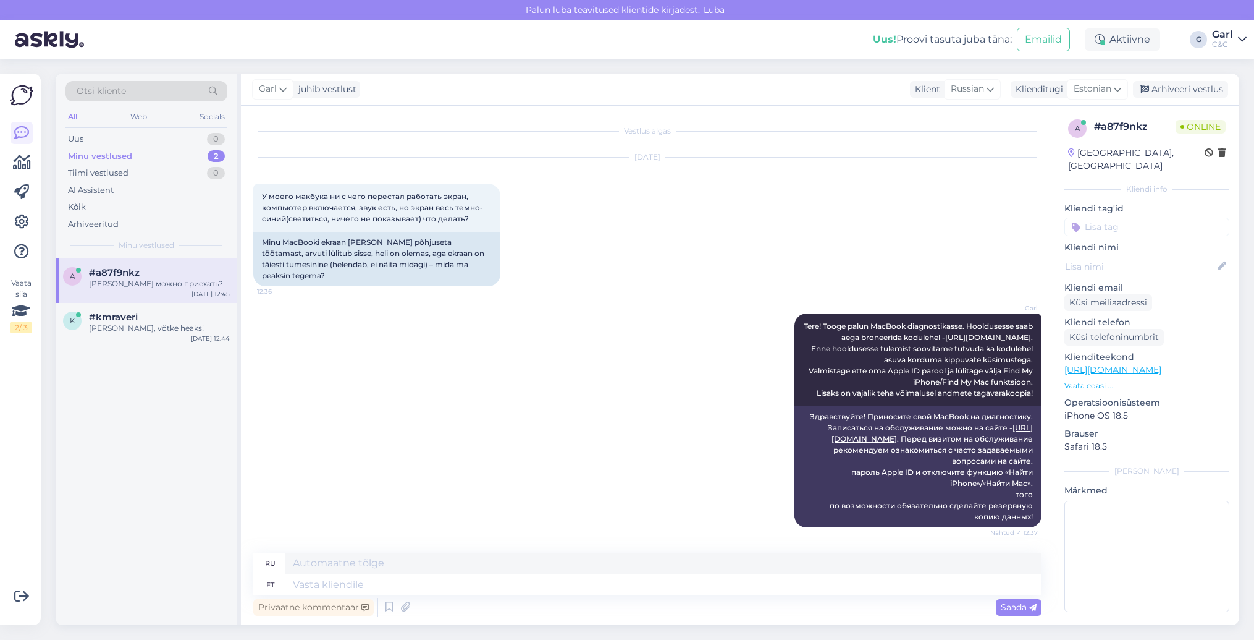
scroll to position [407, 0]
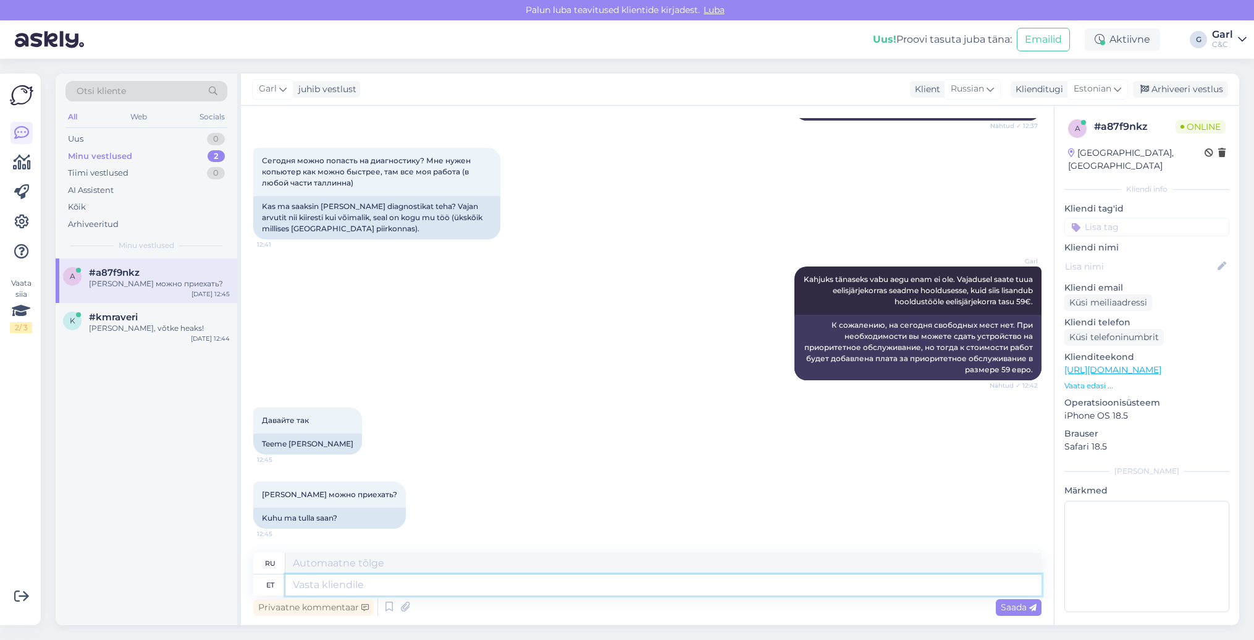
click at [391, 575] on textarea at bounding box center [663, 584] width 756 height 21
click at [389, 586] on textarea at bounding box center [663, 584] width 756 height 21
click at [387, 590] on textarea at bounding box center [663, 584] width 756 height 21
type textarea "Võite"
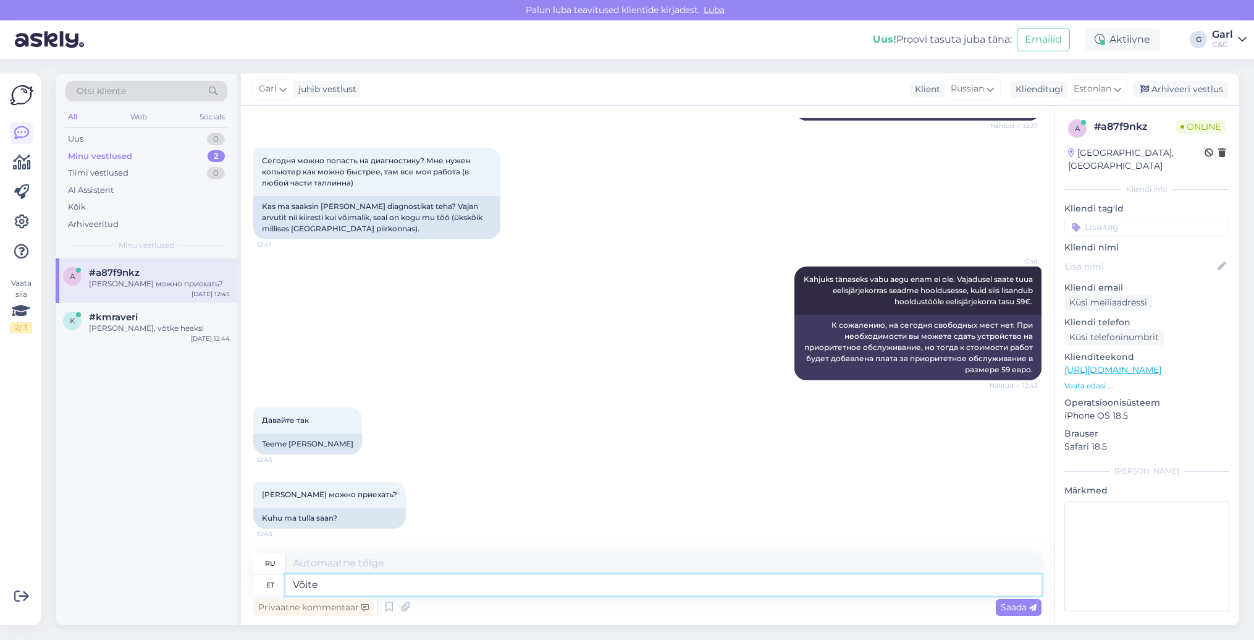
type textarea "Ты можешь"
type textarea "Võite valida end"
type textarea "Вы можете выбрать"
type textarea "Võite valida endale m"
type textarea "Вы можете выбрать сами"
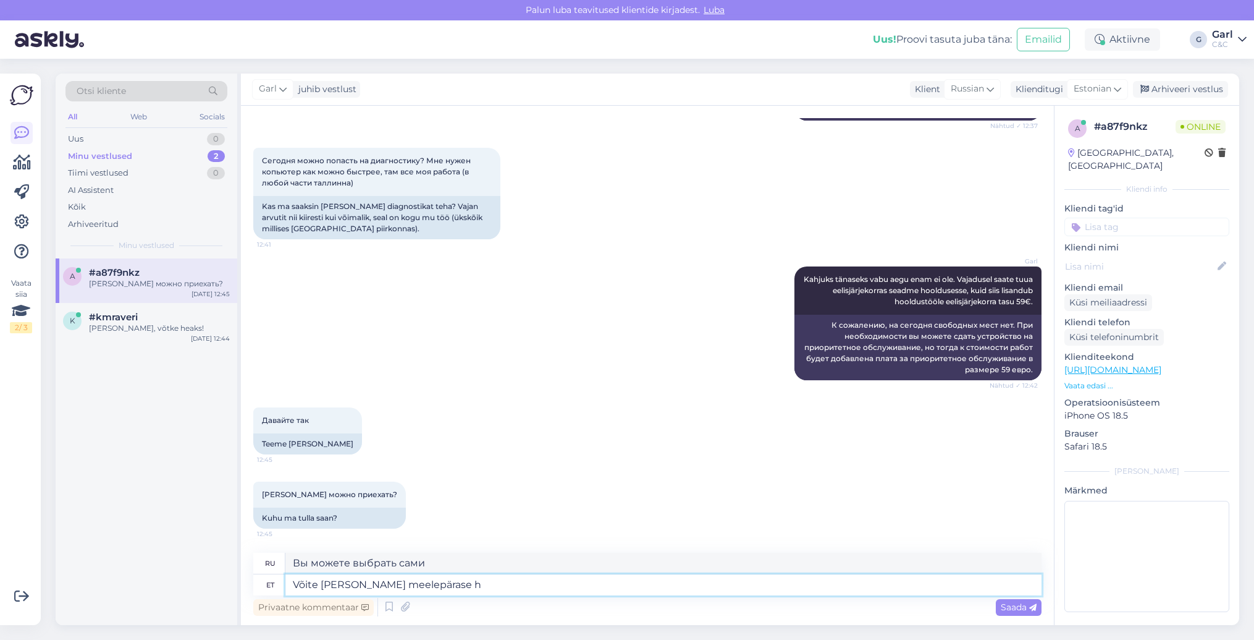
type textarea "Võite valida endale meelepärase ho"
type textarea "Вы можете выбрать тот, который вам нравится."
type textarea "Võite valida endale meelepärase hoolduskeskuse"
type textarea "Вы можете выбрать центр ухода по своему усмотрению."
click at [1119, 364] on link "https://cec.ee/hooldus" at bounding box center [1113, 369] width 97 height 11
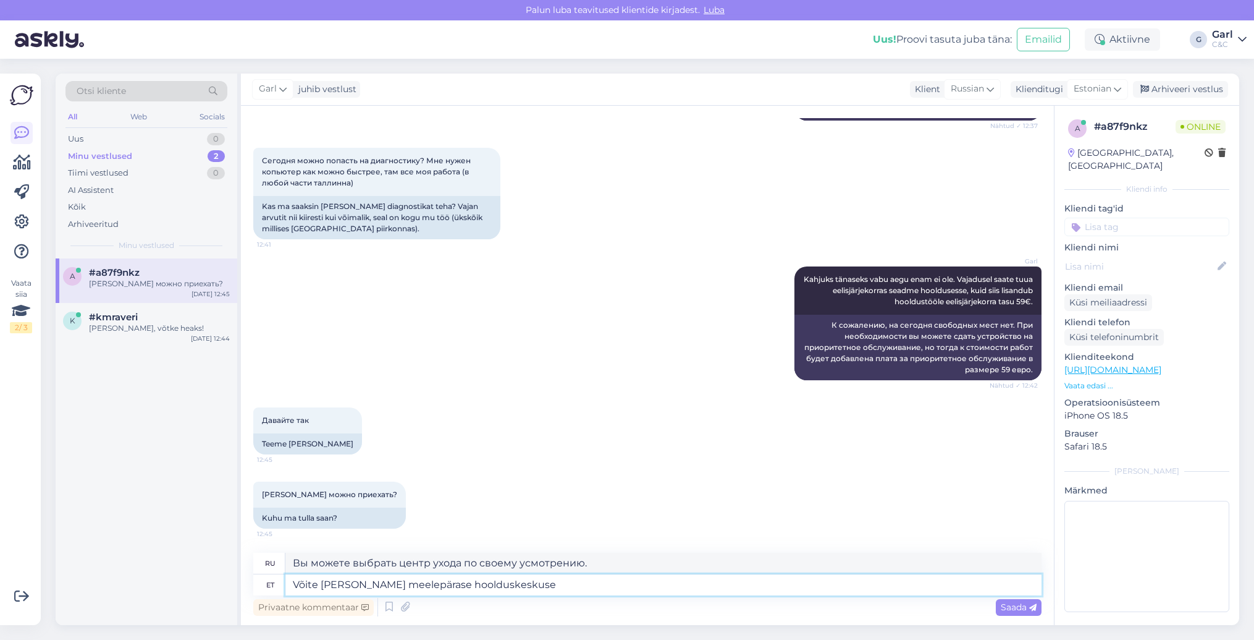
drag, startPoint x: 572, startPoint y: 586, endPoint x: 167, endPoint y: 581, distance: 405.4
click at [167, 581] on div "Otsi kliente All Web Socials Uus 0 Minu vestlused 2 Tiimi vestlused 0 AI Assist…" at bounding box center [648, 349] width 1184 height 551
type textarea "Ülemiste,"
type textarea "Улемисте,"
type textarea "Ü"
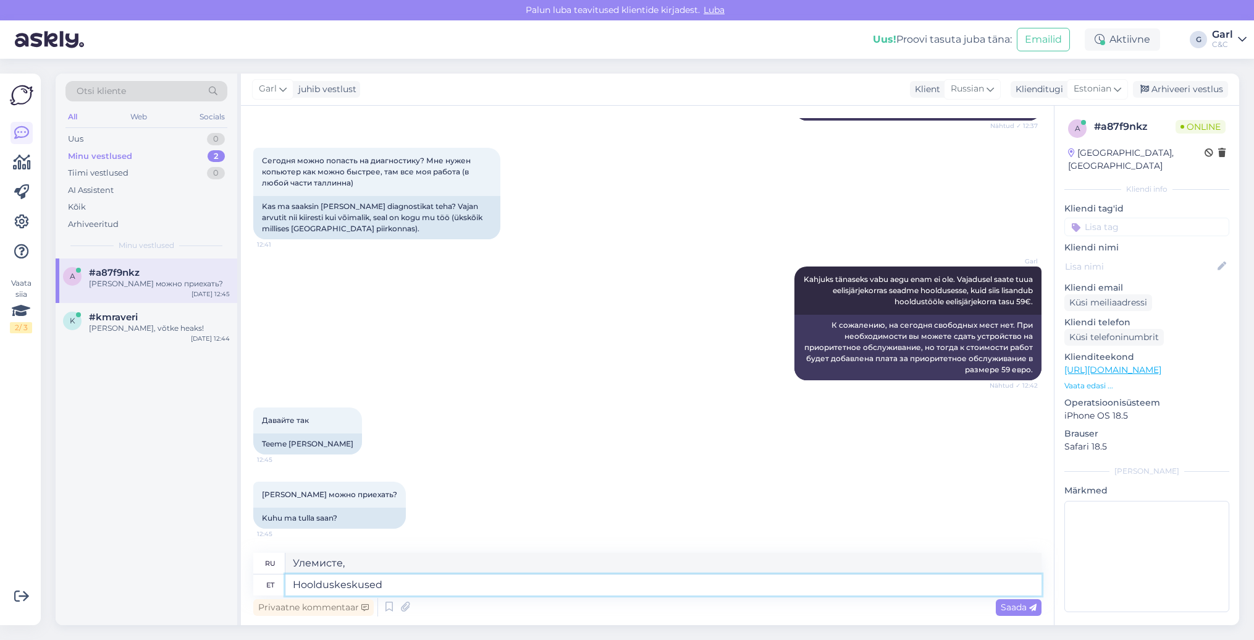
type textarea "Hoolduskeskused a"
type textarea "Сервисные центры"
type textarea "Hoolduskeskused asuvad"
type textarea "Сервисные центры расположены"
type textarea "Hoolduskeskused asuvad Viru, Ü"
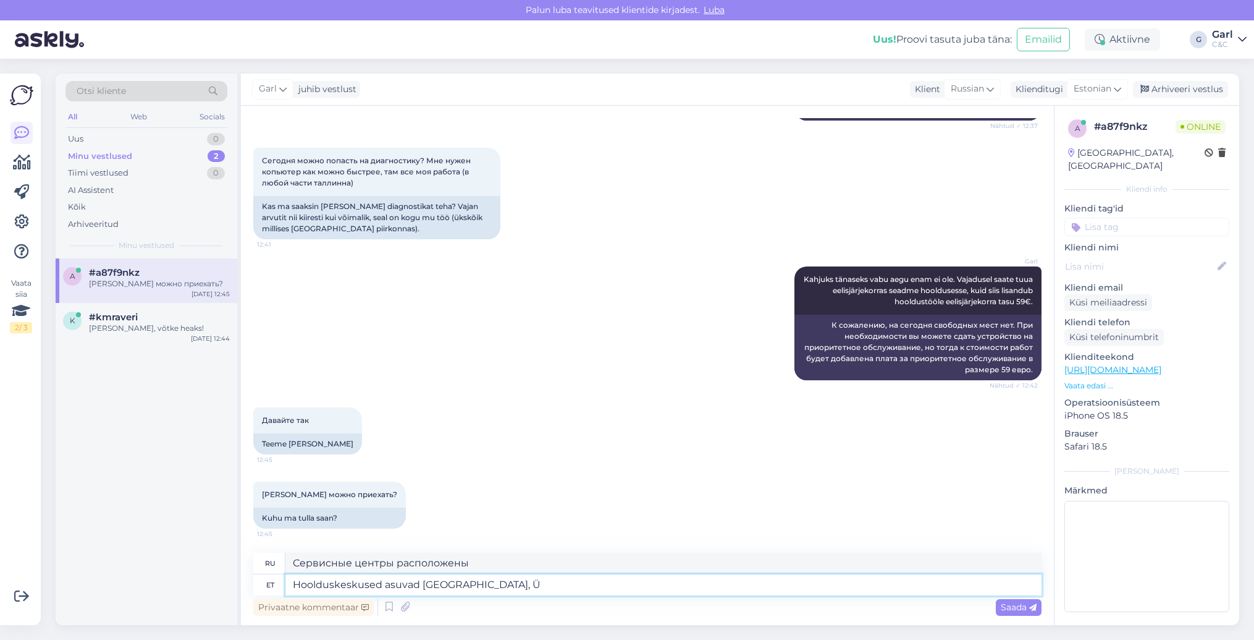
type textarea "Сервисные центры расположены в Виру,"
type textarea "Hoolduskeskused asuvad Viru, Ülemiste j"
type textarea "Сервисные центры находятся в Виру, Юлемисте."
type textarea "Hoolduskeskused asuvad Viru, Ülemiste ja"
type textarea "Сервисные центры расположены в Виру, Юлемисте и"
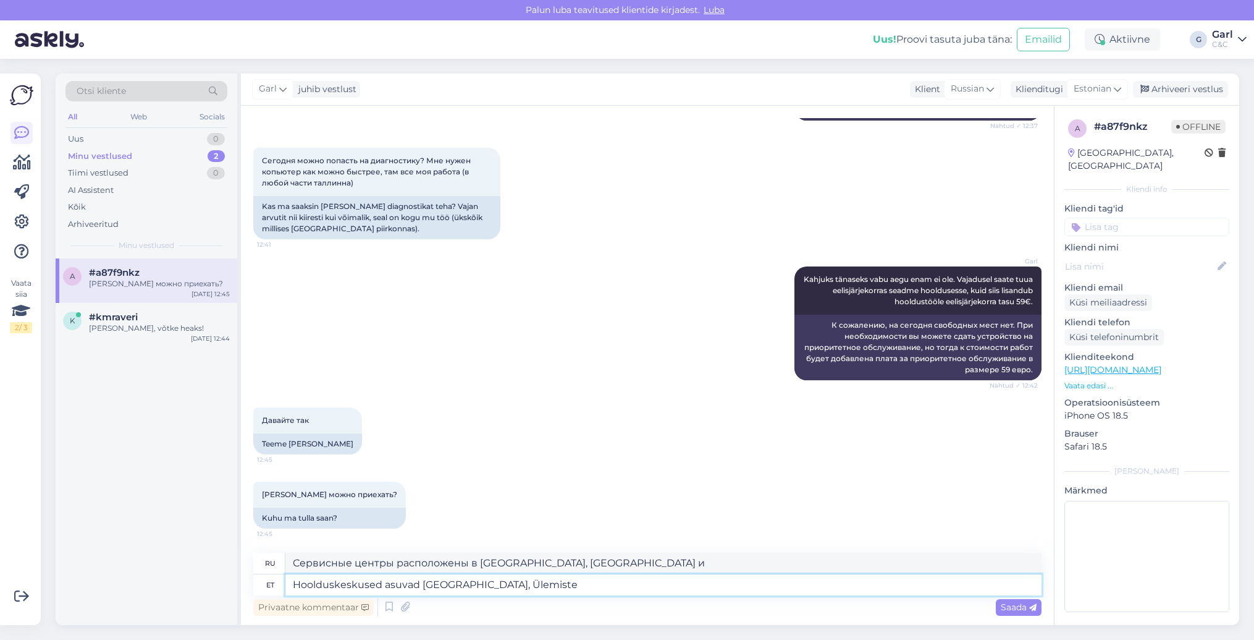
type textarea "Hoolduskeskused asuvad Viru, Ülemiste"
type textarea "Сервисные центры находятся в Виру, Юлемисте."
type textarea "Hoolduskeskused asuvad Viru, Ülemiste, Ro"
type textarea "Сервисные центры расположены в Виру, Юлемисте,"
type textarea "Hoolduskeskused asuvad Viru, Ülemiste, Rocca ja"
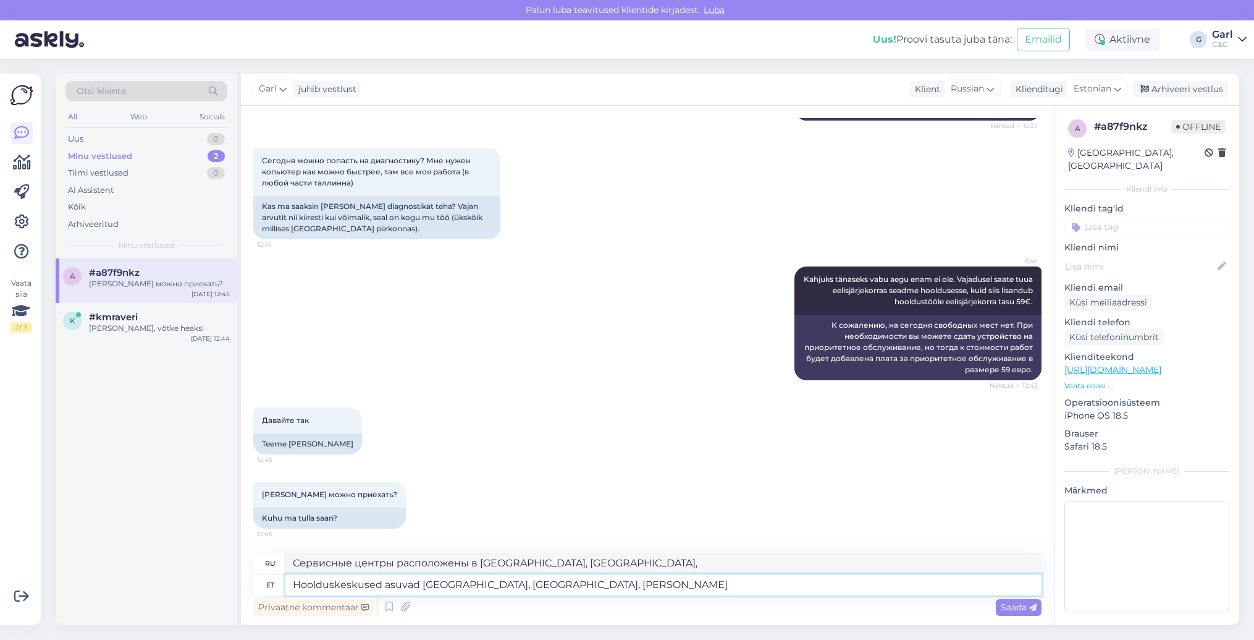
type textarea "Сервисные центры расположены в Виру, Юлемисте, Рокка."
type textarea "Hoolduskeskused asuvad Viru, Ülemiste, Rocca ja T"
type textarea "Сервисные центры расположены в Виру, Юлемисте, Рокке и"
type textarea "Hoolduskeskused asuvad Viru, Ülemiste, Rocca ja Tartu mnt"
type textarea "Сервисные центры расположены в Виру, Юлемисте, Рокка и Тарту."
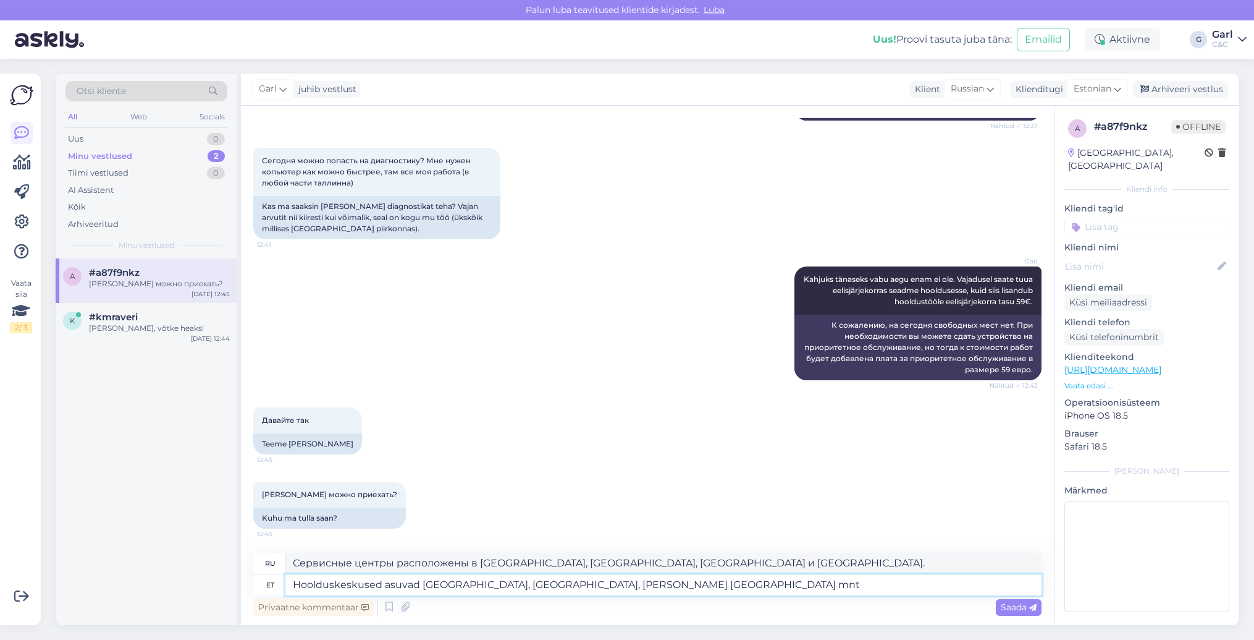
type textarea "Hoolduskeskused asuvad Viru, Ülemiste, Rocca ja Tartu mnt 5"
type textarea "Сервисные центры расположены на дорогах Виру, Юлемисте, Рокка и Тарту."
type textarea "Hoolduskeskused asuvad Viru, Ülemiste, Rocca ja Tartu mnt 50A e"
type textarea "Сервисные центры расположены в Виру, Юлемисте, Рокка и Тарту мнт 50А."
type textarea "Hoolduskeskused asuvad Viru, Ülemiste, Rocca ja Tartu mnt 50A esindustes."
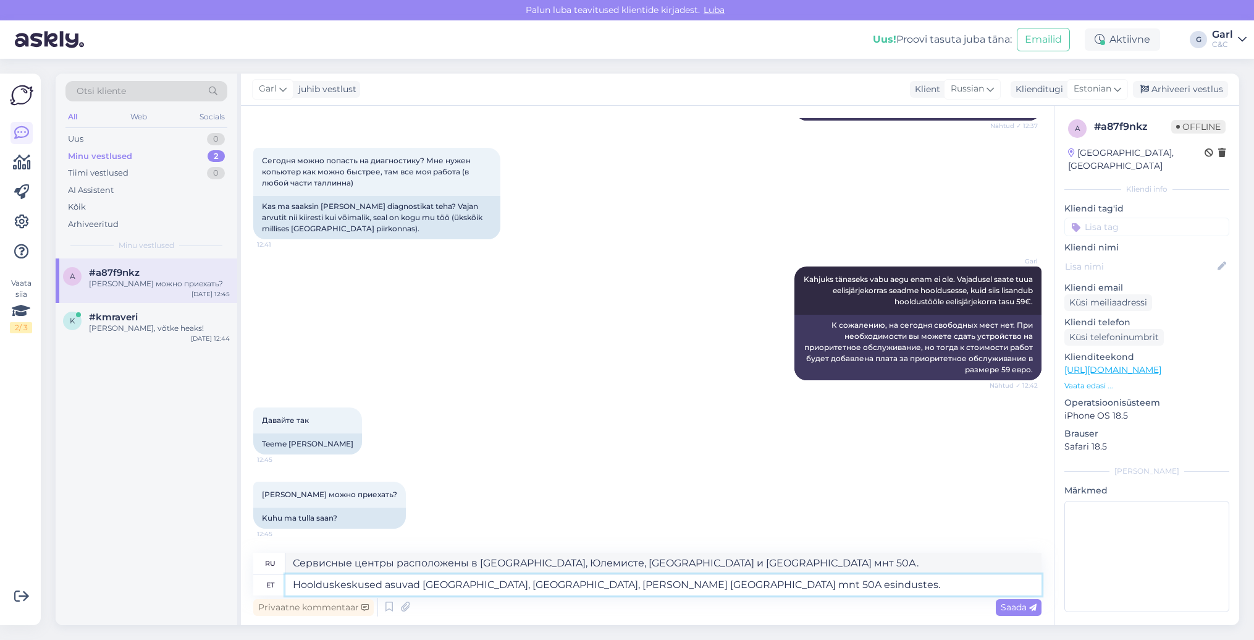
type textarea "Сервисные центры расположены в дилерских центрах Viru, Ülemiste, Rocca и Tartu …"
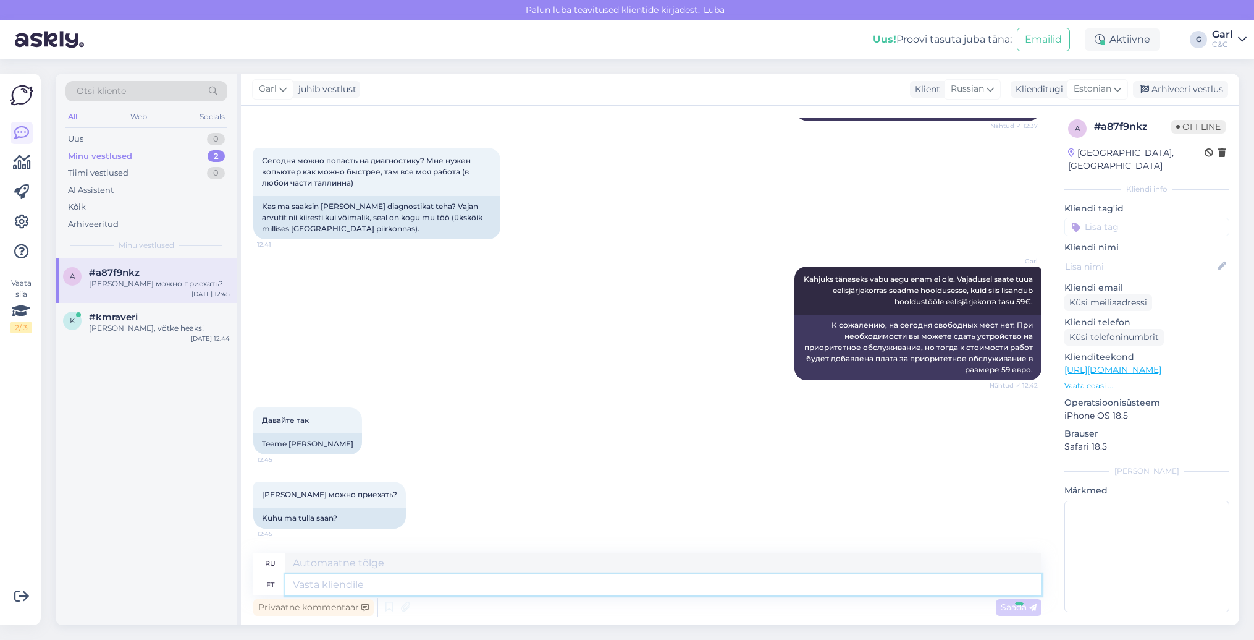
scroll to position [502, 0]
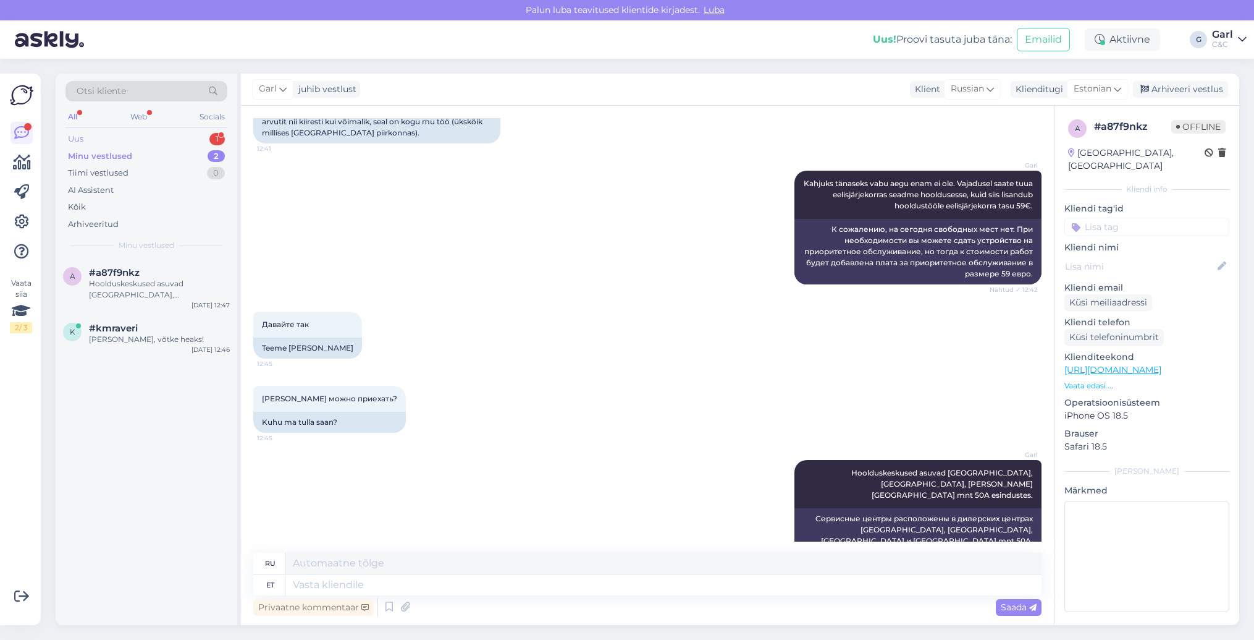
click at [159, 134] on div "Uus 1" at bounding box center [147, 138] width 162 height 17
click at [165, 273] on div "#uswxsidt 1" at bounding box center [159, 272] width 141 height 11
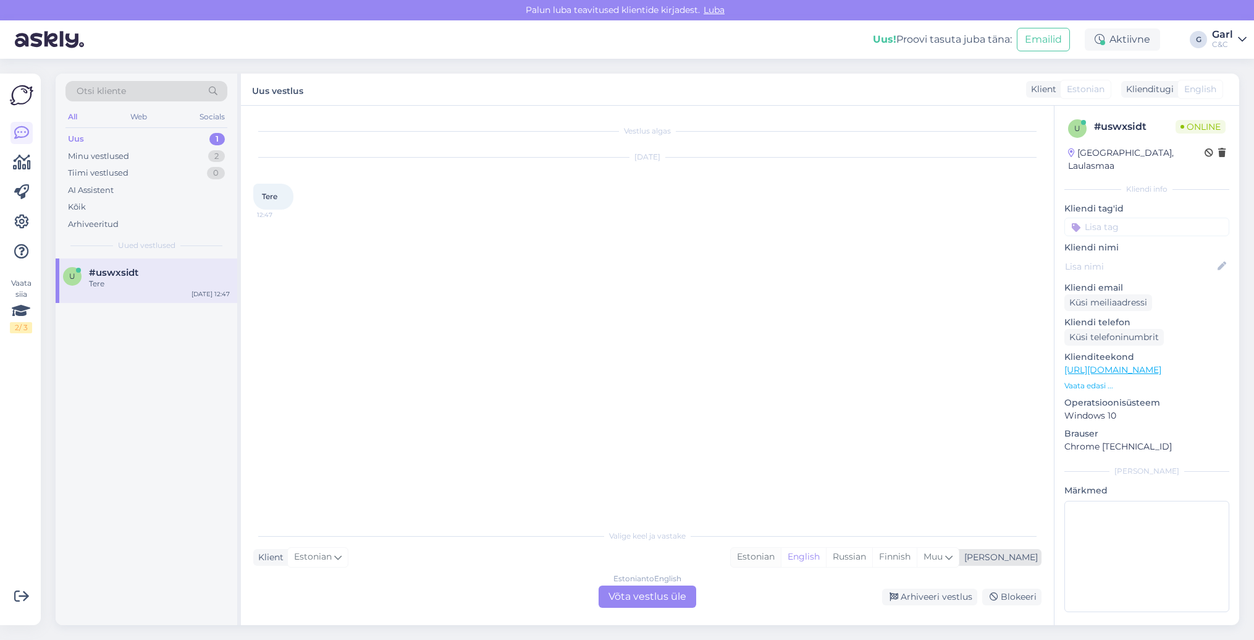
click at [781, 560] on div "Estonian" at bounding box center [756, 556] width 50 height 19
click at [654, 592] on div "Estonian to Estonian Võta vestlus üle" at bounding box center [648, 596] width 98 height 22
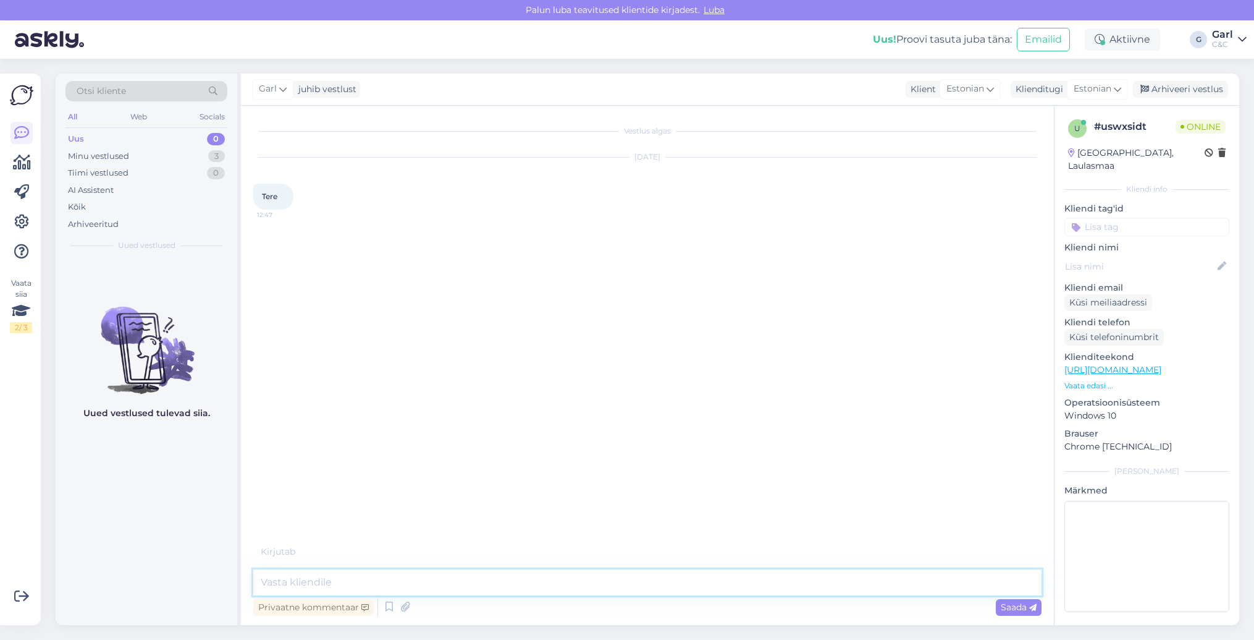
click at [654, 585] on textarea at bounding box center [647, 582] width 788 height 26
type textarea "Tere! Kuidas saan Teile abiks olla?"
click at [211, 151] on div "3" at bounding box center [216, 156] width 17 height 12
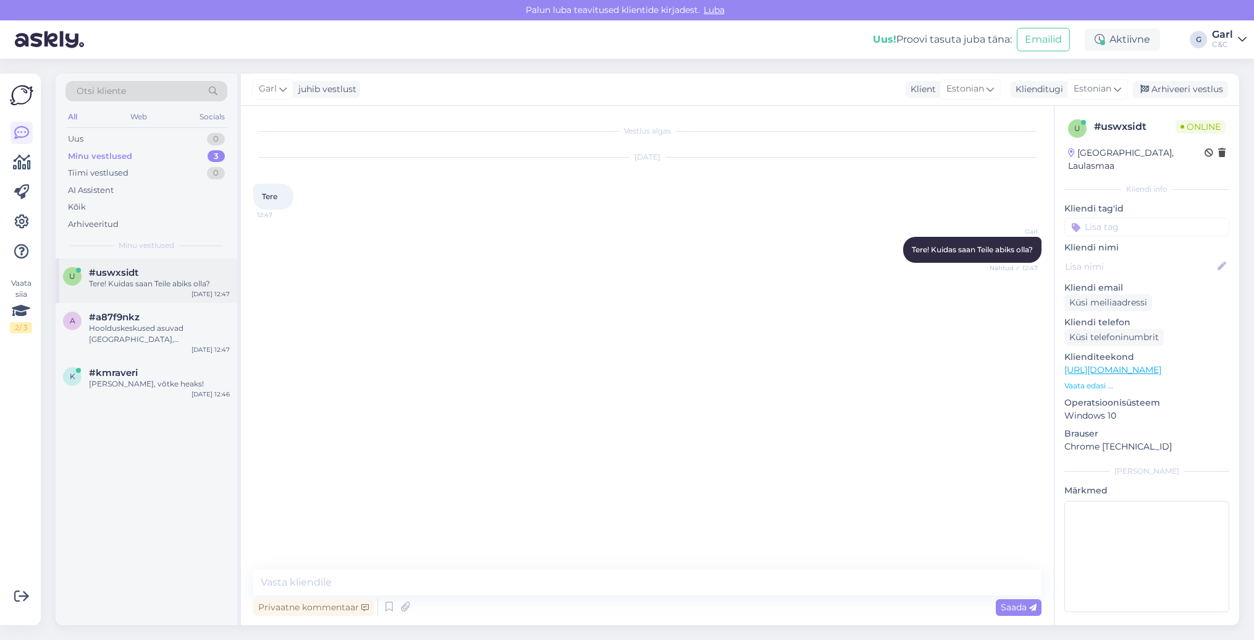
click at [161, 264] on div "u #uswxsidt Tere! Kuidas saan Teile abiks olla? Aug 25 12:47" at bounding box center [147, 280] width 182 height 44
click at [143, 315] on div "#a87f9nkz" at bounding box center [159, 316] width 141 height 11
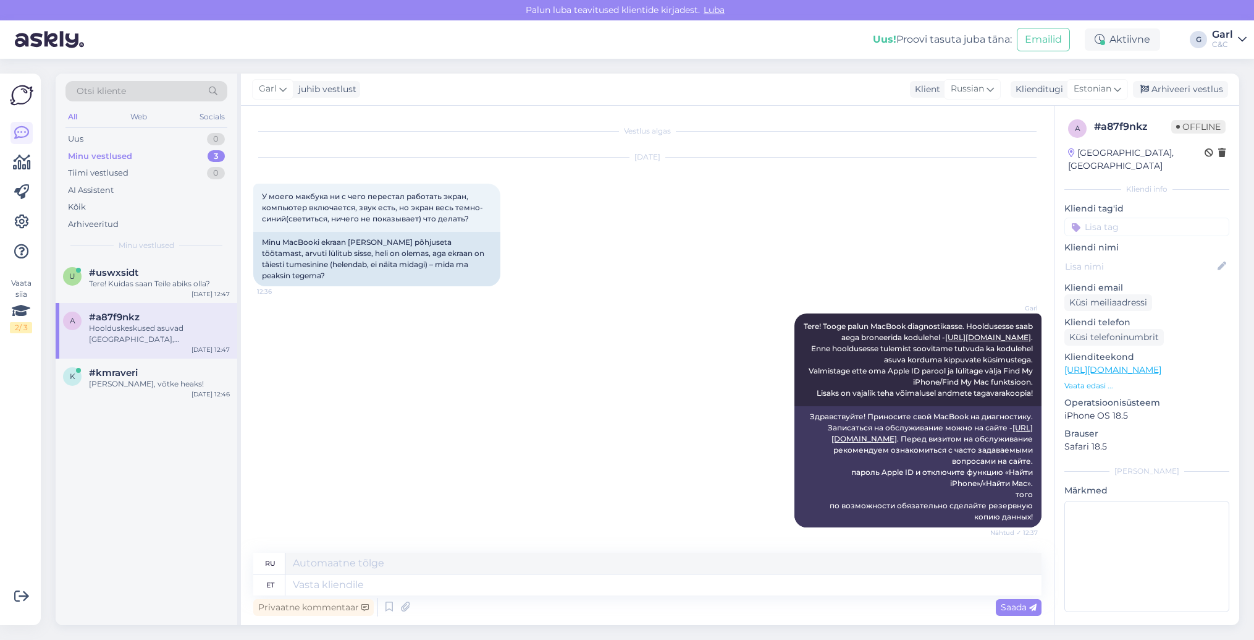
scroll to position [502, 0]
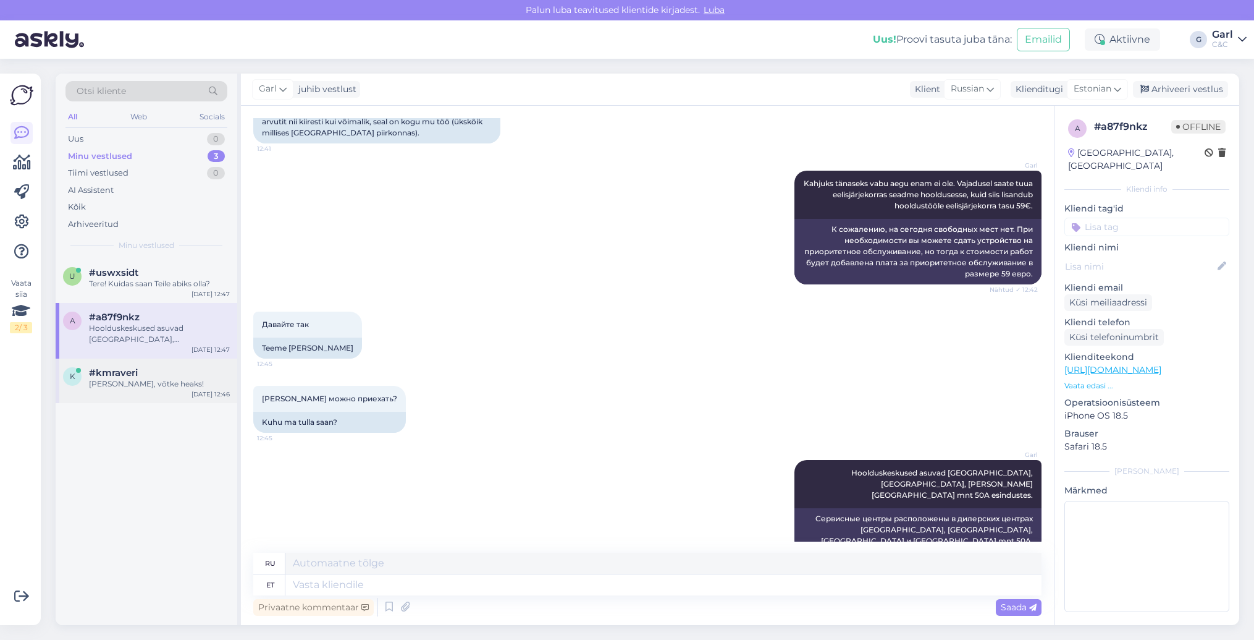
click at [146, 373] on div "#kmraveri" at bounding box center [159, 372] width 141 height 11
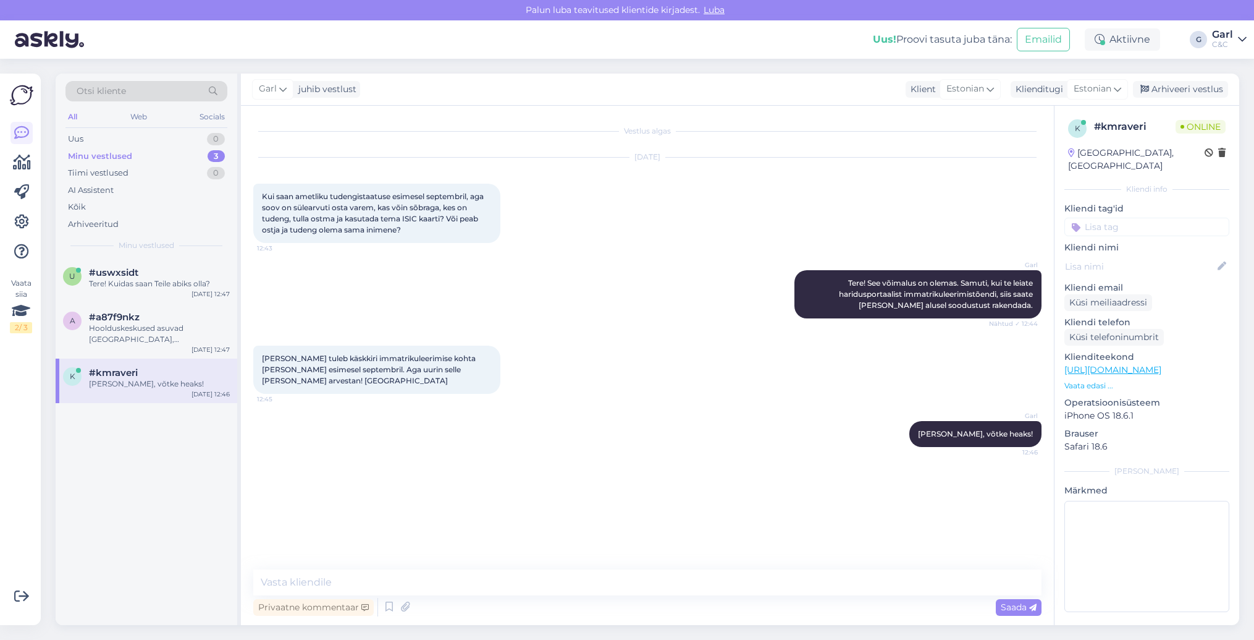
scroll to position [0, 0]
click at [153, 332] on div "Hoolduskeskused asuvad Viru, Ülemiste, Rocca ja Tartu mnt 50A esindustes." at bounding box center [159, 334] width 141 height 22
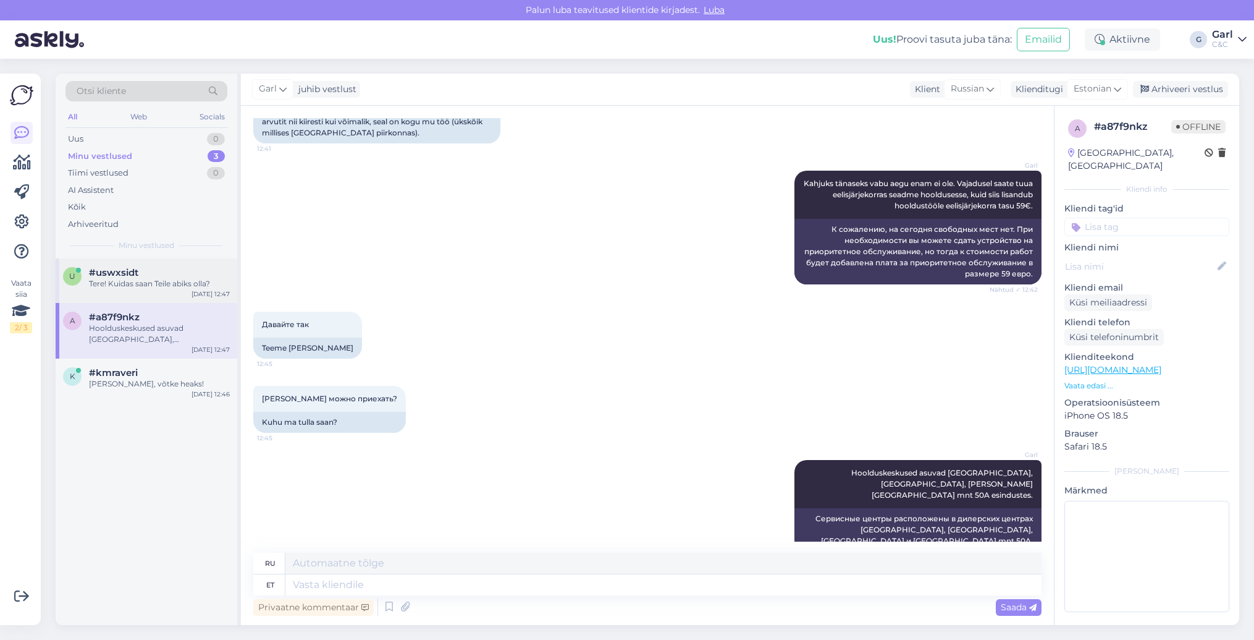
click at [157, 287] on div "Tere! Kuidas saan Teile abiks olla?" at bounding box center [159, 283] width 141 height 11
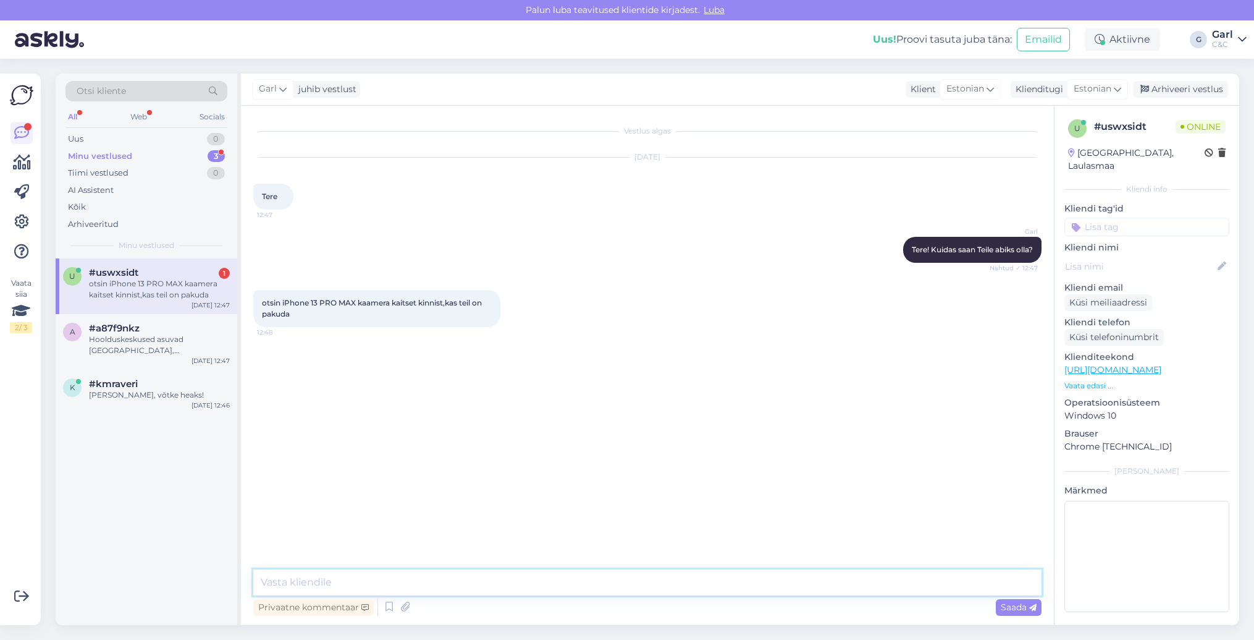
click at [432, 590] on textarea at bounding box center [647, 582] width 788 height 26
type textarea "L"
type textarea "Kahjuks mitte."
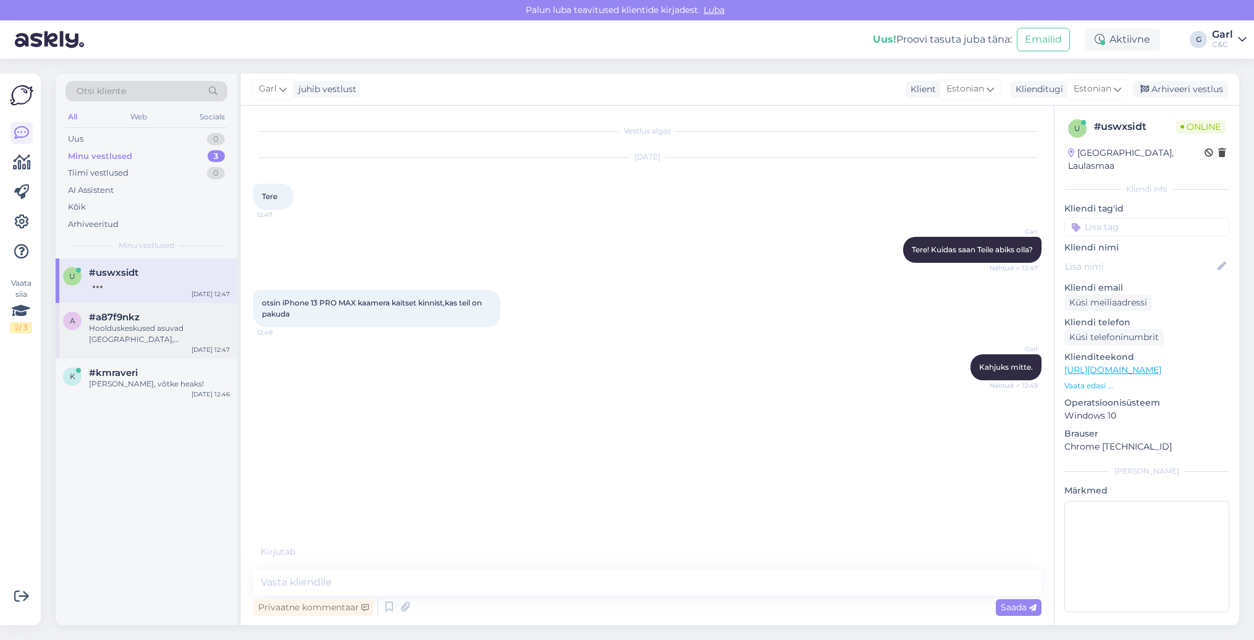
click at [189, 342] on div "Hoolduskeskused asuvad Viru, Ülemiste, Rocca ja Tartu mnt 50A esindustes." at bounding box center [159, 334] width 141 height 22
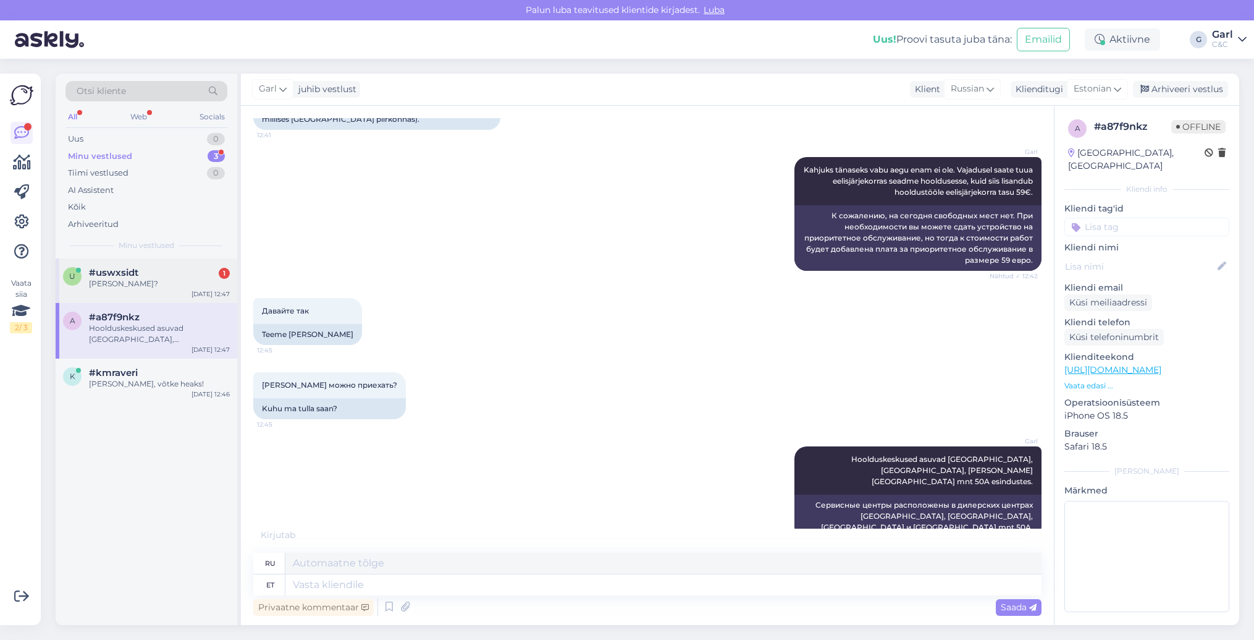
click at [177, 291] on div "u #uswxsidt 1 kus leida? Aug 25 12:47" at bounding box center [147, 280] width 182 height 44
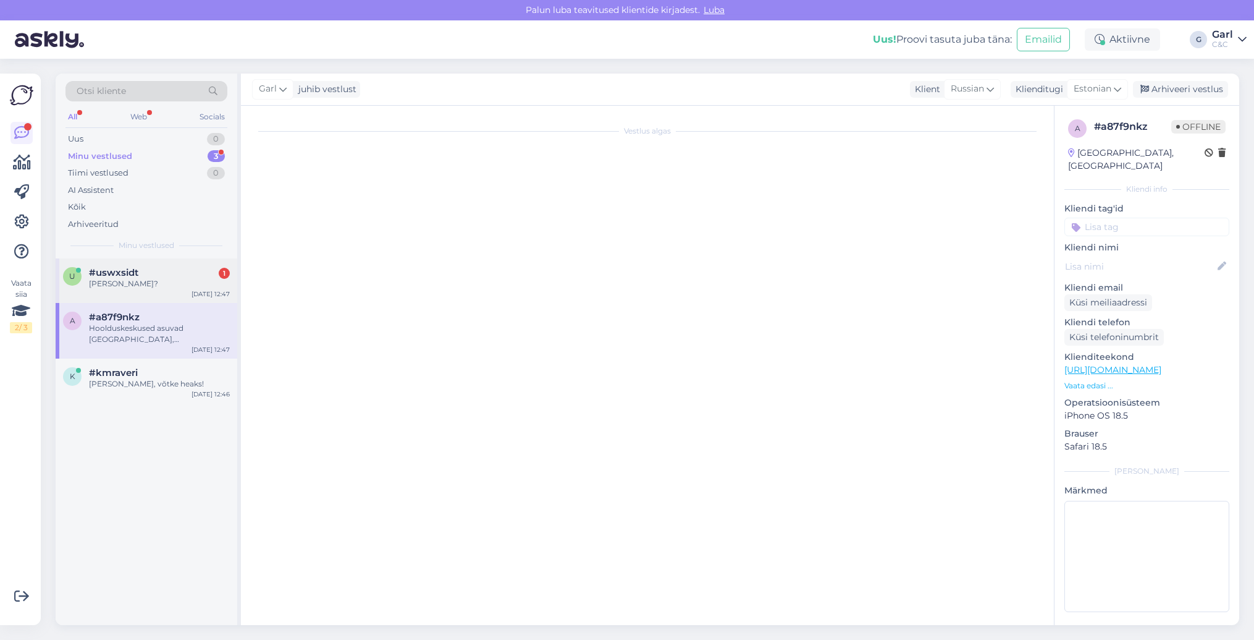
scroll to position [0, 0]
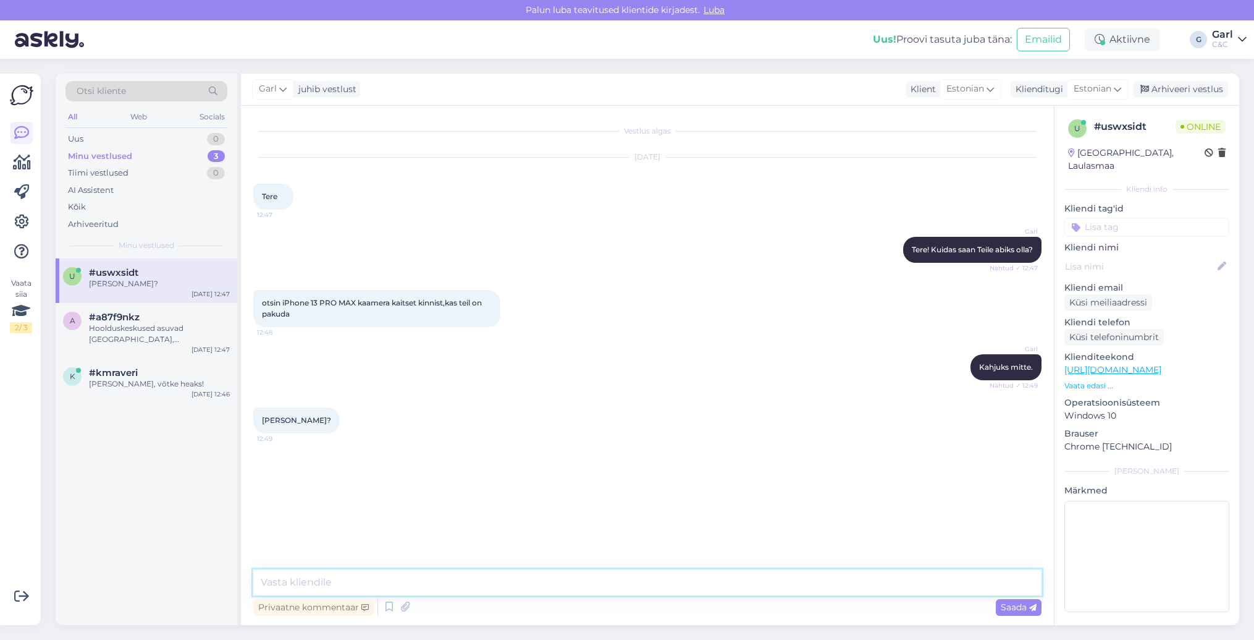
click at [400, 582] on textarea at bounding box center [647, 582] width 788 height 26
type textarea "Jään vastuse võlgu. Ehk tuleb Google Teile abiks."
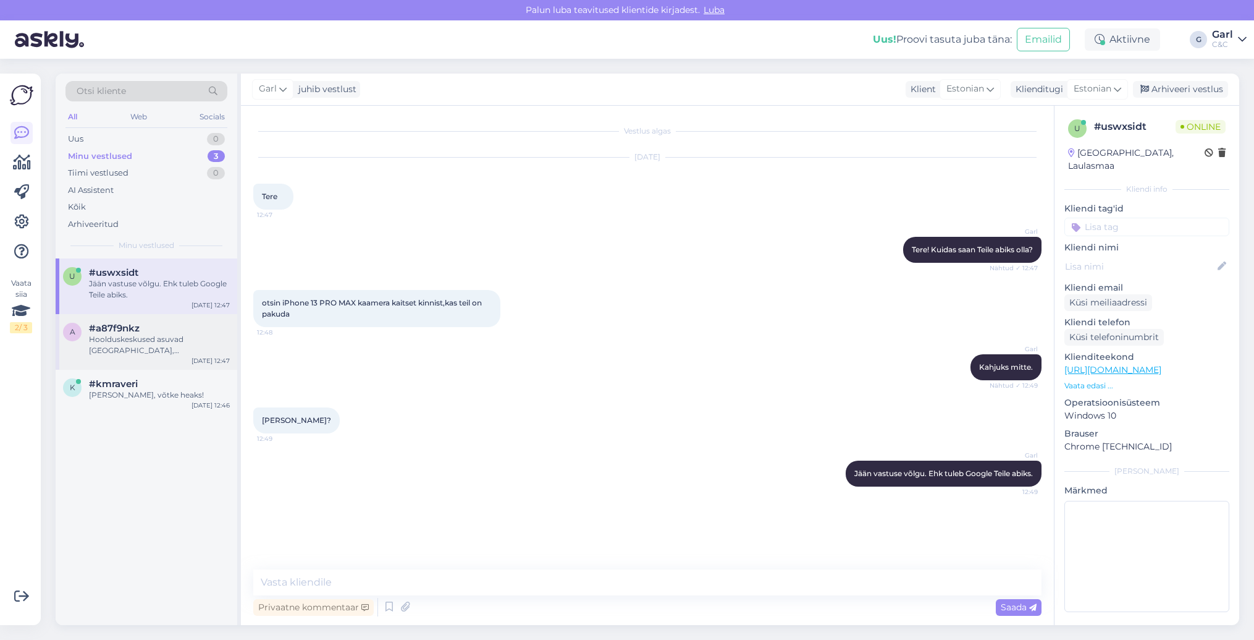
click at [172, 352] on div "Hoolduskeskused asuvad Viru, Ülemiste, Rocca ja Tartu mnt 50A esindustes." at bounding box center [159, 345] width 141 height 22
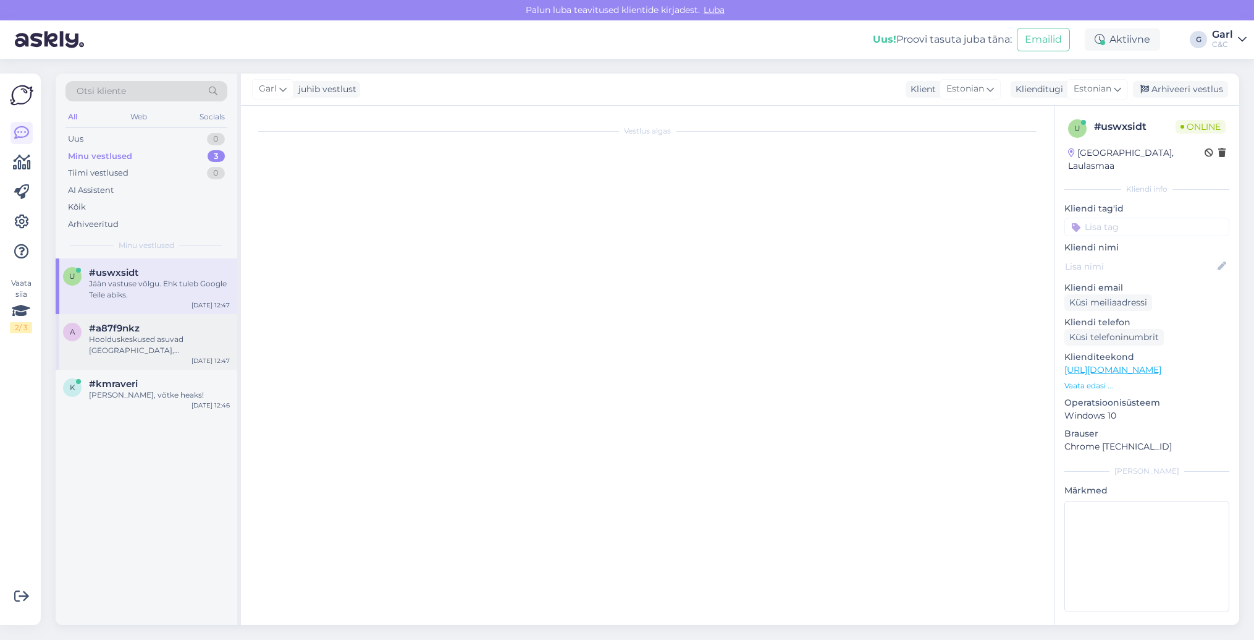
scroll to position [502, 0]
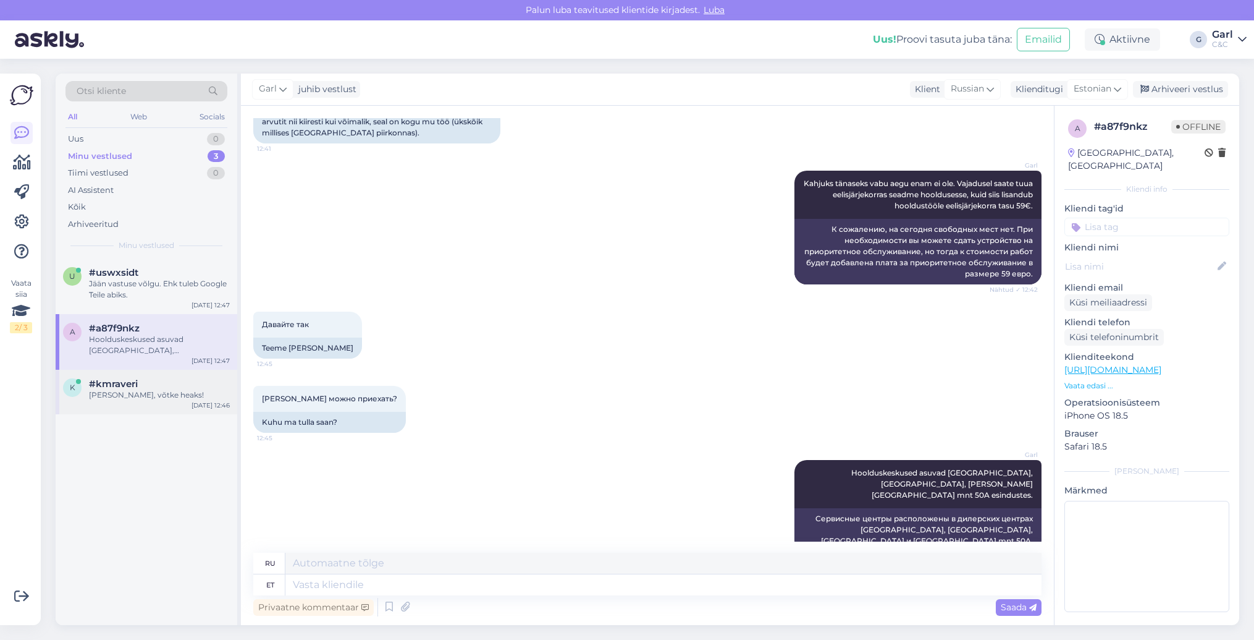
click at [162, 388] on div "#kmraveri Ikka, võtke heaks!" at bounding box center [159, 389] width 141 height 22
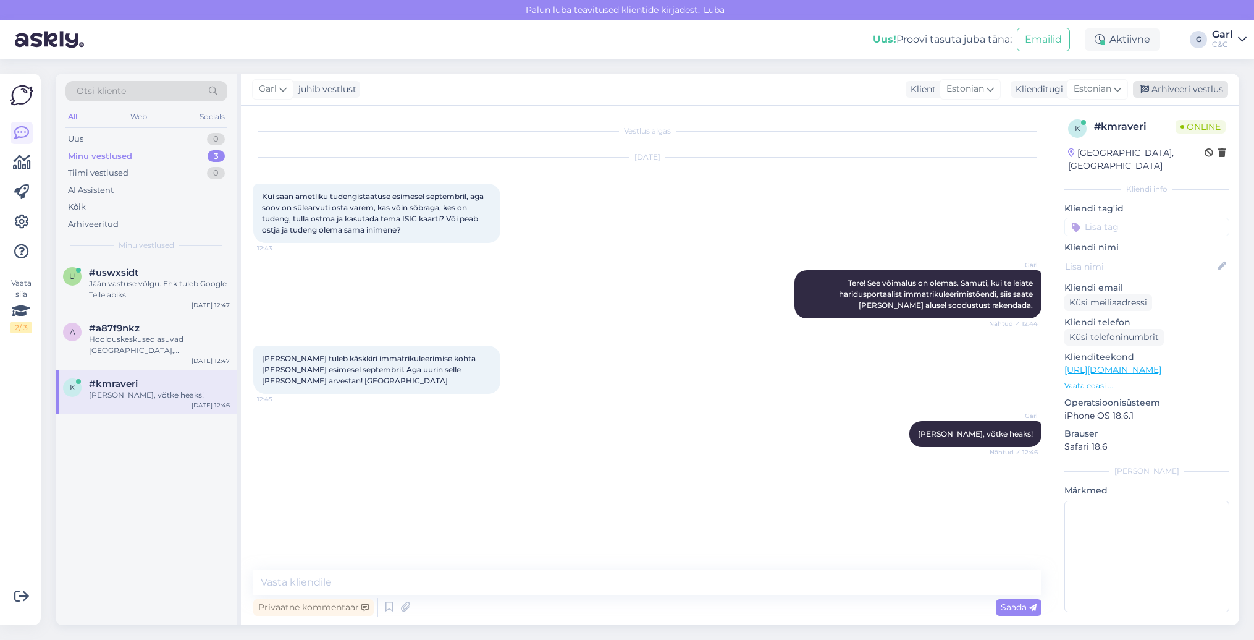
click at [1202, 89] on div "Arhiveeri vestlus" at bounding box center [1180, 89] width 95 height 17
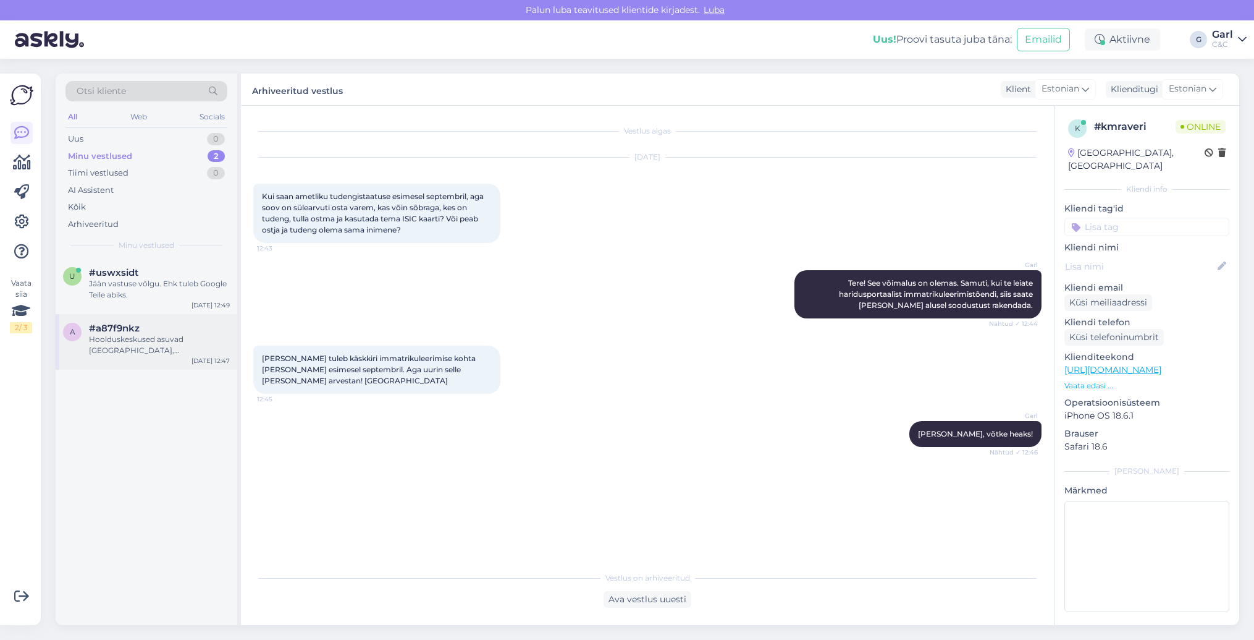
click at [112, 349] on div "Hoolduskeskused asuvad Viru, Ülemiste, Rocca ja Tartu mnt 50A esindustes." at bounding box center [159, 345] width 141 height 22
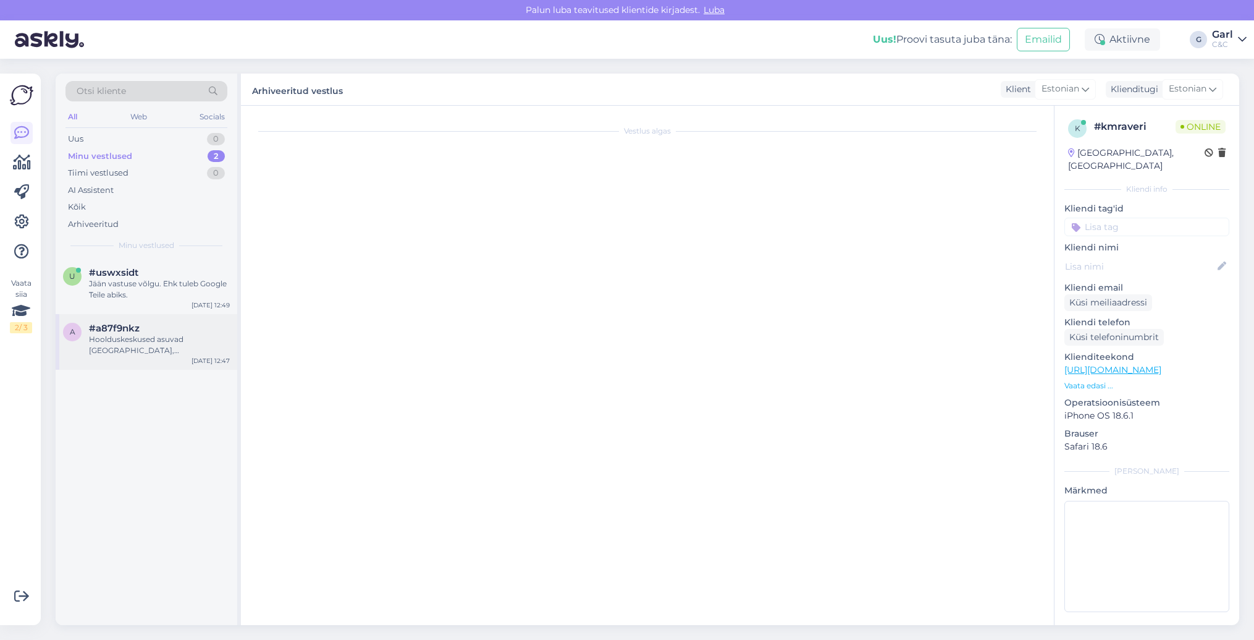
scroll to position [502, 0]
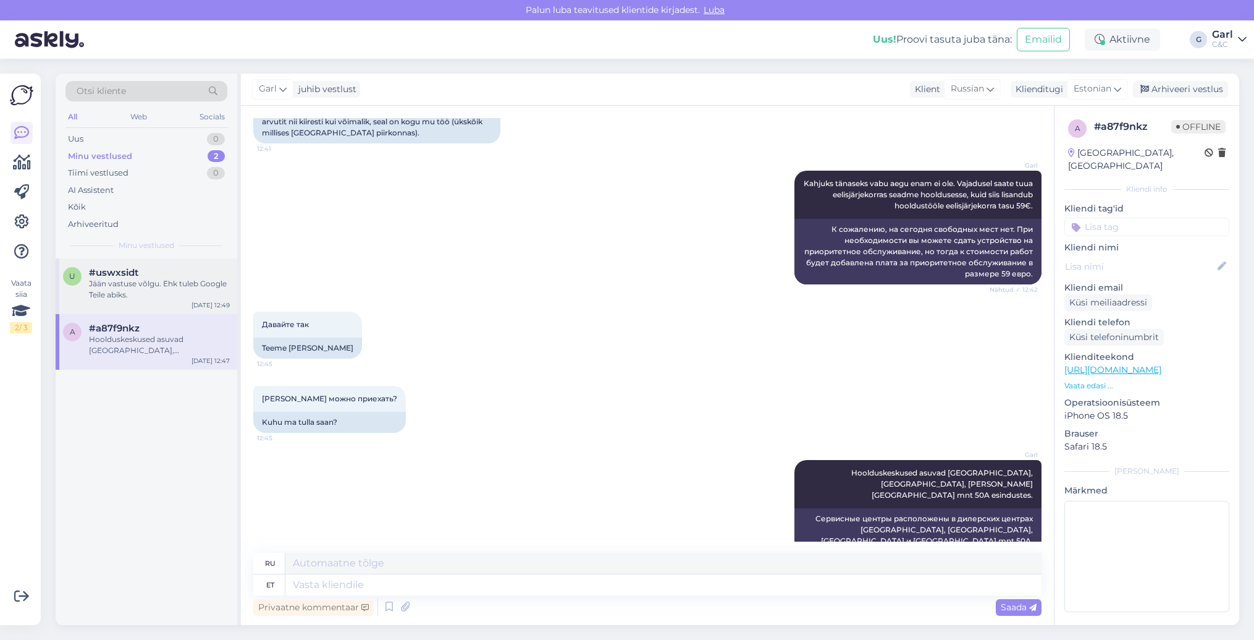
click at [171, 278] on div "Jään vastuse võlgu. Ehk tuleb Google Teile abiks." at bounding box center [159, 289] width 141 height 22
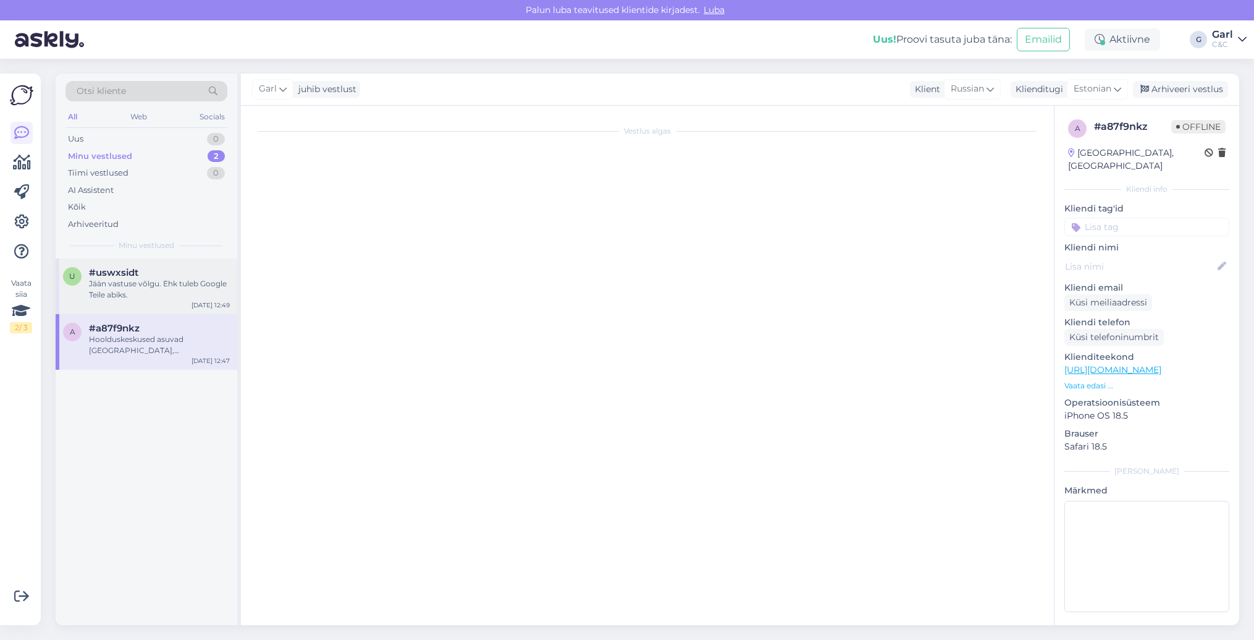
scroll to position [0, 0]
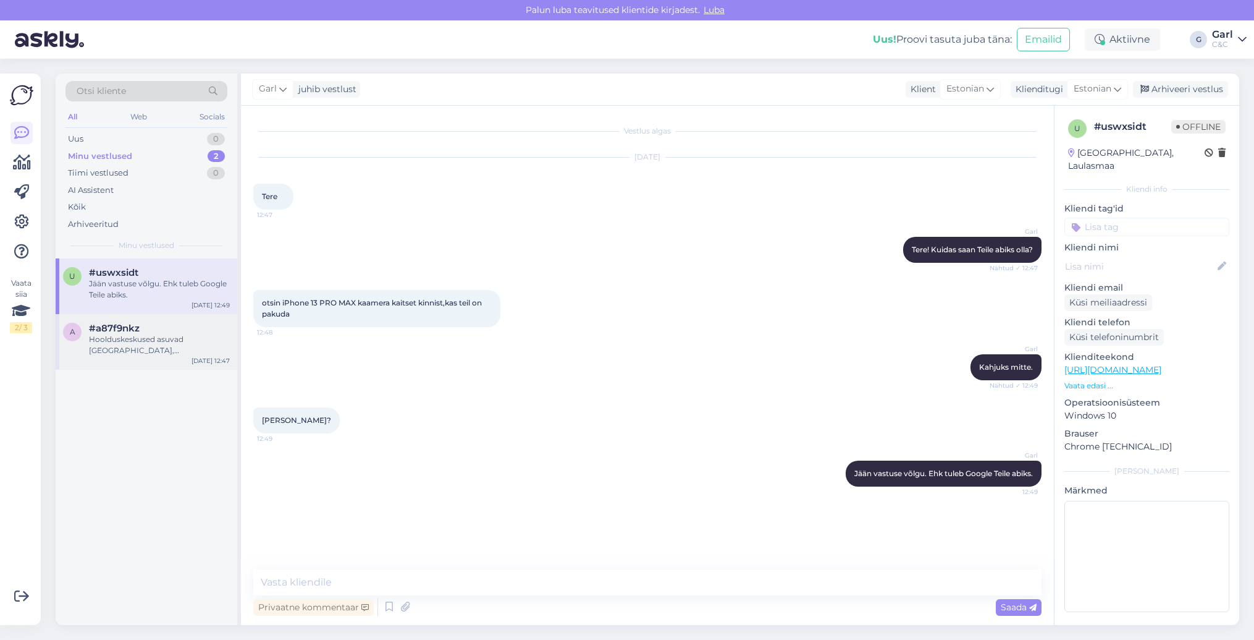
click at [148, 356] on div "a #a87f9nkz Hoolduskeskused asuvad Viru, Ülemiste, Rocca ja Tartu mnt 50A esind…" at bounding box center [147, 342] width 182 height 56
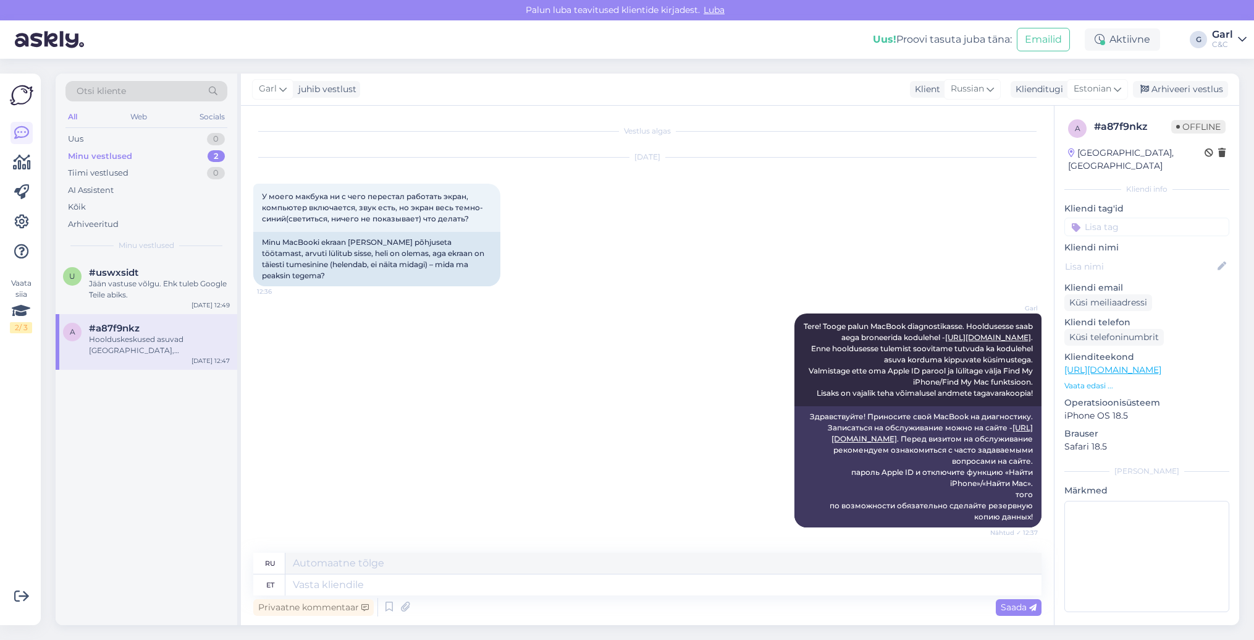
scroll to position [502, 0]
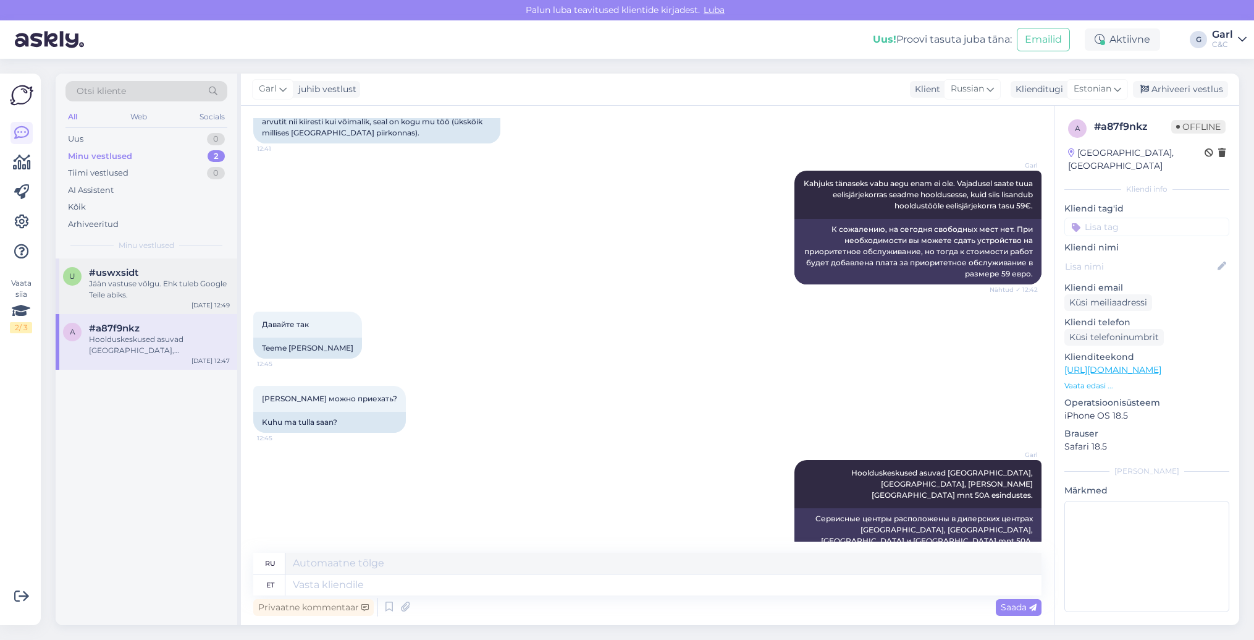
click at [213, 276] on div "#uswxsidt" at bounding box center [159, 272] width 141 height 11
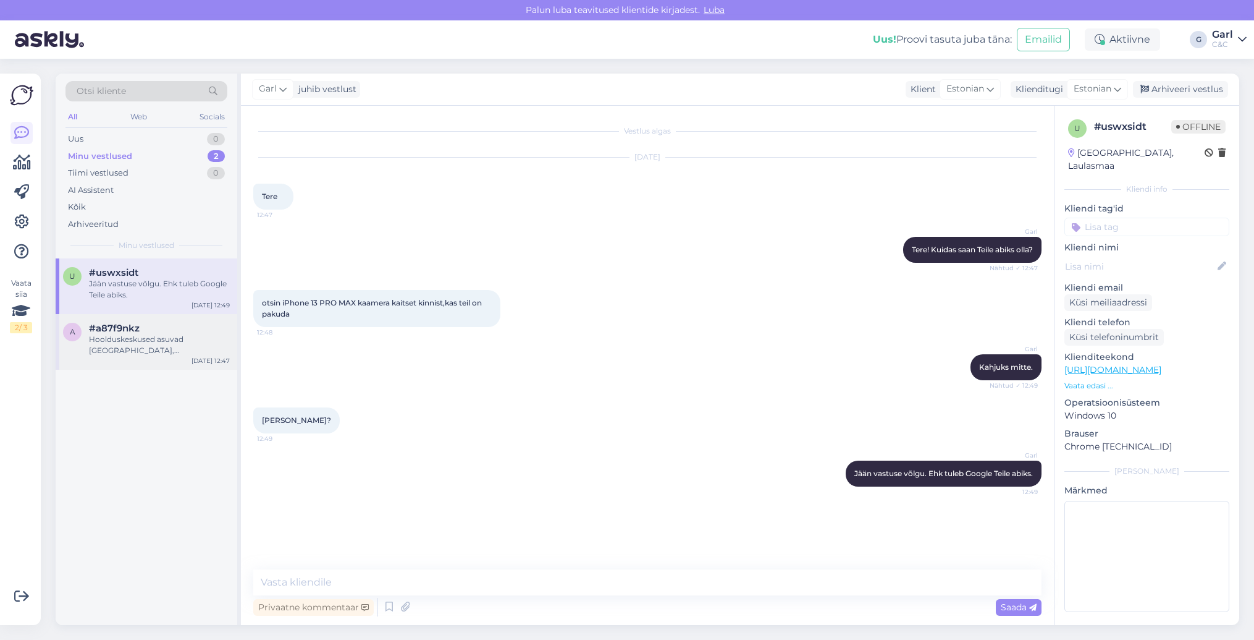
click at [209, 349] on div "Hoolduskeskused asuvad Viru, Ülemiste, Rocca ja Tartu mnt 50A esindustes." at bounding box center [159, 345] width 141 height 22
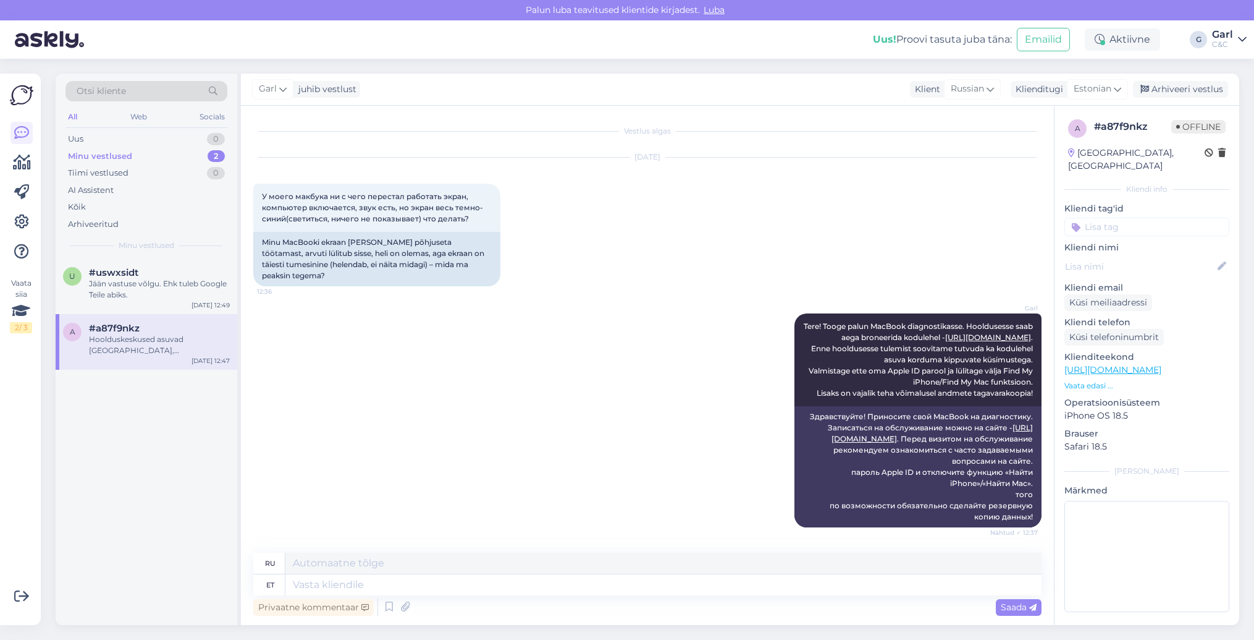
scroll to position [502, 0]
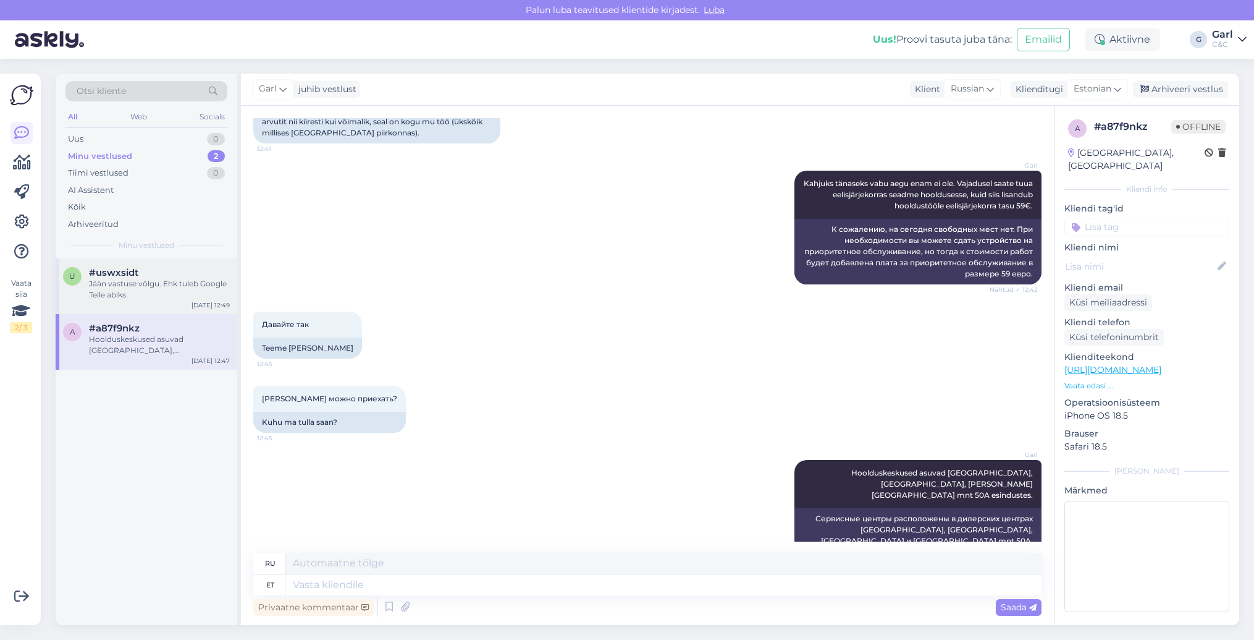
click at [158, 285] on div "Jään vastuse võlgu. Ehk tuleb Google Teile abiks." at bounding box center [159, 289] width 141 height 22
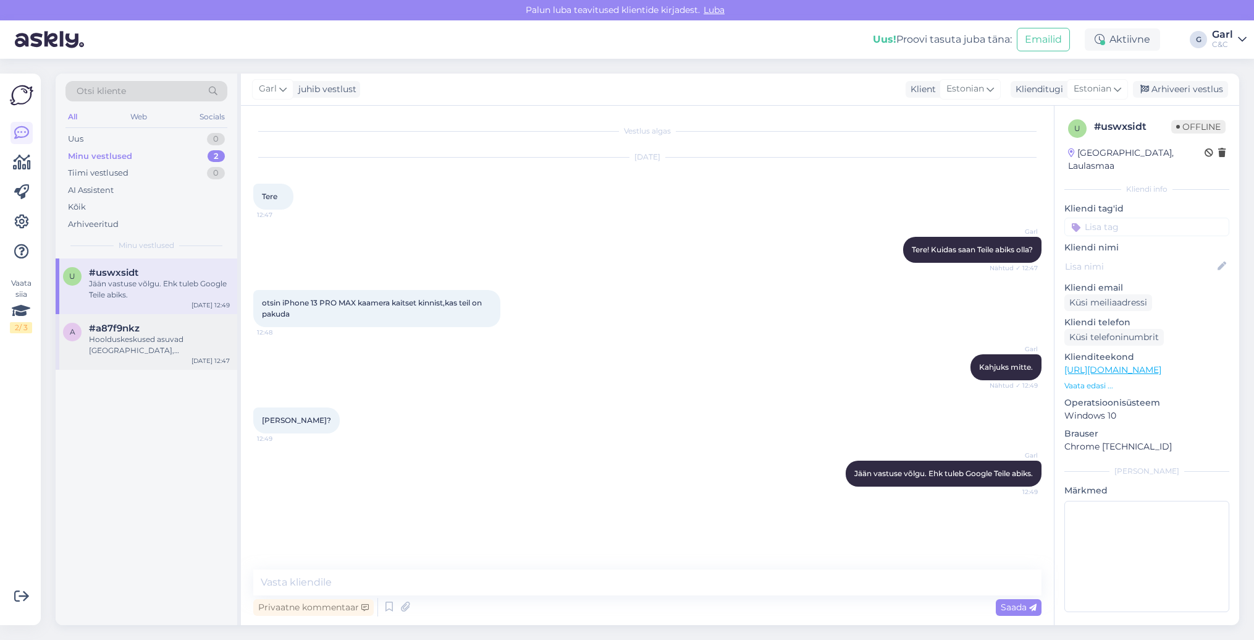
click at [166, 336] on div "Hoolduskeskused asuvad Viru, Ülemiste, Rocca ja Tartu mnt 50A esindustes." at bounding box center [159, 345] width 141 height 22
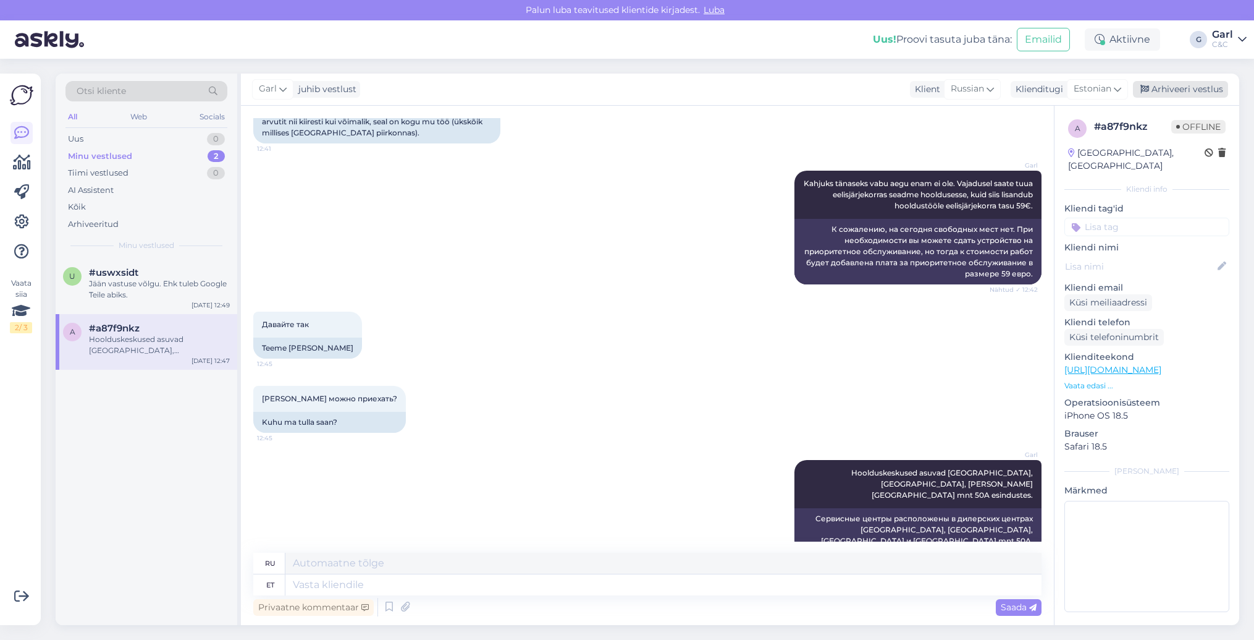
click at [1148, 83] on div "Arhiveeri vestlus" at bounding box center [1180, 89] width 95 height 17
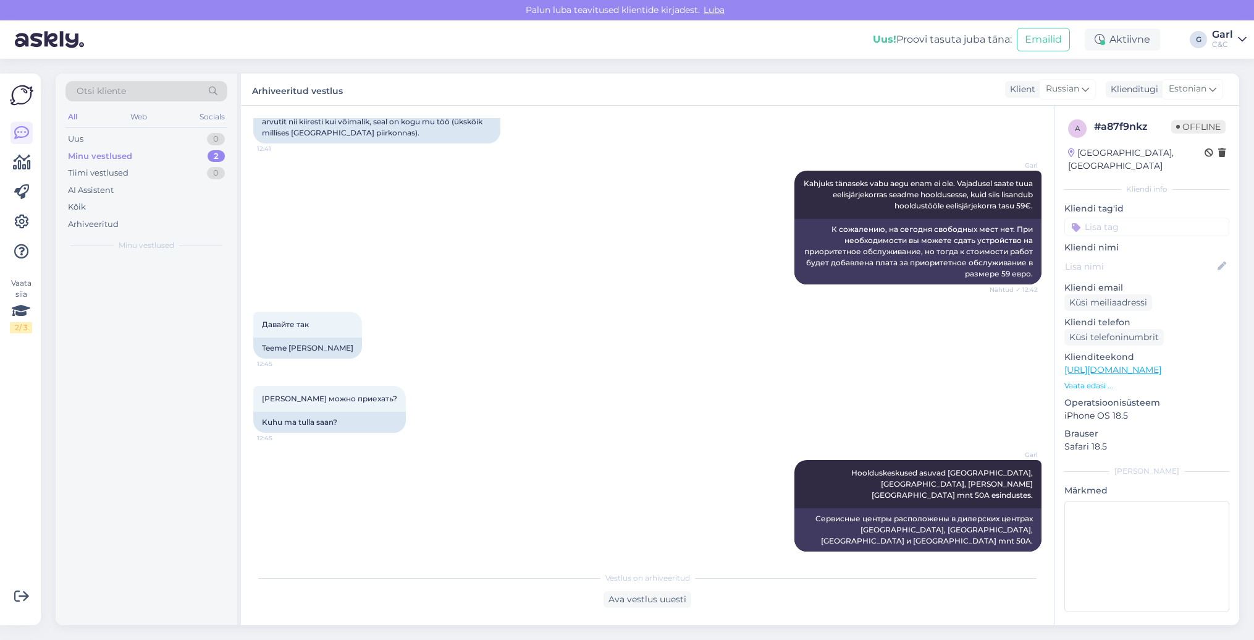
scroll to position [491, 0]
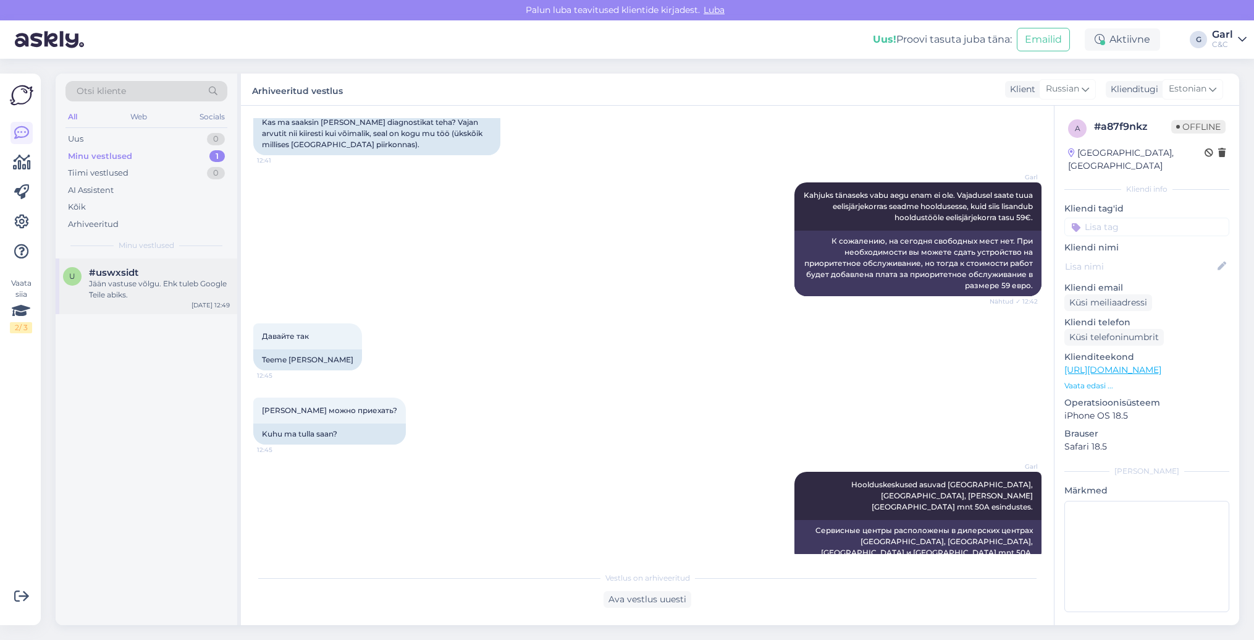
click at [187, 282] on div "Jään vastuse võlgu. Ehk tuleb Google Teile abiks." at bounding box center [159, 289] width 141 height 22
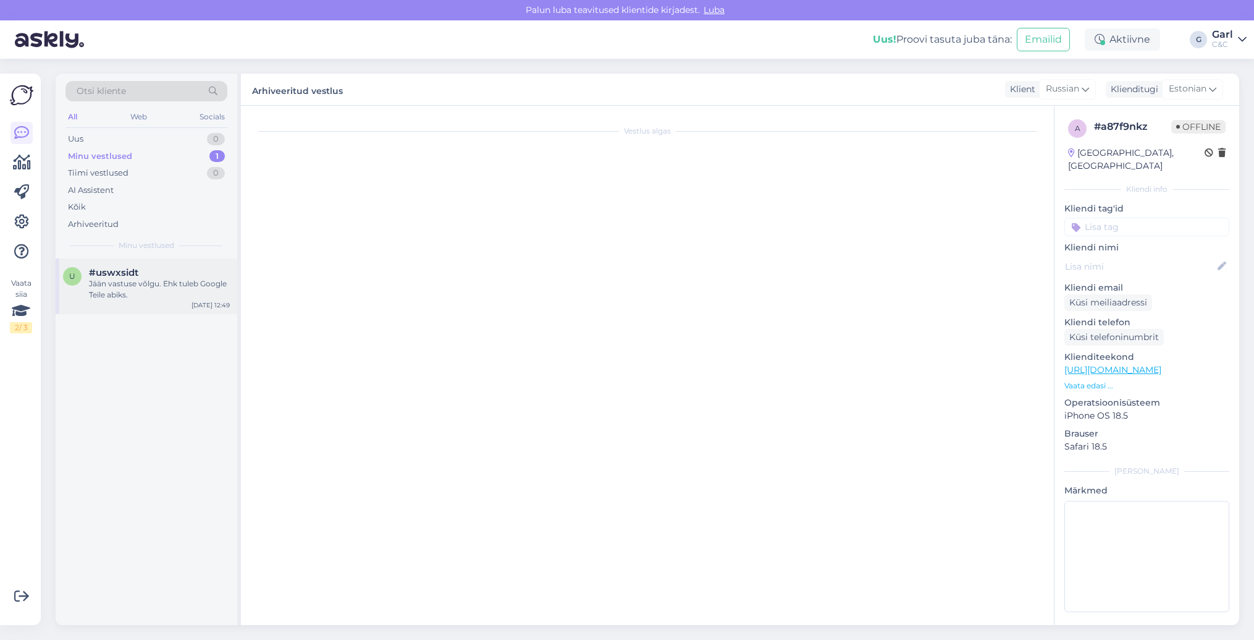
scroll to position [0, 0]
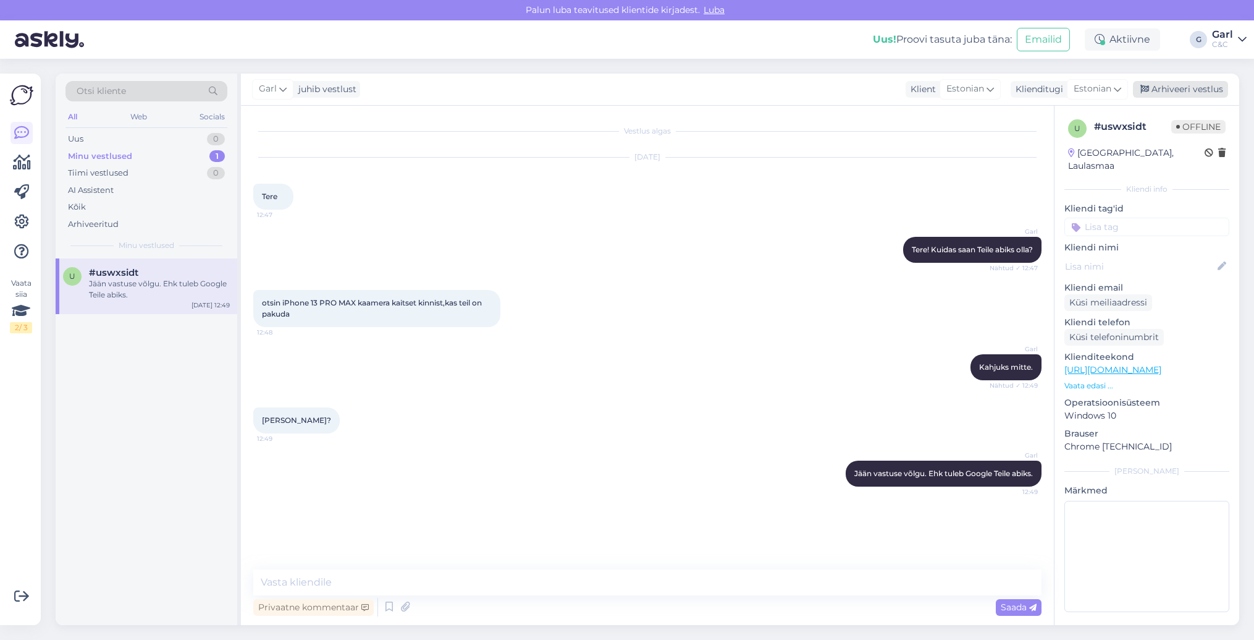
click at [1167, 82] on div "Arhiveeri vestlus" at bounding box center [1180, 89] width 95 height 17
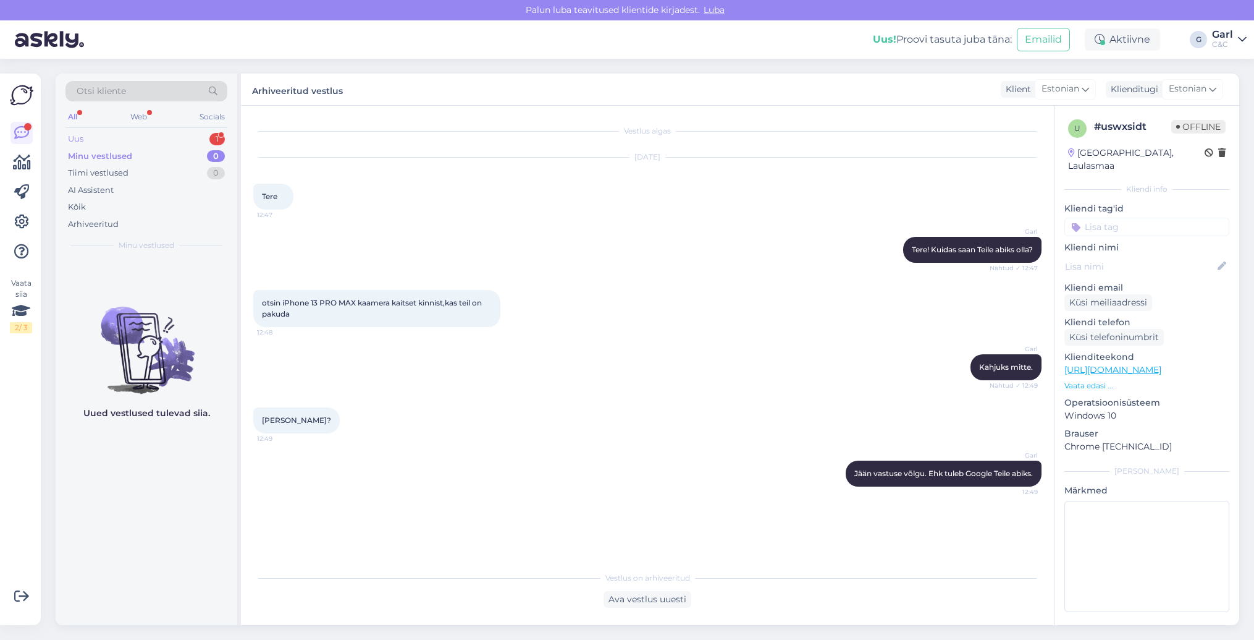
click at [164, 132] on div "Uus 1" at bounding box center [147, 138] width 162 height 17
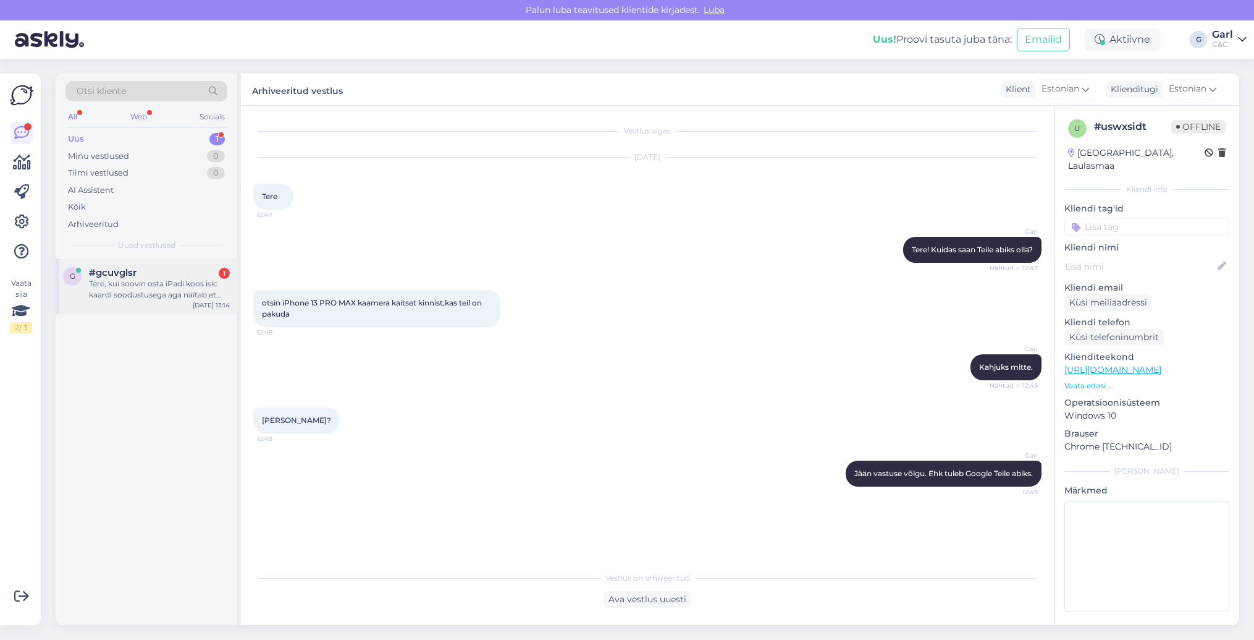
click at [182, 279] on div "Tere, kui soovin osta iPadi koos isic kaardi soodustusega aga näitab et nendes …" at bounding box center [159, 289] width 141 height 22
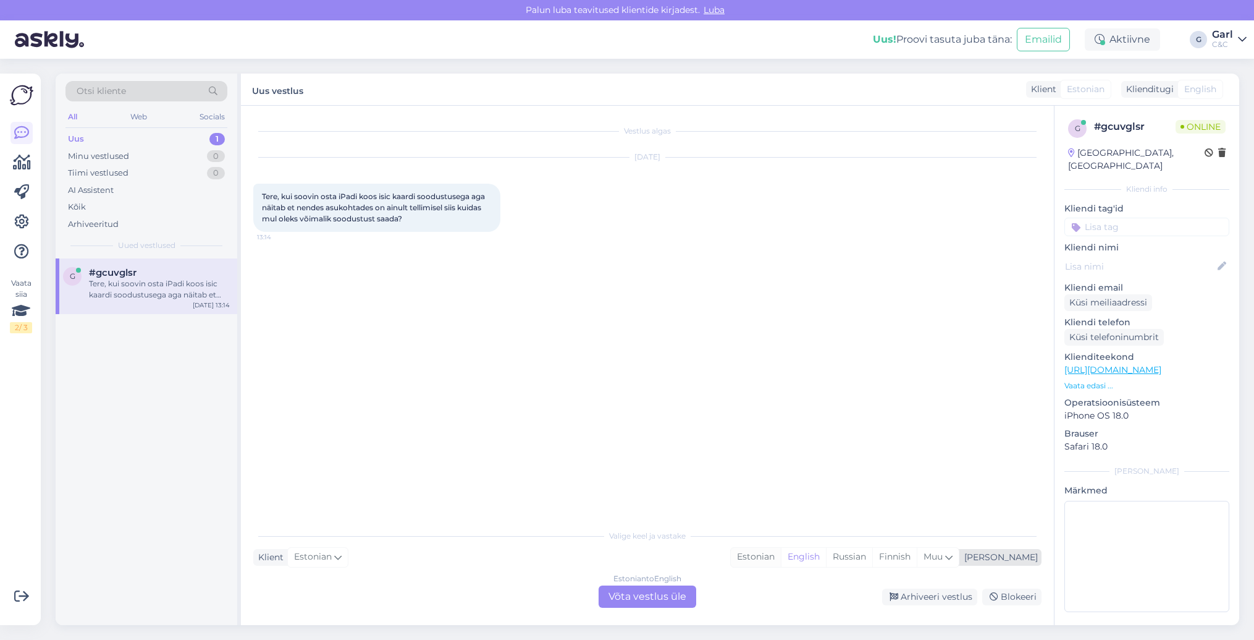
click at [781, 558] on div "Estonian" at bounding box center [756, 556] width 50 height 19
click at [645, 599] on div "Estonian to Estonian Võta vestlus üle" at bounding box center [648, 596] width 98 height 22
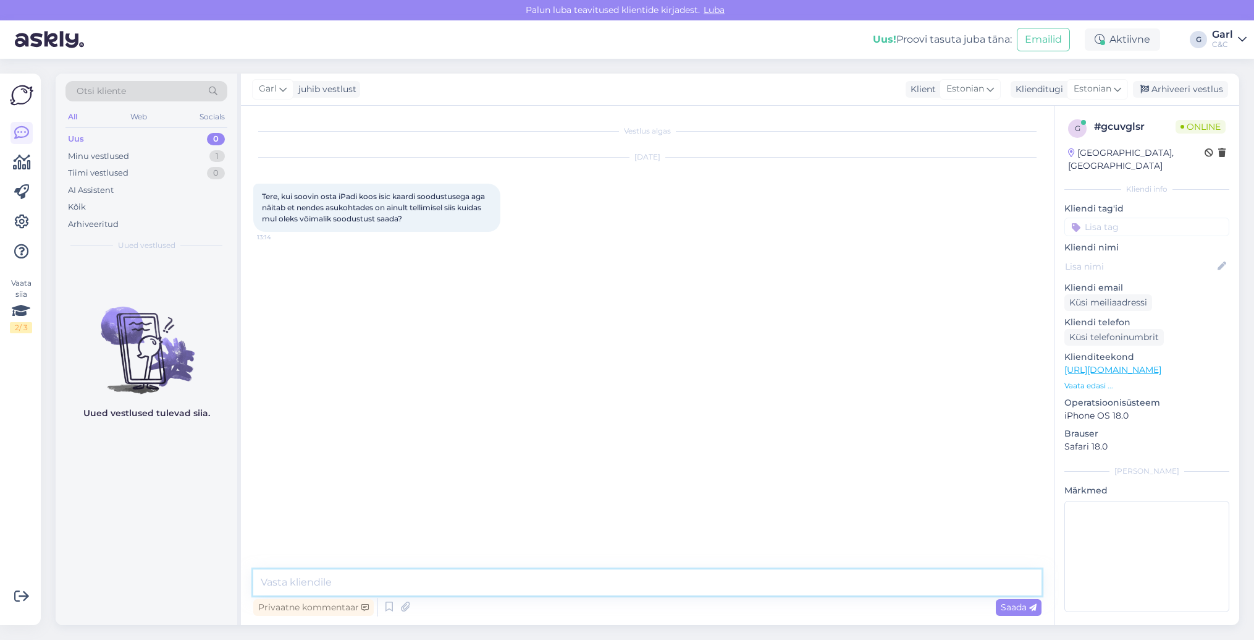
click at [648, 586] on textarea at bounding box center [647, 582] width 788 height 26
type textarea "Tere! ISIC soodustust on rakendada võimalik laos olevale kaubale."
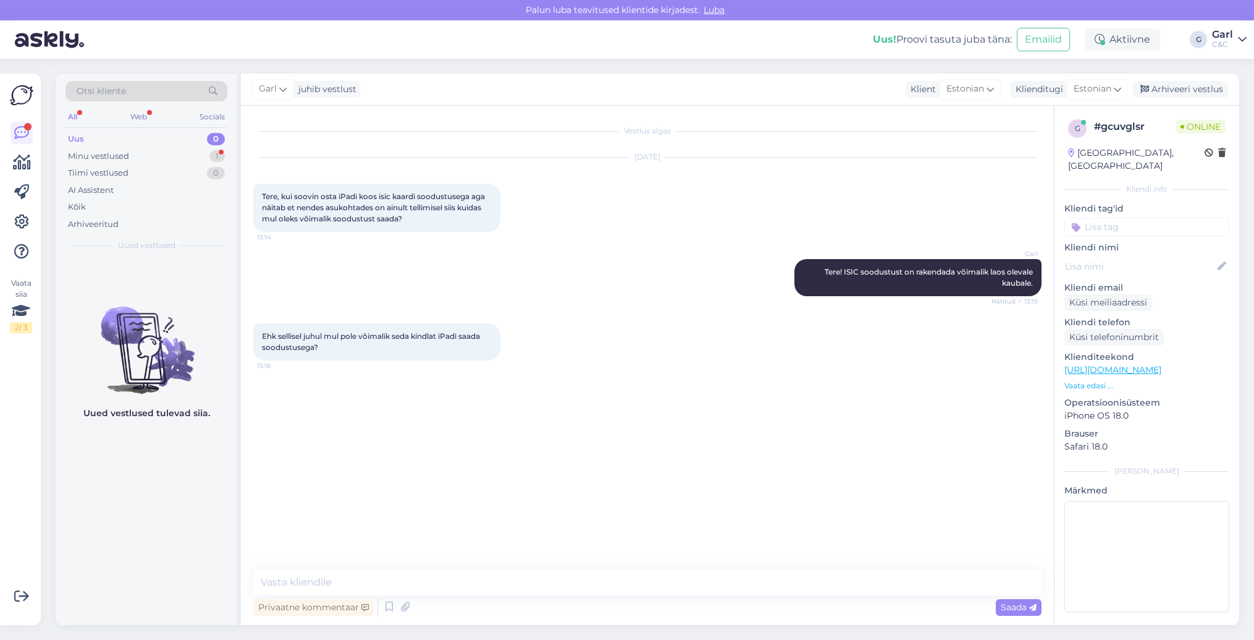
click at [1154, 364] on link "https://www.shop.cec.ee/ipad-air-11-2025?color=196&erply_storage=55&erply_wirel…" at bounding box center [1113, 369] width 97 height 11
click at [424, 577] on textarea at bounding box center [647, 582] width 788 height 26
type textarea "Millisest iPadist te huvitatud olete?"
click at [1159, 364] on link "https://www.shop.cec.ee/ipad-air-11-2025?color=196&erply_storage=55&erply_wirel…" at bounding box center [1113, 369] width 97 height 11
click at [352, 571] on textarea at bounding box center [647, 582] width 788 height 26
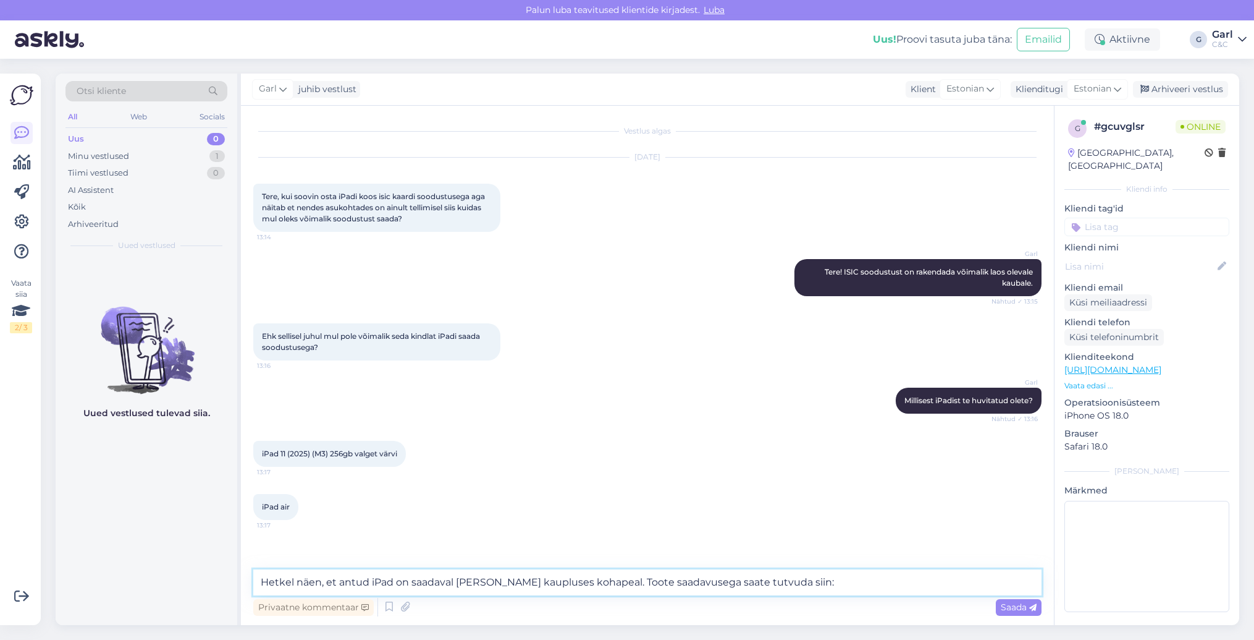
paste textarea "https://www.shop.cec.ee/ipad-air-11-2025?color=196&erply_storage=55&erply_wirel…"
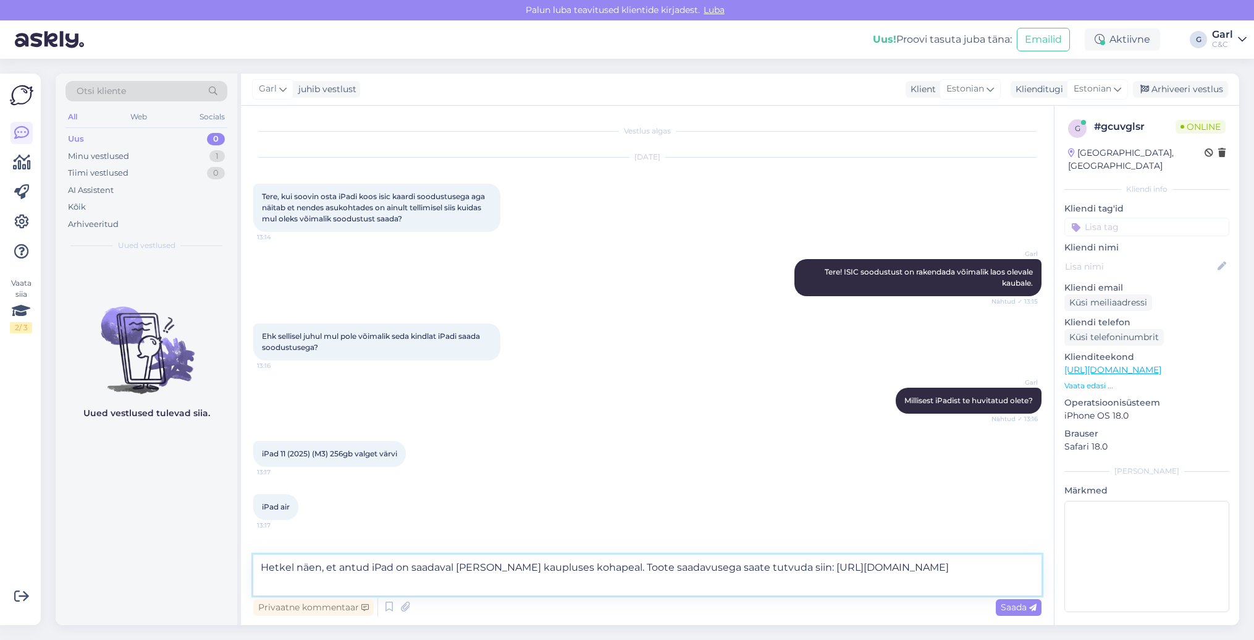
type textarea "Hetkel näen, et antud iPad on saadaval mõnes kaupluses kohapeal. Toote saadavus…"
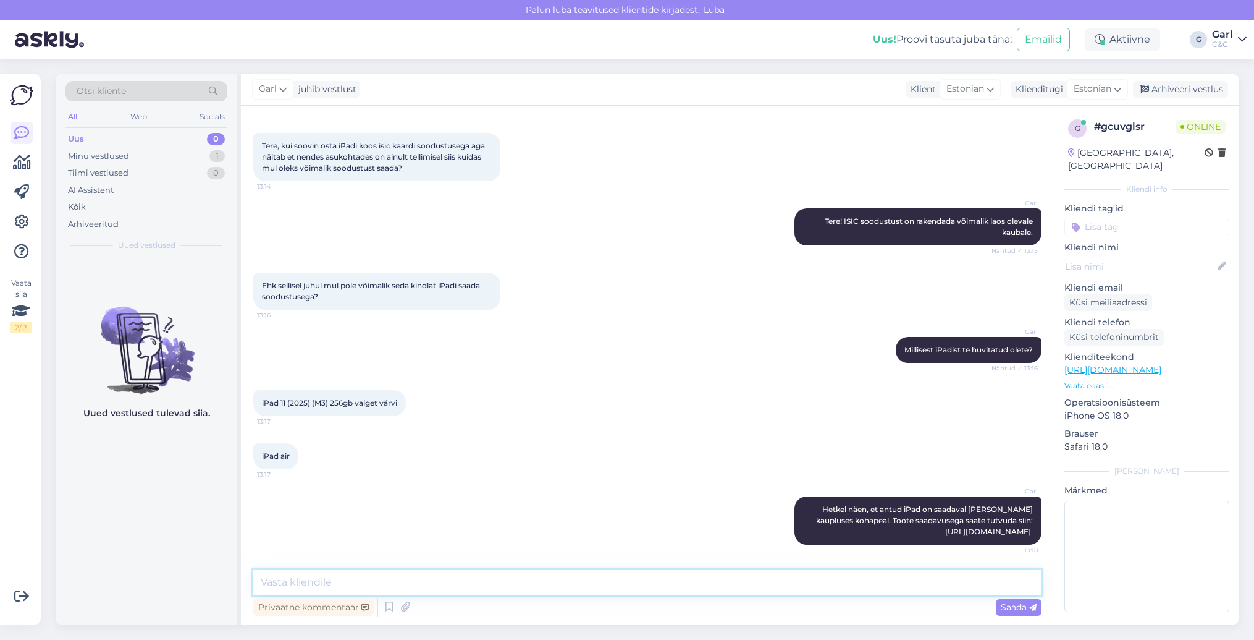
scroll to position [74, 0]
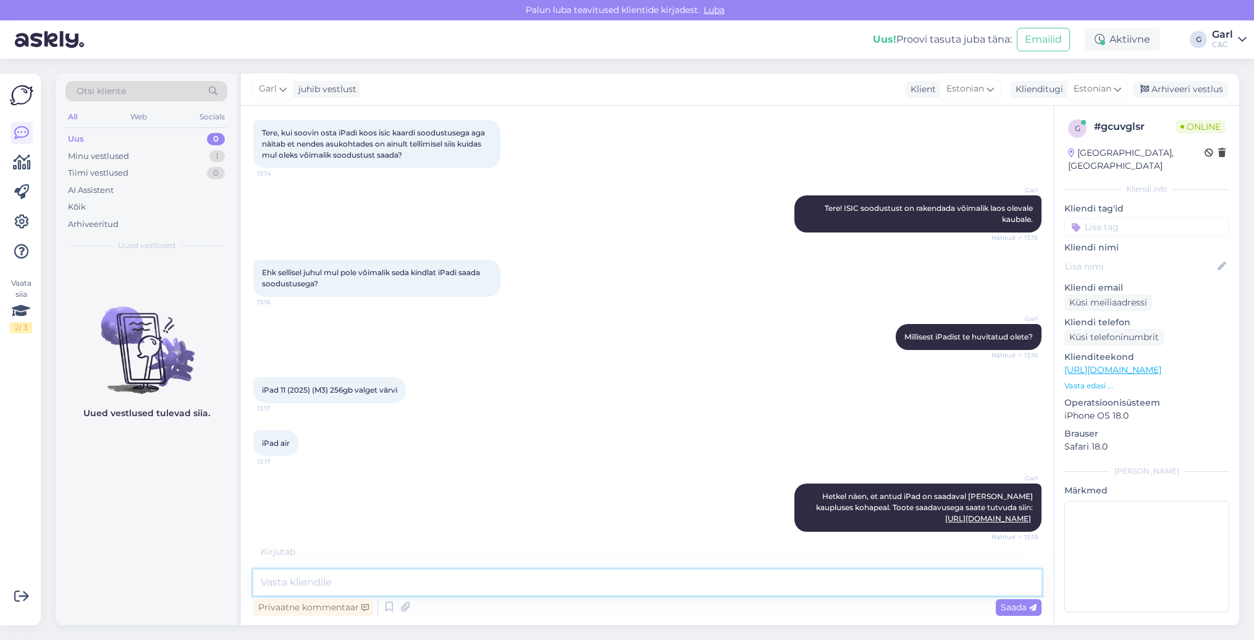
click at [426, 579] on textarea at bounding box center [647, 582] width 788 height 26
type textarea "S"
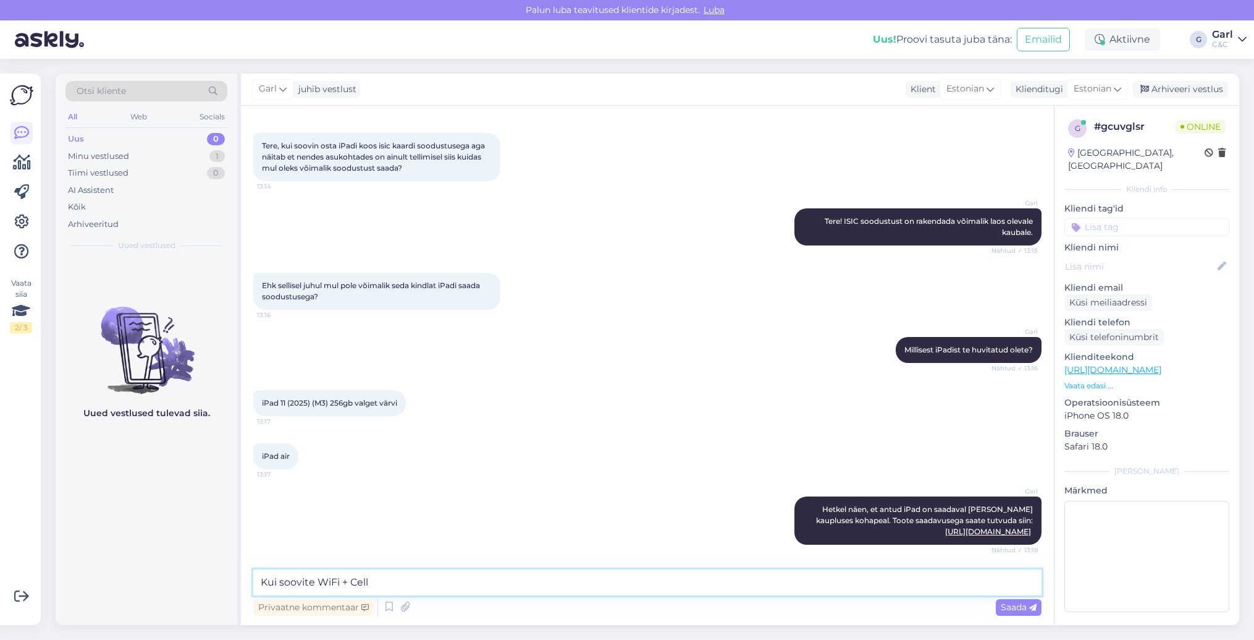
scroll to position [62, 0]
type textarea "Kui soovite WiFi + Cellular versiooni, siis see on saadaval vaid kesklaos hetke…"
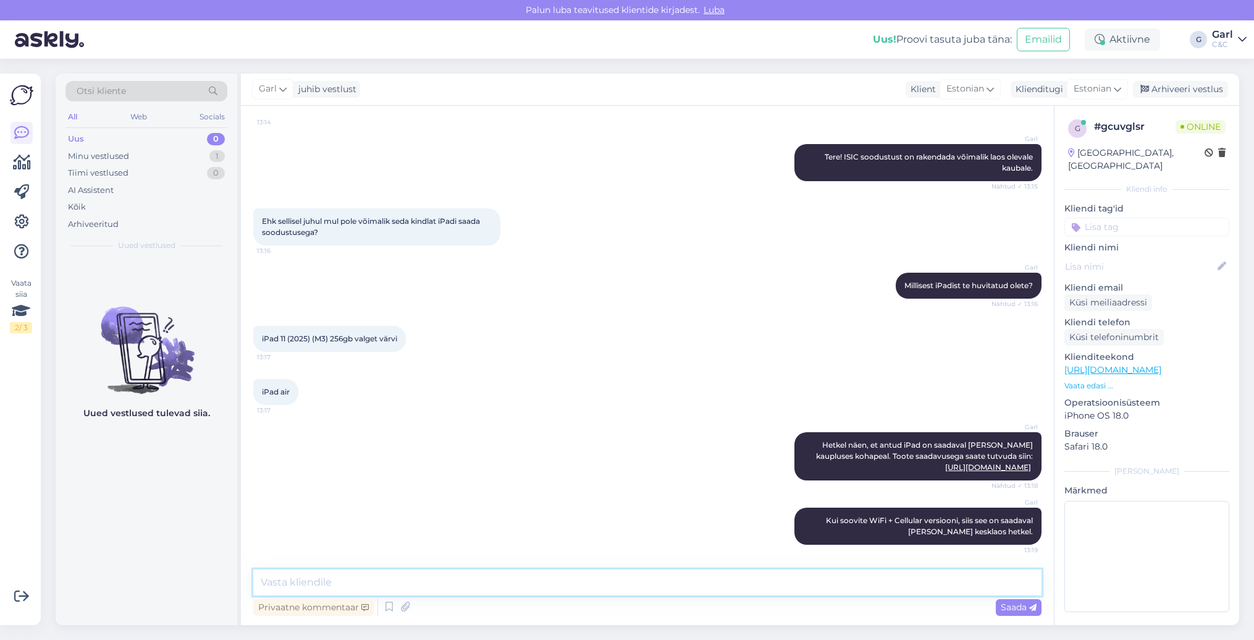
scroll to position [179, 0]
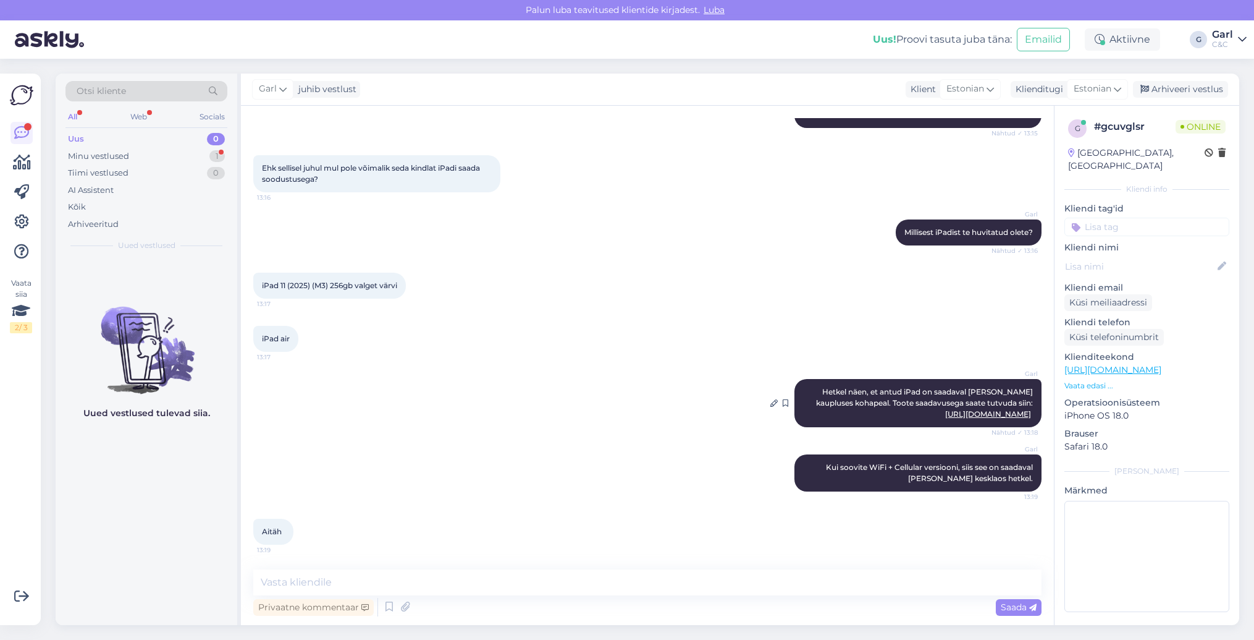
click at [960, 409] on link "https://www.shop.cec.ee/ipad-air-11-2025?color=196&erply_storage=55&erply_wirel…" at bounding box center [988, 413] width 86 height 9
click at [343, 569] on textarea at bounding box center [647, 582] width 788 height 26
type textarea "Ikka, võtke heaks!"
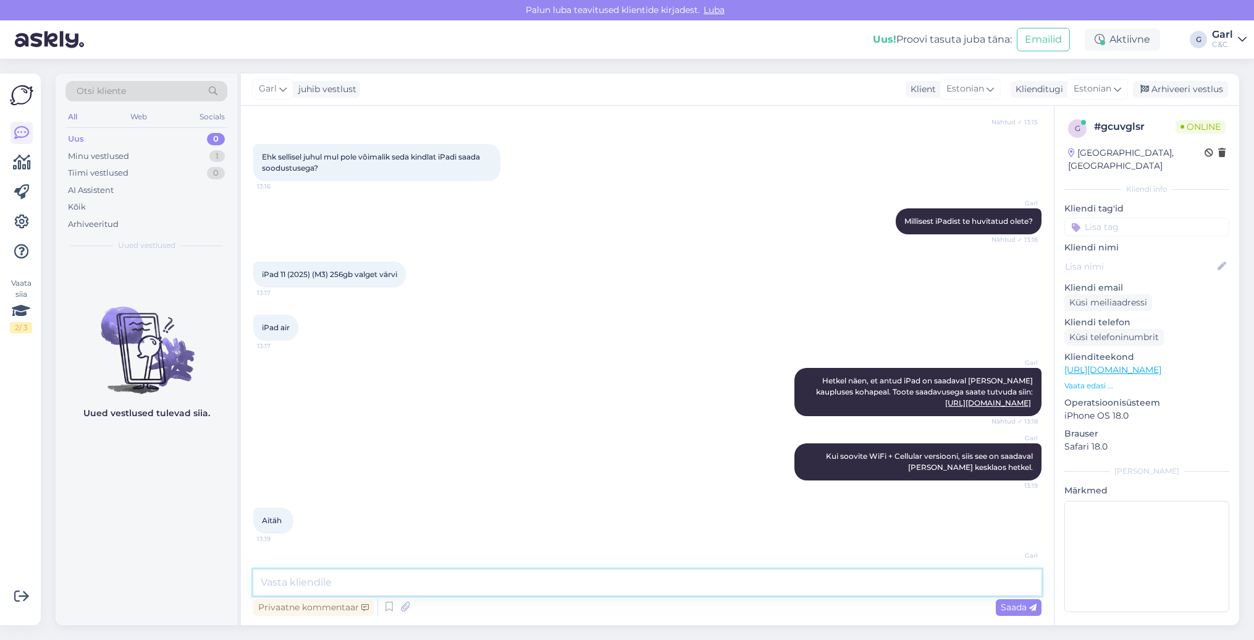
scroll to position [232, 0]
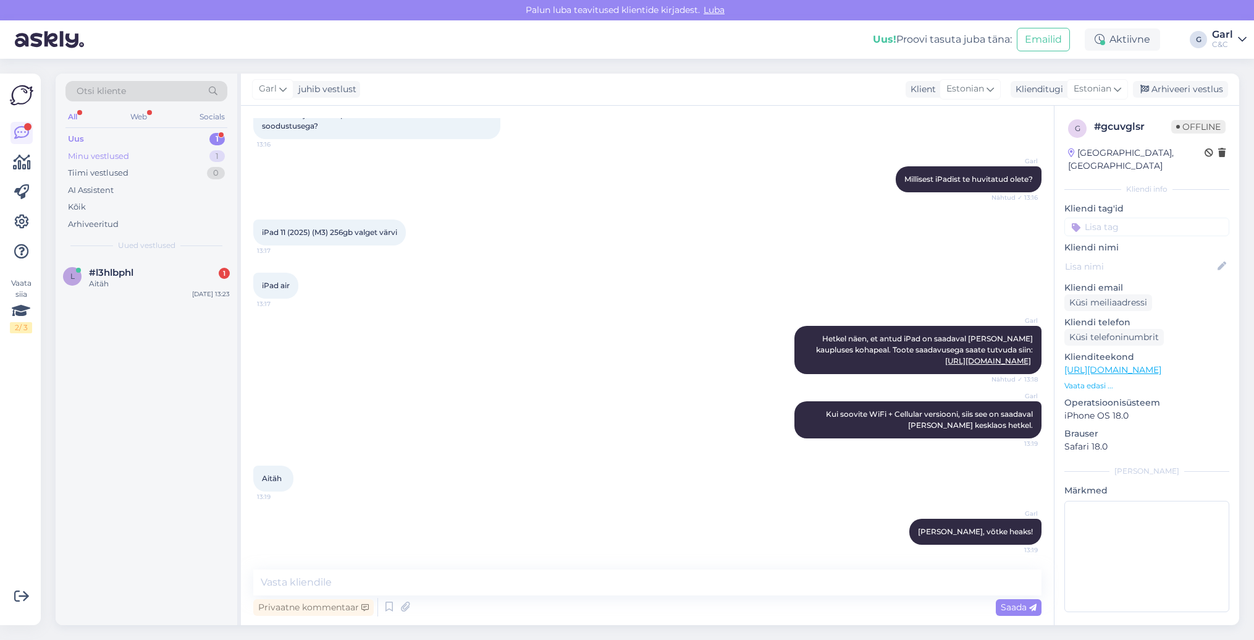
click at [187, 151] on div "Minu vestlused 1" at bounding box center [147, 156] width 162 height 17
click at [189, 140] on div "Uus 1" at bounding box center [147, 138] width 162 height 17
click at [153, 280] on div "Aitäh" at bounding box center [159, 283] width 141 height 11
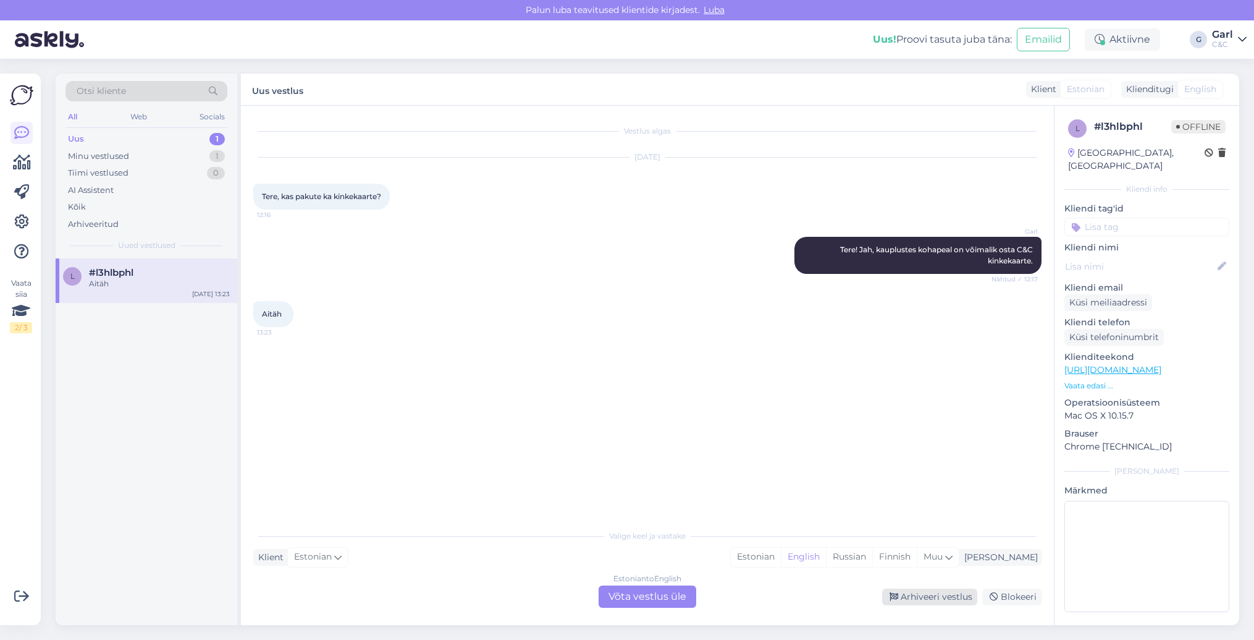
click at [903, 594] on div "Arhiveeri vestlus" at bounding box center [929, 596] width 95 height 17
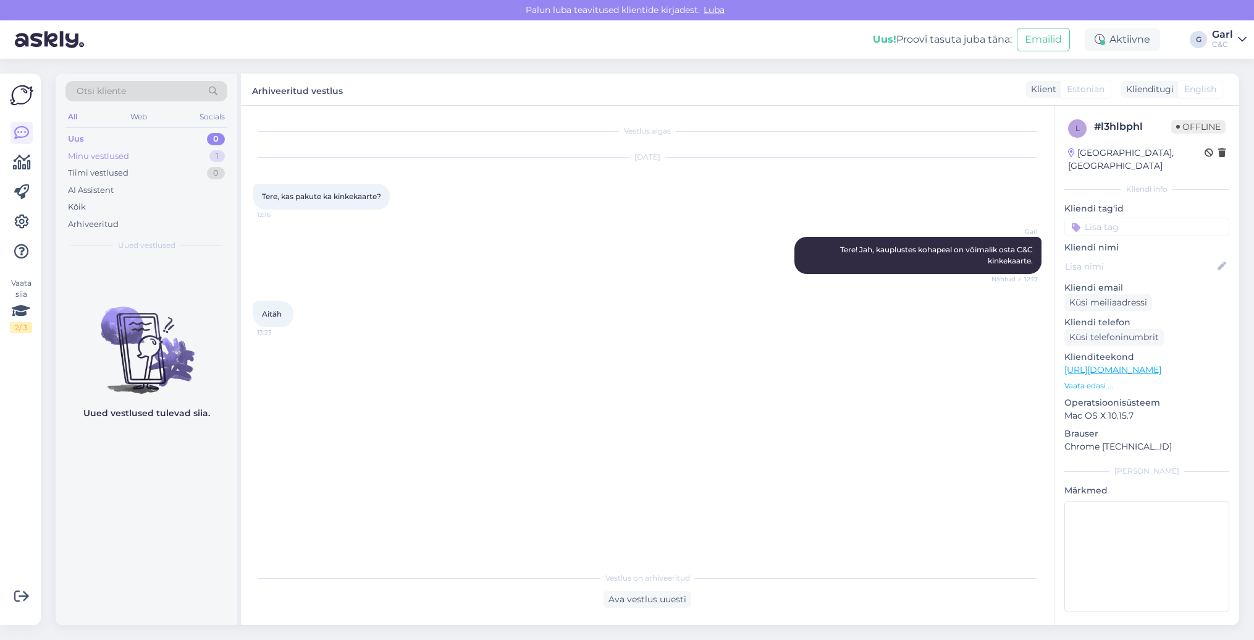
click at [137, 159] on div "Minu vestlused 1" at bounding box center [147, 156] width 162 height 17
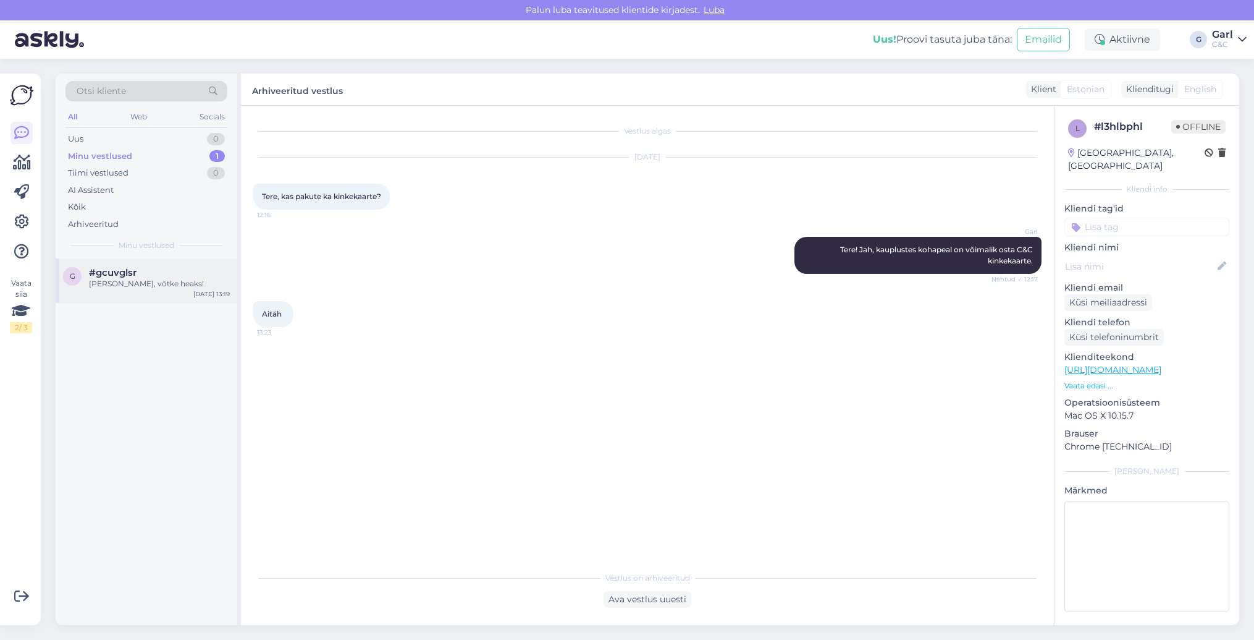
click at [212, 280] on div "Ikka, võtke heaks!" at bounding box center [159, 283] width 141 height 11
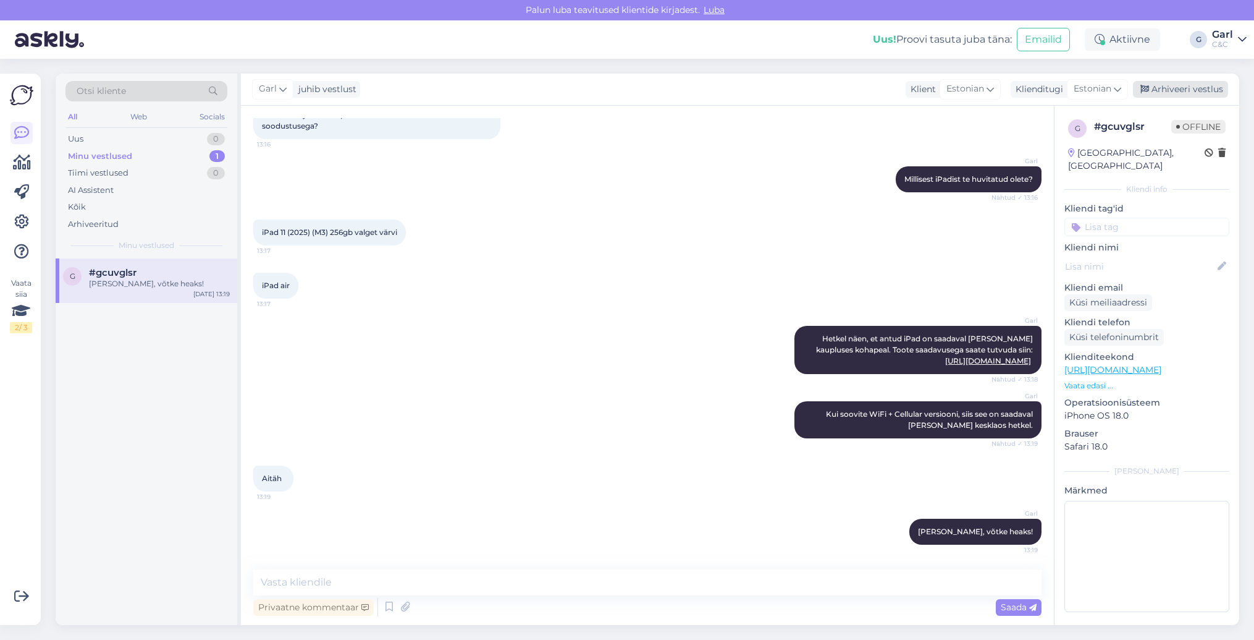
click at [1191, 93] on div "Arhiveeri vestlus" at bounding box center [1180, 89] width 95 height 17
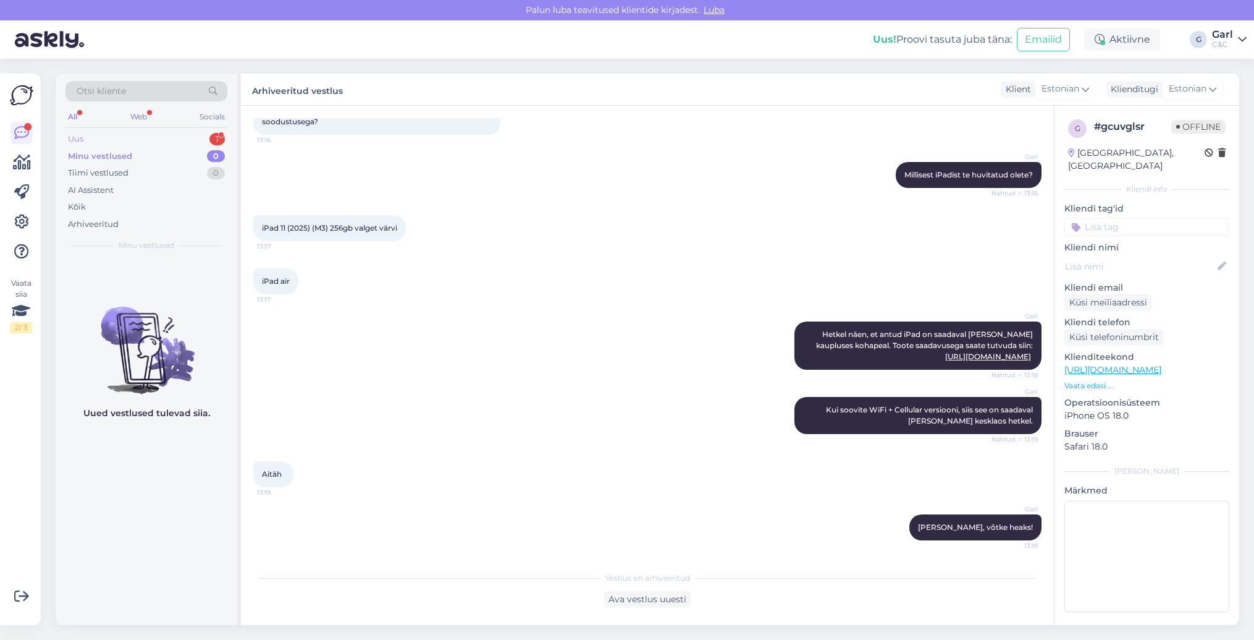
click at [214, 140] on div "1" at bounding box center [216, 139] width 15 height 12
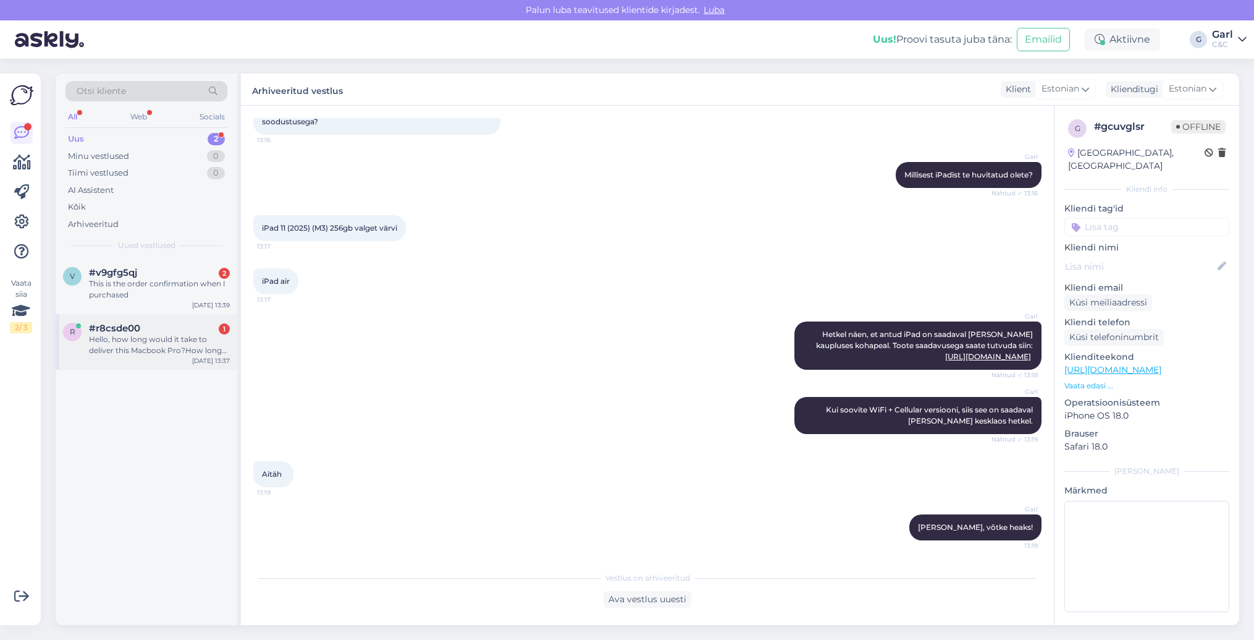
click at [169, 342] on div "Hello, how long would it take to deliver this Macbook Pro?How long does it take…" at bounding box center [159, 345] width 141 height 22
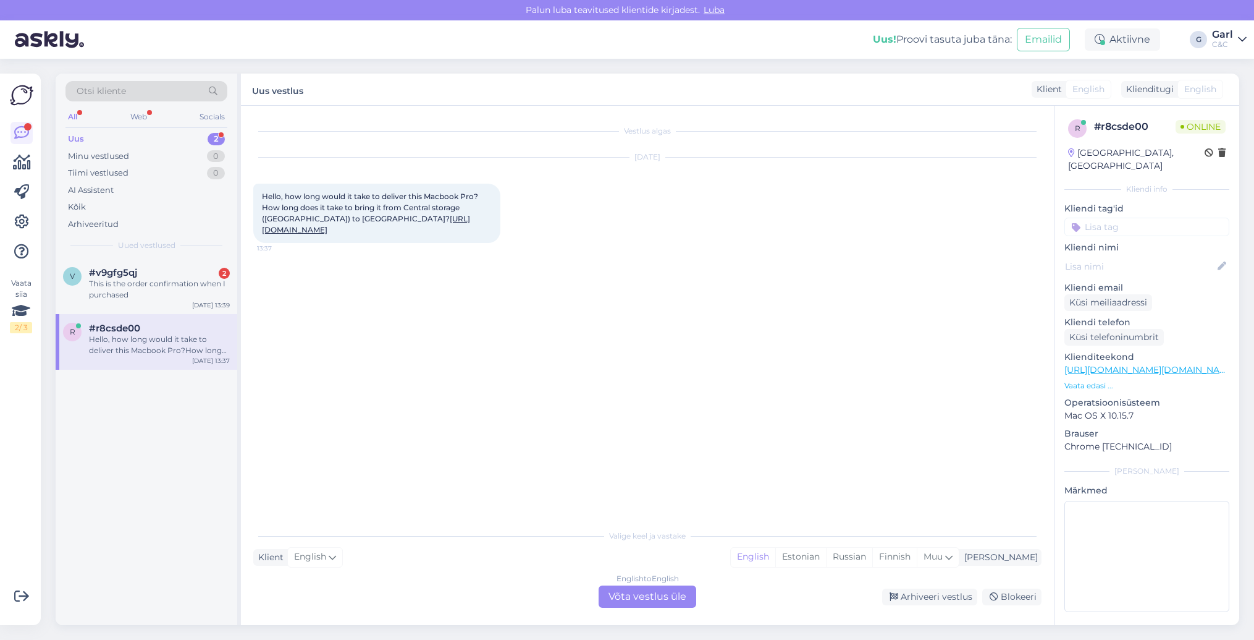
click at [415, 234] on link "https://www.en.shop.cec.ee/macbook-pro-16-2024-apple-m4-max?color=54&erply_stor…" at bounding box center [366, 224] width 208 height 20
click at [662, 591] on div "English to English Võta vestlus üle" at bounding box center [648, 596] width 98 height 22
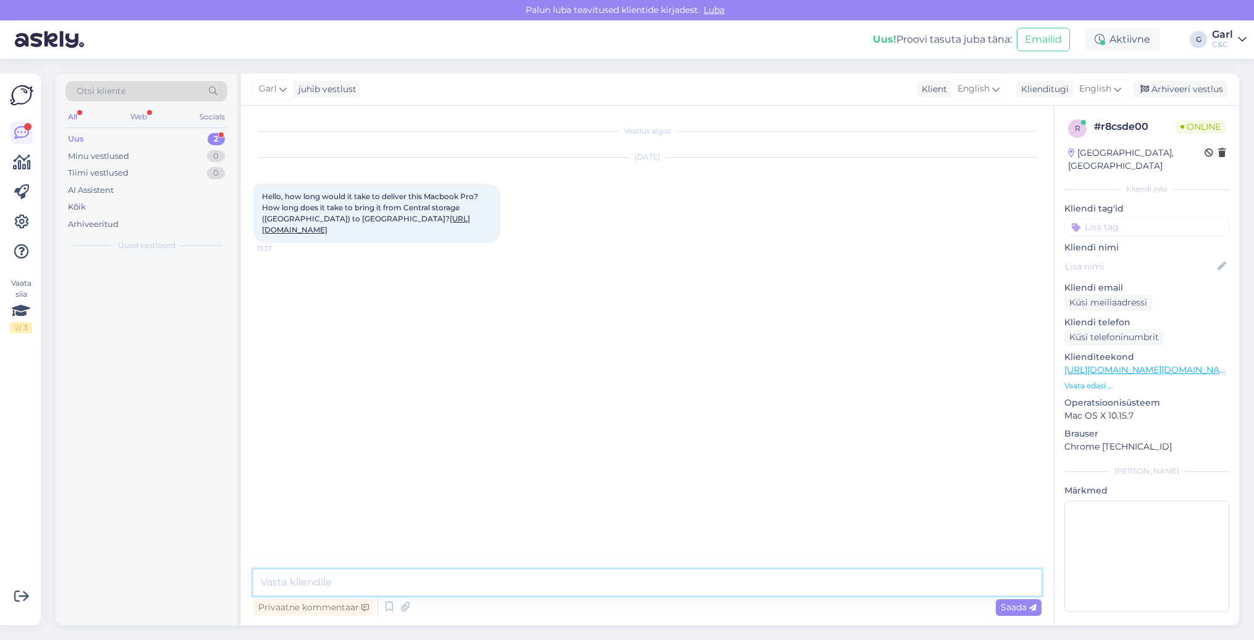
click at [662, 588] on textarea at bounding box center [647, 582] width 788 height 26
type textarea "Hello! Usually it takes approximately 2-3 business days to deliver it to Estoni…"
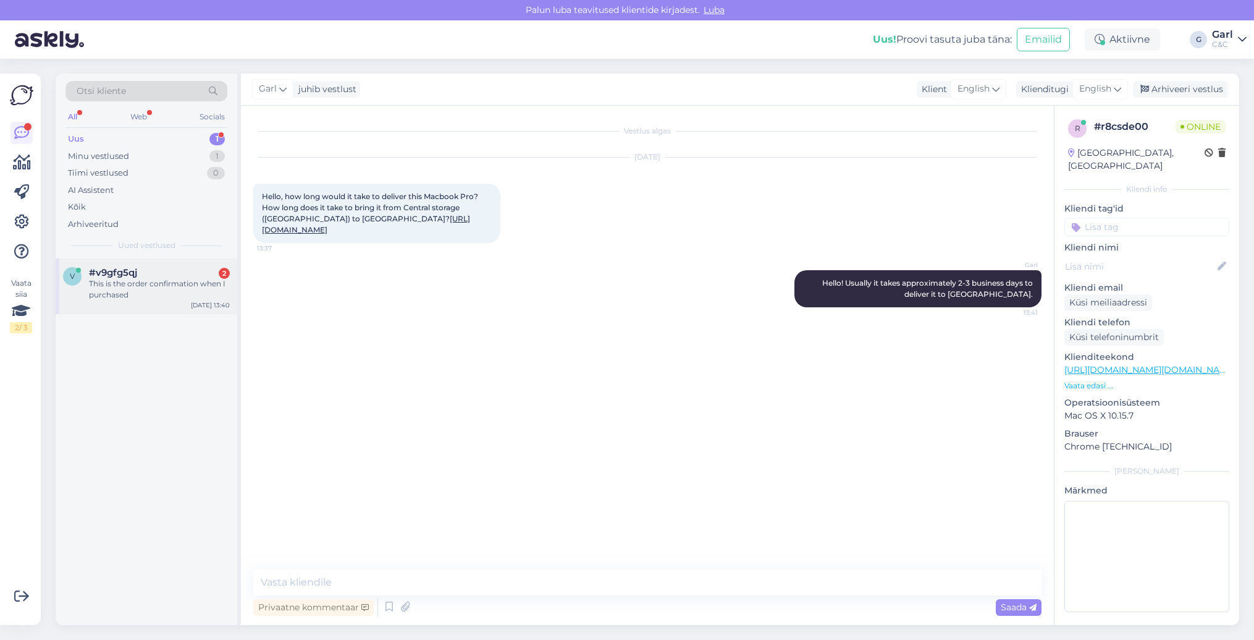
click at [159, 287] on div "This is the order confirmation when I purchased" at bounding box center [159, 289] width 141 height 22
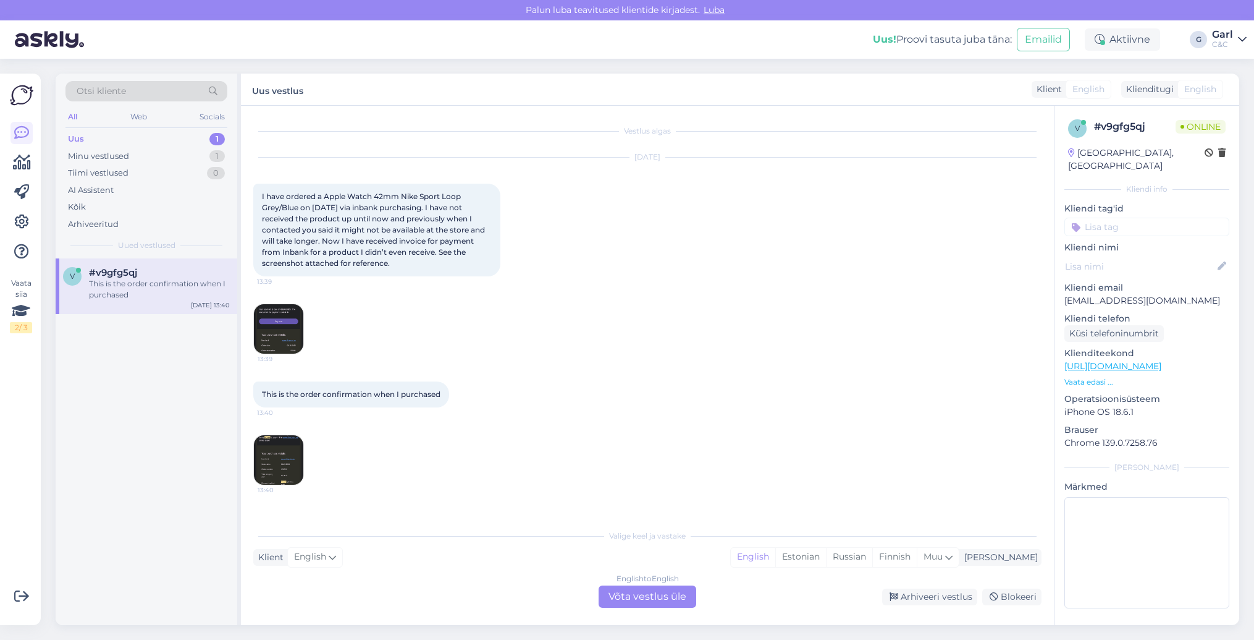
click at [279, 314] on img at bounding box center [278, 328] width 49 height 49
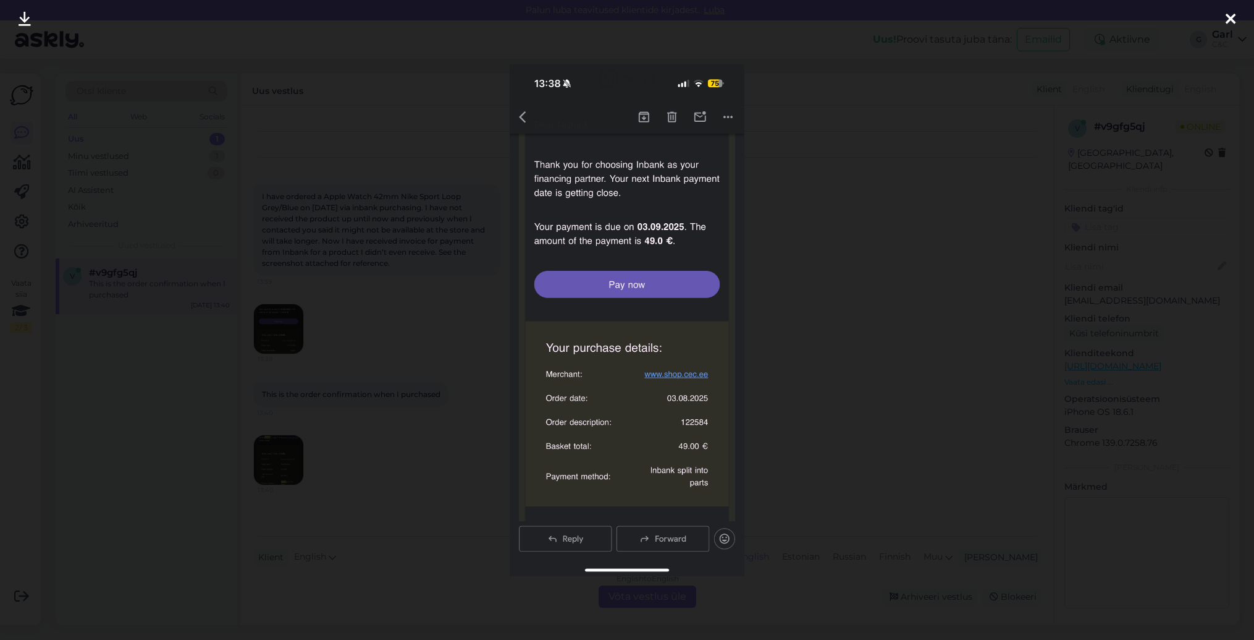
click at [340, 329] on div at bounding box center [627, 320] width 1254 height 640
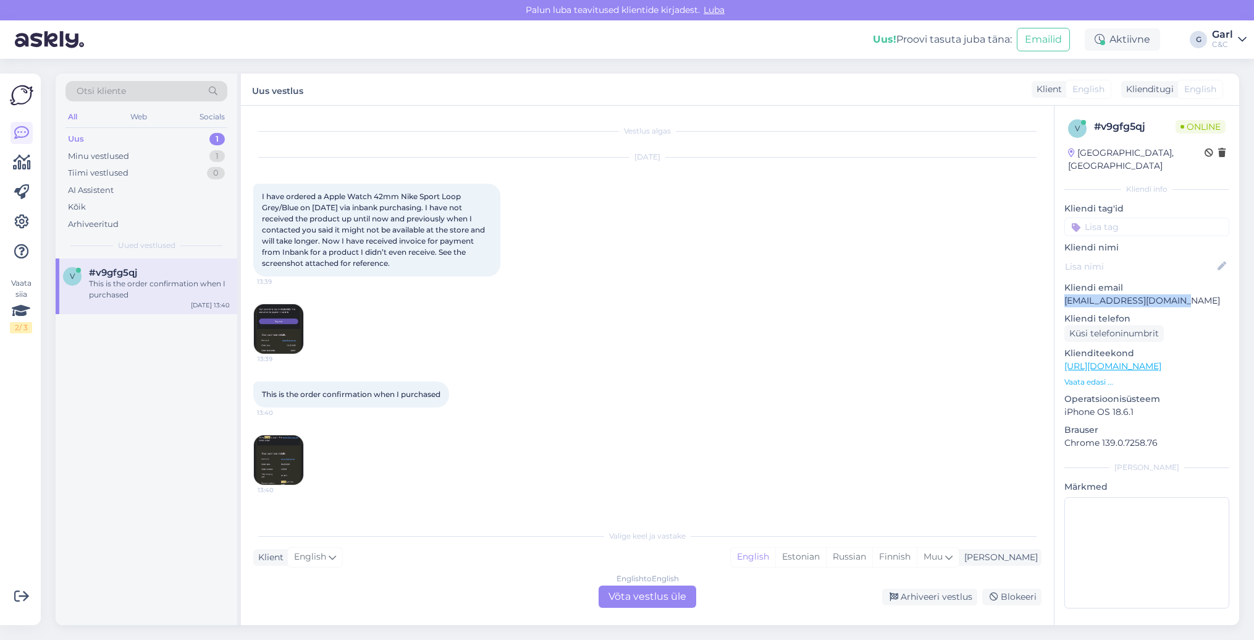
drag, startPoint x: 1196, startPoint y: 282, endPoint x: 1060, endPoint y: 285, distance: 136.0
click at [1060, 285] on div "v # v9gfg5qj Online Estonia, Tallinn Kliendi info Kliendi tag'id Kliendi nimi K…" at bounding box center [1147, 366] width 185 height 521
copy p "nishadqalam19@gmail.com"
click at [672, 594] on div "English to English Võta vestlus üle" at bounding box center [648, 596] width 98 height 22
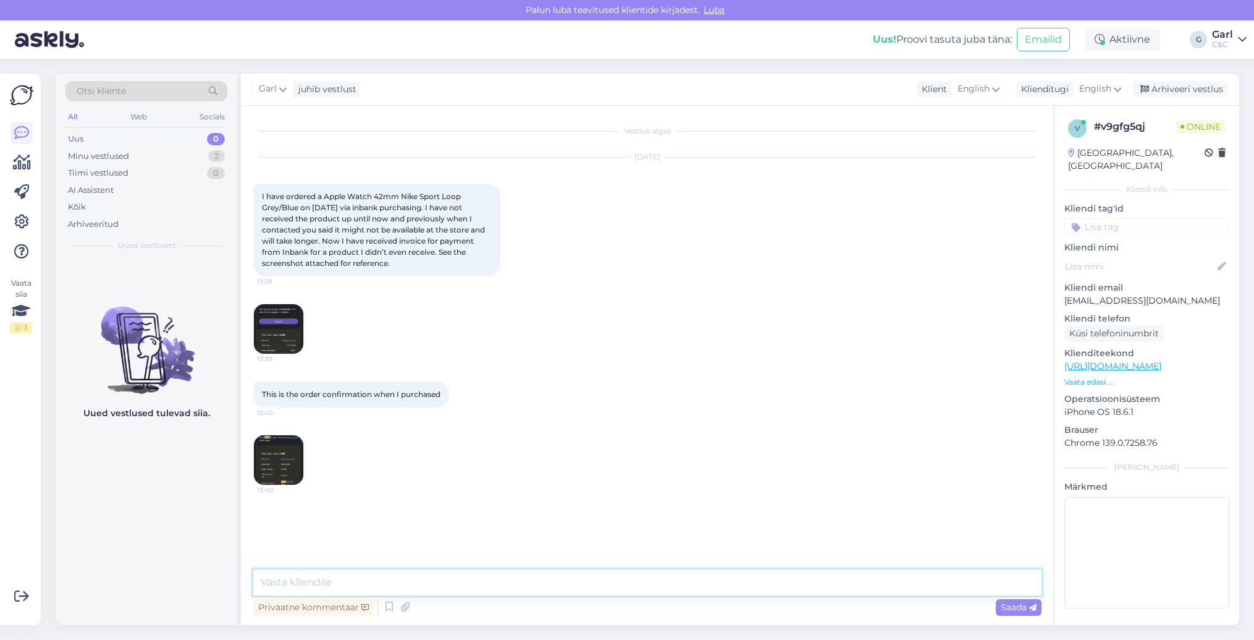
click at [673, 574] on textarea at bounding box center [647, 582] width 788 height 26
type textarea "Hello!"
paste textarea "Since the product has not actually arrived at the moment and unfortunately ther…"
type textarea "Since the product has not actually arrived at the moment and unfortunately ther…"
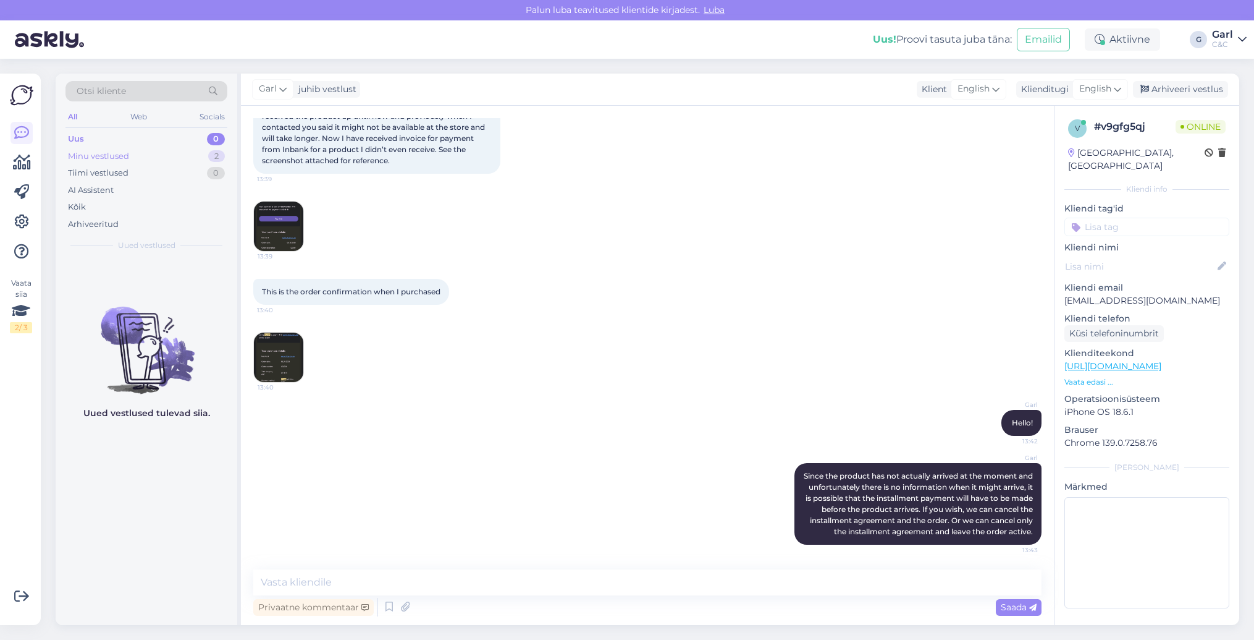
click at [203, 157] on div "Minu vestlused 2" at bounding box center [147, 156] width 162 height 17
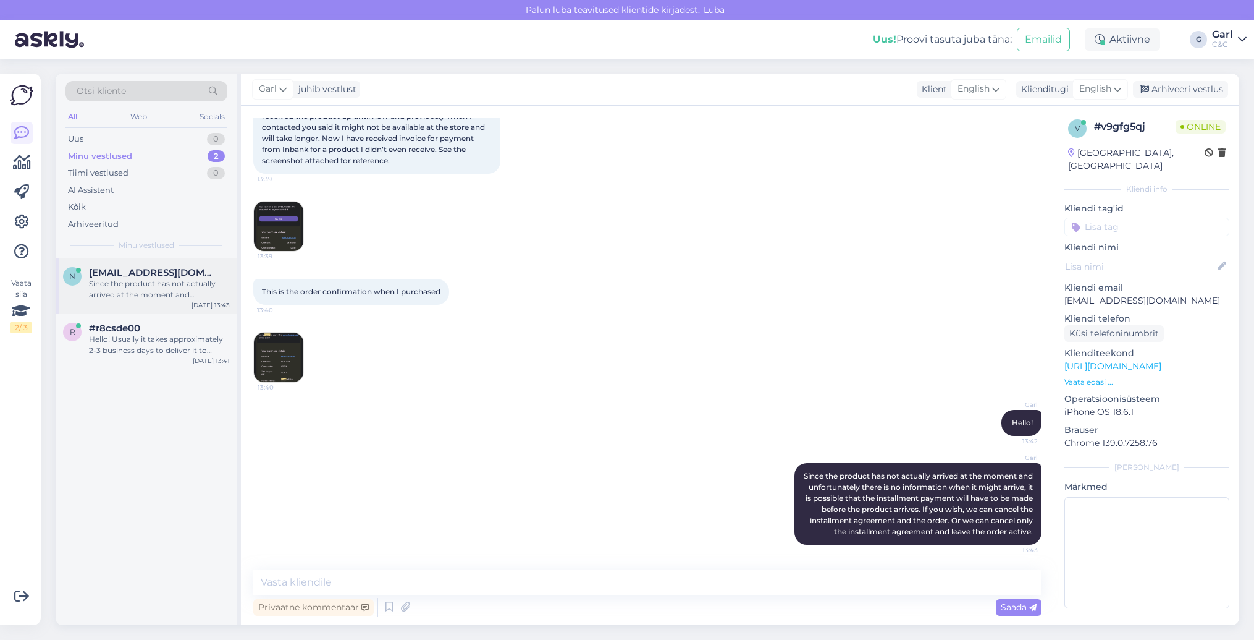
click at [164, 285] on div "Since the product has not actually arrived at the moment and unfortunately ther…" at bounding box center [159, 289] width 141 height 22
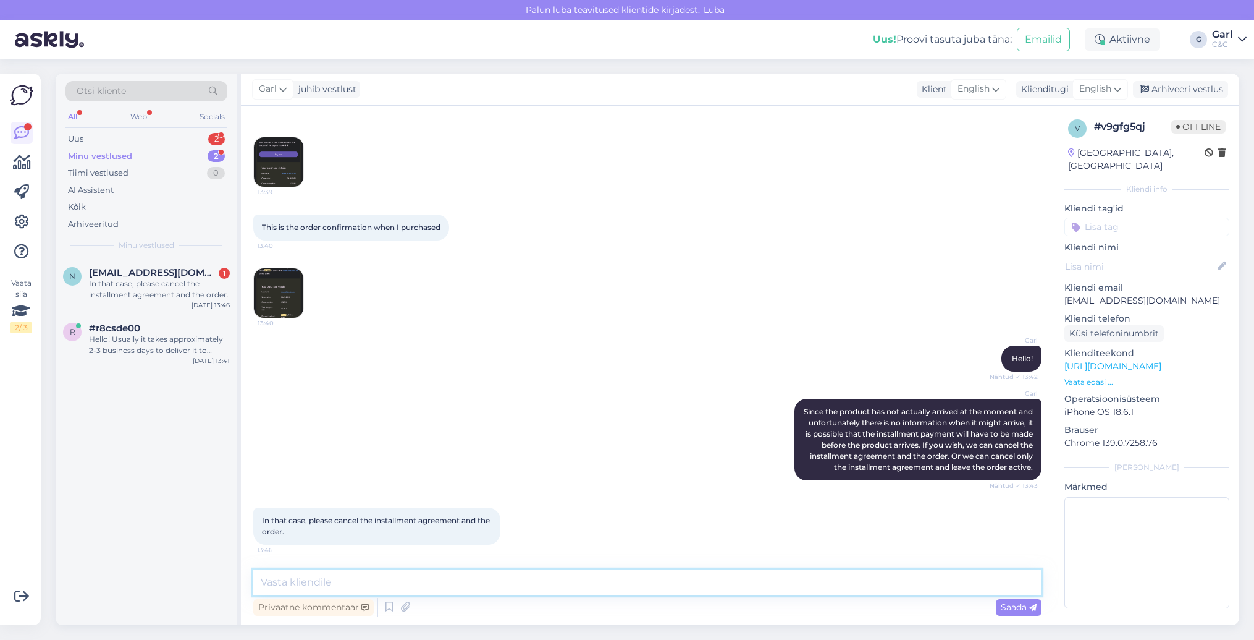
click at [359, 586] on textarea at bounding box center [647, 582] width 788 height 26
type textarea "Alright, we will do that."
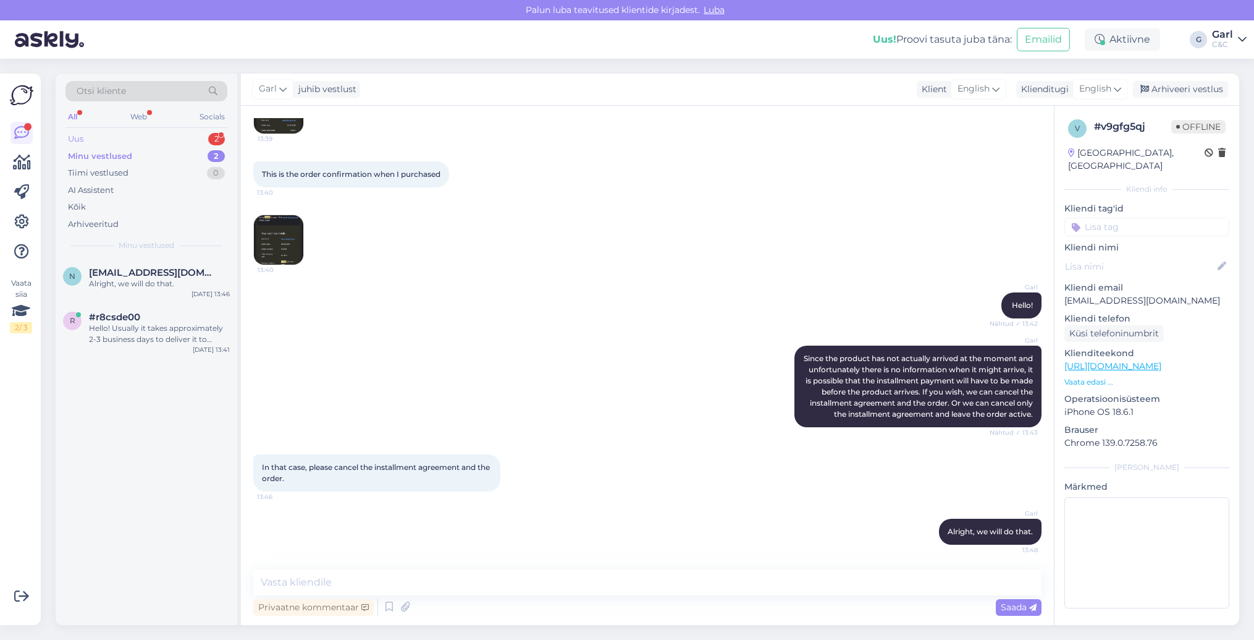
click at [138, 134] on div "Uus 2" at bounding box center [147, 138] width 162 height 17
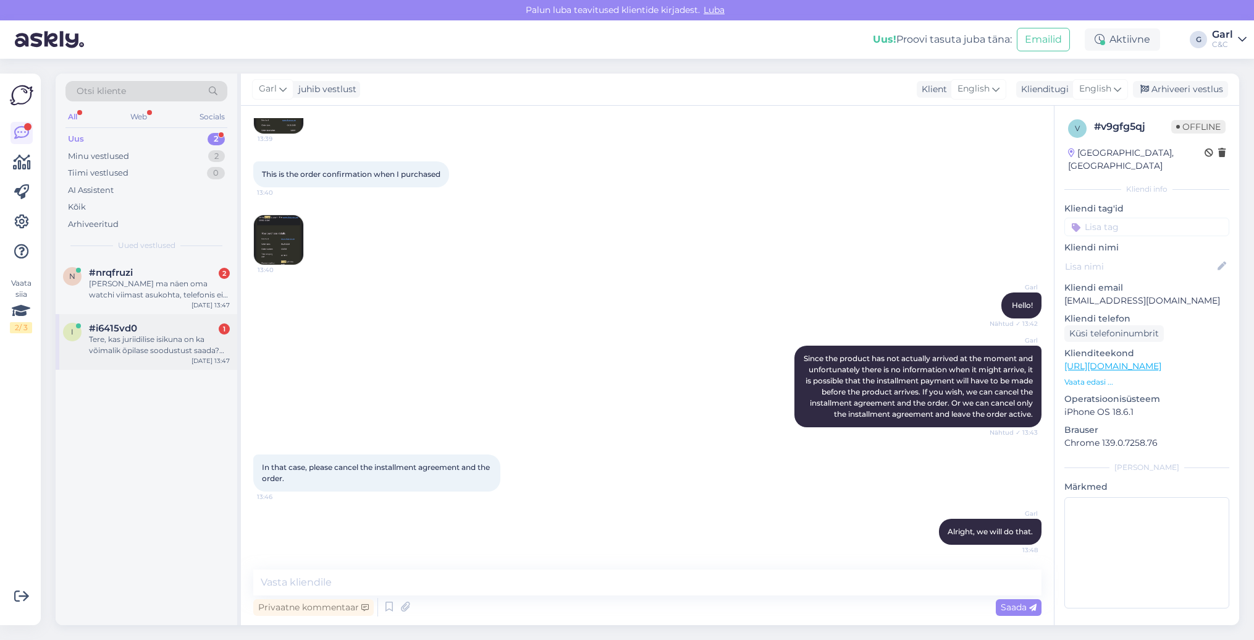
click at [172, 336] on div "Tere, kas juriidilise isikuna on ka võimalik õpilase soodustust saada? Olen õpi…" at bounding box center [159, 345] width 141 height 22
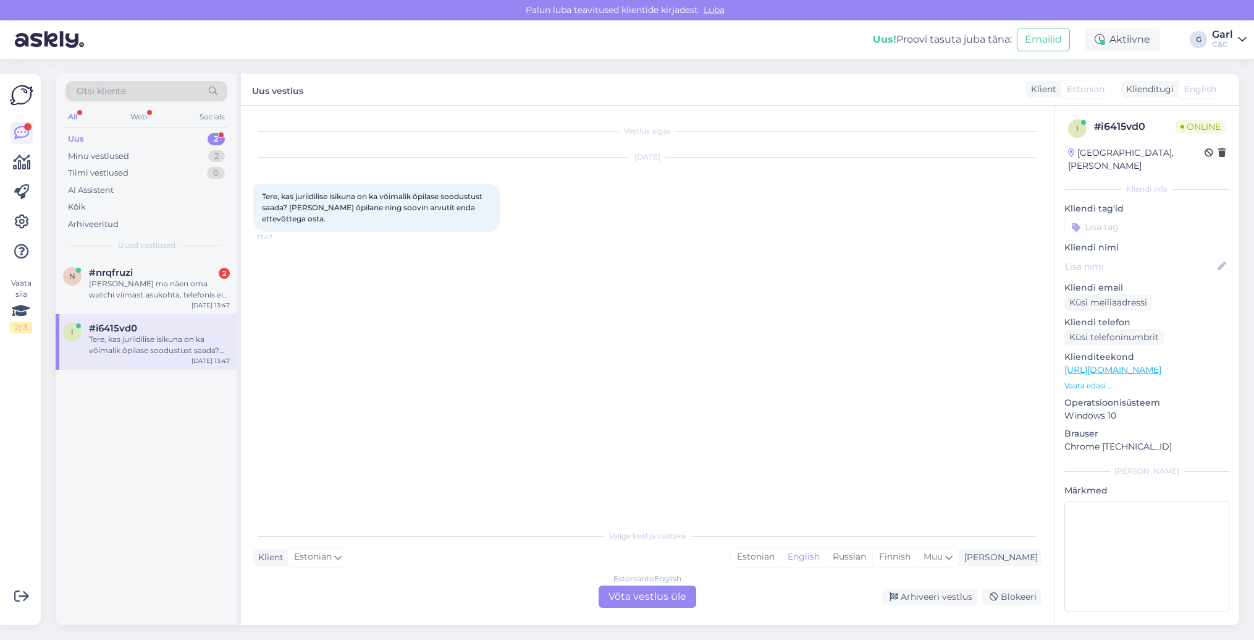
scroll to position [0, 0]
click at [781, 559] on div "Estonian" at bounding box center [756, 556] width 50 height 19
click at [678, 594] on div "Estonian to Estonian Võta vestlus üle" at bounding box center [648, 596] width 98 height 22
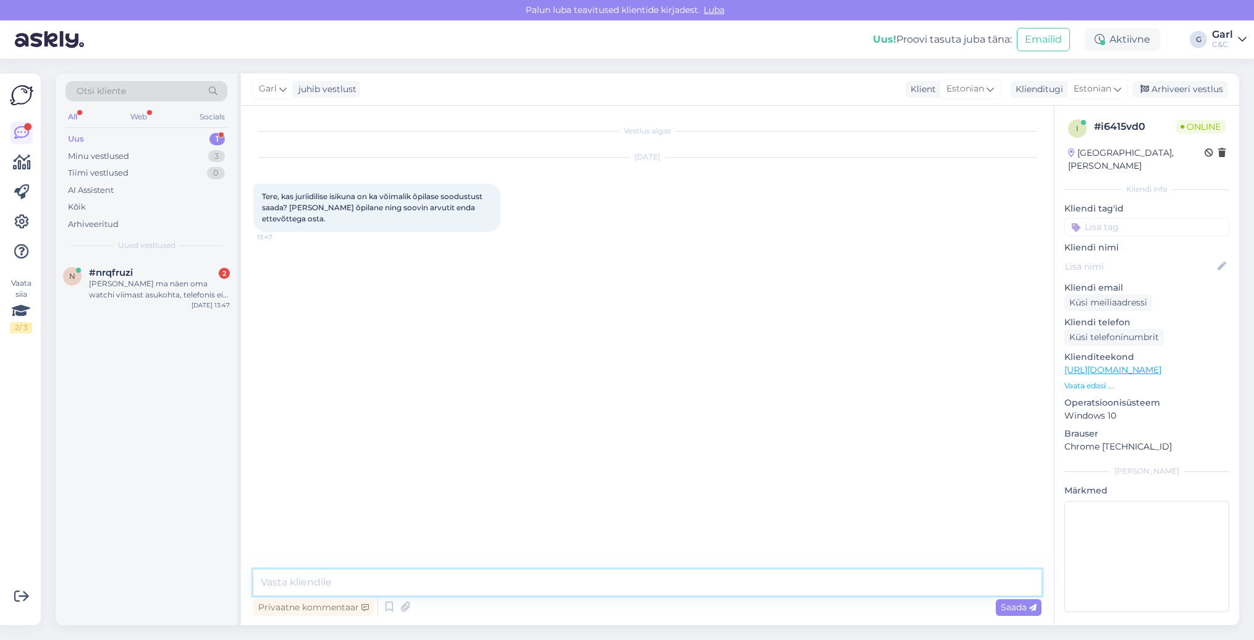
click at [678, 591] on textarea at bounding box center [647, 582] width 788 height 26
type textarea "Tere! Jah, seda soodustust on võimalik kombineerida ka juriidilise isikuna oste…"
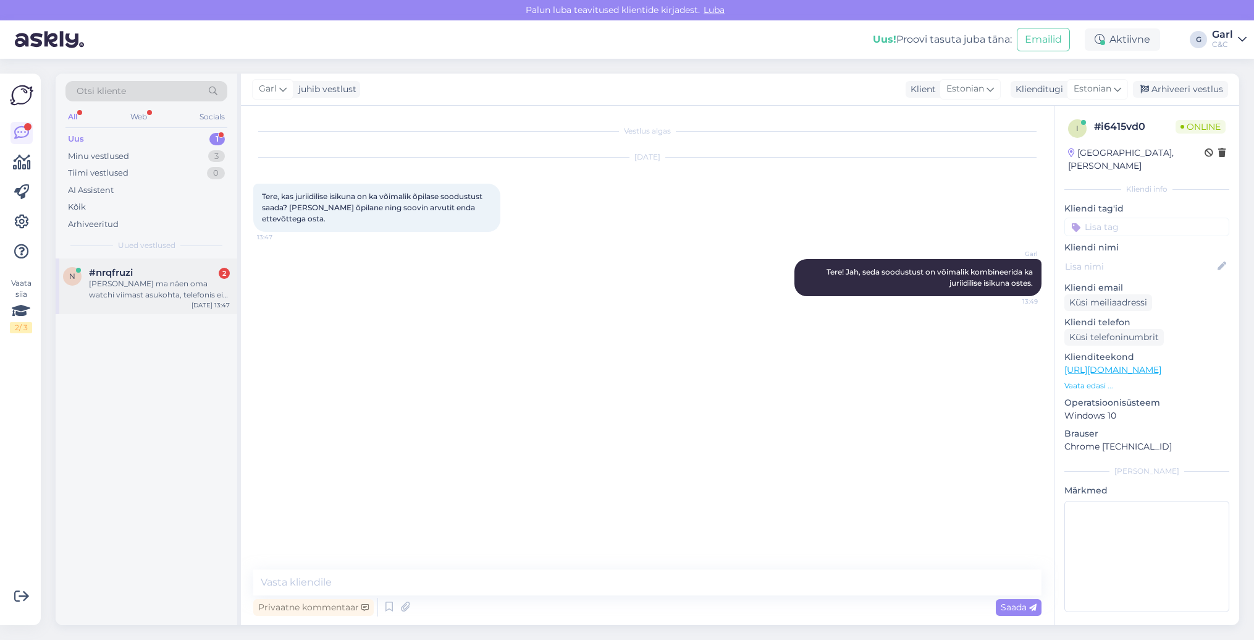
click at [175, 285] on div "Kust ma näen oma watchi viimast asukohta, telefonis ei connecti. Pole seda kodu…" at bounding box center [159, 289] width 141 height 22
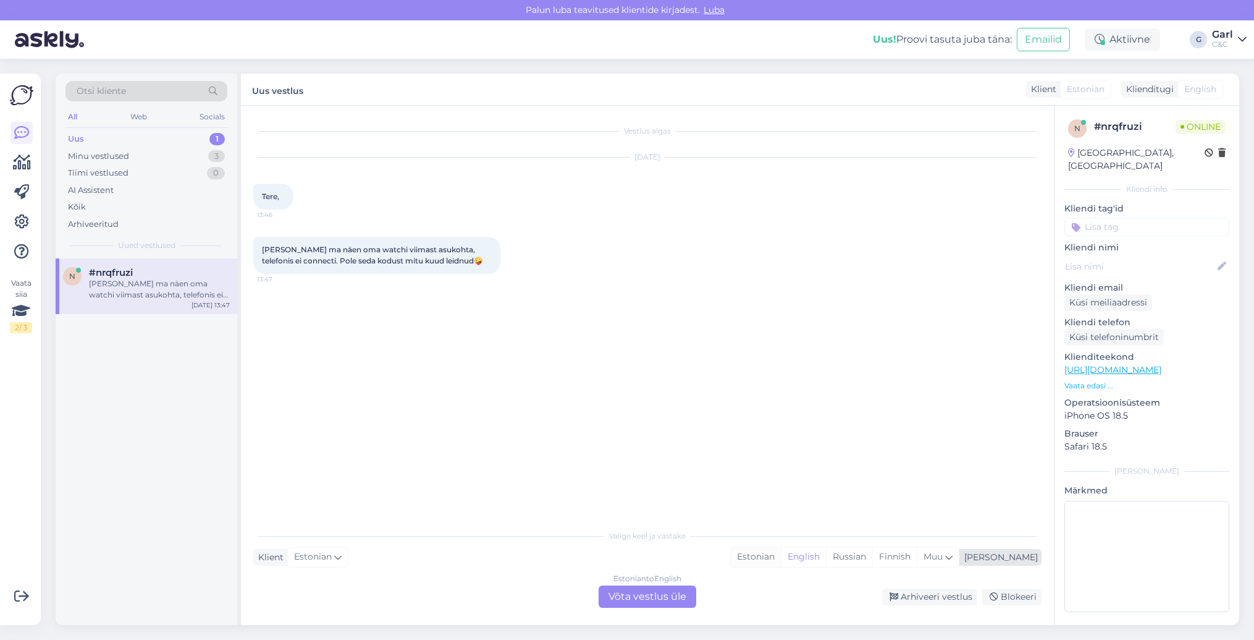
click at [781, 562] on div "Estonian" at bounding box center [756, 556] width 50 height 19
click at [662, 602] on div "Estonian to Estonian Võta vestlus üle" at bounding box center [648, 596] width 98 height 22
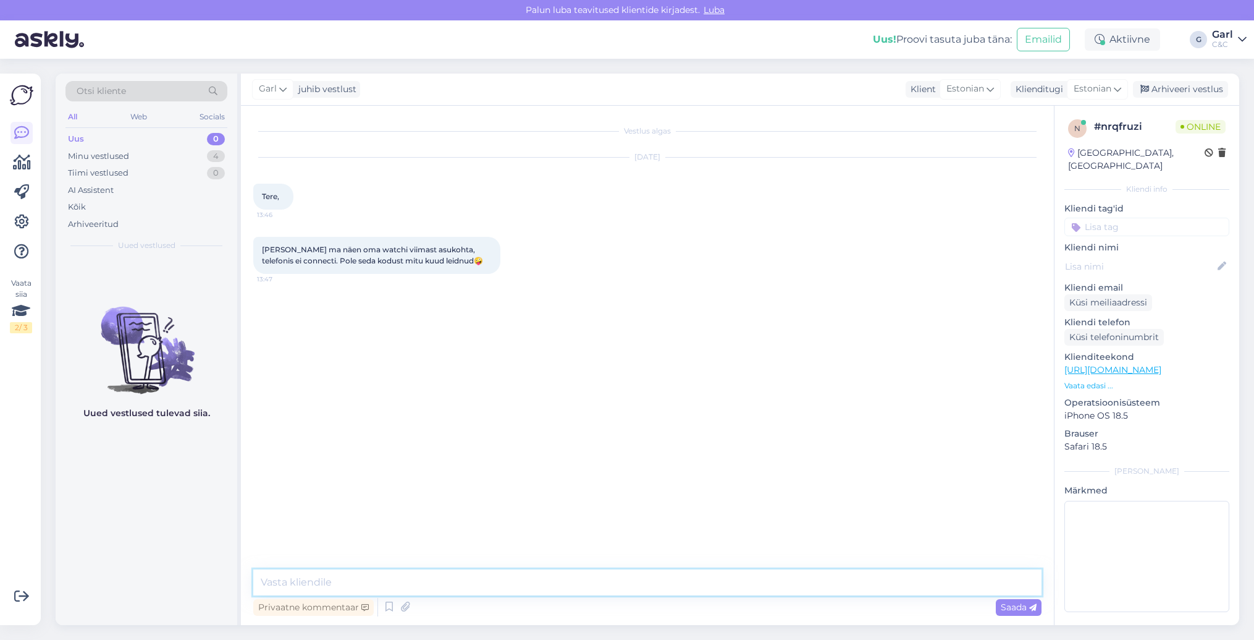
click at [662, 588] on textarea at bounding box center [647, 582] width 788 height 26
type textarea "Tere! Kui Find My rakendus ei kuva telefoni asukohta (nt. www.icloud.com lehel)…"
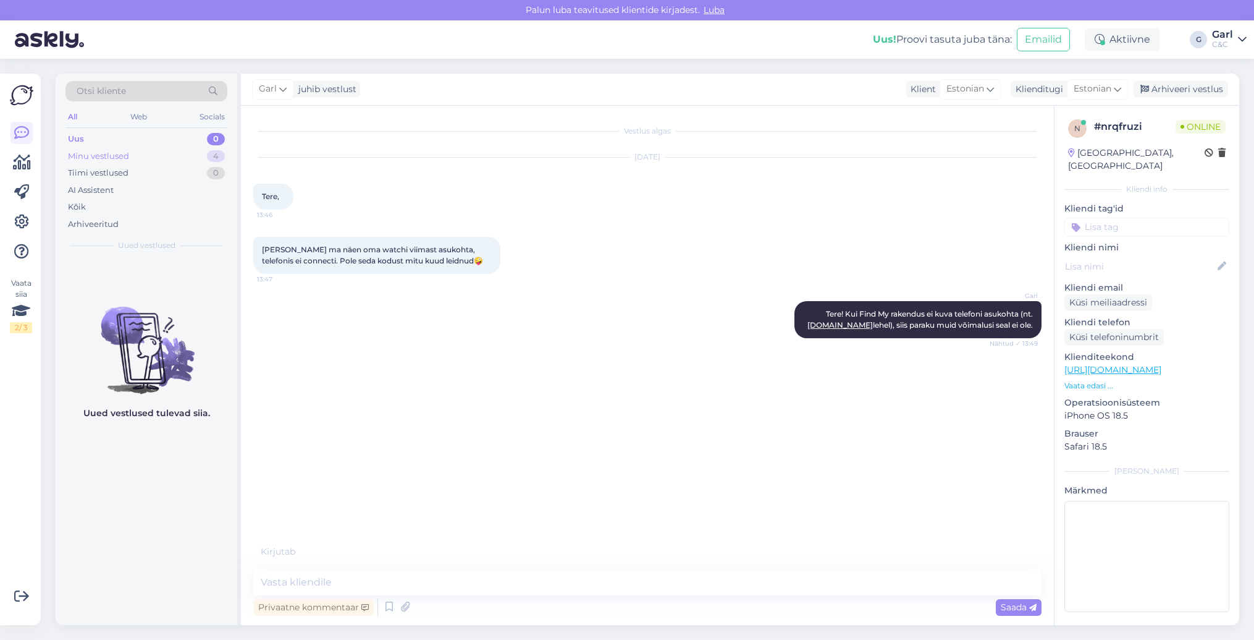
click at [151, 150] on div "Minu vestlused 4" at bounding box center [147, 156] width 162 height 17
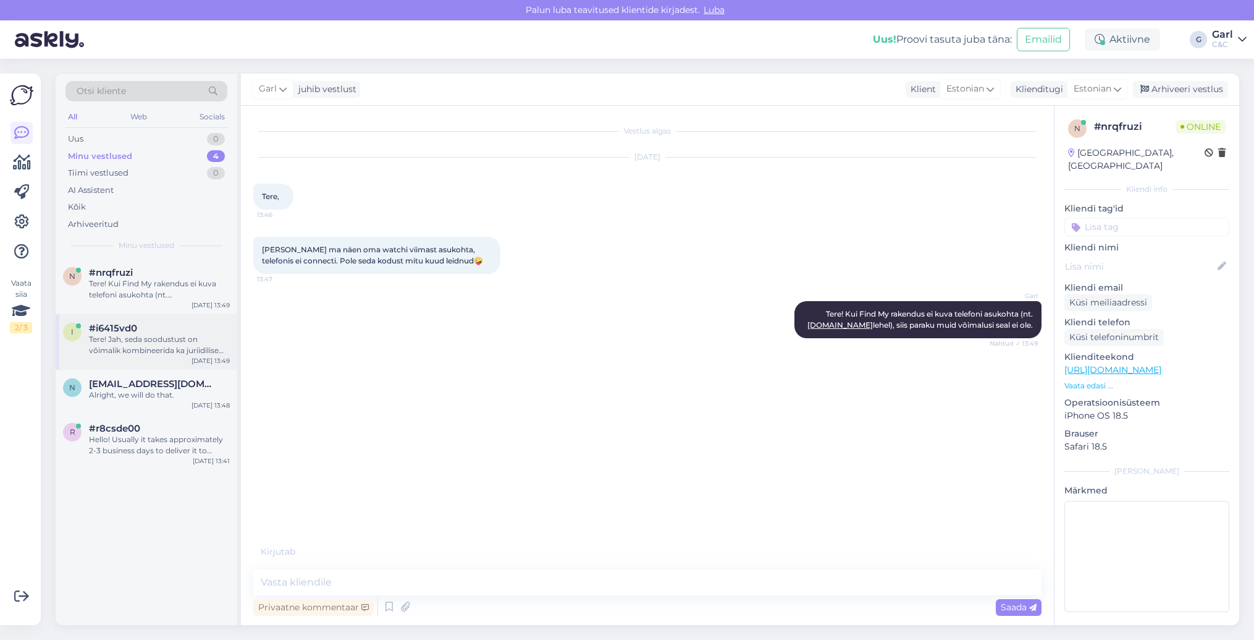
click at [190, 319] on div "i #i6415vd0 Tere! Jah, seda soodustust on võimalik kombineerida ka juriidilise …" at bounding box center [147, 342] width 182 height 56
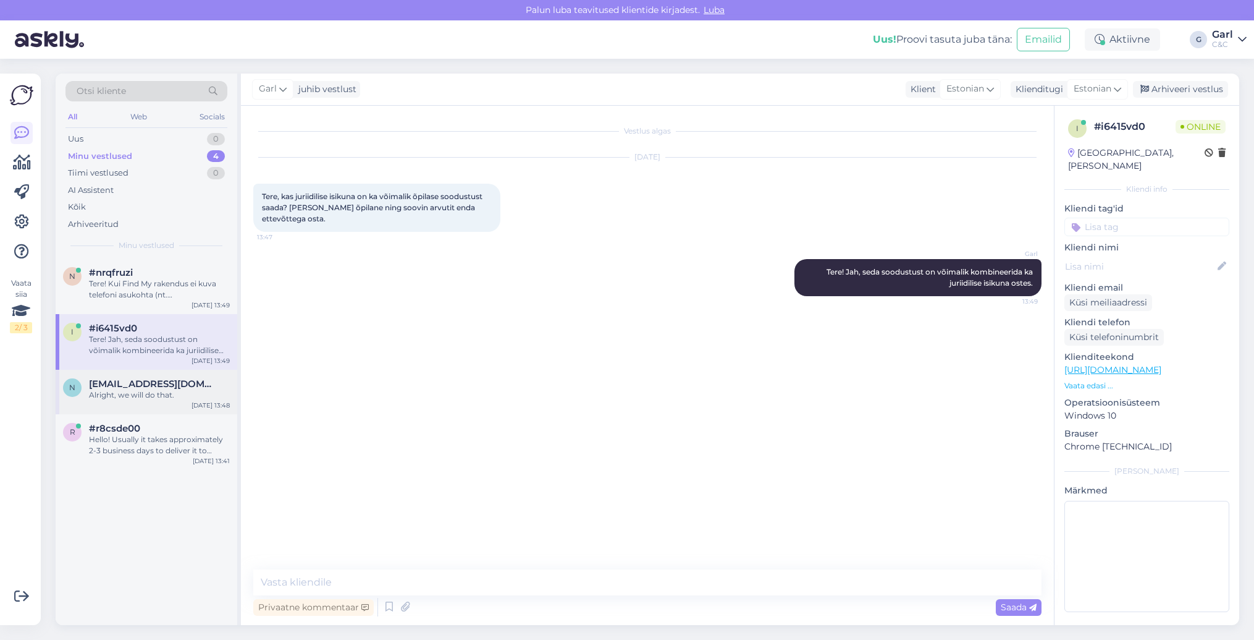
click at [180, 401] on div "n nishadqalam19@gmail.com Alright, we will do that. Aug 25 13:48" at bounding box center [147, 392] width 182 height 44
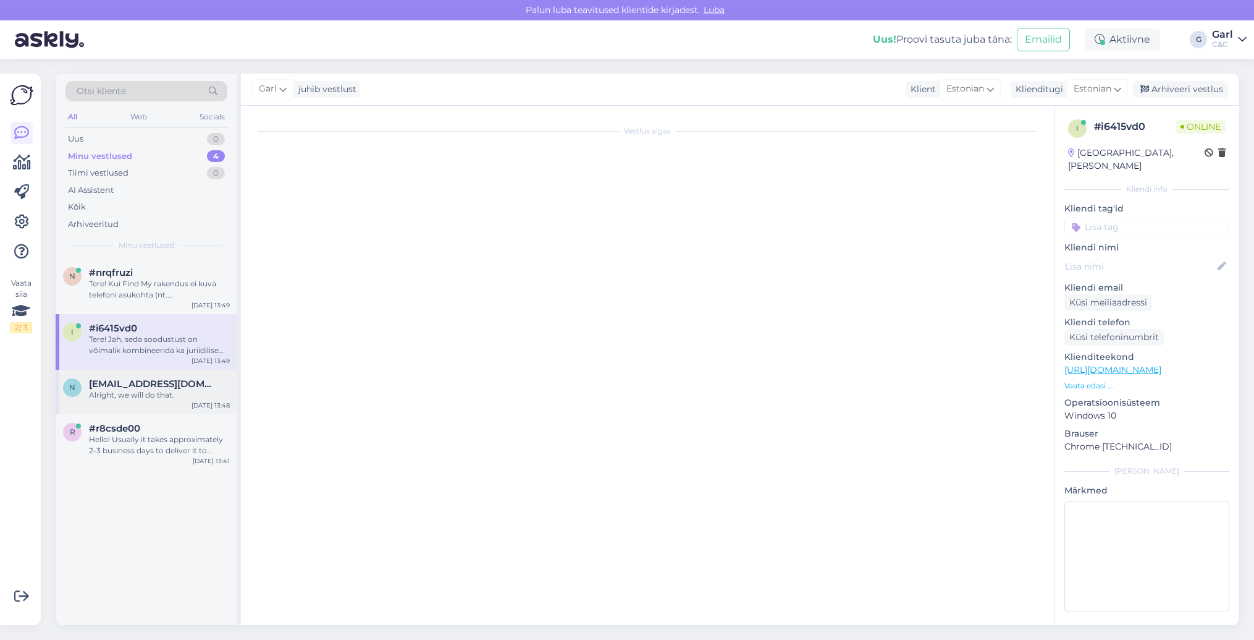
scroll to position [230, 0]
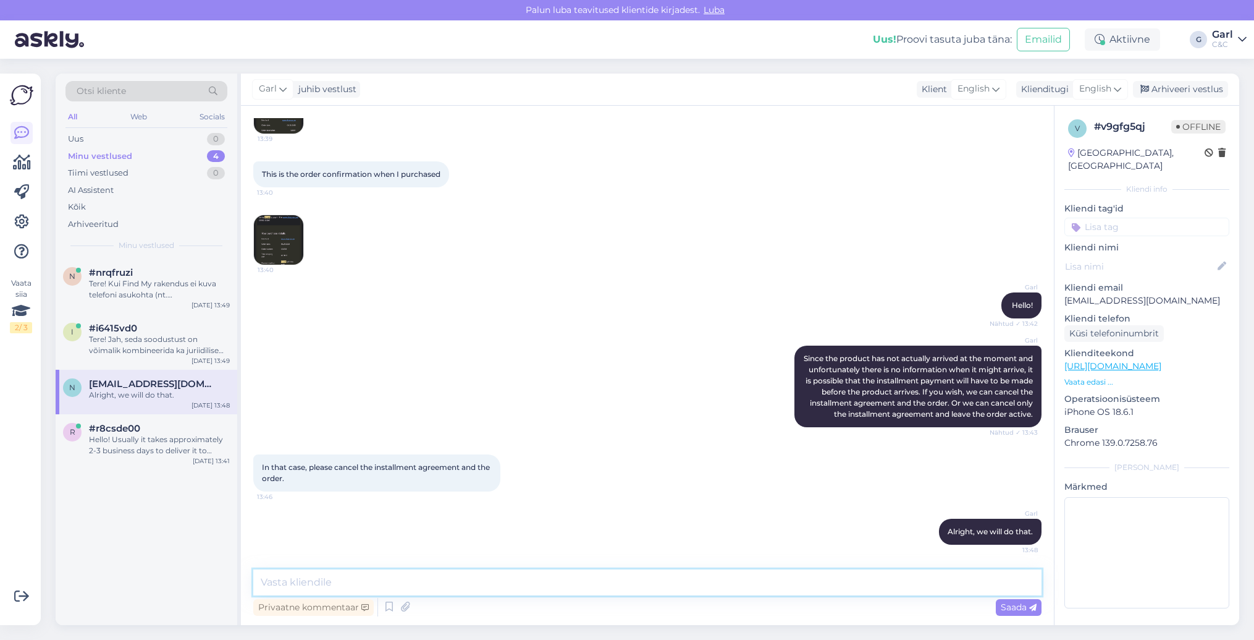
click at [614, 592] on textarea at bounding box center [647, 582] width 788 height 26
click at [180, 290] on div "Kella asukohta vaja, aga proovin cloudi lehelt" at bounding box center [159, 289] width 141 height 22
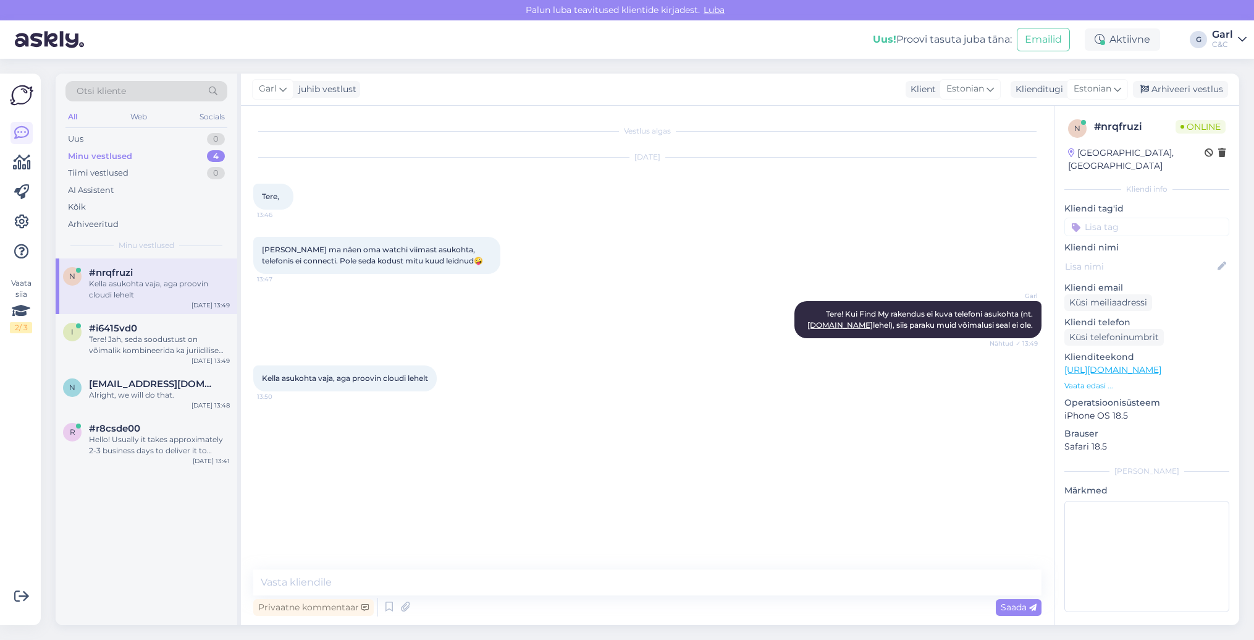
scroll to position [0, 0]
click at [465, 564] on div "Vestlus algas Aug 25 2025 Tere, 13:46 Kust ma näen oma watchi viimast asukohta,…" at bounding box center [647, 365] width 813 height 519
click at [459, 576] on textarea at bounding box center [647, 582] width 788 height 26
type textarea "J"
type textarea "Minu viga, Apple Watch'i asukohta pidasin silmas siiski."
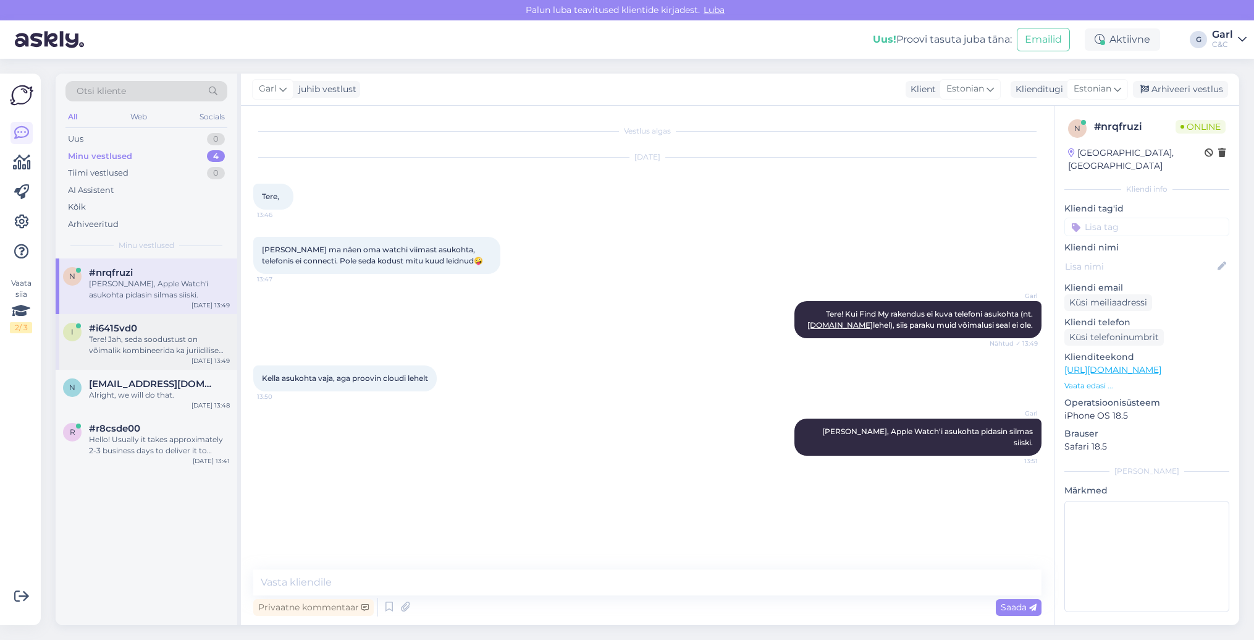
click at [184, 325] on div "#i6415vd0" at bounding box center [159, 328] width 141 height 11
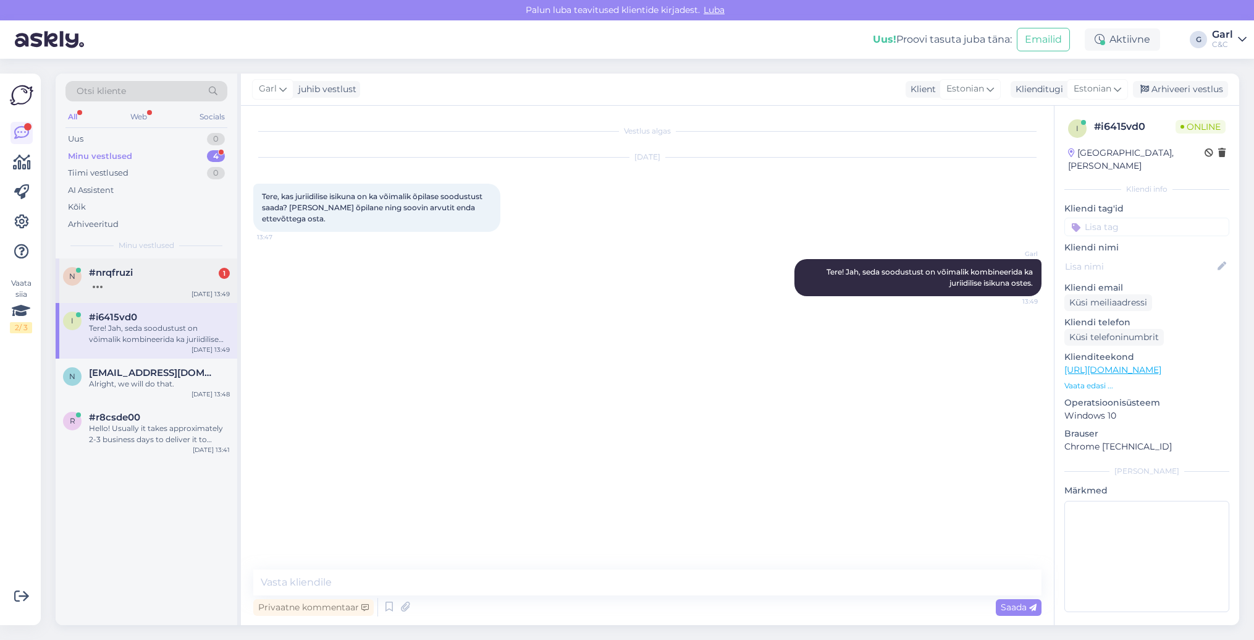
click at [175, 273] on div "#nrqfruzi 1" at bounding box center [159, 272] width 141 height 11
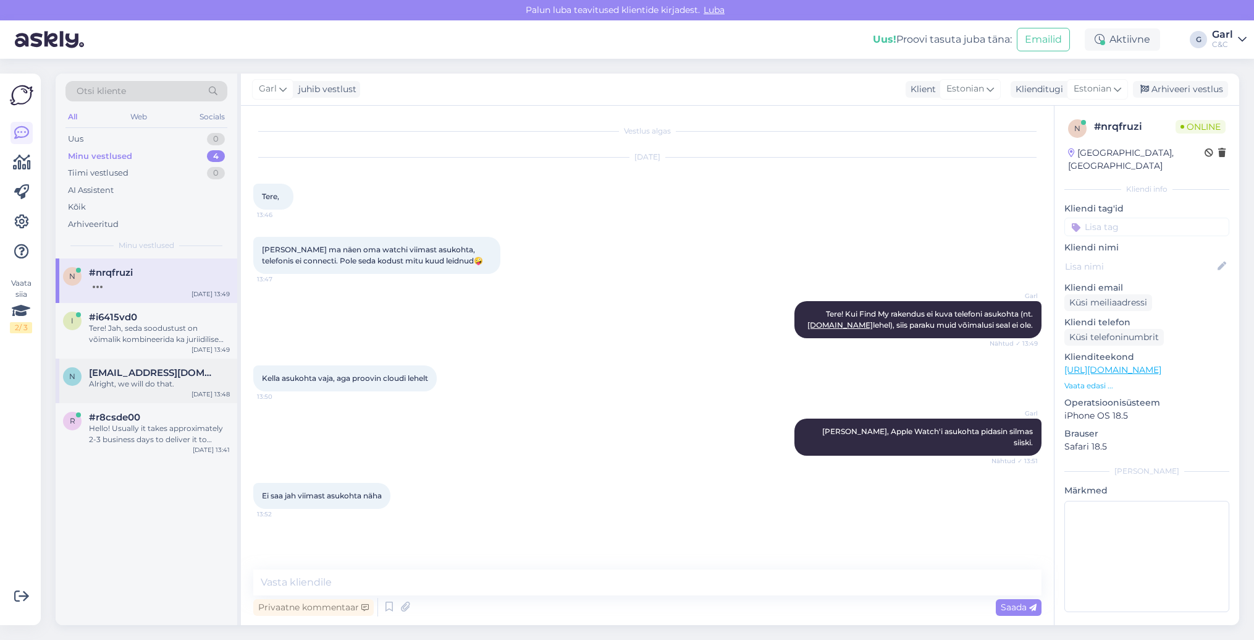
click at [143, 375] on span "nishadqalam19@gmail.com" at bounding box center [153, 372] width 129 height 11
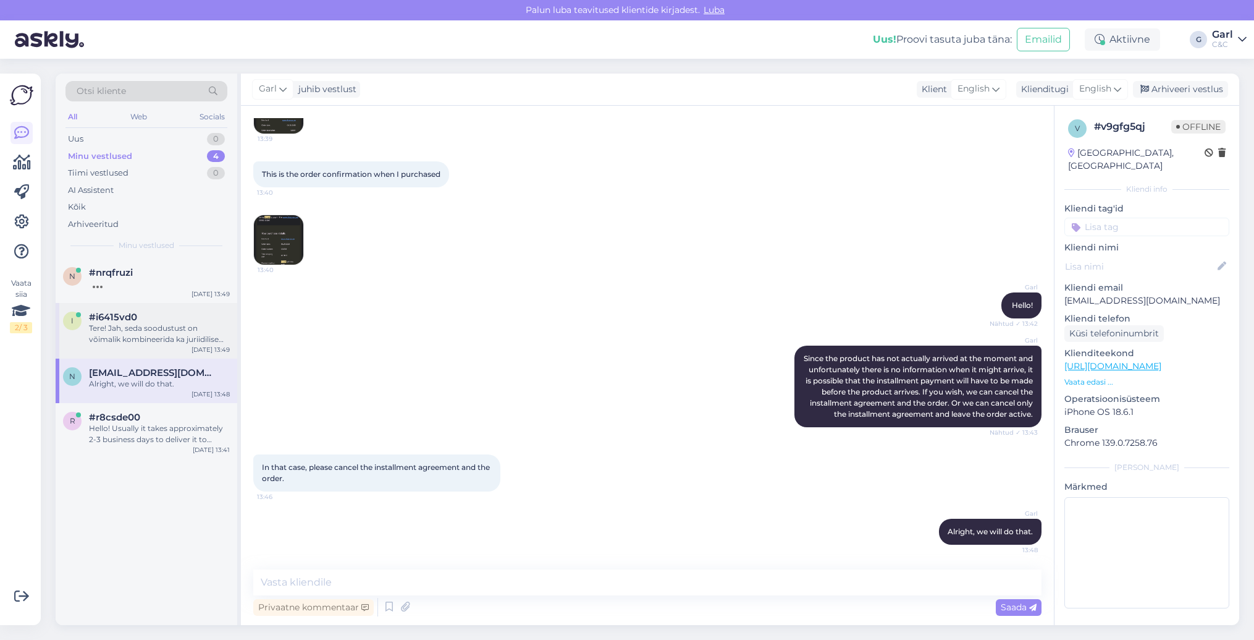
click at [154, 333] on div "Tere! Jah, seda soodustust on võimalik kombineerida ka juriidilise isikuna oste…" at bounding box center [159, 334] width 141 height 22
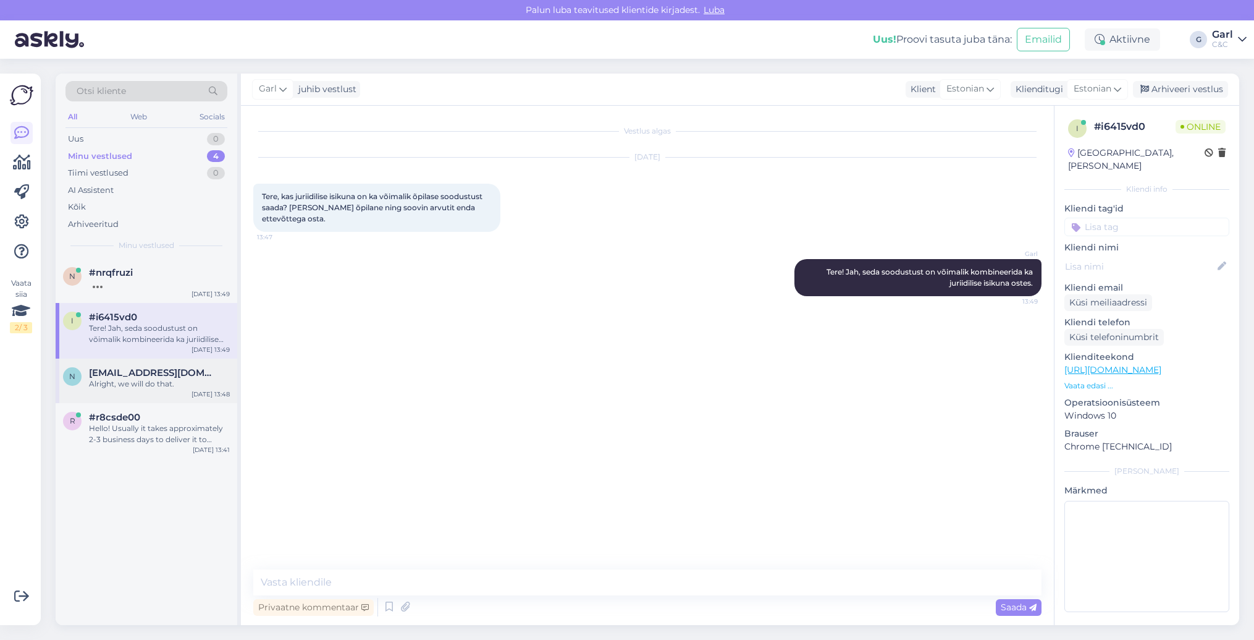
click at [149, 382] on div "Alright, we will do that." at bounding box center [159, 383] width 141 height 11
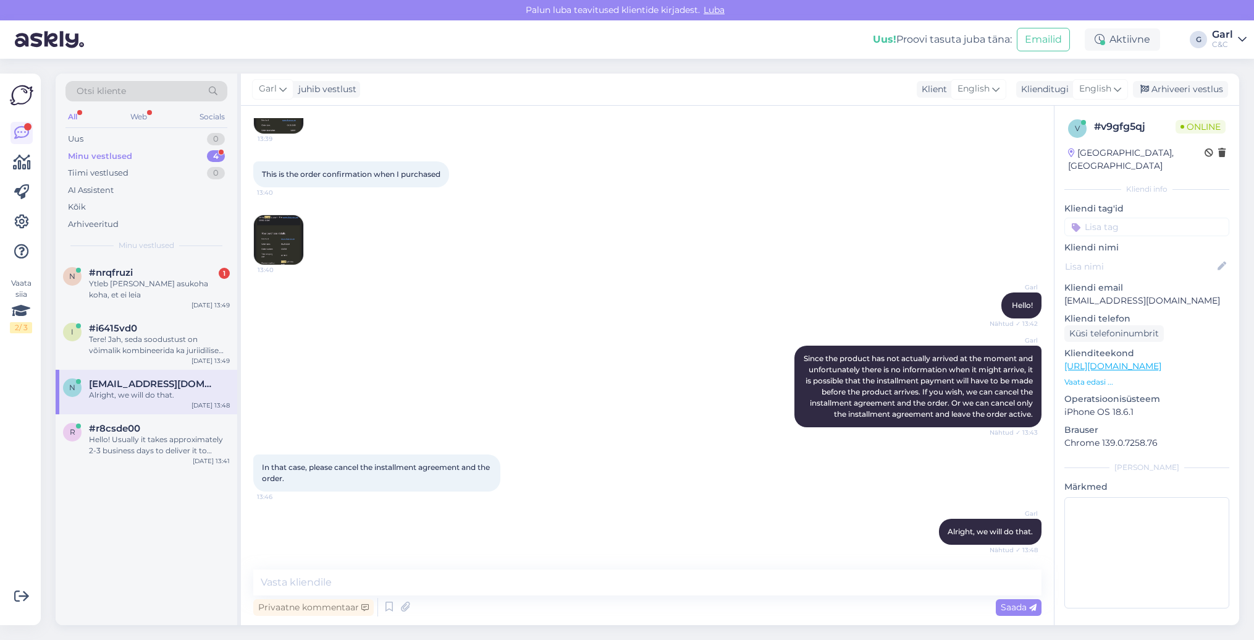
scroll to position [230, 0]
click at [175, 286] on div "Ytleb hetkese asukoha koha, et ei leia" at bounding box center [159, 289] width 141 height 22
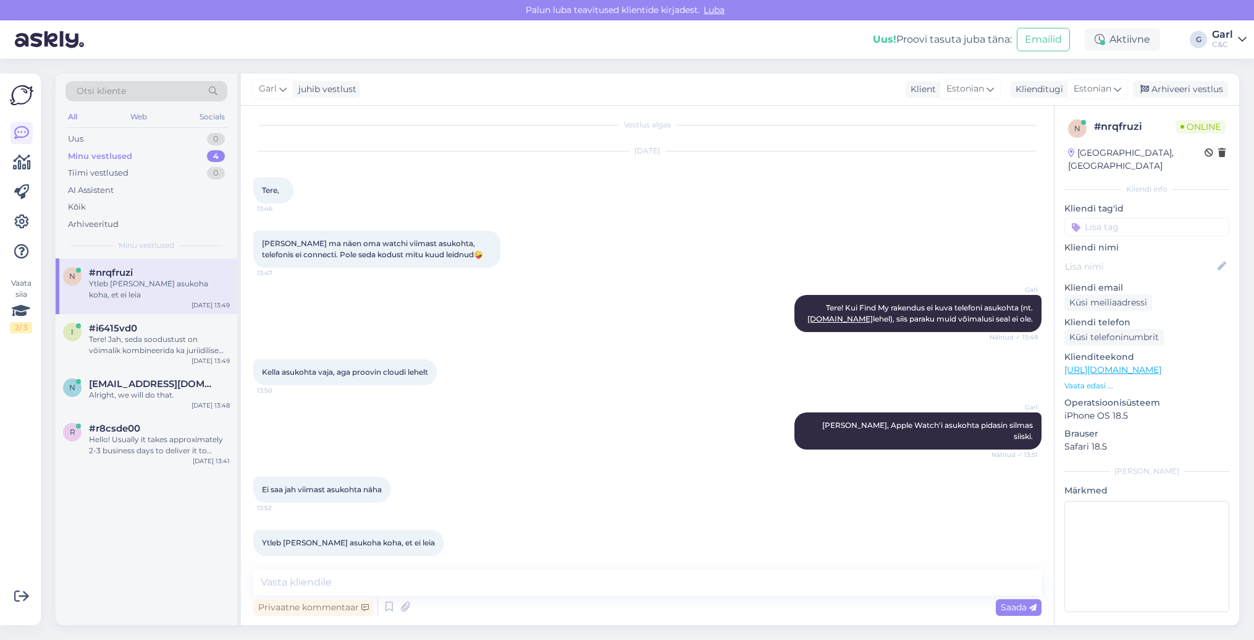
scroll to position [6, 0]
click at [420, 579] on textarea at bounding box center [647, 582] width 788 height 26
click at [435, 463] on div "Ei saa jah viimast asukohta näha 13:52" at bounding box center [647, 489] width 788 height 53
click at [401, 580] on textarea at bounding box center [647, 582] width 788 height 26
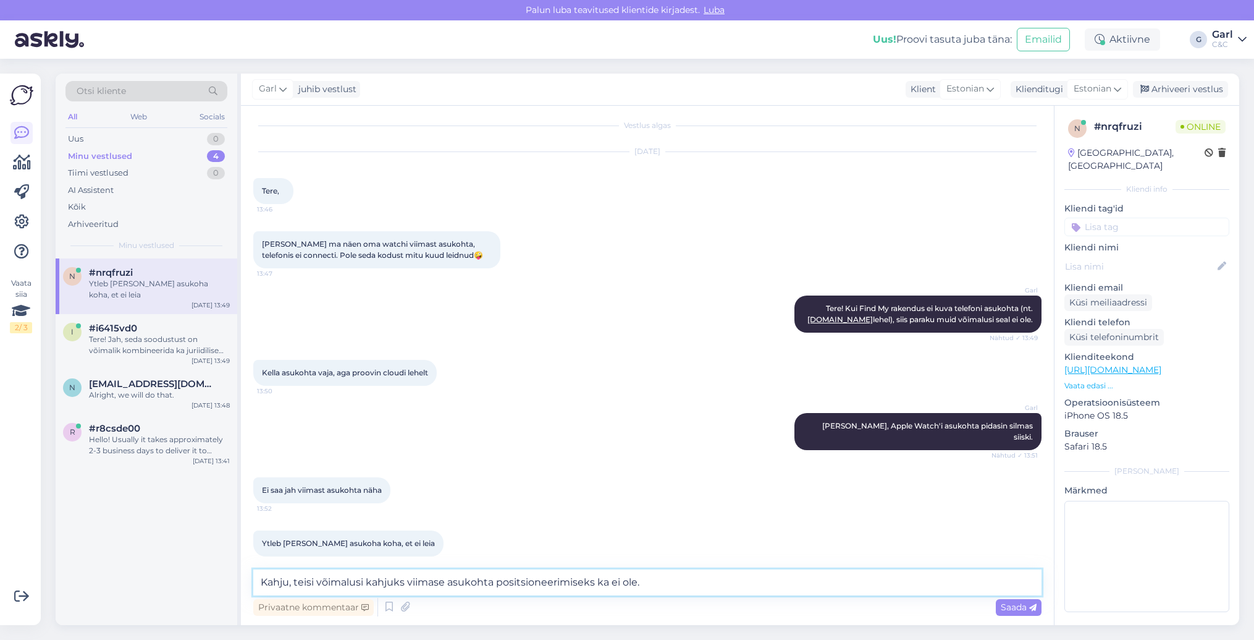
type textarea "Kahju, teisi võimalusi kahjuks viimase asukohta positsioneerimiseks ka ei ole."
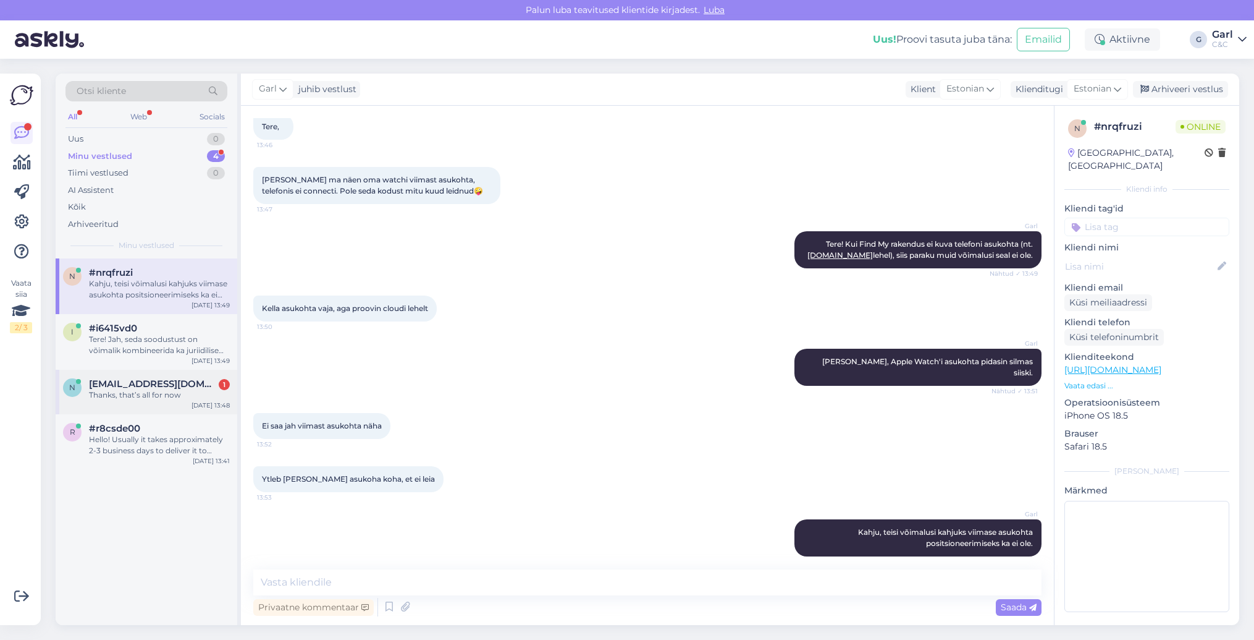
click at [172, 399] on div "Thanks, that’s all for now" at bounding box center [159, 394] width 141 height 11
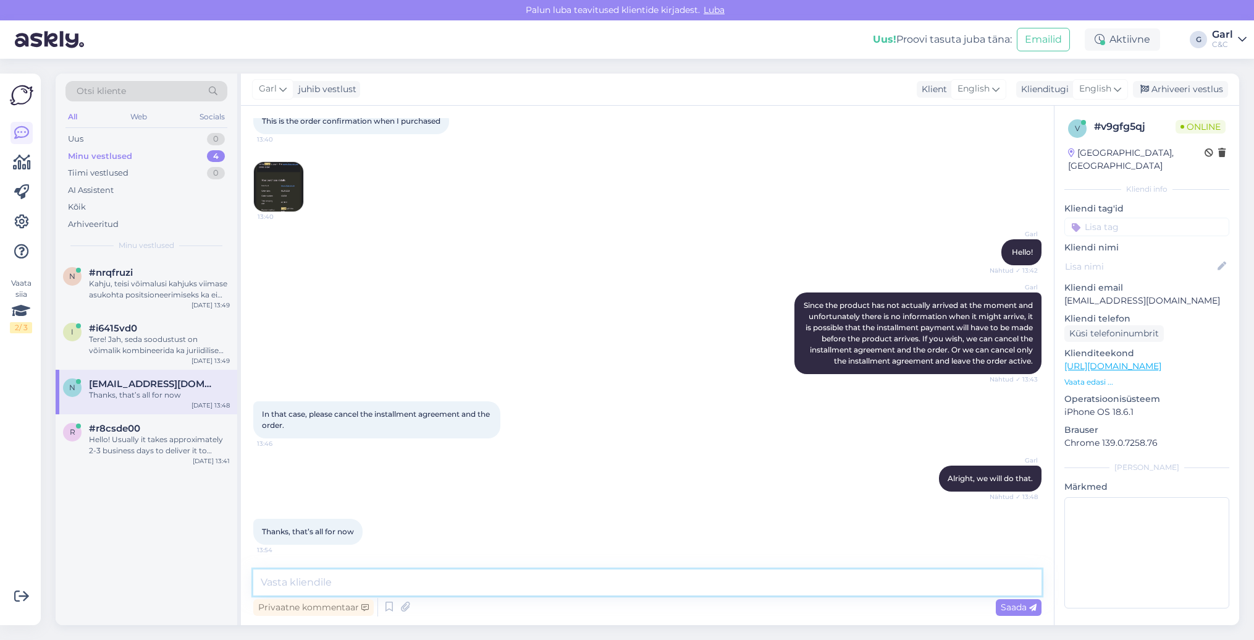
click at [424, 581] on textarea at bounding box center [647, 582] width 788 height 26
type textarea "Thanks for your patience and understanding!"
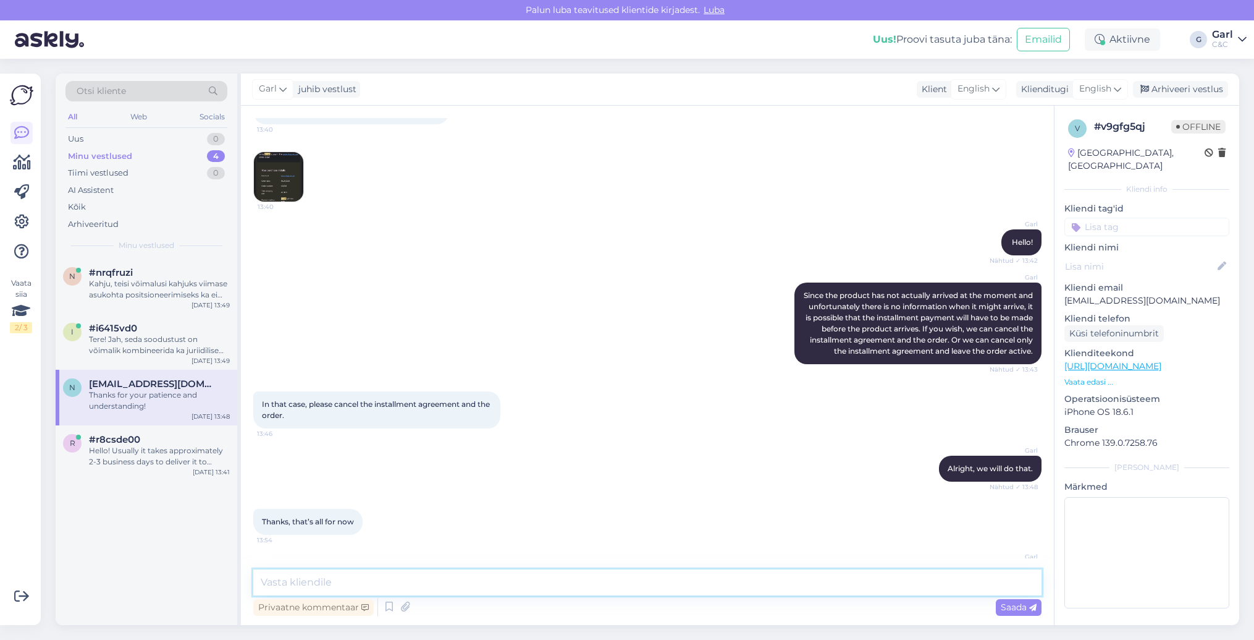
scroll to position [336, 0]
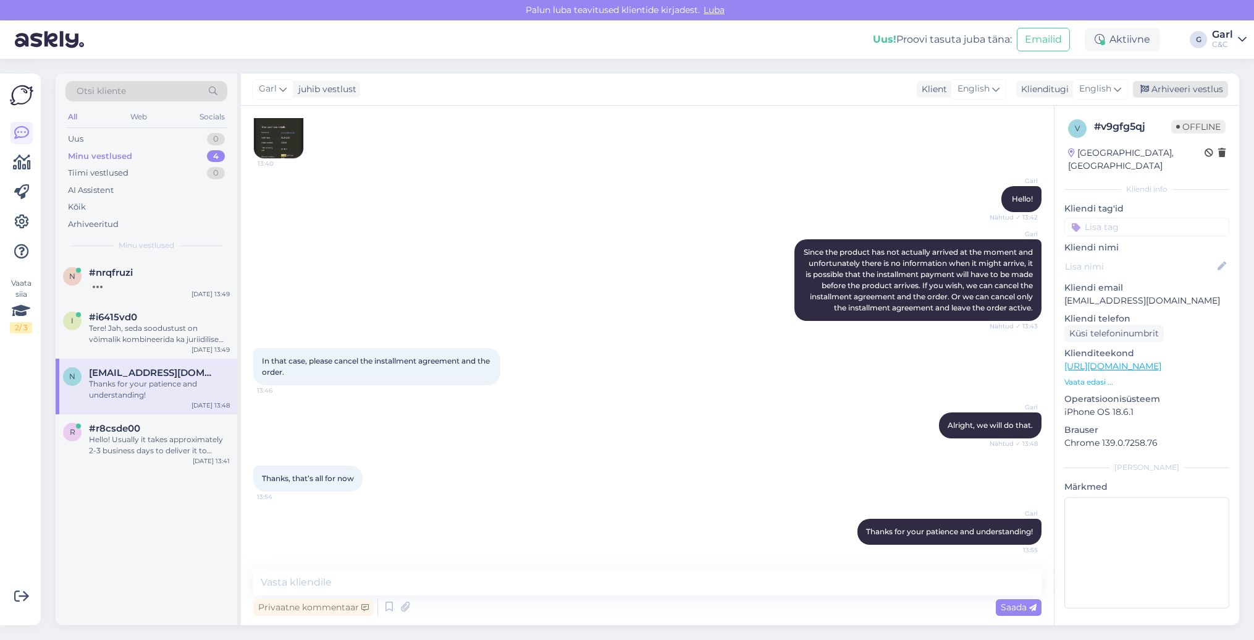
click at [1175, 91] on div "Arhiveeri vestlus" at bounding box center [1180, 89] width 95 height 17
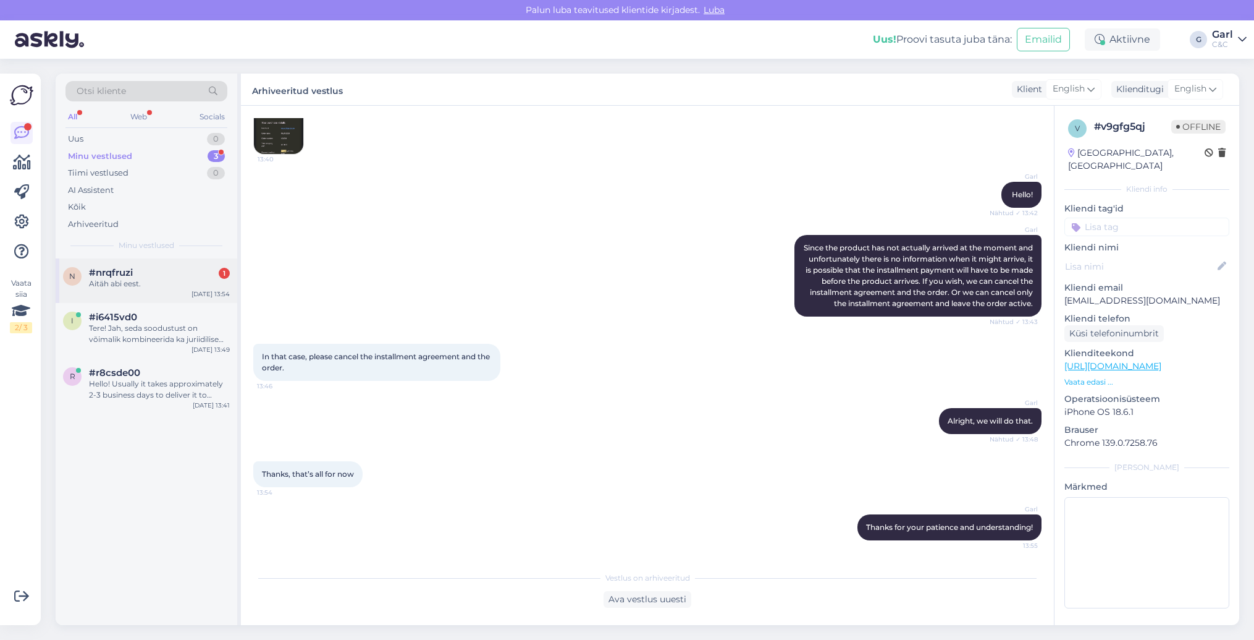
click at [184, 271] on div "#nrqfruzi 1" at bounding box center [159, 272] width 141 height 11
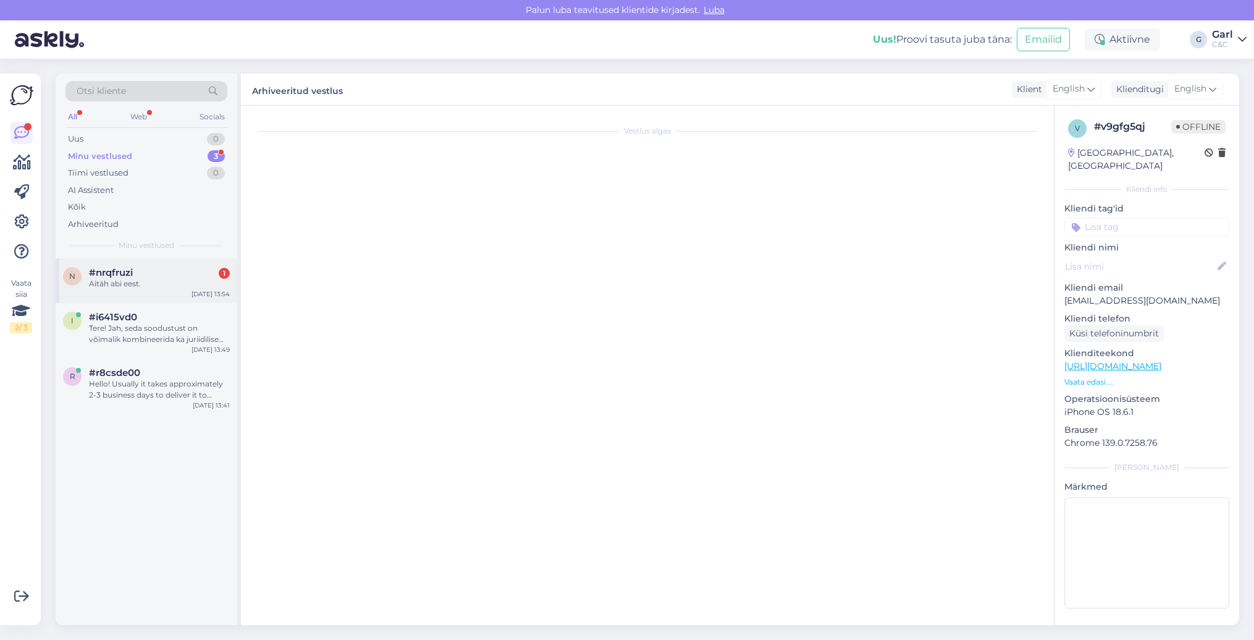
scroll to position [124, 0]
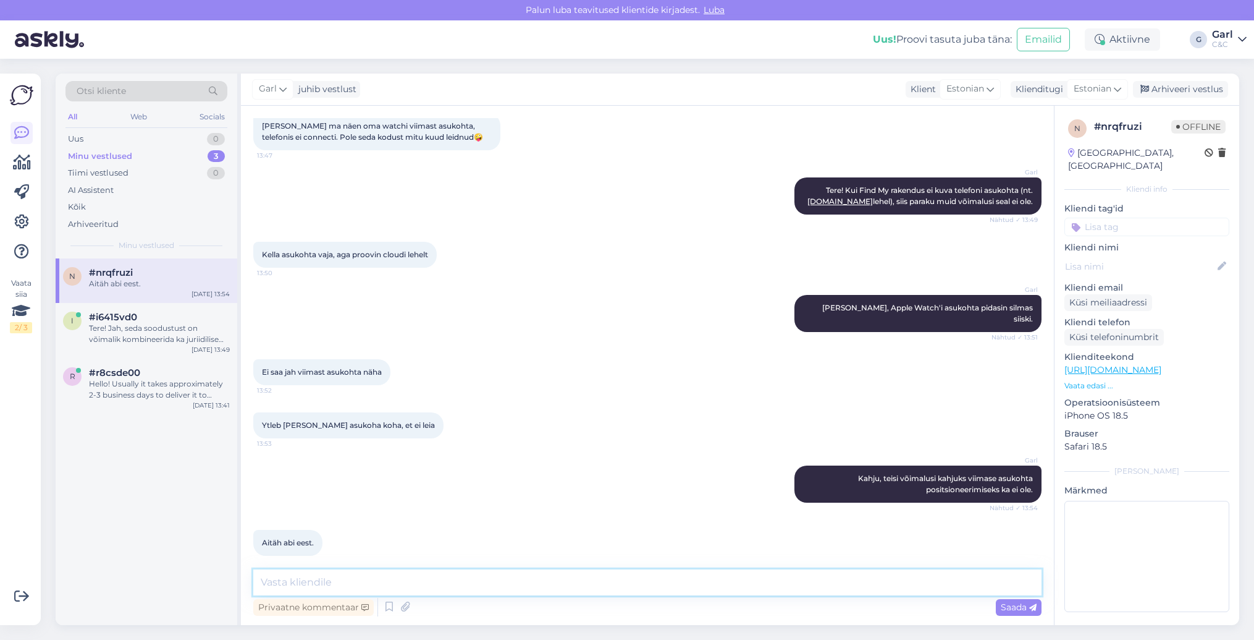
click at [448, 580] on textarea at bounding box center [647, 582] width 788 height 26
type textarea "Ikka, võtke heaks!"
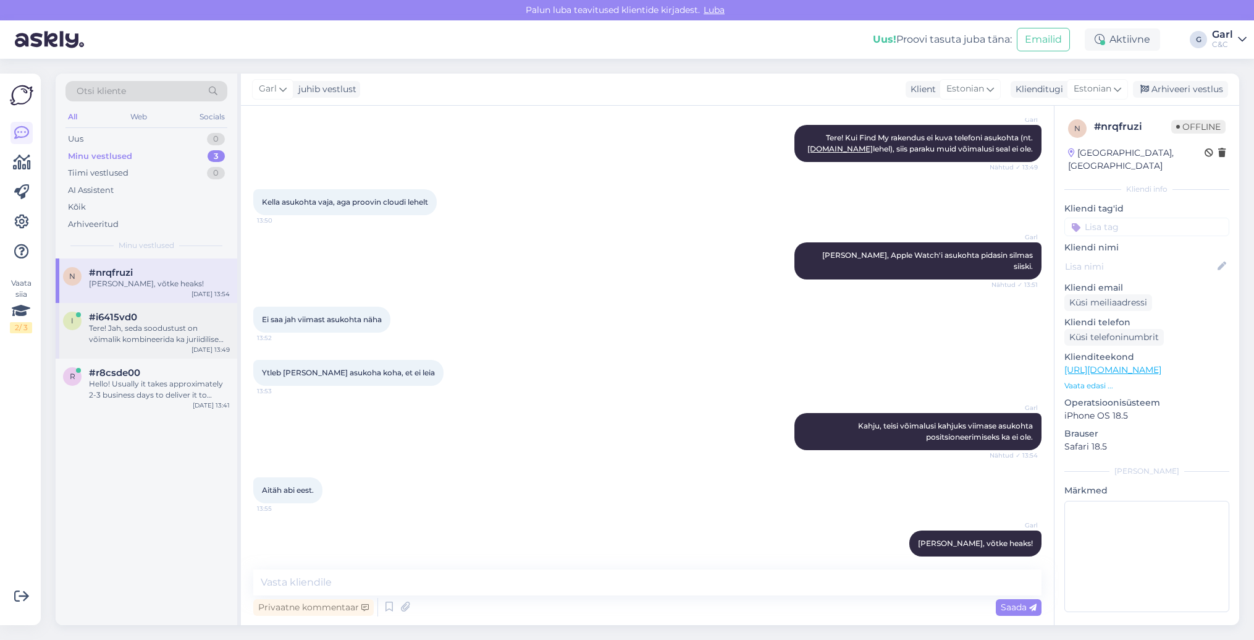
click at [184, 315] on div "#i6415vd0" at bounding box center [159, 316] width 141 height 11
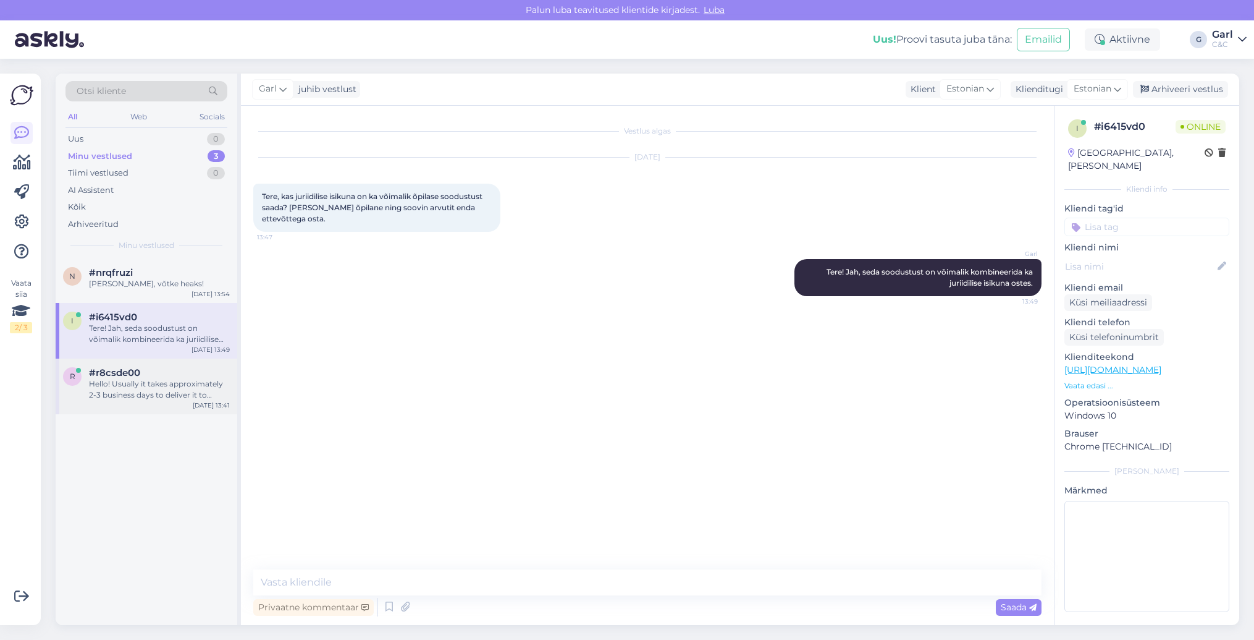
click at [163, 388] on div "Hello! Usually it takes approximately 2-3 business days to deliver it to Estoni…" at bounding box center [159, 389] width 141 height 22
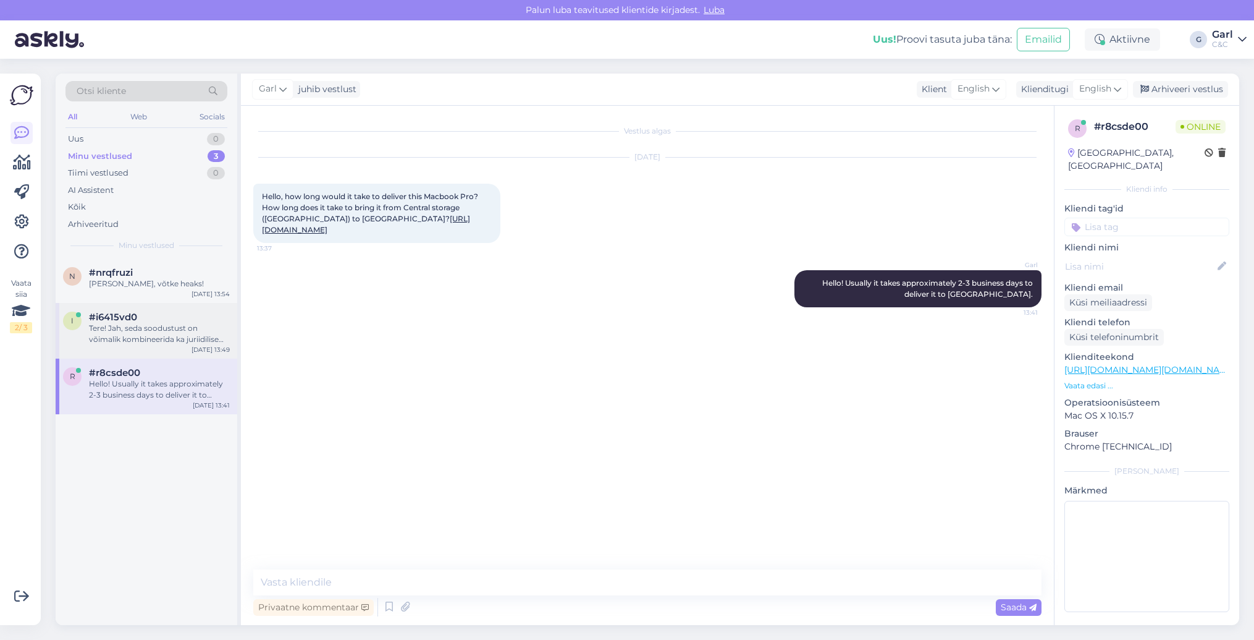
click at [156, 347] on div "i #i6415vd0 Tere! Jah, seda soodustust on võimalik kombineerida ka juriidilise …" at bounding box center [147, 331] width 182 height 56
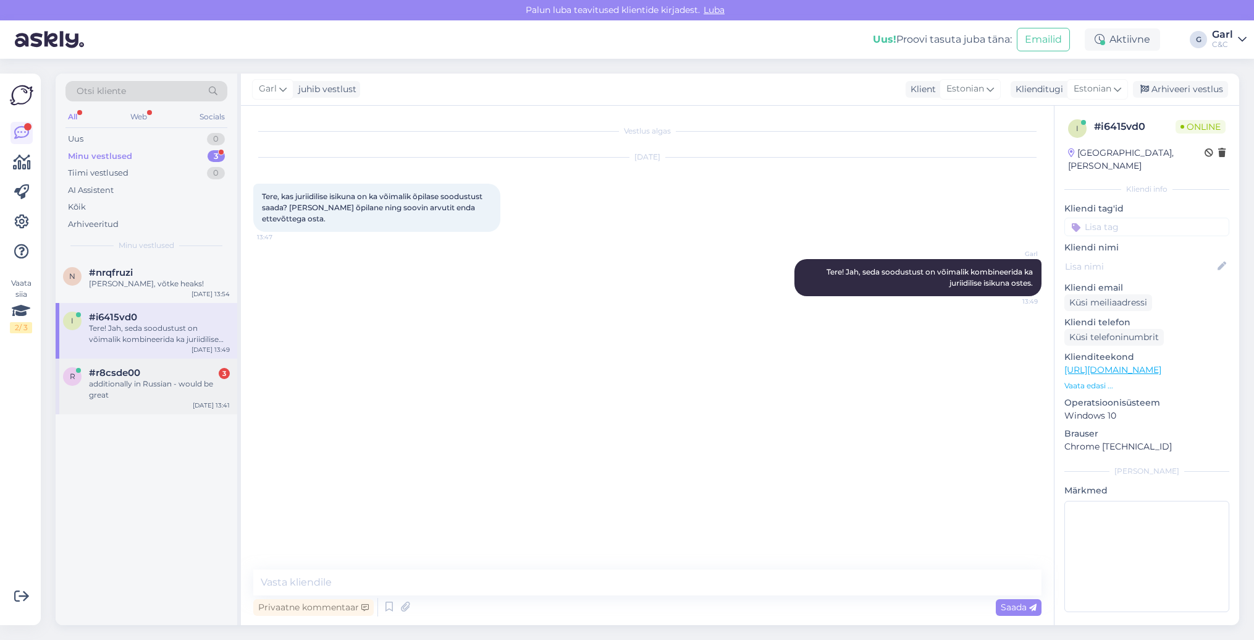
click at [175, 396] on div "additionally in Russian - would be great" at bounding box center [159, 389] width 141 height 22
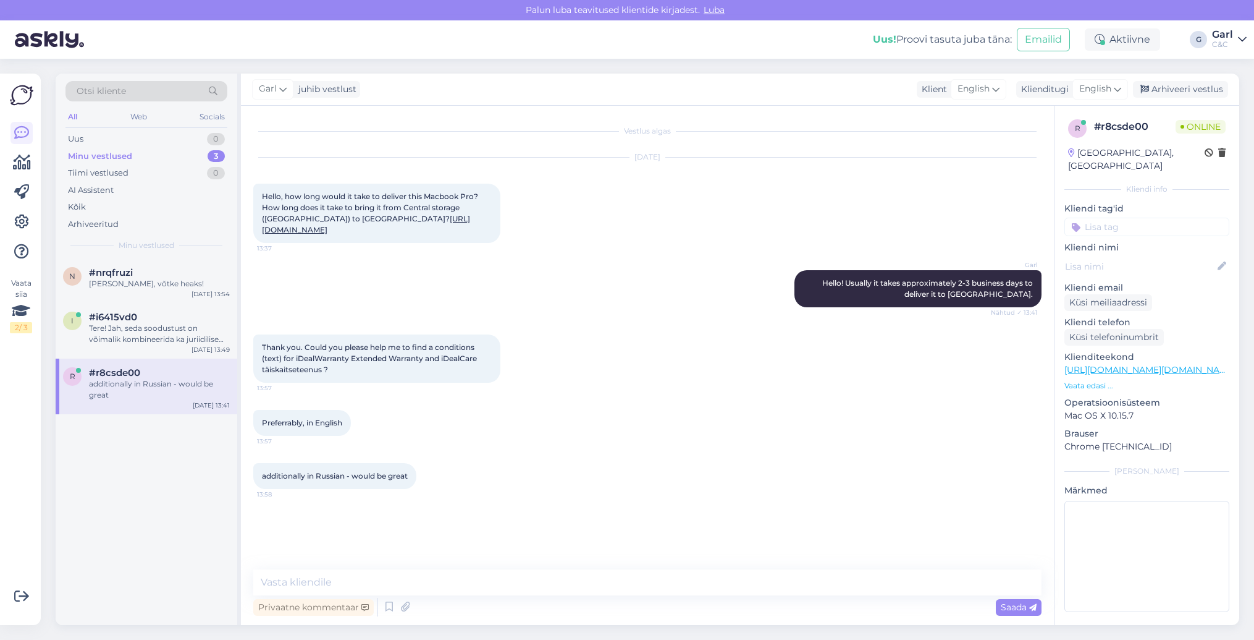
click at [375, 374] on span "Thank you. Could you please help me to find a conditions (text) for iDealWarran…" at bounding box center [370, 358] width 217 height 32
click at [365, 383] on div "Thank you. Could you please help me to find a conditions (text) for iDealWarran…" at bounding box center [376, 358] width 247 height 48
click at [434, 586] on textarea at bounding box center [647, 582] width 788 height 26
paste textarea "https://www.salva.ee/en/insurance/insurance-electronics/apple-device-insurance"
type textarea "You can read more about device insurance here - https://www.salva.ee/en/insuran…"
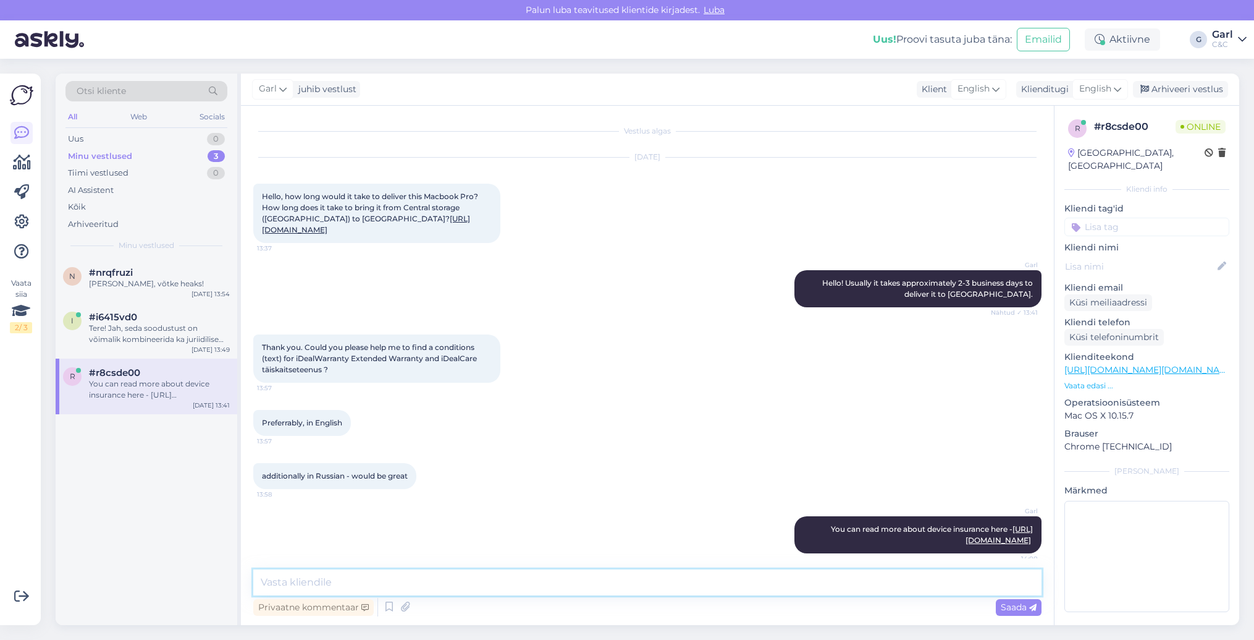
scroll to position [64, 0]
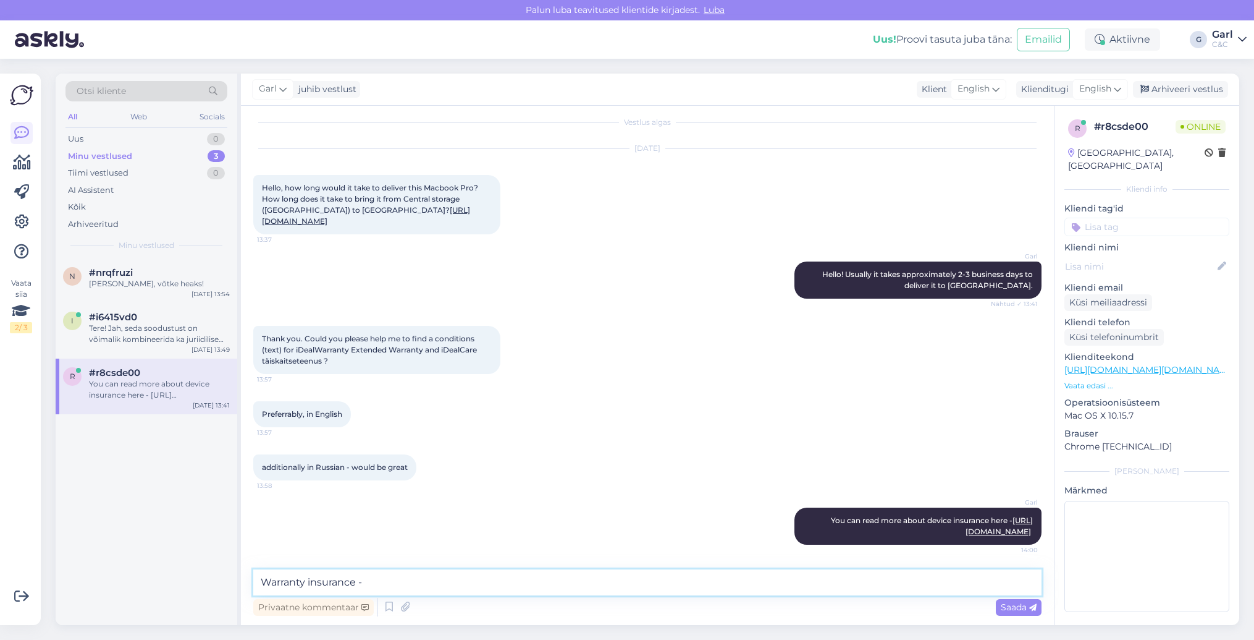
paste textarea "https://www.salva.ee/en/insurance/insurance-electronics/additional-device-warra…"
type textarea "Warranty insurance - https://www.salva.ee/en/insurance/insurance-electronics/ad…"
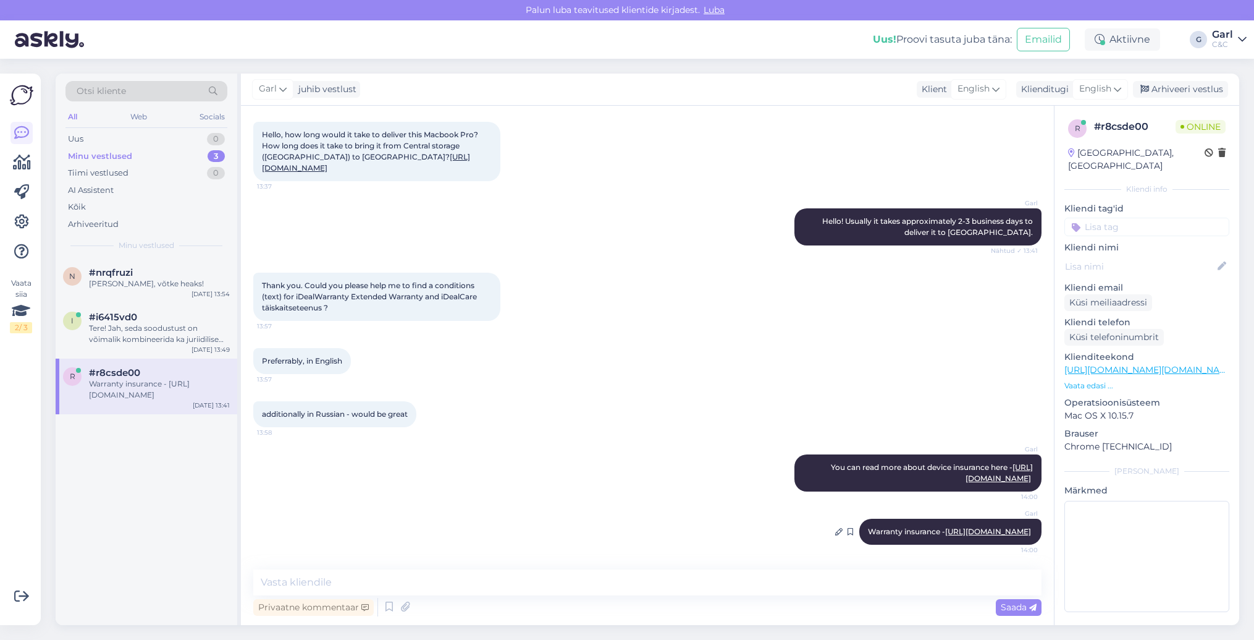
click at [966, 526] on link "https://www.salva.ee/en/insurance/insurance-electronics/additional-device-warra…" at bounding box center [988, 530] width 86 height 9
click at [118, 340] on div "Tere! Jah, seda soodustust on võimalik kombineerida ka juriidilise isikuna oste…" at bounding box center [159, 334] width 141 height 22
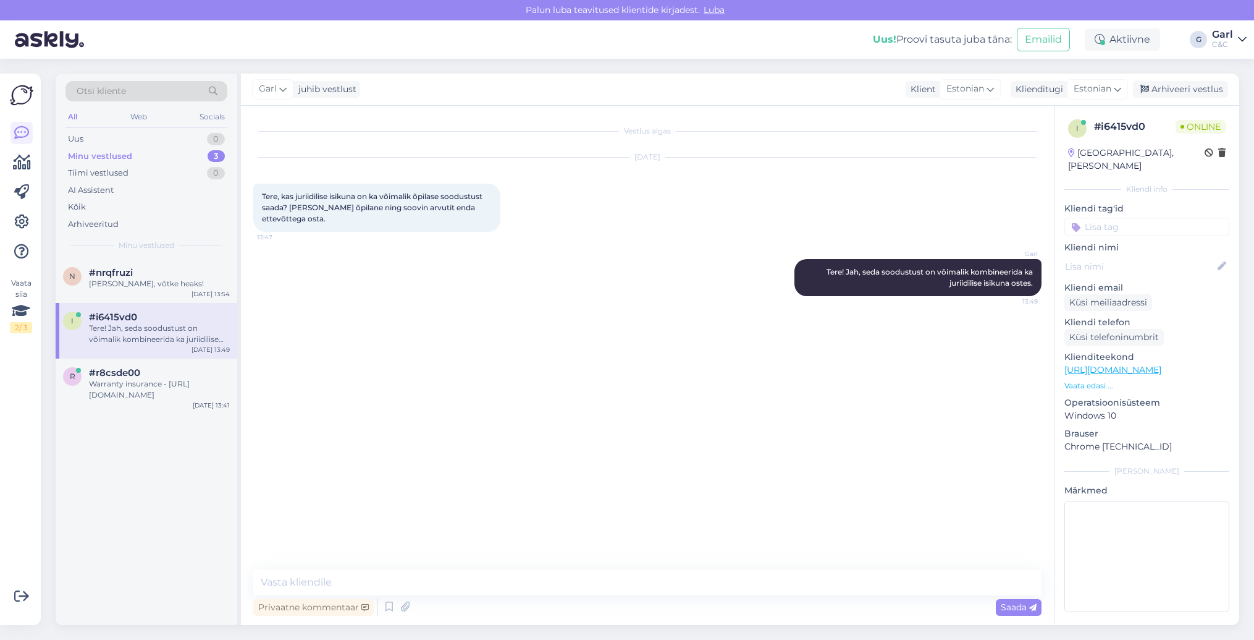
click at [1173, 78] on div "Garl juhib vestlust Klient Estonian Klienditugi Estonian Arhiveeri vestlus" at bounding box center [740, 90] width 999 height 32
click at [1173, 87] on div "Arhiveeri vestlus" at bounding box center [1180, 89] width 95 height 17
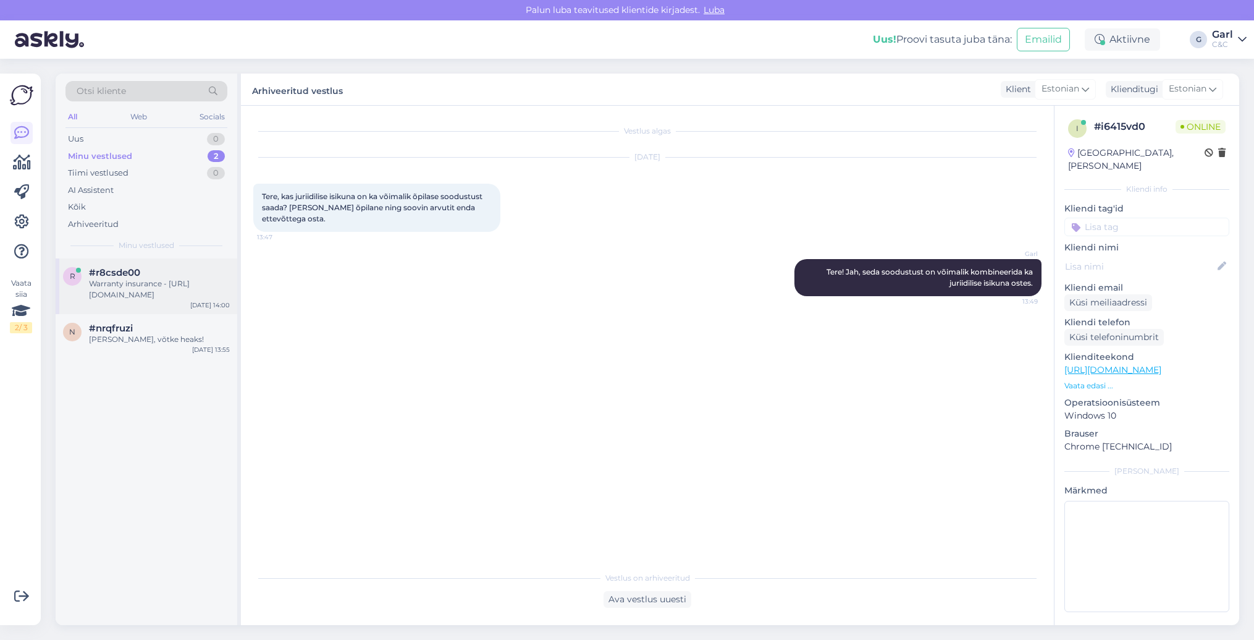
click at [200, 279] on div "Warranty insurance - https://www.salva.ee/en/insurance/insurance-electronics/ad…" at bounding box center [159, 289] width 141 height 22
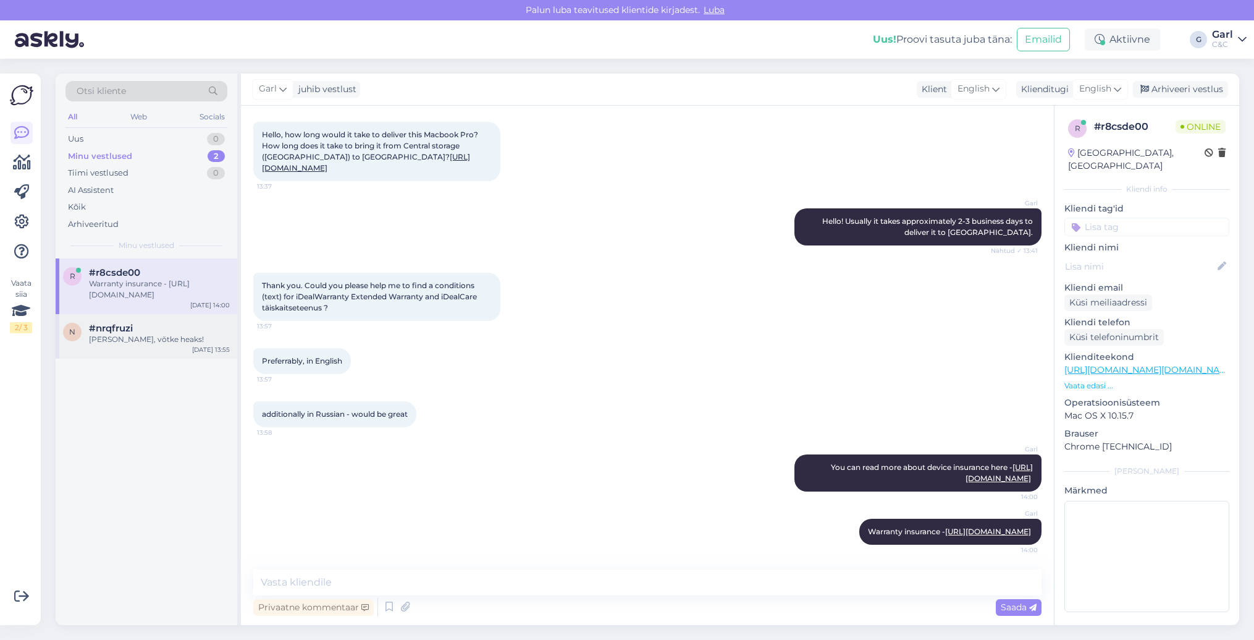
click at [179, 340] on div "Ikka, võtke heaks!" at bounding box center [159, 339] width 141 height 11
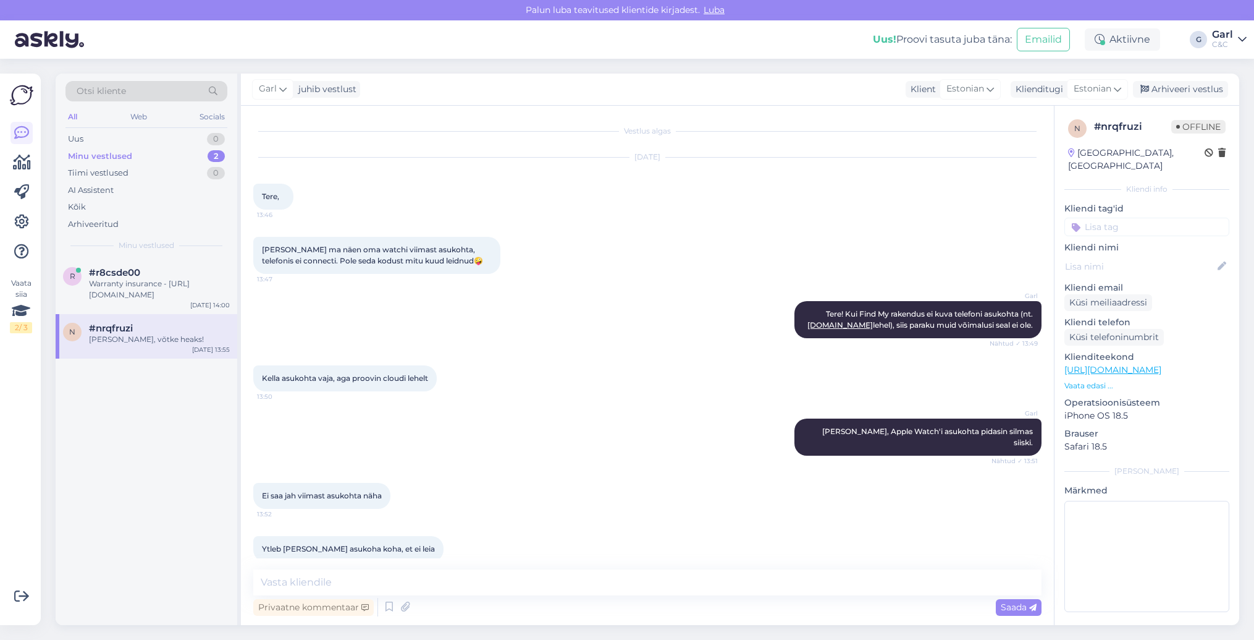
scroll to position [176, 0]
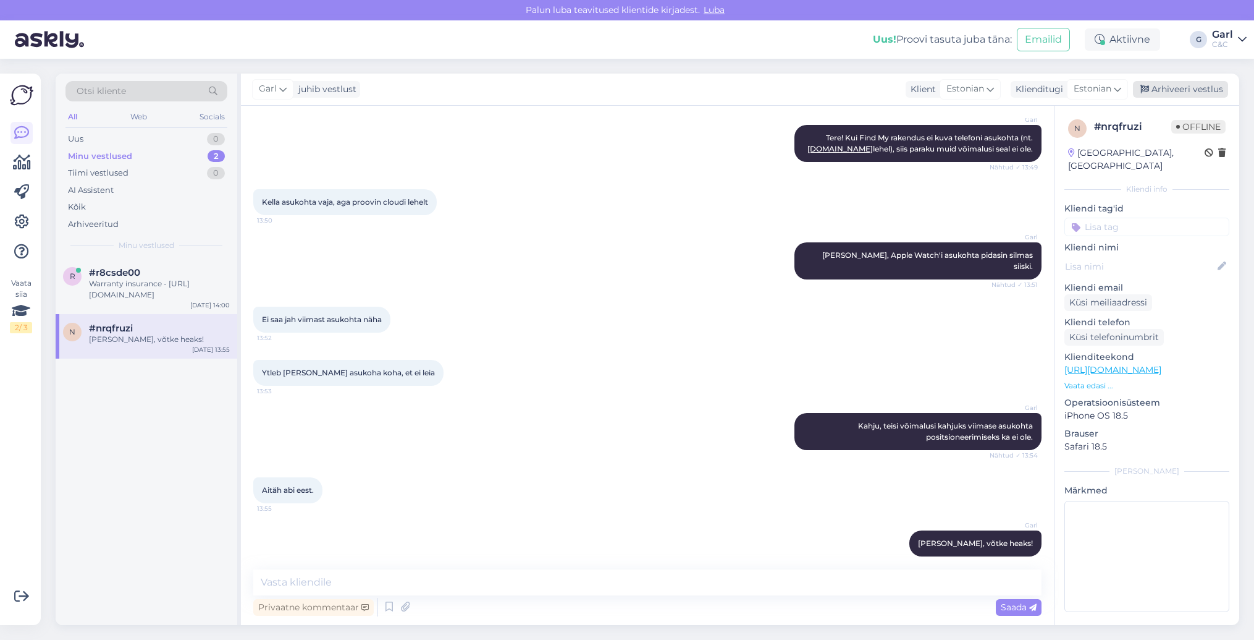
click at [1185, 89] on div "Arhiveeri vestlus" at bounding box center [1180, 89] width 95 height 17
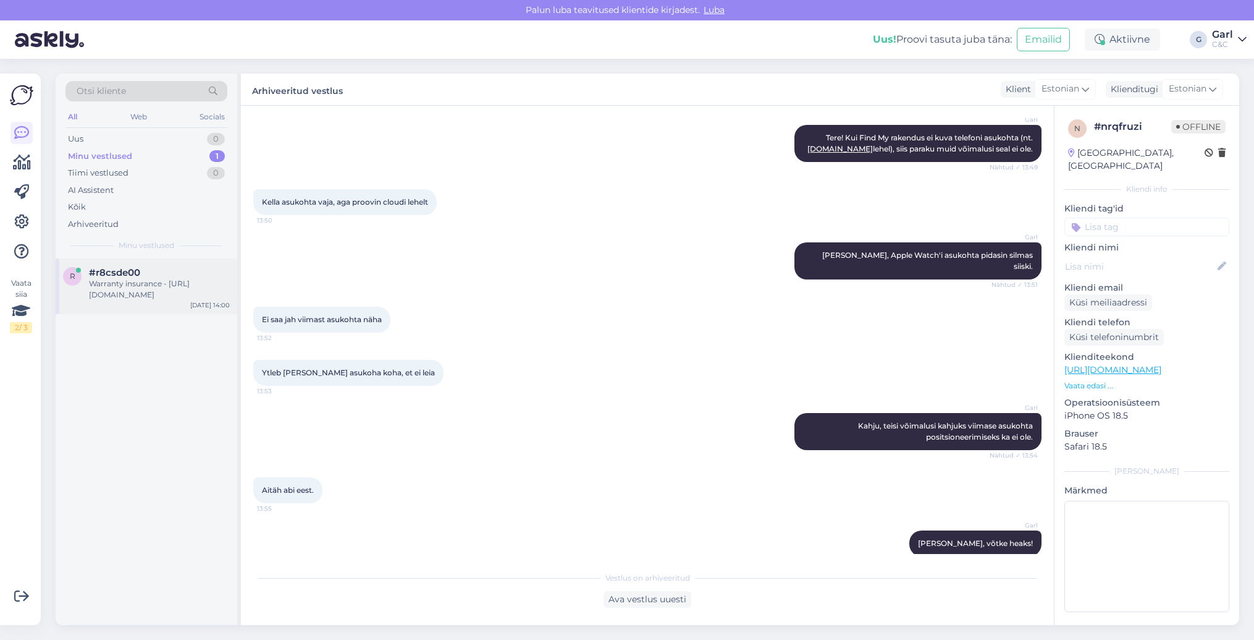
click at [180, 300] on div "r #r8csde00 Warranty insurance - https://www.salva.ee/en/insurance/insurance-el…" at bounding box center [147, 286] width 182 height 56
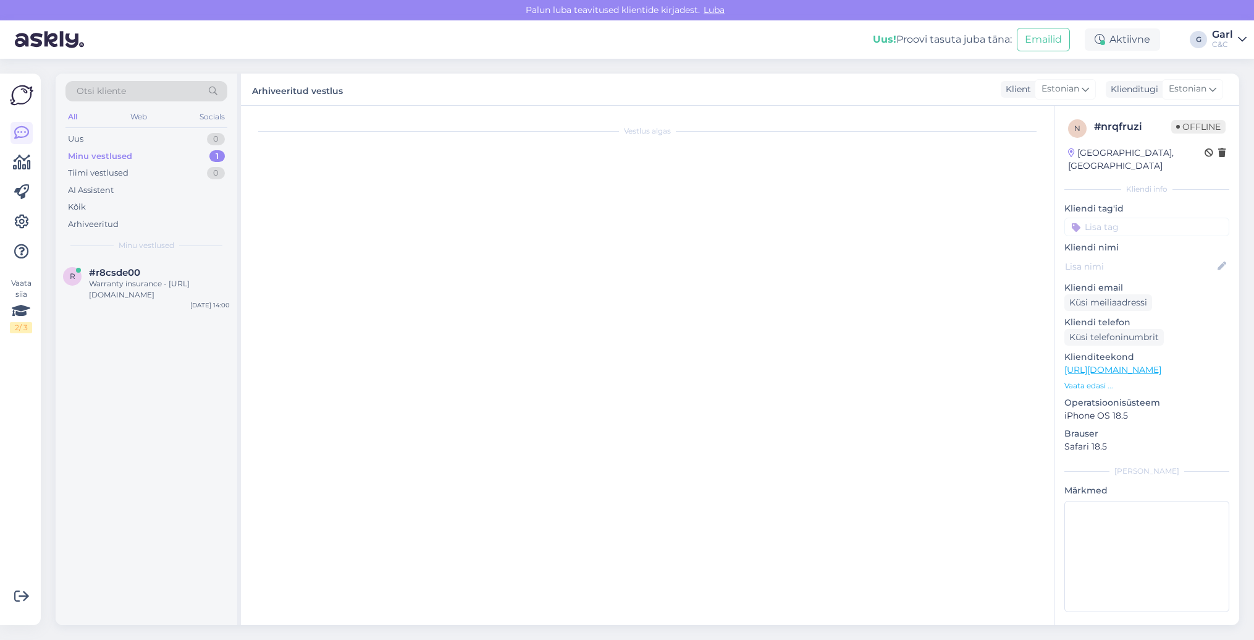
scroll to position [139, 0]
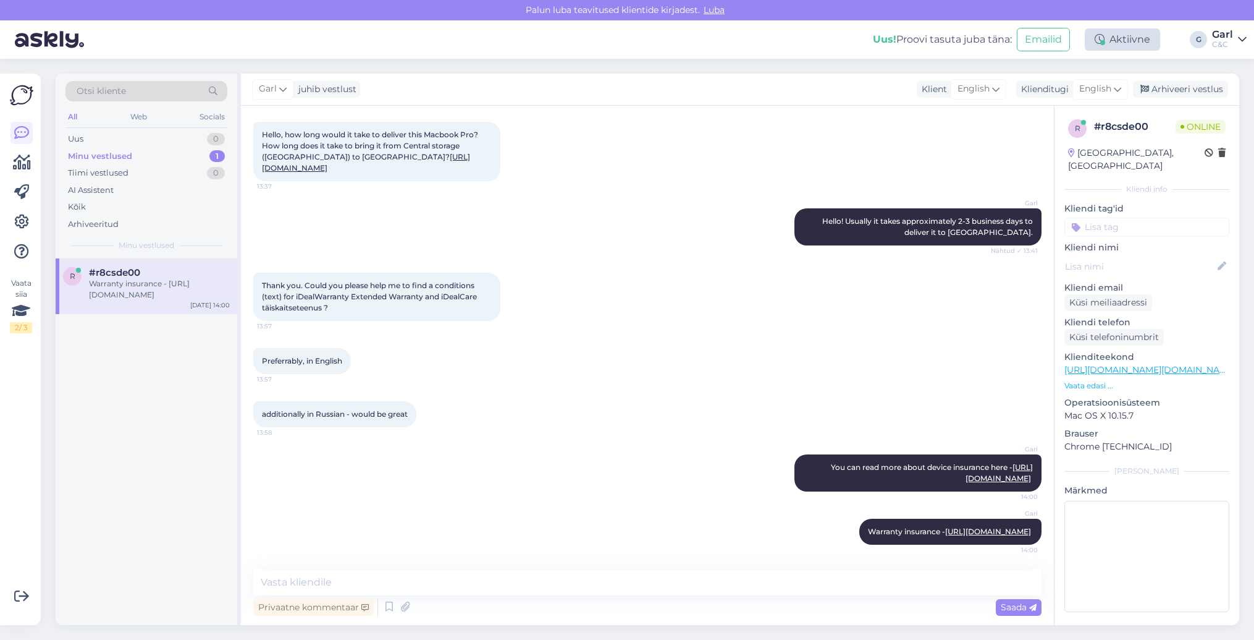
click at [1118, 40] on div "Aktiivne" at bounding box center [1122, 39] width 75 height 22
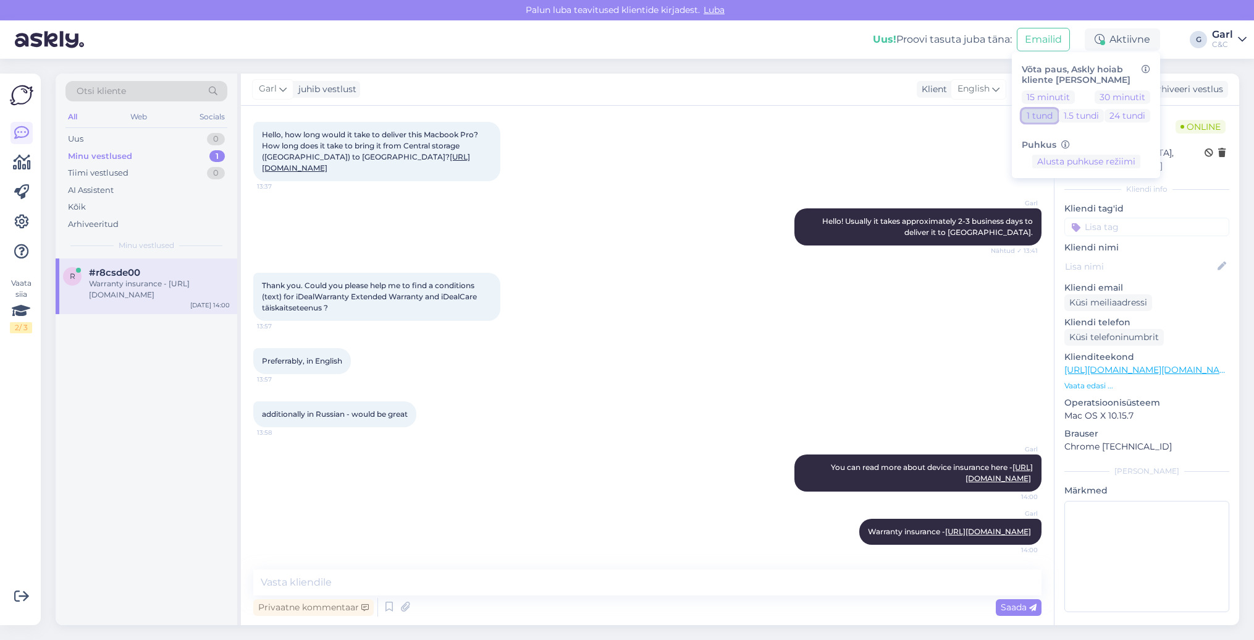
click at [1051, 117] on button "1 tund" at bounding box center [1040, 116] width 36 height 14
